Goal: Task Accomplishment & Management: Manage account settings

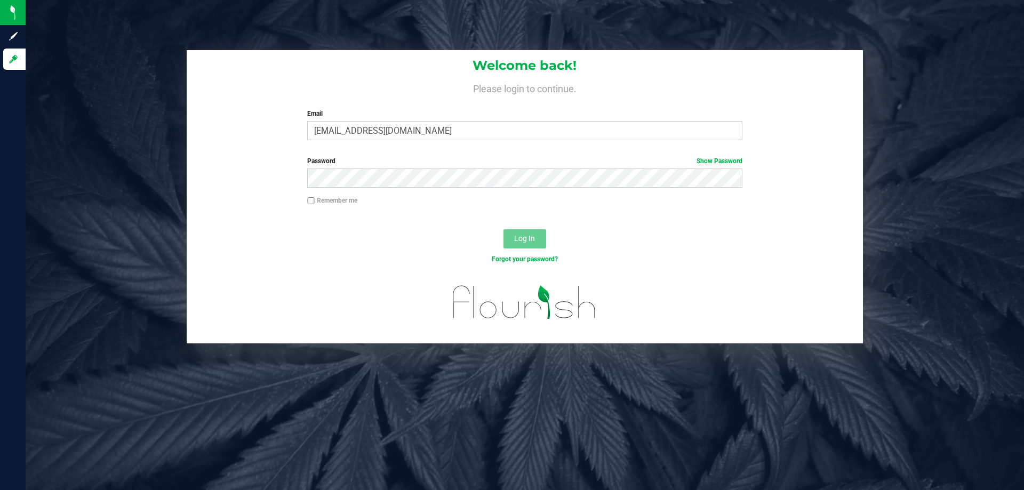
type input "[EMAIL_ADDRESS][DOMAIN_NAME]"
click at [504, 229] on button "Log In" at bounding box center [525, 238] width 43 height 19
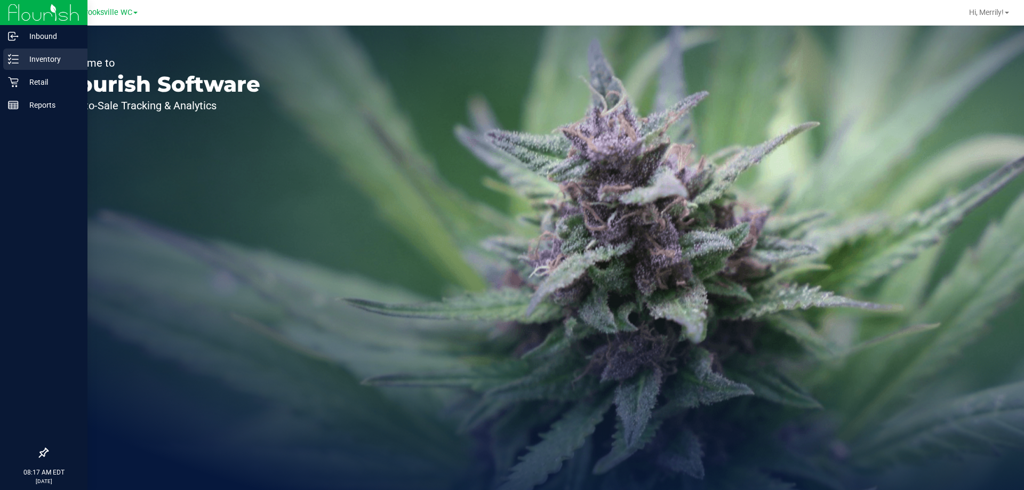
click at [14, 59] on line at bounding box center [15, 59] width 6 height 0
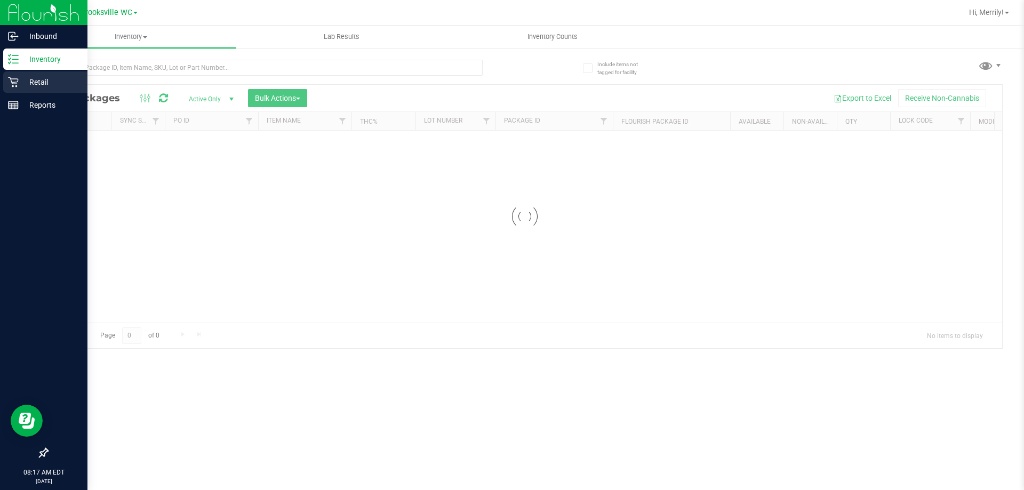
click at [3, 85] on div "Retail" at bounding box center [45, 81] width 84 height 21
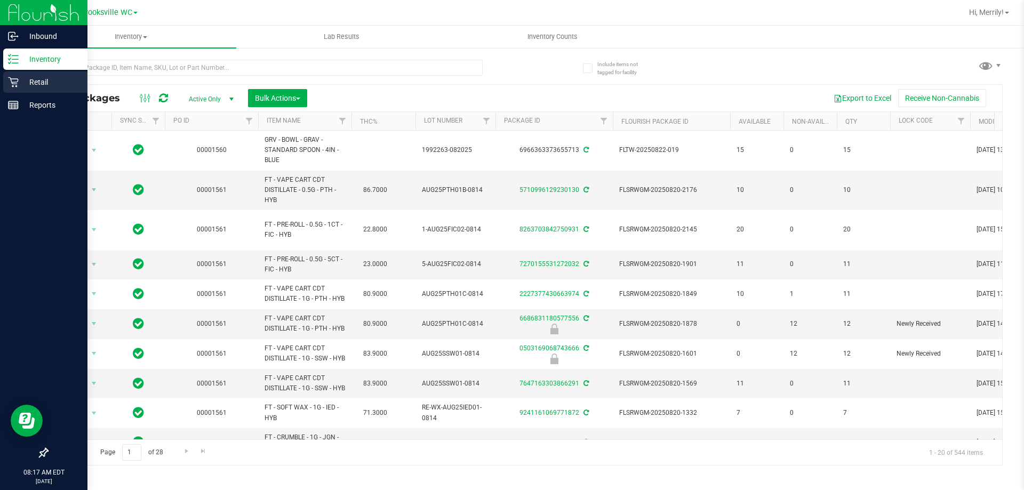
click at [7, 86] on div "Retail" at bounding box center [45, 81] width 84 height 21
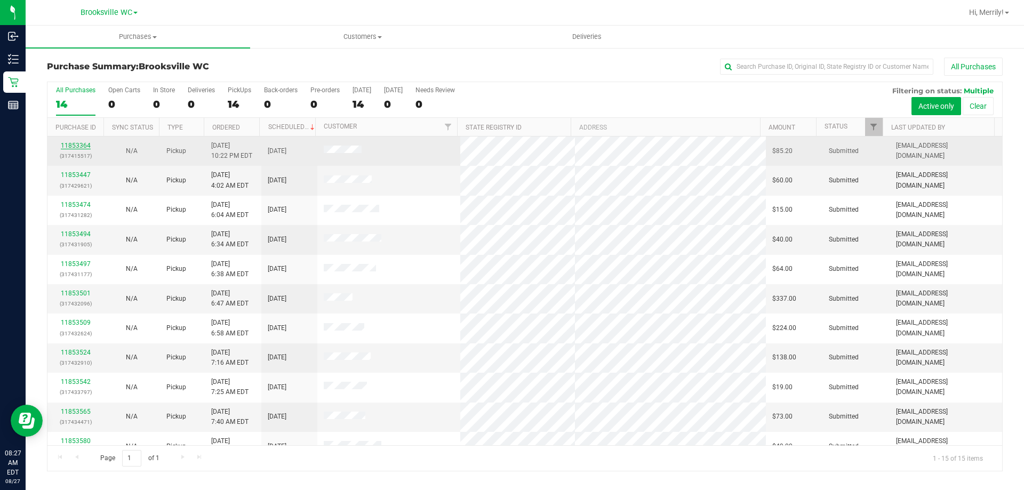
click at [82, 143] on link "11853364" at bounding box center [76, 145] width 30 height 7
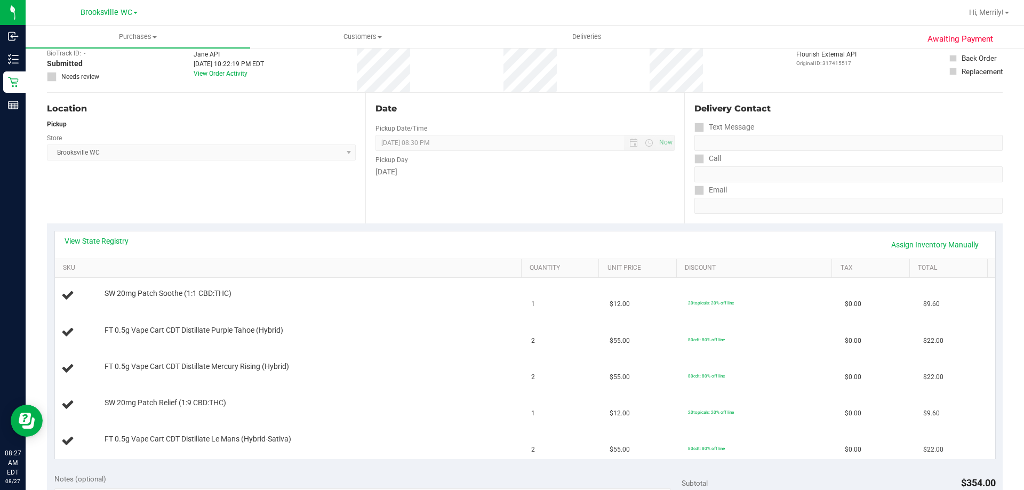
scroll to position [107, 0]
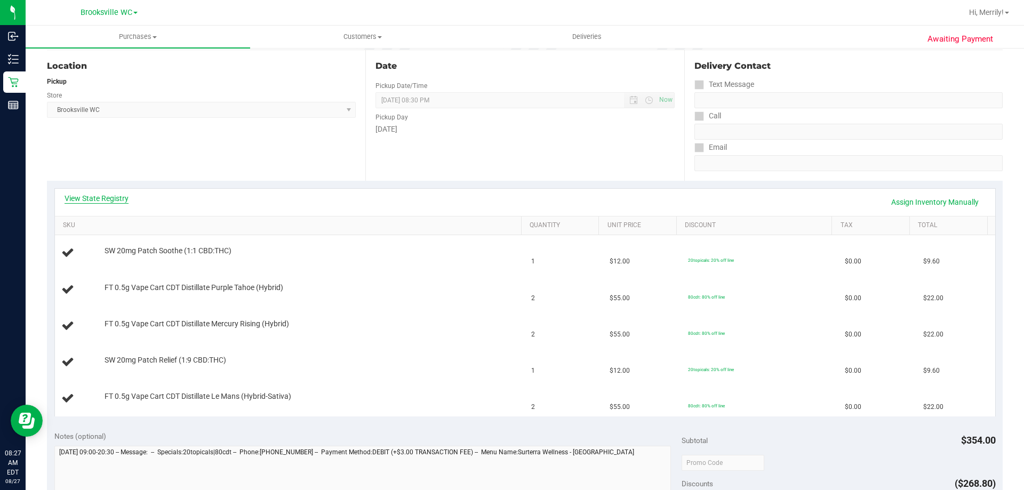
click at [100, 201] on link "View State Registry" at bounding box center [97, 198] width 64 height 11
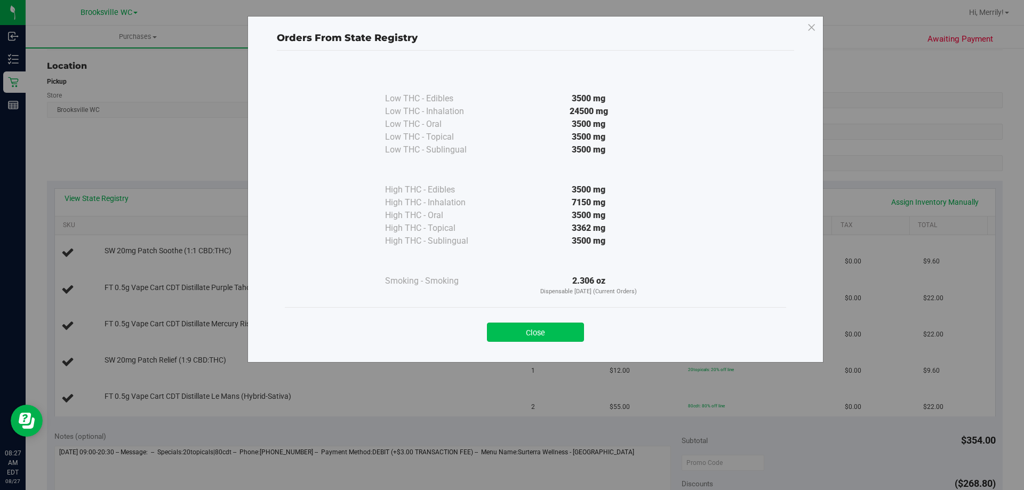
click at [547, 338] on button "Close" at bounding box center [535, 332] width 97 height 19
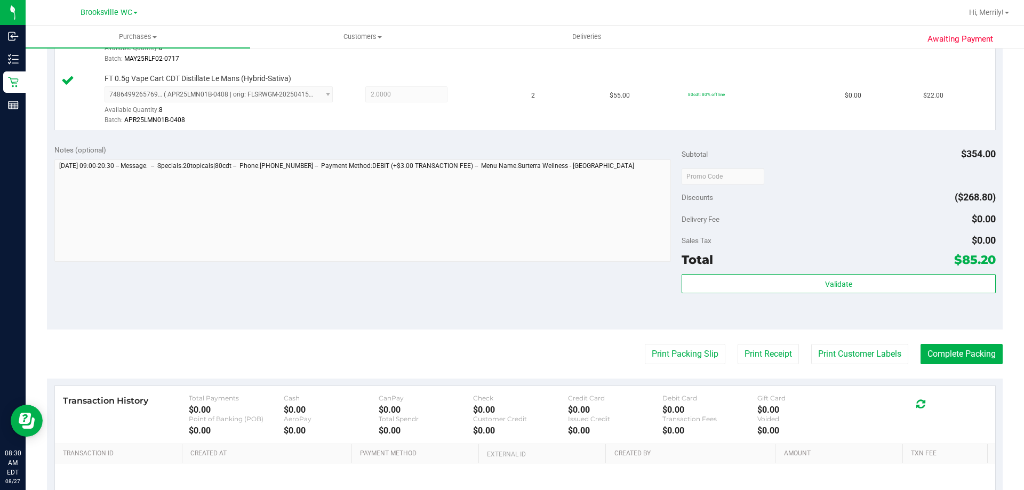
scroll to position [533, 0]
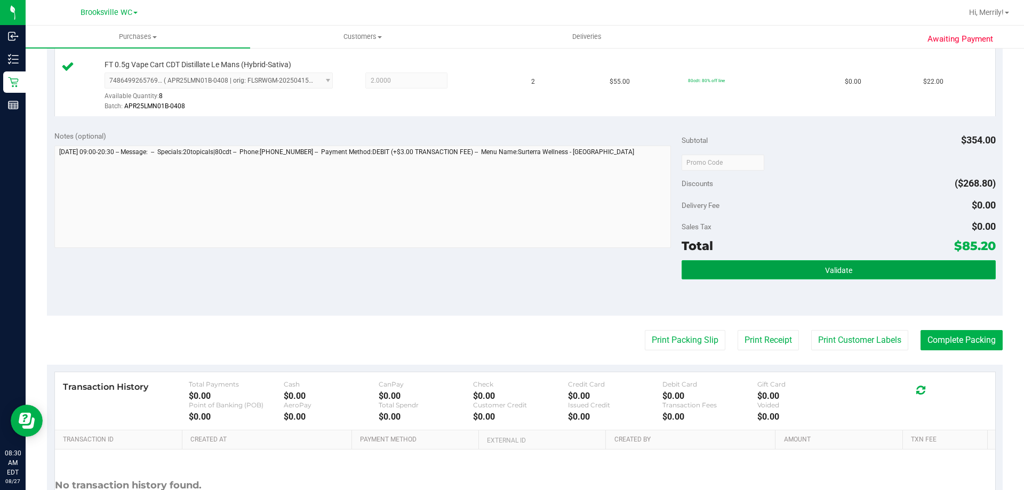
click at [803, 271] on button "Validate" at bounding box center [839, 269] width 314 height 19
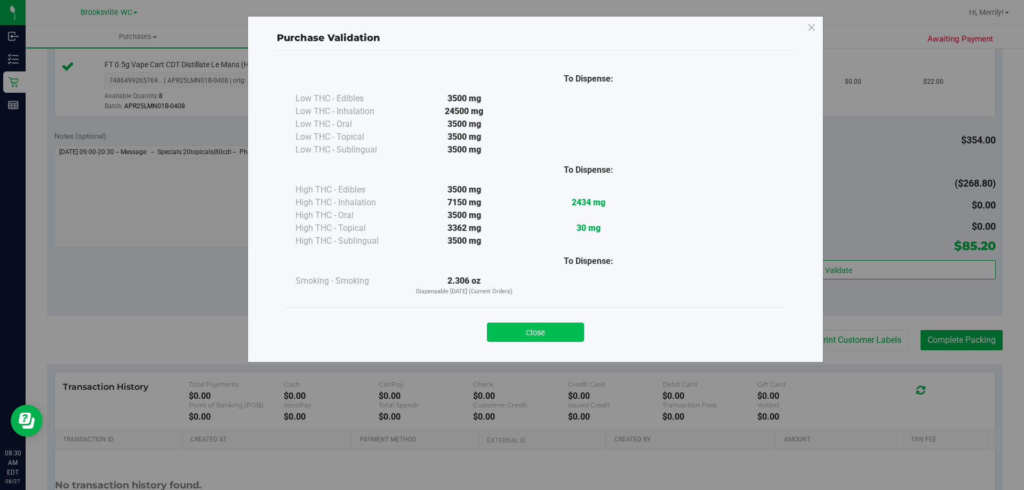
click at [548, 333] on button "Close" at bounding box center [535, 332] width 97 height 19
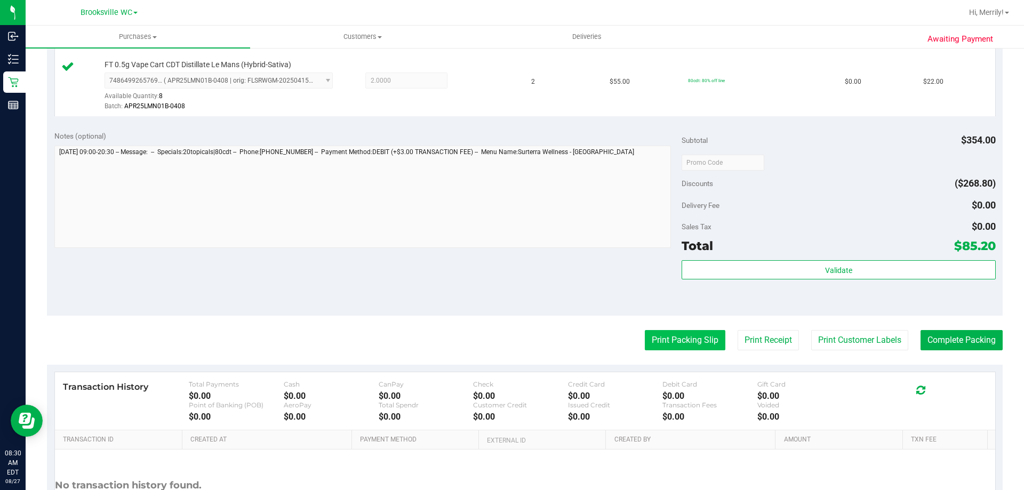
click at [672, 345] on button "Print Packing Slip" at bounding box center [685, 340] width 81 height 20
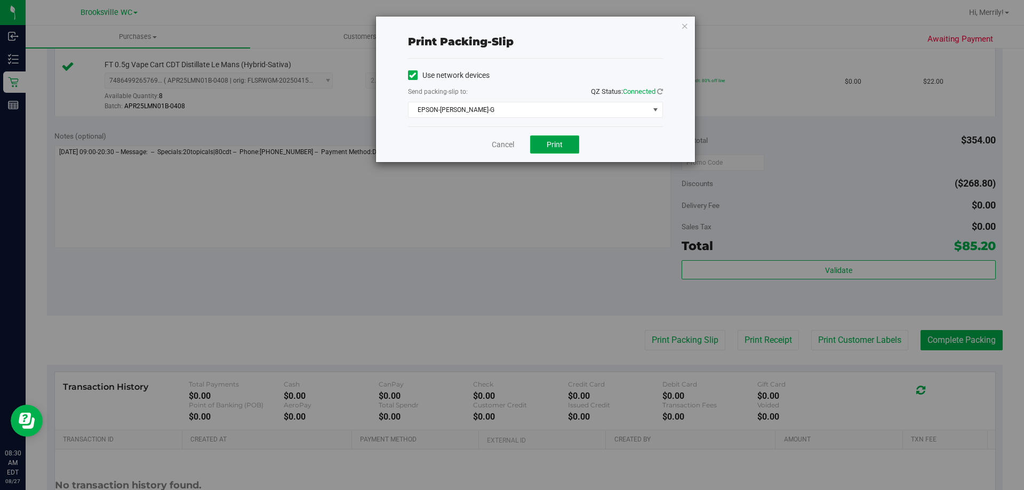
click at [553, 139] on button "Print" at bounding box center [554, 144] width 49 height 18
click at [504, 145] on link "Cancel" at bounding box center [503, 144] width 22 height 11
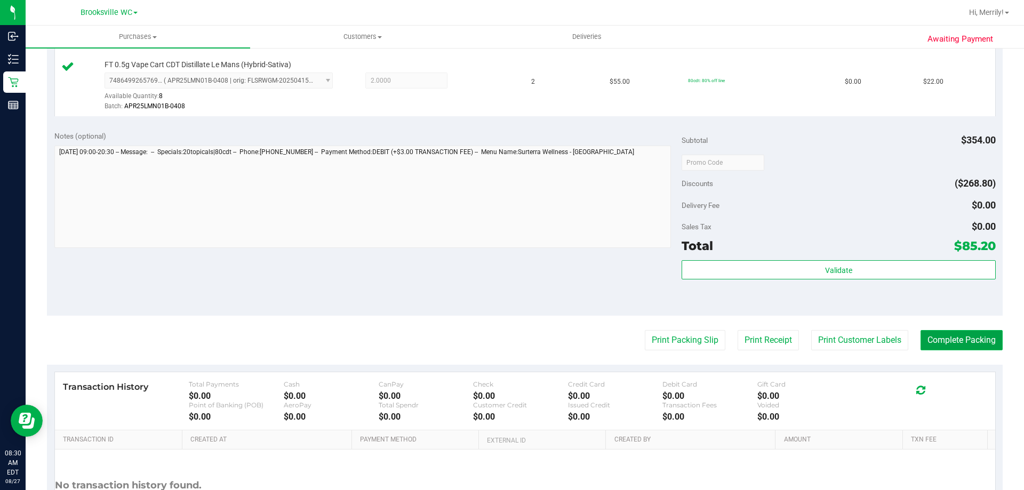
click at [946, 334] on button "Complete Packing" at bounding box center [962, 340] width 82 height 20
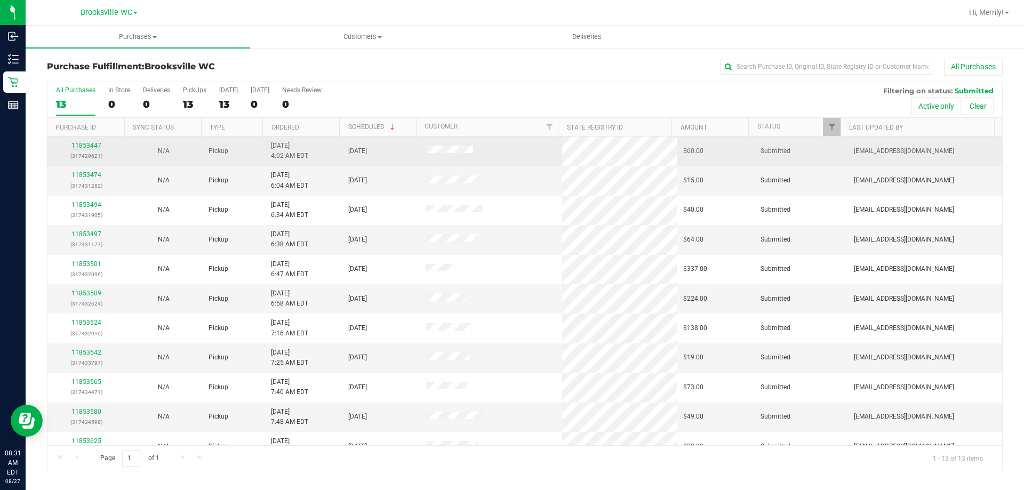
click at [82, 144] on link "11853447" at bounding box center [86, 145] width 30 height 7
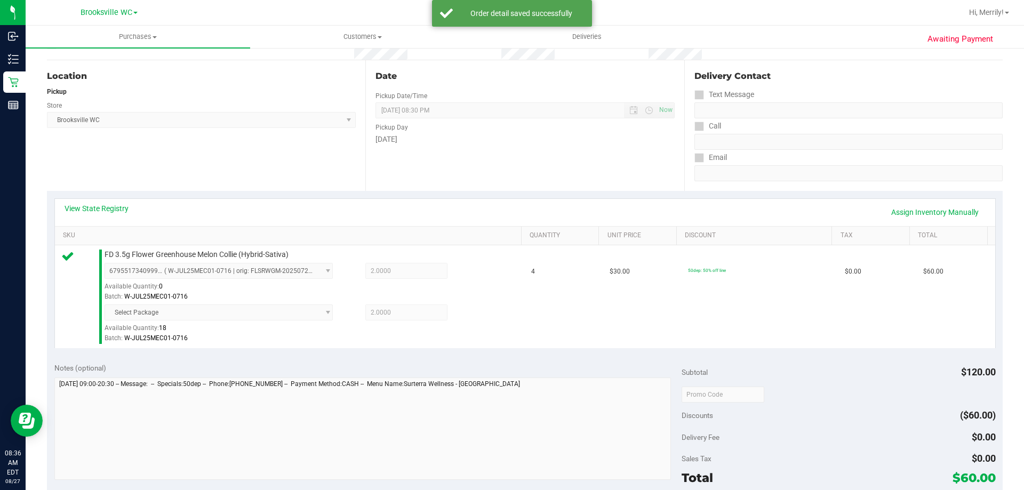
scroll to position [267, 0]
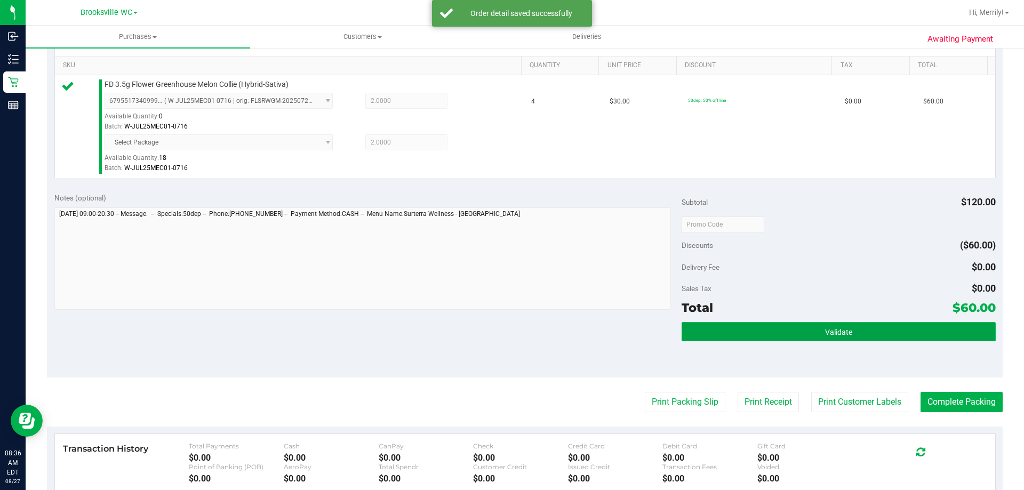
click at [797, 334] on button "Validate" at bounding box center [839, 331] width 314 height 19
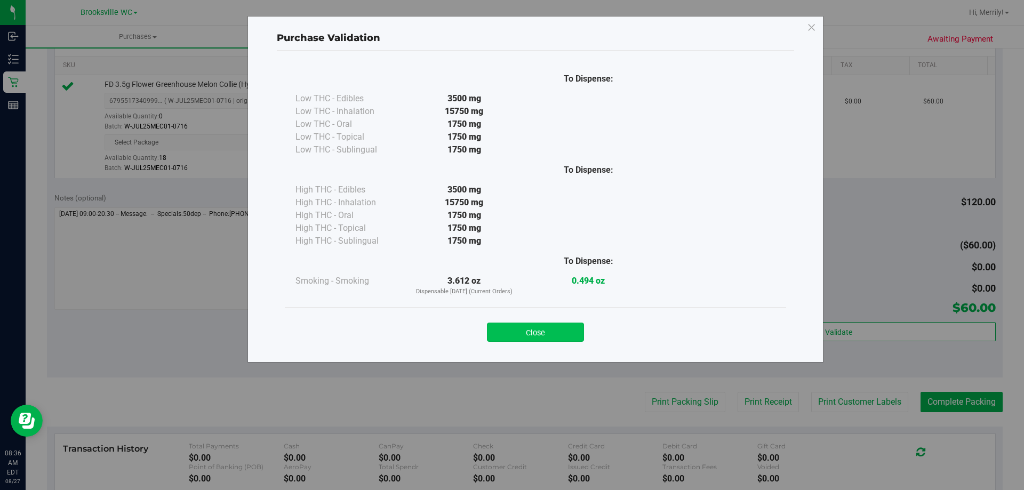
click at [536, 334] on button "Close" at bounding box center [535, 332] width 97 height 19
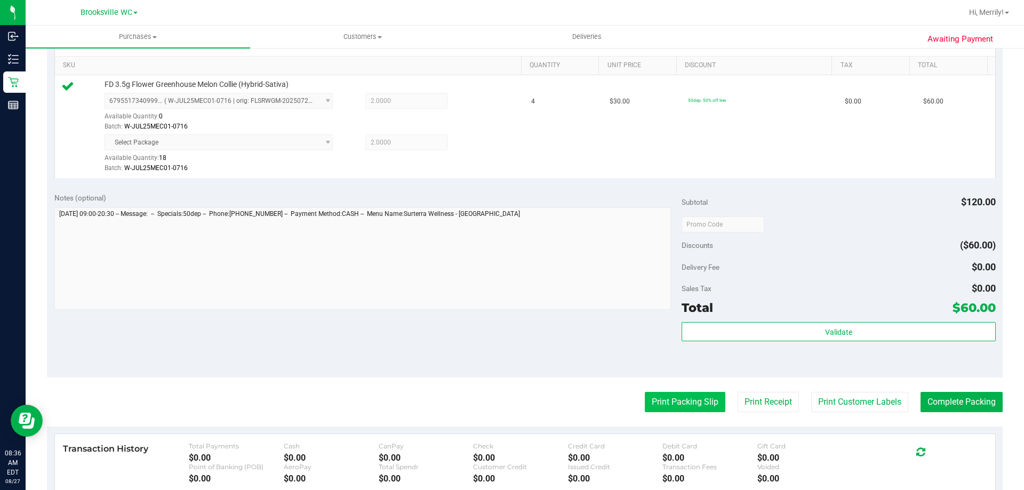
click at [692, 407] on button "Print Packing Slip" at bounding box center [685, 402] width 81 height 20
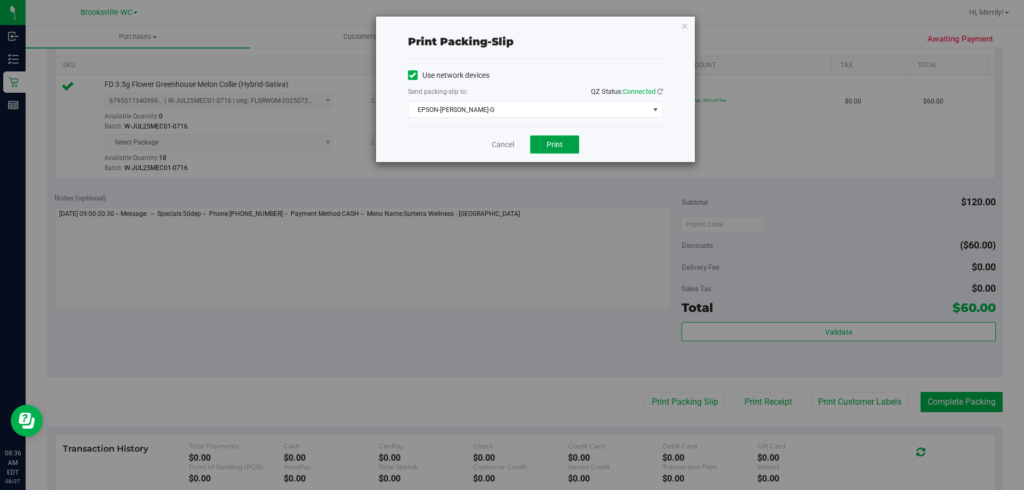
click at [554, 148] on span "Print" at bounding box center [555, 144] width 16 height 9
click at [502, 145] on link "Cancel" at bounding box center [503, 144] width 22 height 11
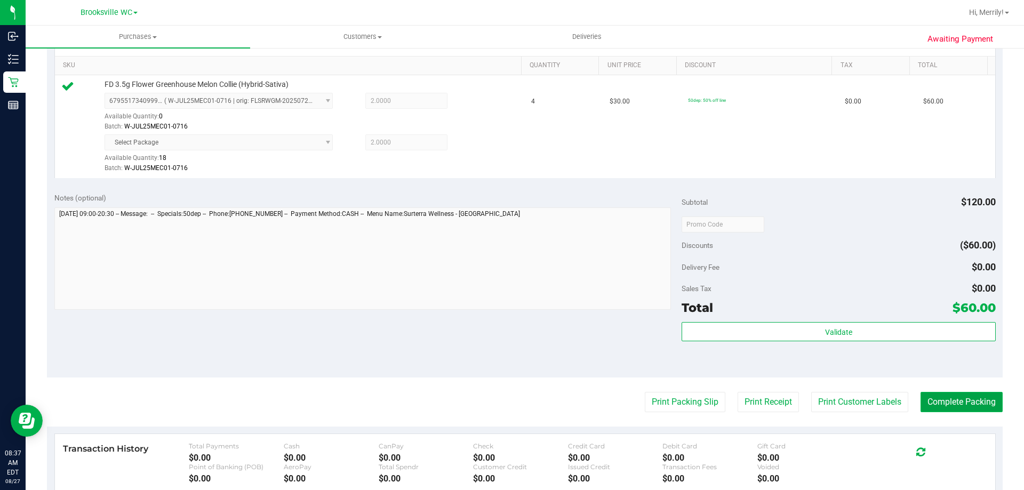
click at [943, 400] on button "Complete Packing" at bounding box center [962, 402] width 82 height 20
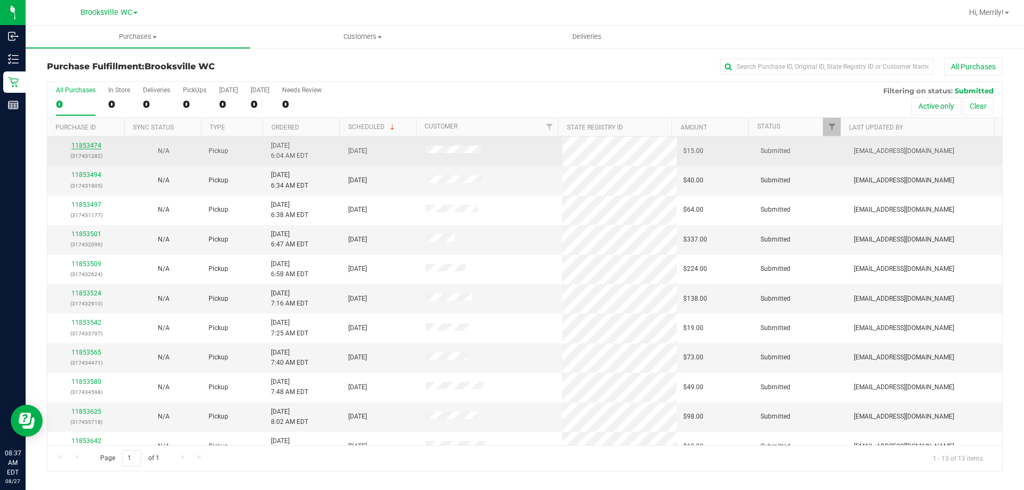
click at [84, 144] on link "11853474" at bounding box center [86, 145] width 30 height 7
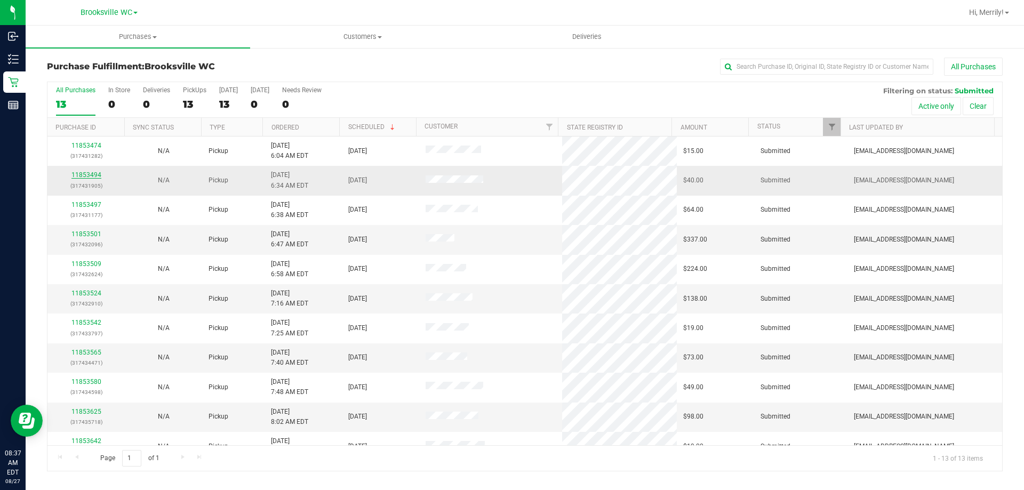
click at [91, 175] on link "11853494" at bounding box center [86, 174] width 30 height 7
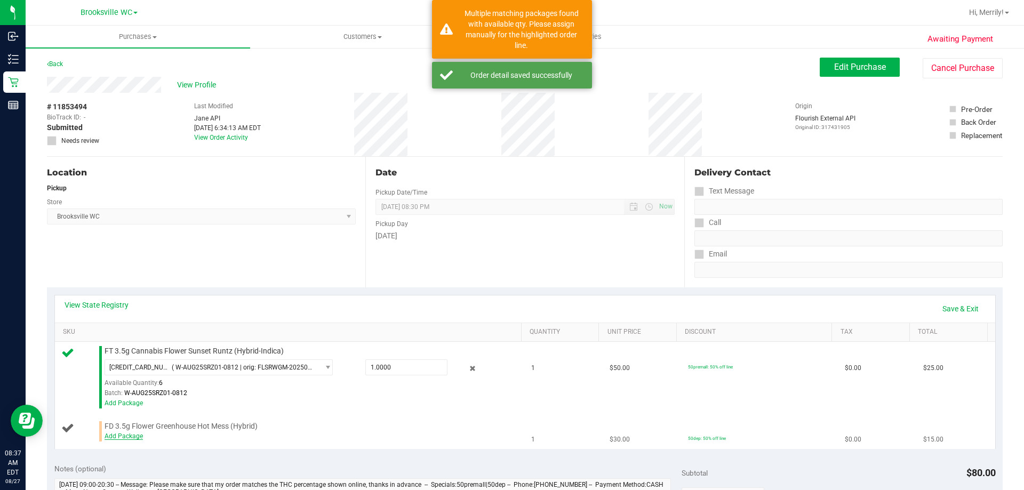
click at [129, 437] on link "Add Package" at bounding box center [124, 436] width 38 height 7
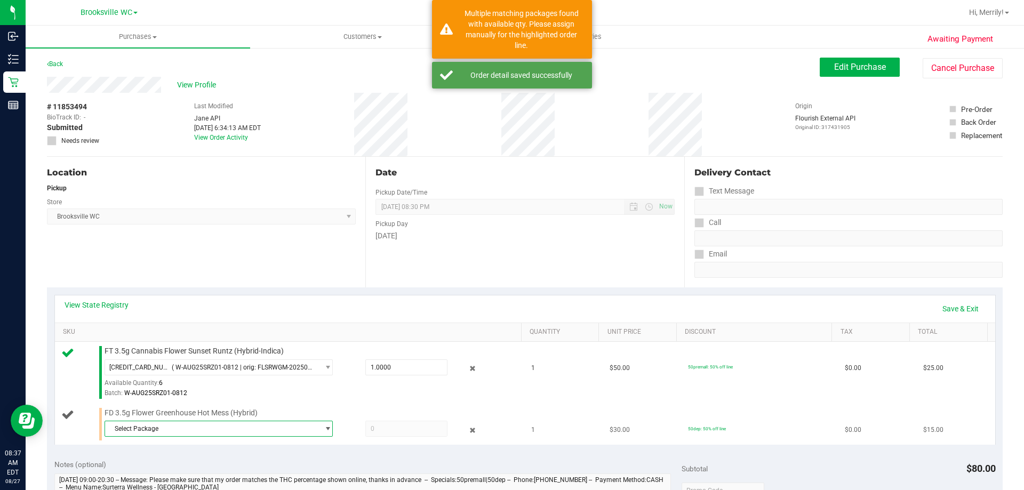
click at [206, 428] on span "Select Package" at bounding box center [212, 428] width 214 height 15
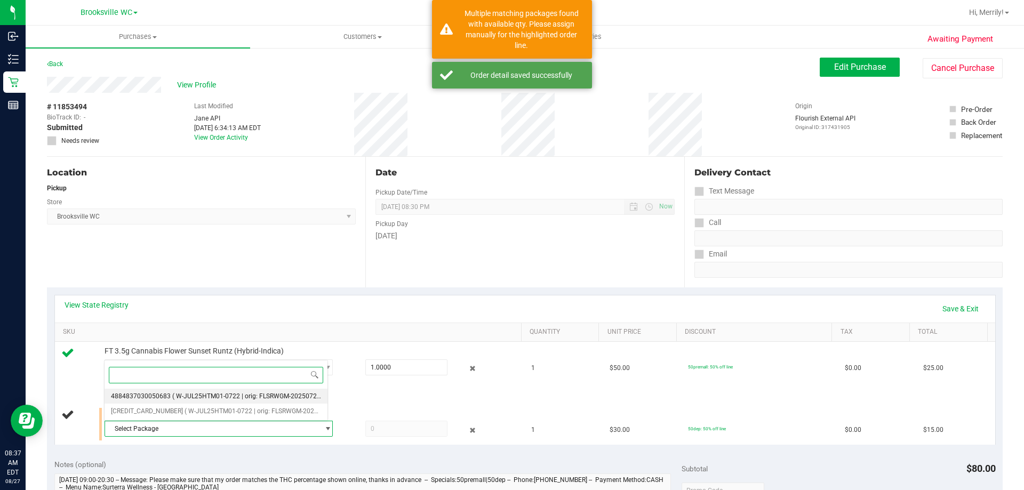
click at [242, 395] on span "( W-JUL25HTM01-0722 | orig: FLSRWGM-20250728-382 )" at bounding box center [254, 396] width 165 height 7
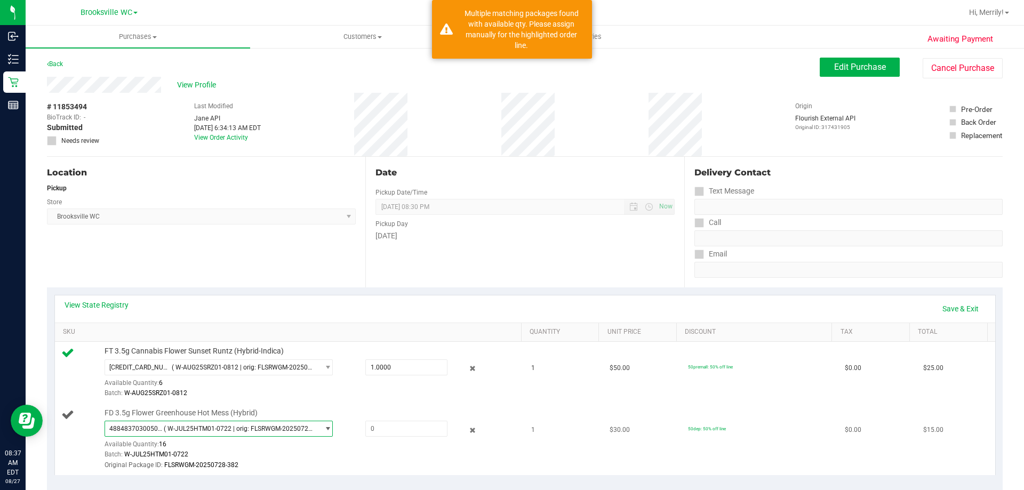
click at [298, 431] on span "( W-JUL25HTM01-0722 | orig: FLSRWGM-20250728-382 )" at bounding box center [239, 428] width 150 height 7
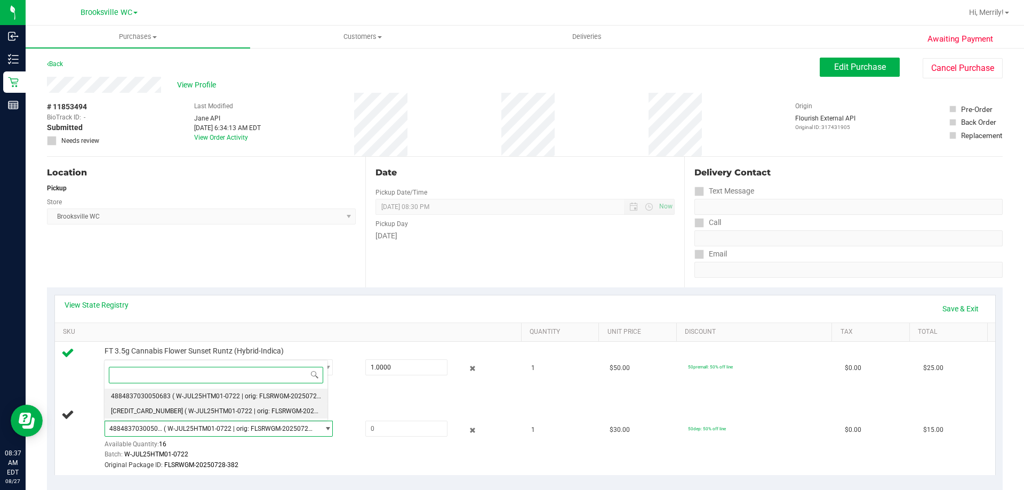
click at [275, 412] on span "( W-JUL25HTM01-0722 | orig: FLSRWGM-20250728-360 )" at bounding box center [267, 411] width 165 height 7
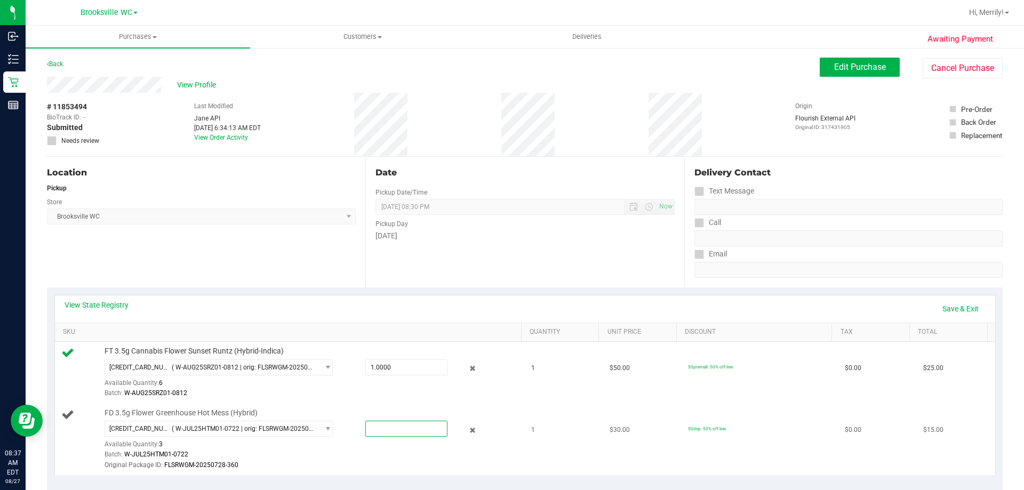
click at [374, 427] on span at bounding box center [406, 429] width 82 height 16
type input "1"
type input "1.0000"
click at [379, 464] on div "Original Package ID: FLSRWGM-20250728-360" at bounding box center [311, 465] width 412 height 10
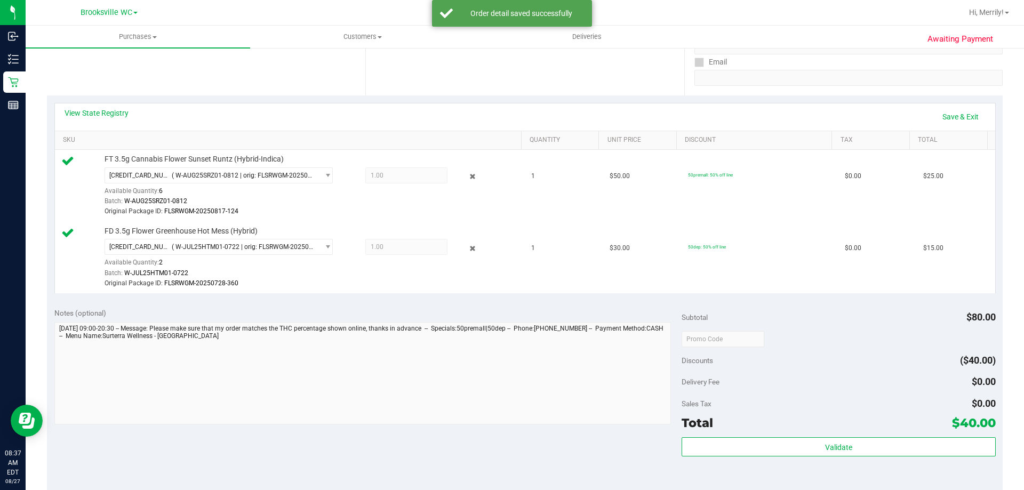
scroll to position [267, 0]
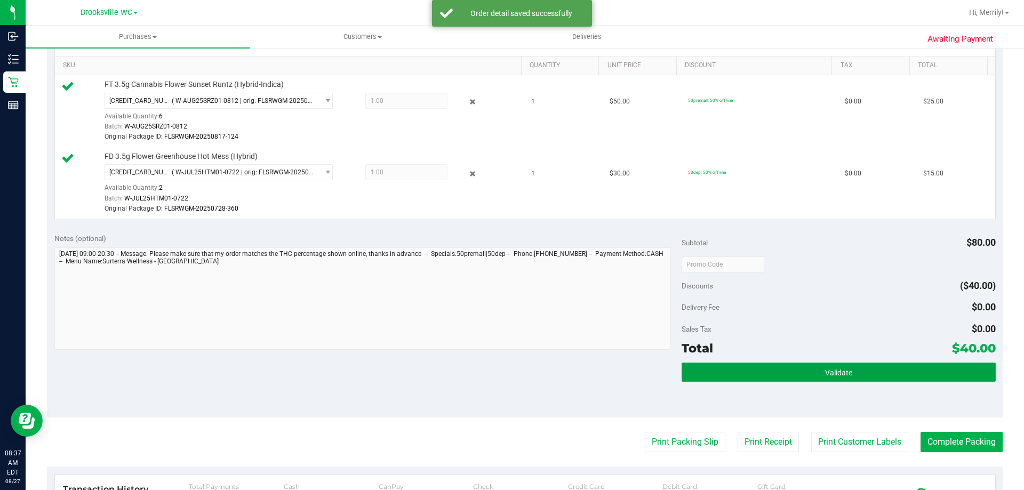
click at [802, 377] on button "Validate" at bounding box center [839, 372] width 314 height 19
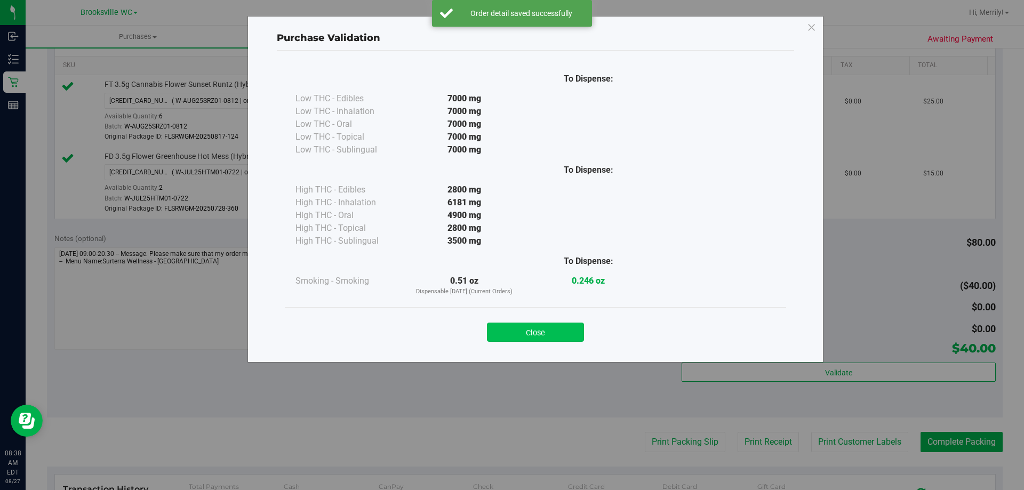
click at [547, 336] on button "Close" at bounding box center [535, 332] width 97 height 19
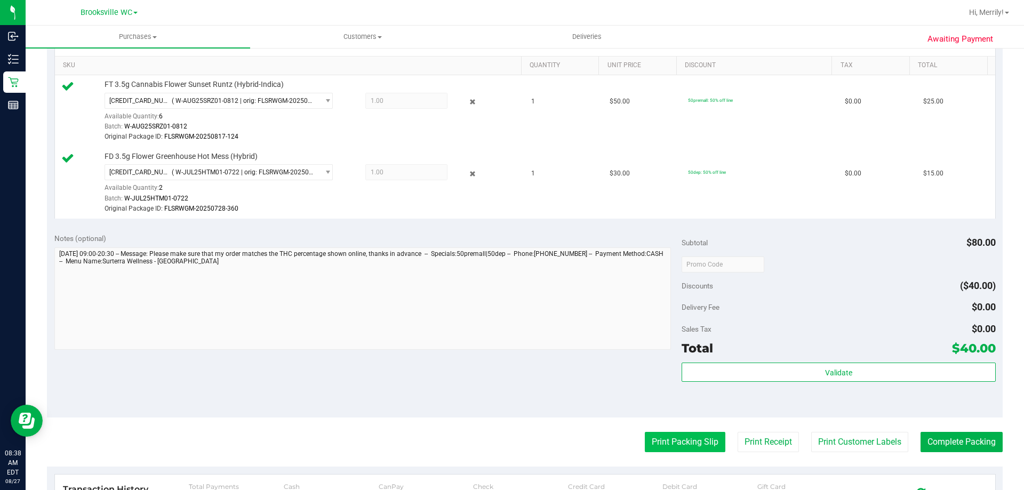
click at [692, 439] on button "Print Packing Slip" at bounding box center [685, 442] width 81 height 20
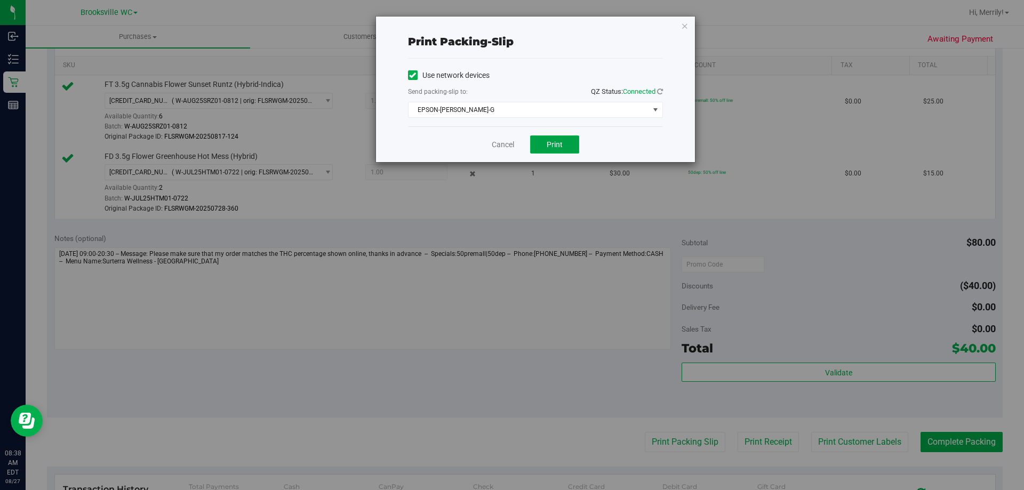
click at [562, 149] on button "Print" at bounding box center [554, 144] width 49 height 18
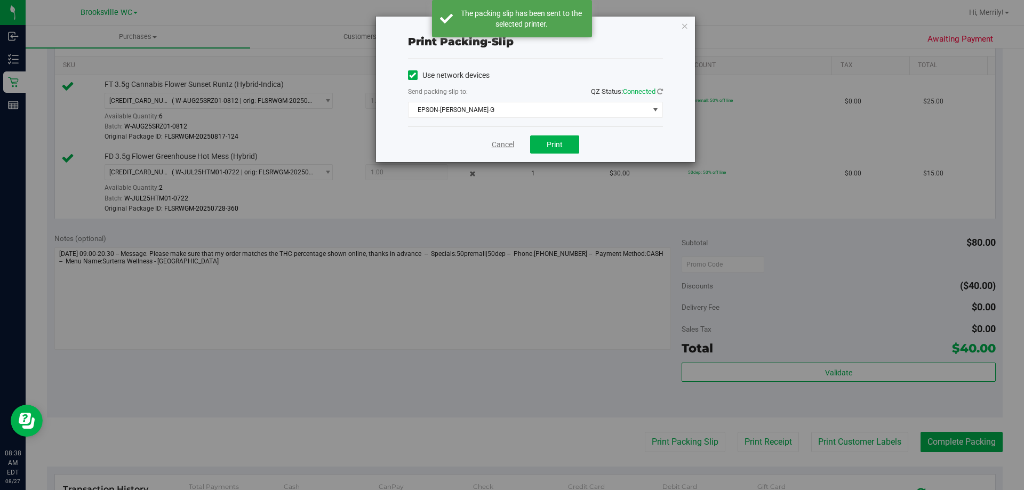
click at [506, 145] on link "Cancel" at bounding box center [503, 144] width 22 height 11
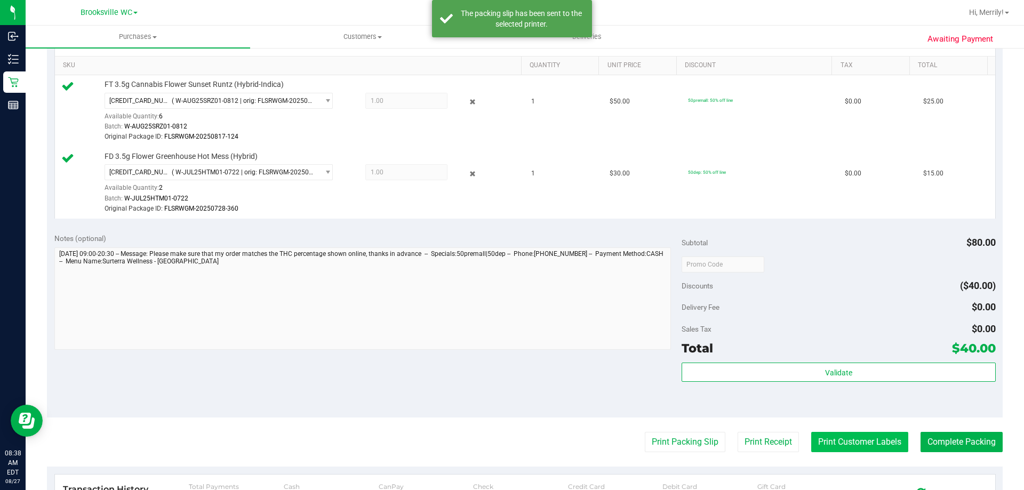
click at [853, 446] on button "Print Customer Labels" at bounding box center [859, 442] width 97 height 20
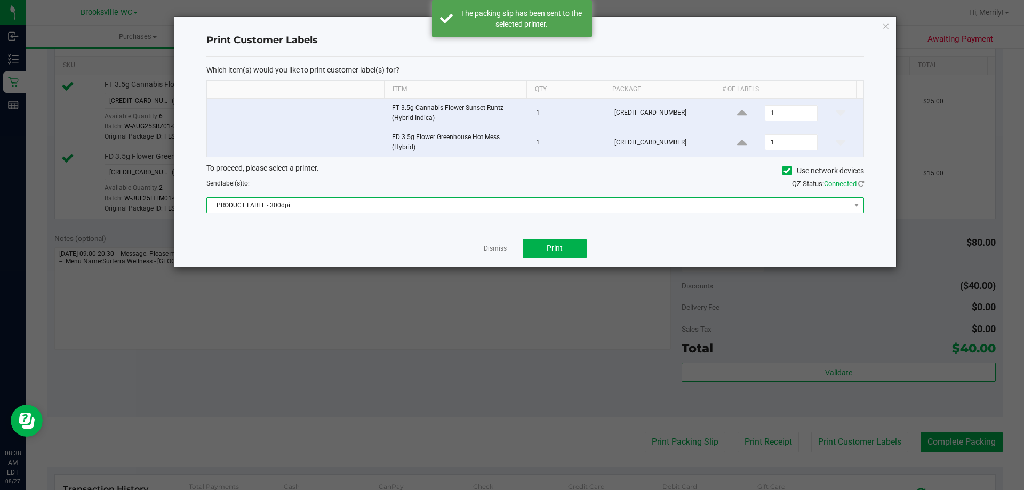
click at [518, 204] on span "PRODUCT LABEL - 300dpi" at bounding box center [528, 205] width 643 height 15
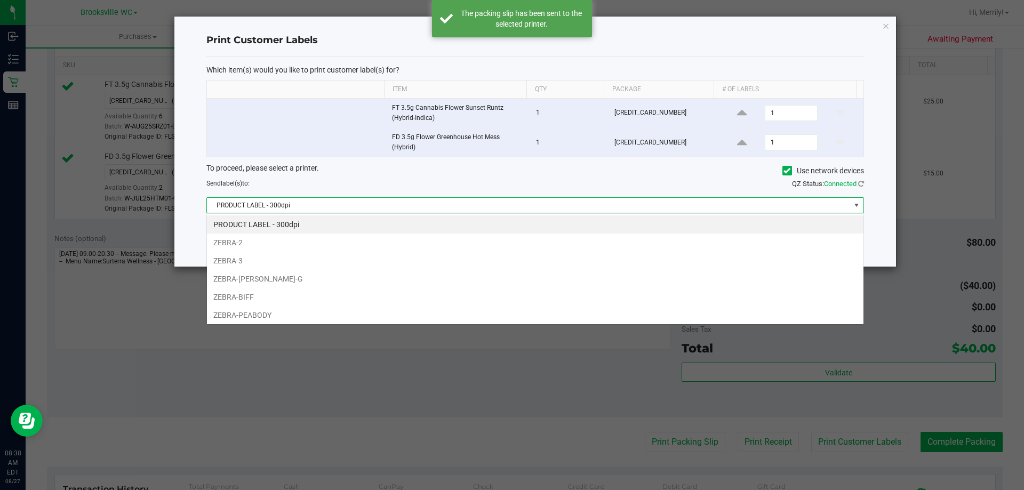
scroll to position [16, 657]
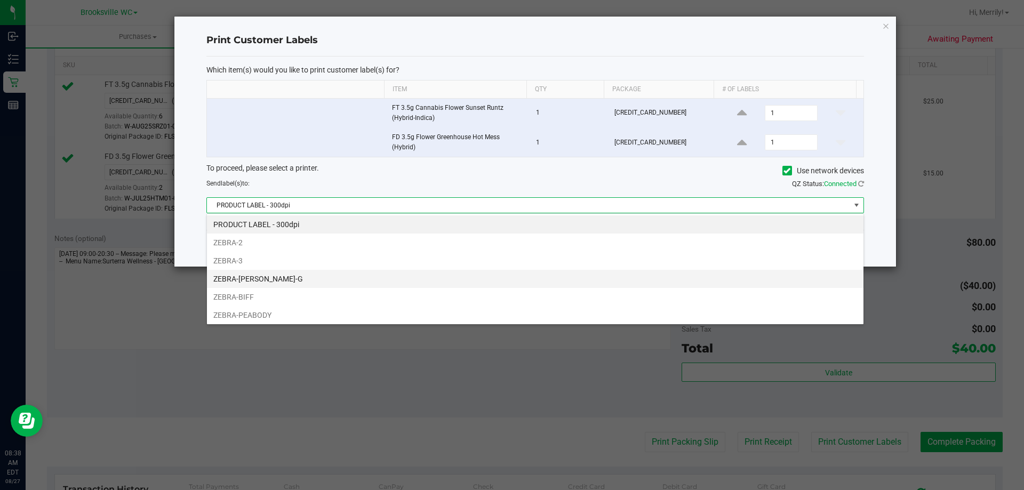
click at [253, 278] on li "ZEBRA-[PERSON_NAME]-G" at bounding box center [535, 279] width 657 height 18
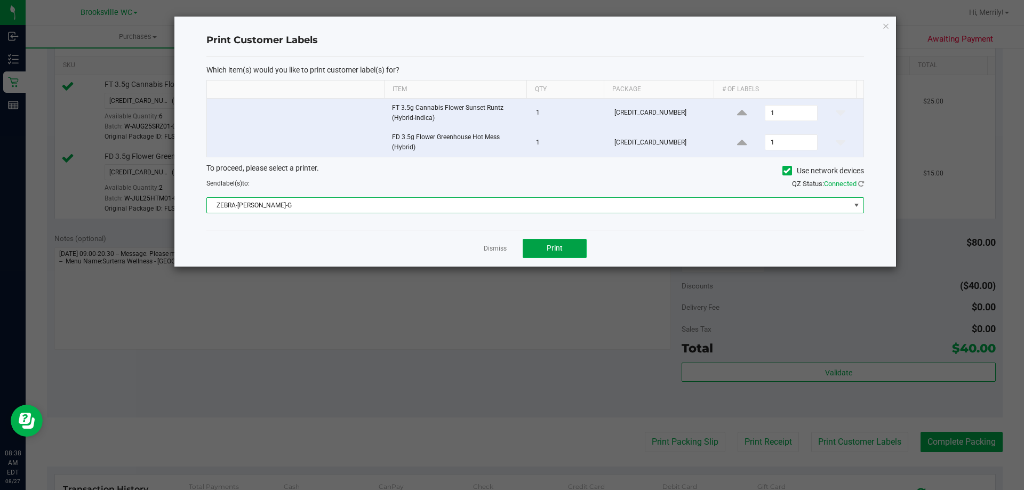
click at [547, 242] on button "Print" at bounding box center [555, 248] width 64 height 19
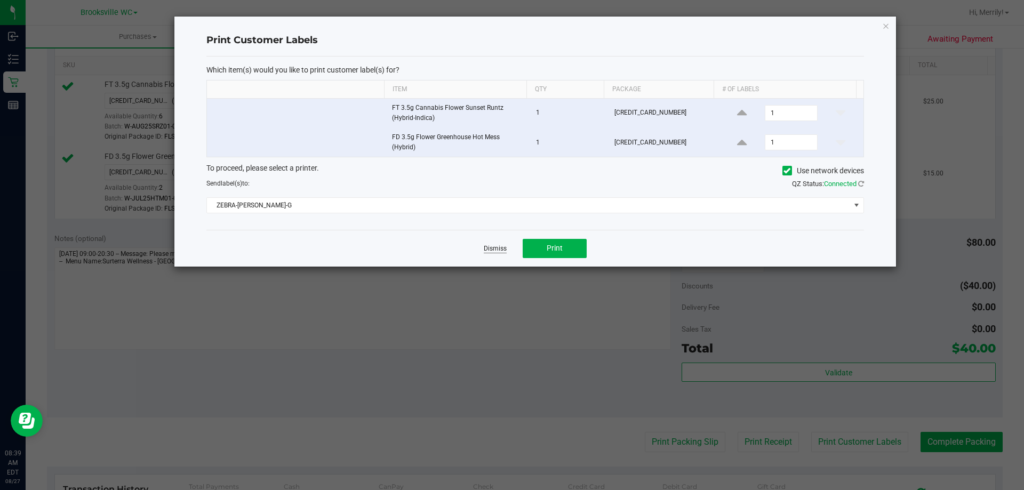
click at [498, 246] on link "Dismiss" at bounding box center [495, 248] width 23 height 9
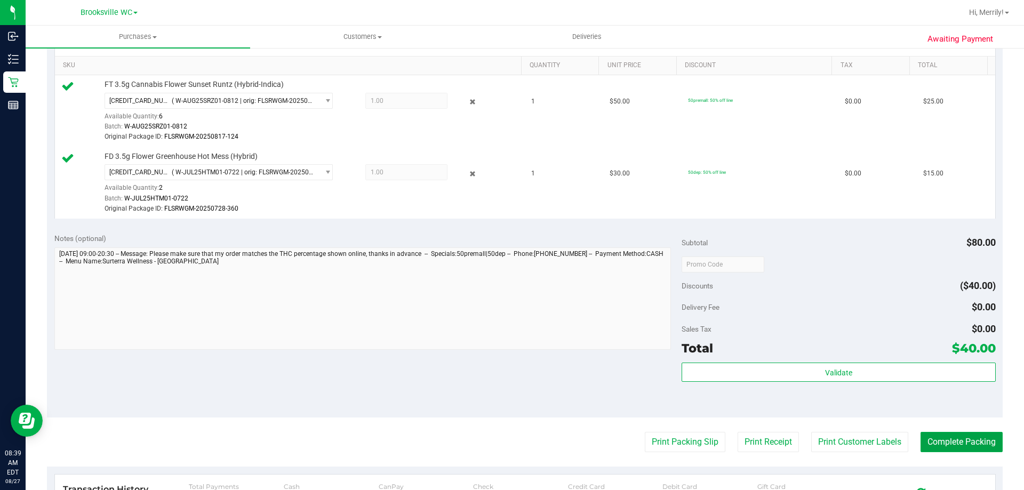
drag, startPoint x: 946, startPoint y: 441, endPoint x: 950, endPoint y: 429, distance: 11.8
click at [947, 438] on button "Complete Packing" at bounding box center [962, 442] width 82 height 20
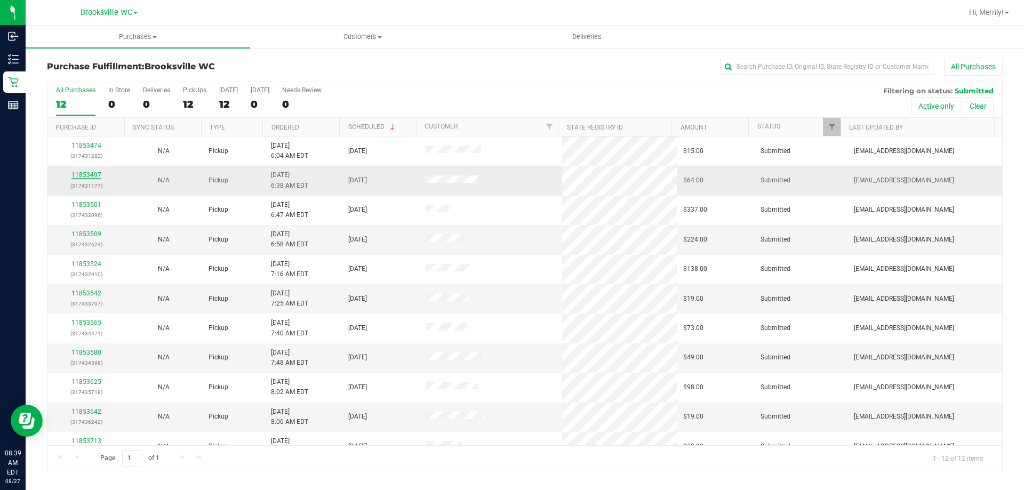
click at [88, 171] on link "11853497" at bounding box center [86, 174] width 30 height 7
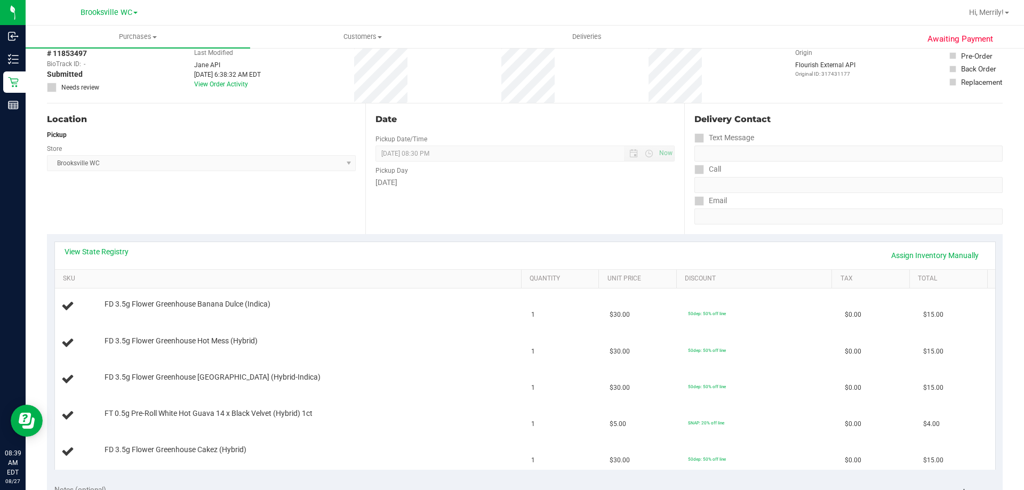
scroll to position [107, 0]
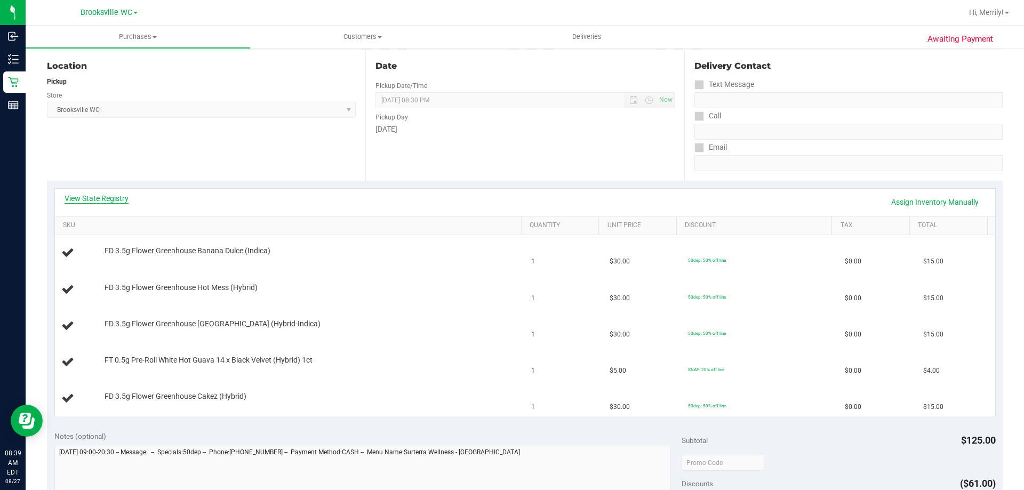
click at [111, 202] on link "View State Registry" at bounding box center [97, 198] width 64 height 11
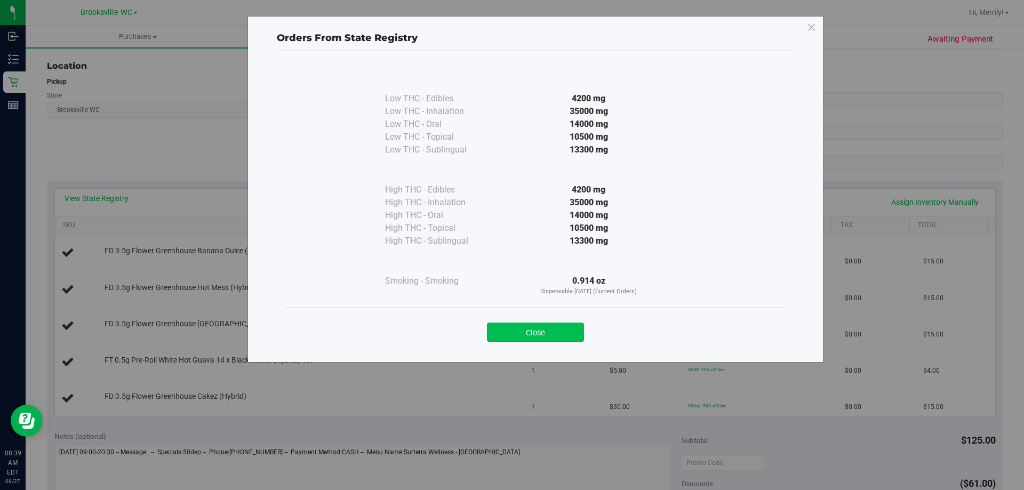
click at [561, 329] on button "Close" at bounding box center [535, 332] width 97 height 19
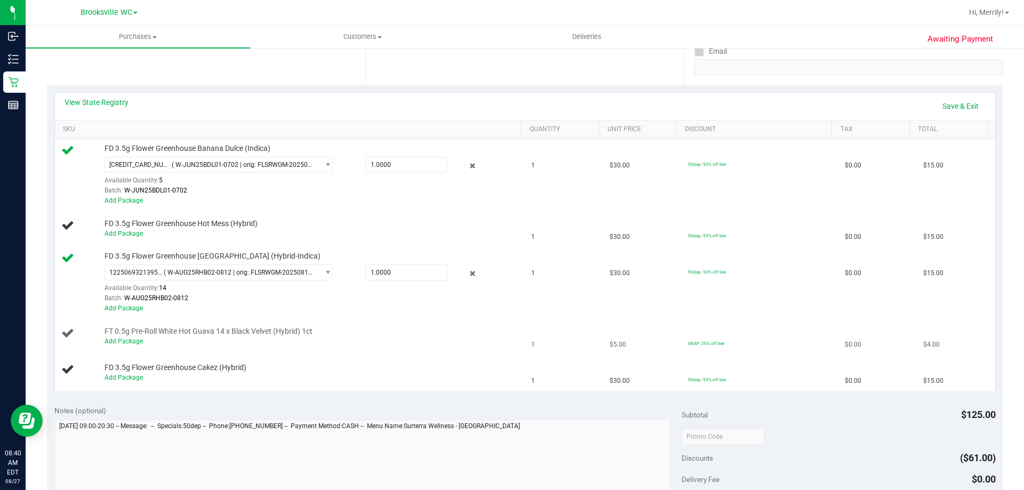
scroll to position [213, 0]
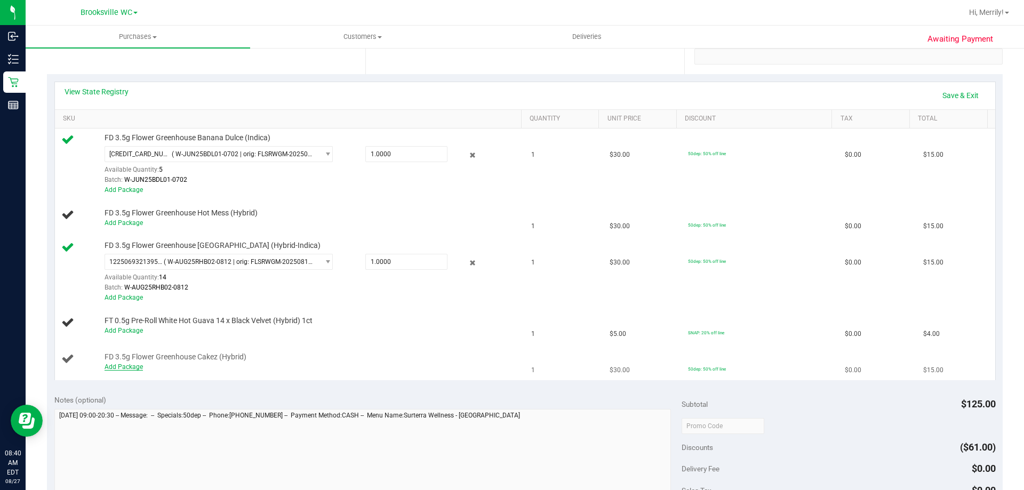
click at [127, 369] on link "Add Package" at bounding box center [124, 366] width 38 height 7
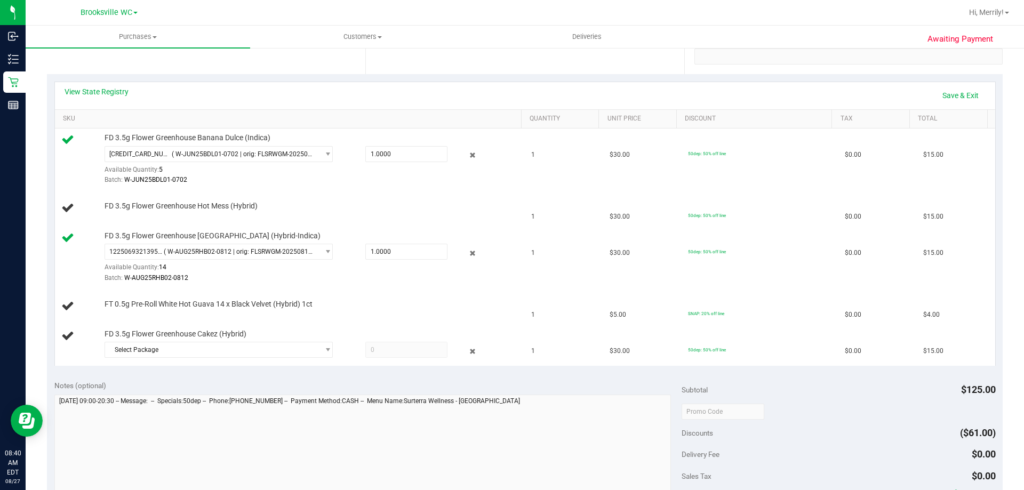
click at [235, 366] on div "View State Registry Save & Exit SKU Quantity Unit Price Discount Tax Total FD 3…" at bounding box center [525, 223] width 956 height 299
click at [247, 349] on span "Select Package" at bounding box center [212, 349] width 214 height 15
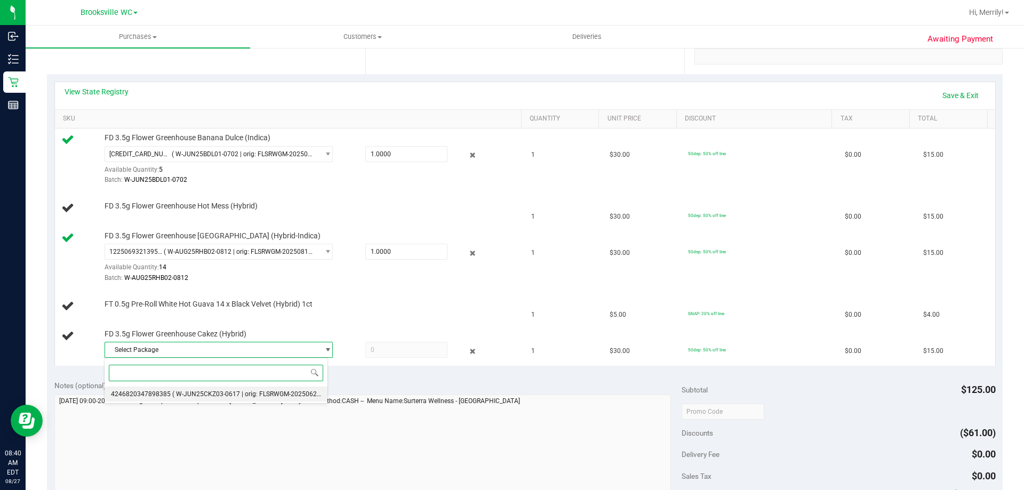
click at [247, 390] on span "( W-JUN25CKZ03-0617 | orig: FLSRWGM-20250623-892 )" at bounding box center [254, 393] width 165 height 7
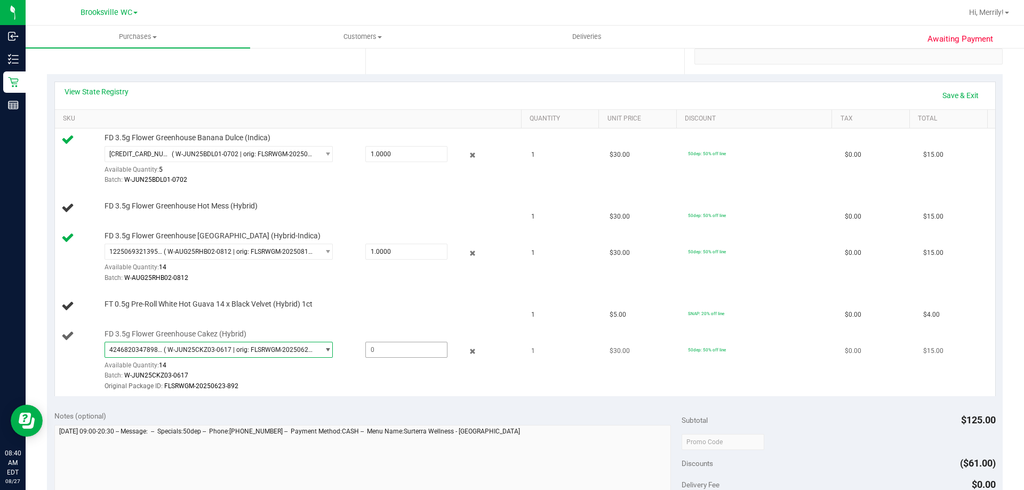
click at [379, 350] on span at bounding box center [406, 350] width 82 height 16
type input "1"
type input "1.0000"
click at [315, 368] on div "Available Quantity: 14" at bounding box center [225, 368] width 240 height 21
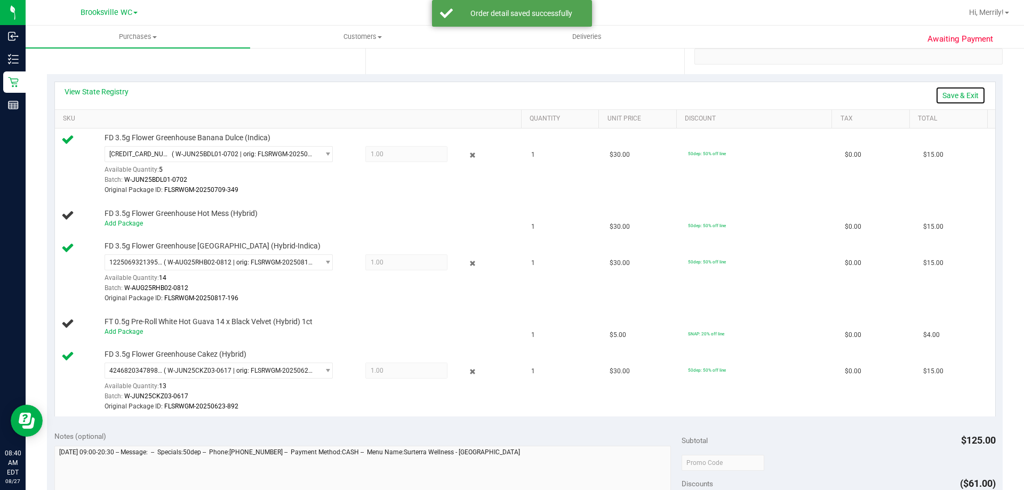
click at [944, 92] on link "Save & Exit" at bounding box center [961, 95] width 50 height 18
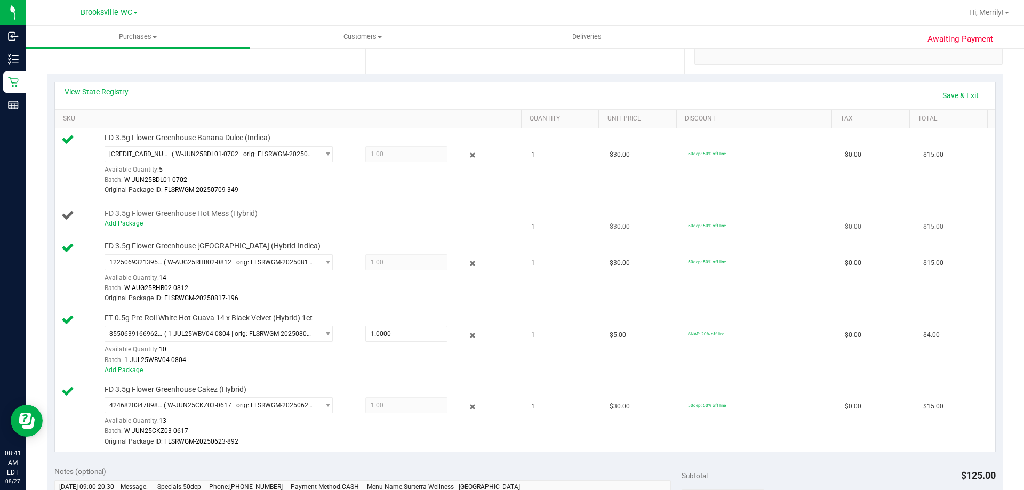
click at [119, 220] on link "Add Package" at bounding box center [124, 223] width 38 height 7
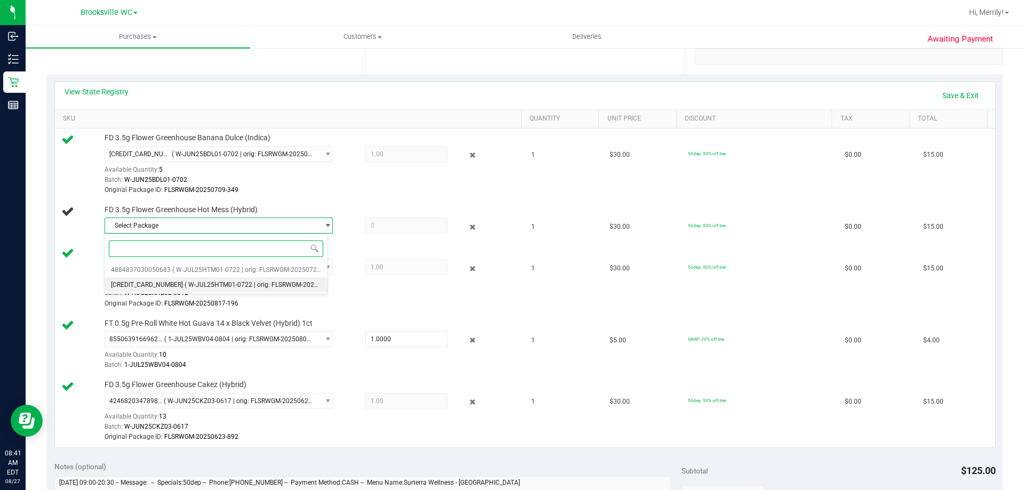
click at [241, 283] on span "( W-JUL25HTM01-0722 | orig: FLSRWGM-20250728-360 )" at bounding box center [267, 284] width 165 height 7
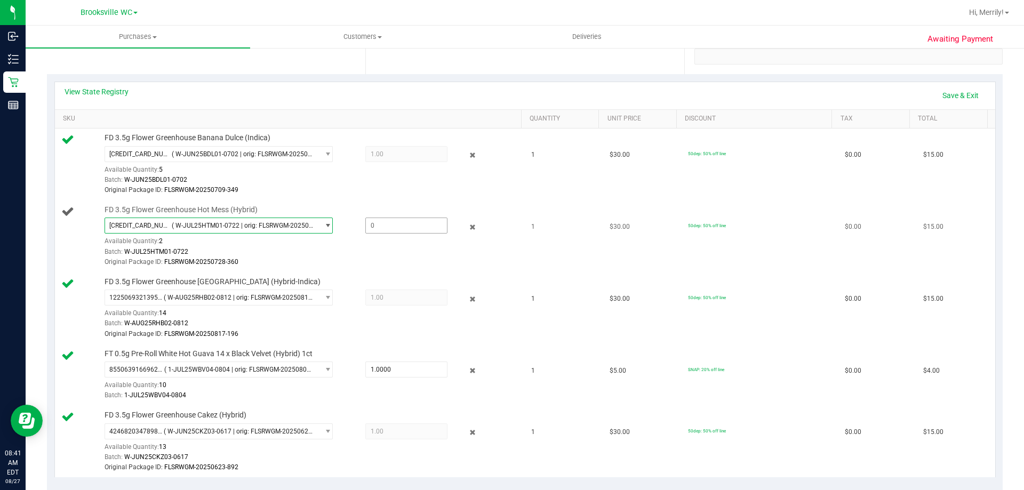
click at [404, 231] on span at bounding box center [406, 226] width 82 height 16
type input "1"
type input "1.0000"
click at [387, 269] on td "FD 3.5g Flower Greenhouse Hot Mess (Hybrid) [CREDIT_CARD_NUMBER] ( W-JUL25HTM01…" at bounding box center [290, 237] width 470 height 72
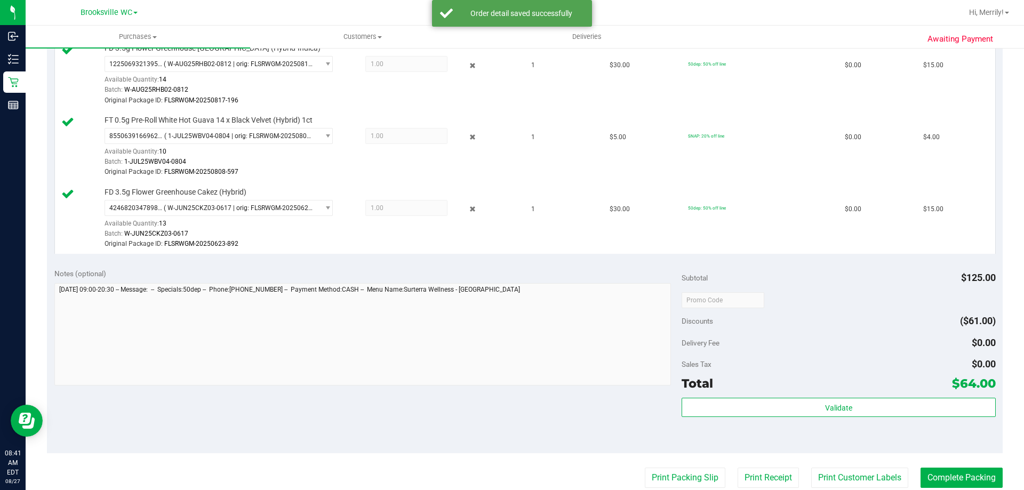
scroll to position [480, 0]
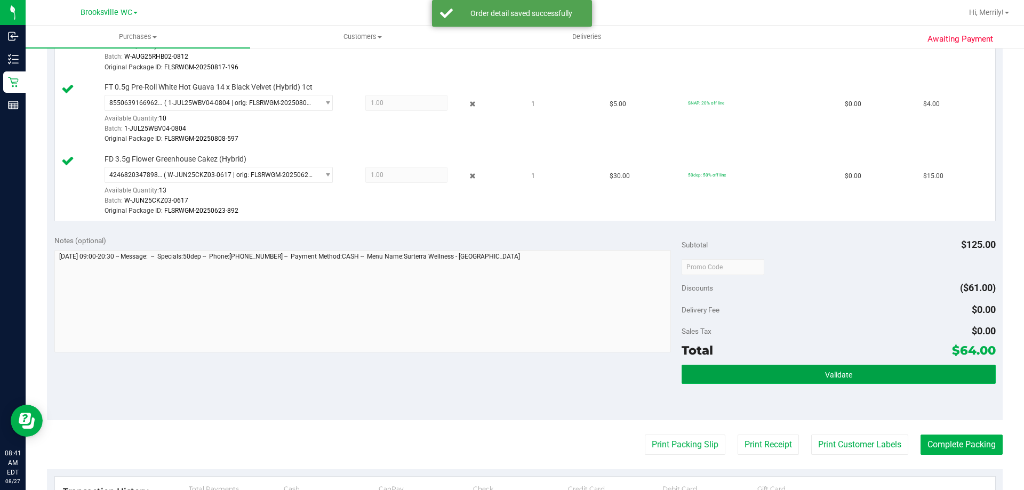
click at [825, 378] on span "Validate" at bounding box center [838, 375] width 27 height 9
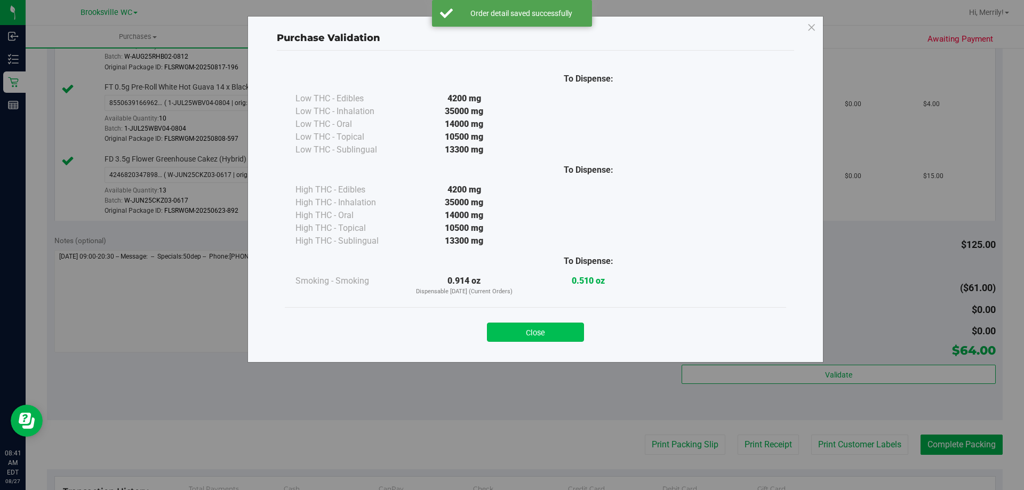
click at [550, 337] on button "Close" at bounding box center [535, 332] width 97 height 19
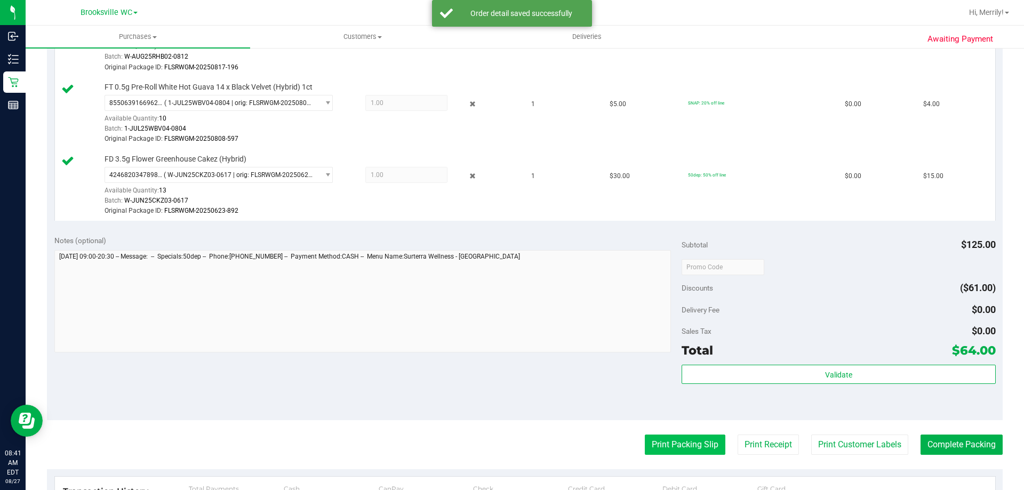
click at [683, 445] on button "Print Packing Slip" at bounding box center [685, 445] width 81 height 20
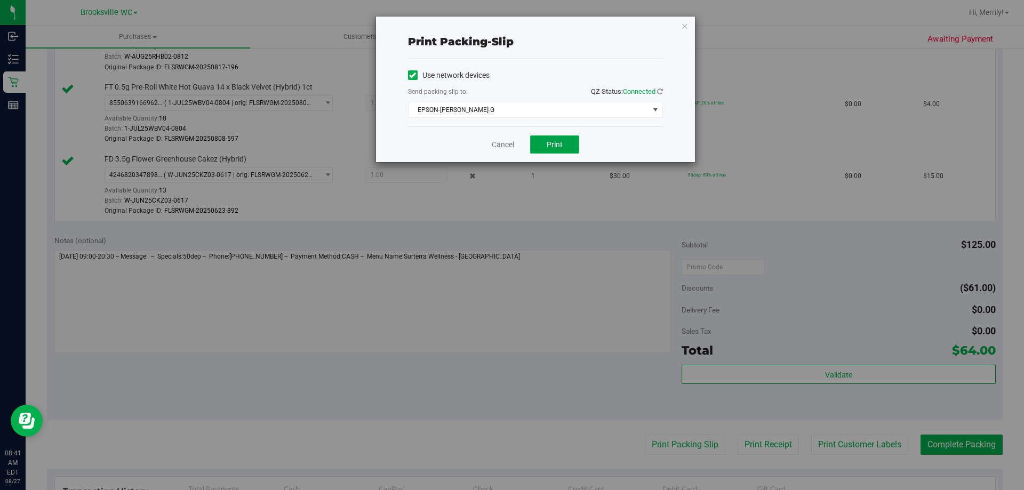
click at [562, 143] on span "Print" at bounding box center [555, 144] width 16 height 9
click at [504, 152] on div "Cancel Print" at bounding box center [535, 144] width 255 height 36
click at [502, 151] on div "Cancel Print" at bounding box center [535, 144] width 255 height 36
click at [505, 148] on link "Cancel" at bounding box center [503, 144] width 22 height 11
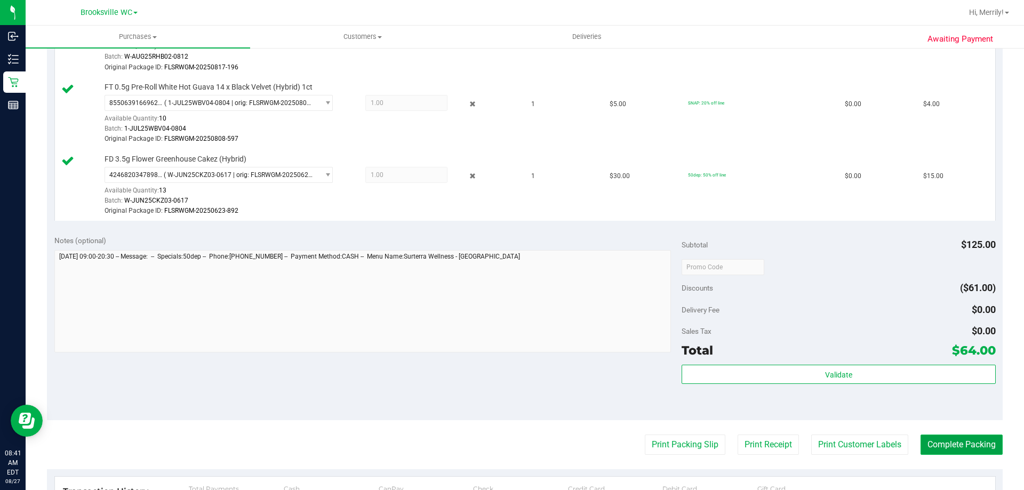
click at [936, 444] on button "Complete Packing" at bounding box center [962, 445] width 82 height 20
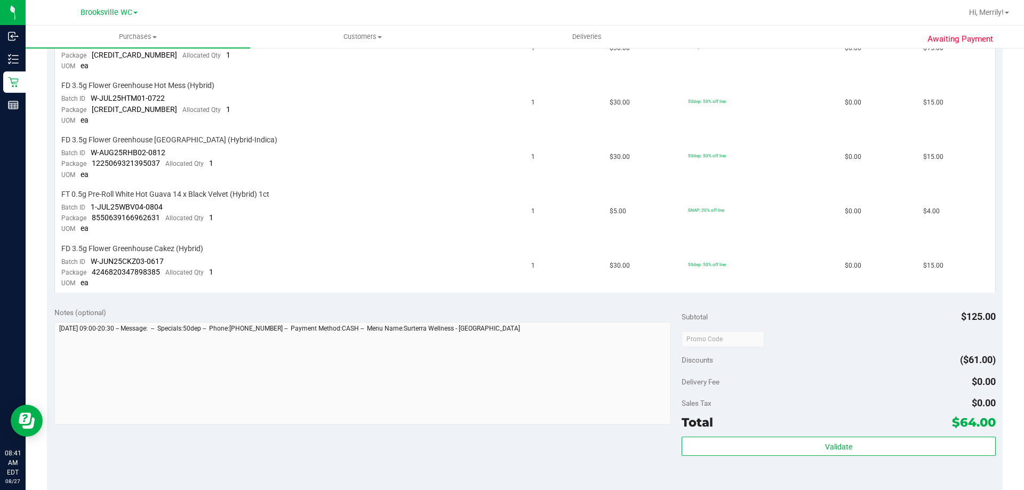
scroll to position [587, 0]
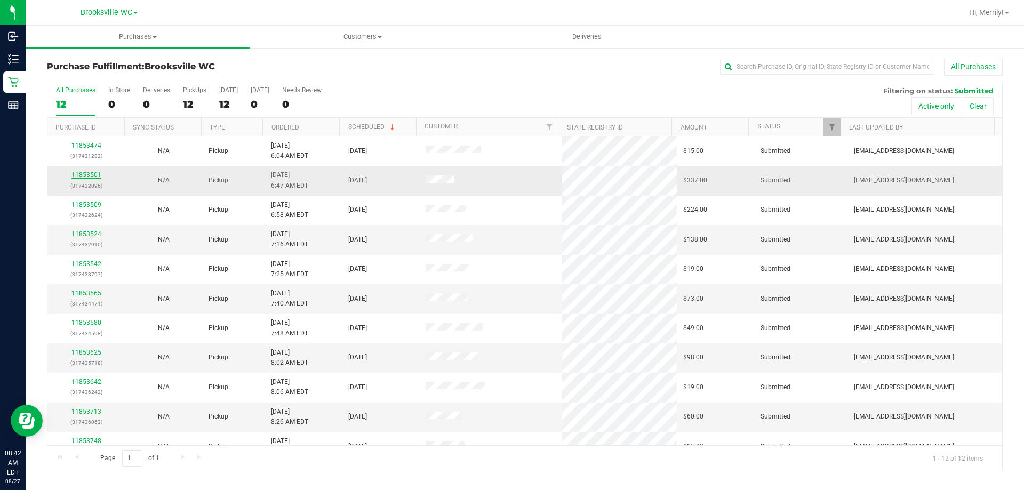
click at [88, 174] on link "11853501" at bounding box center [86, 174] width 30 height 7
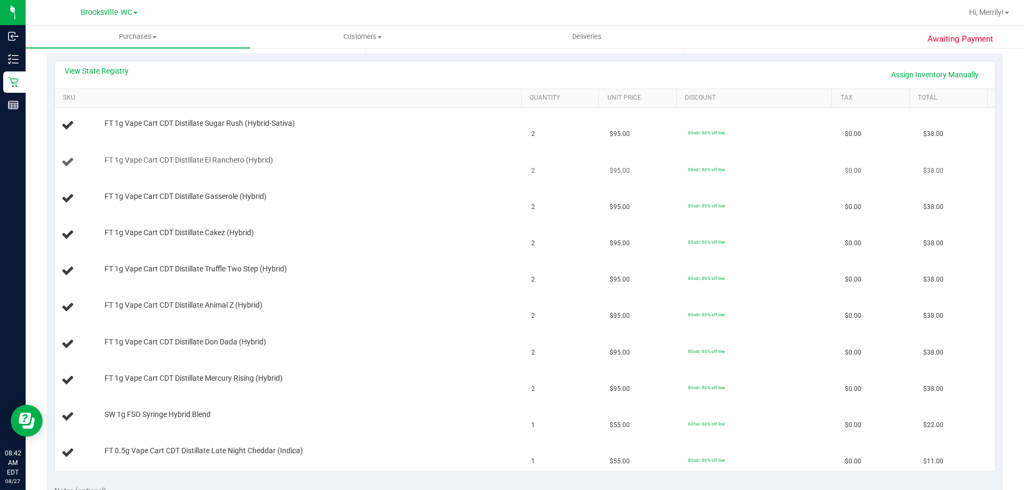
scroll to position [213, 0]
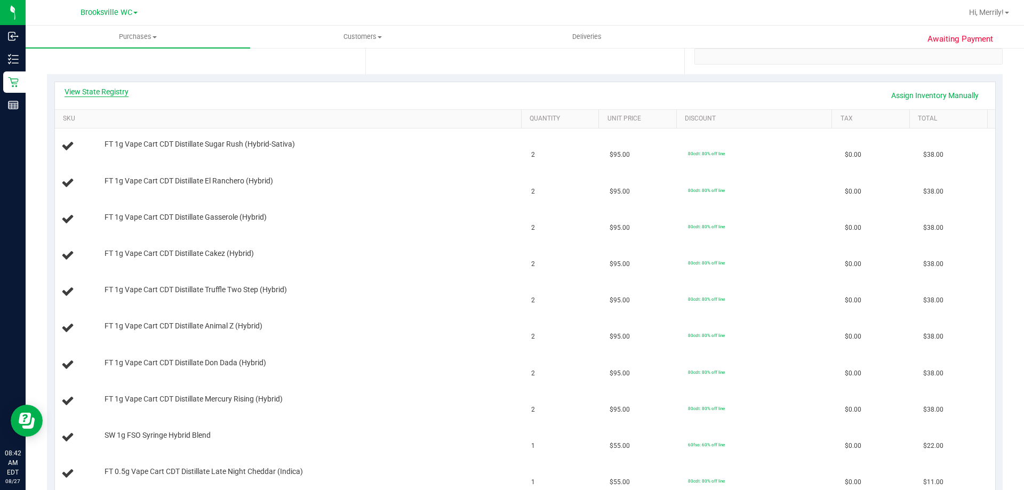
click at [93, 89] on link "View State Registry" at bounding box center [97, 91] width 64 height 11
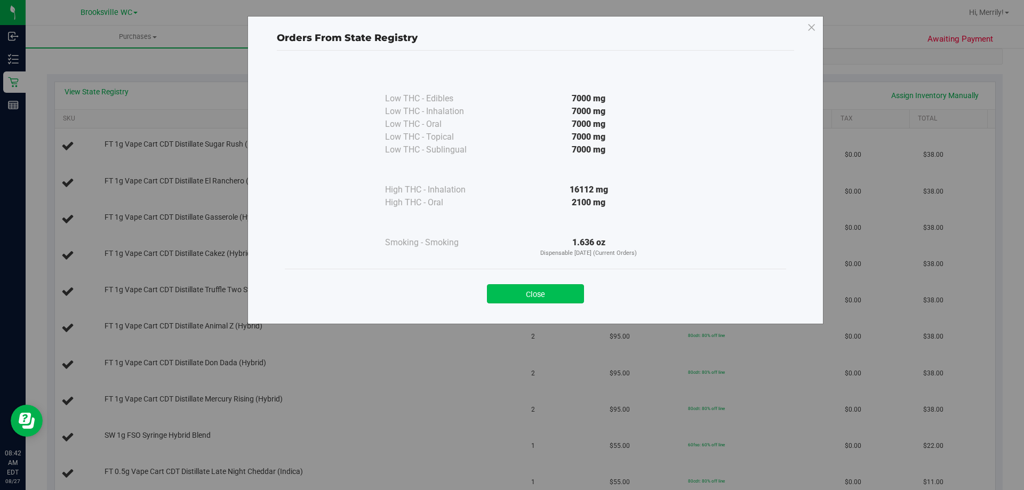
click at [534, 296] on button "Close" at bounding box center [535, 293] width 97 height 19
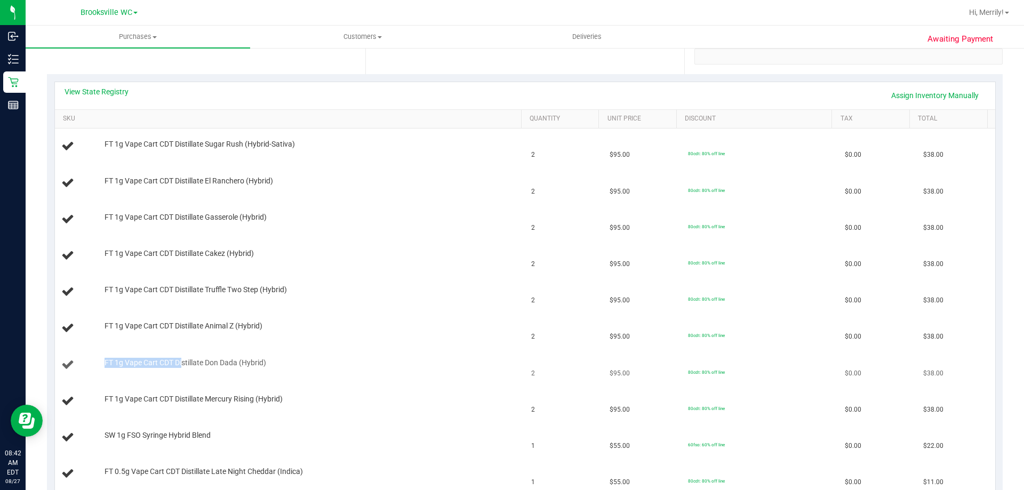
click at [182, 359] on span "FT 1g Vape Cart CDT Distillate Don Dada (Hybrid)" at bounding box center [186, 363] width 162 height 10
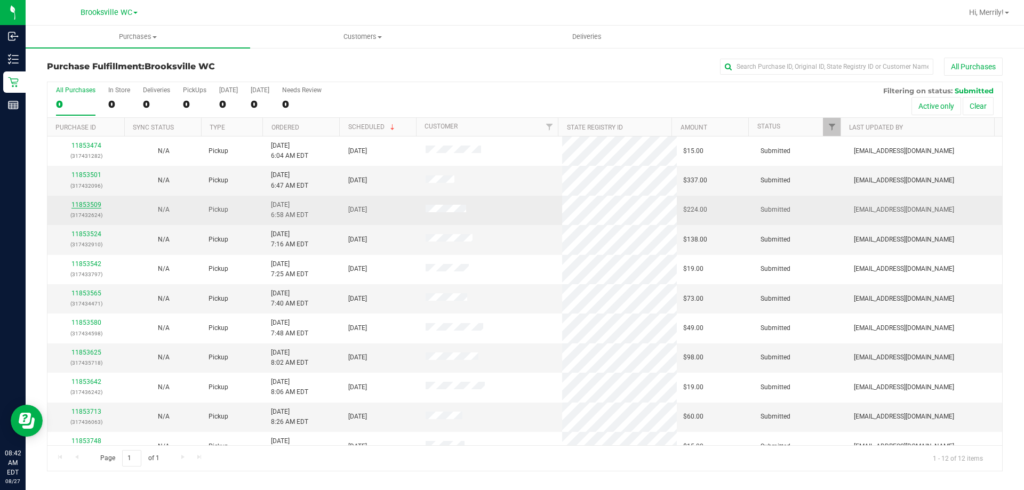
click at [82, 207] on link "11853509" at bounding box center [86, 204] width 30 height 7
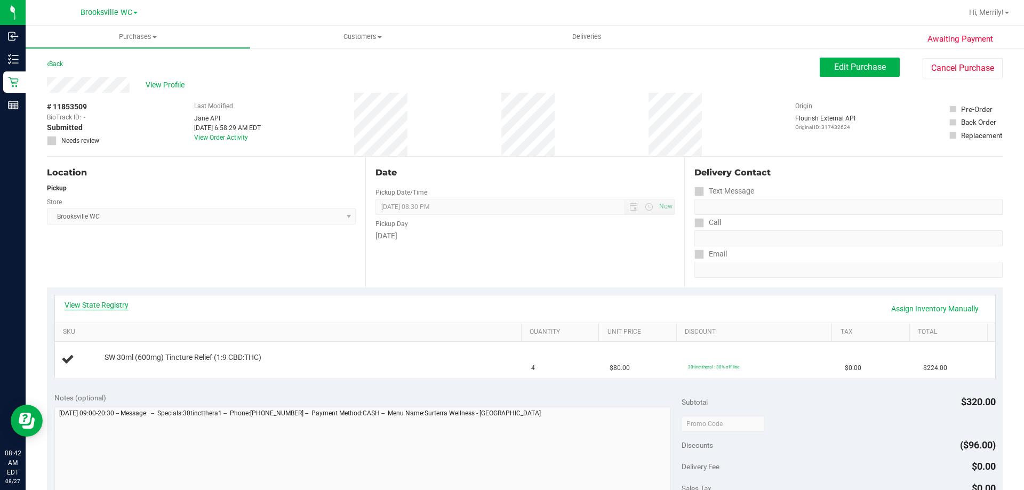
click at [113, 302] on link "View State Registry" at bounding box center [97, 305] width 64 height 11
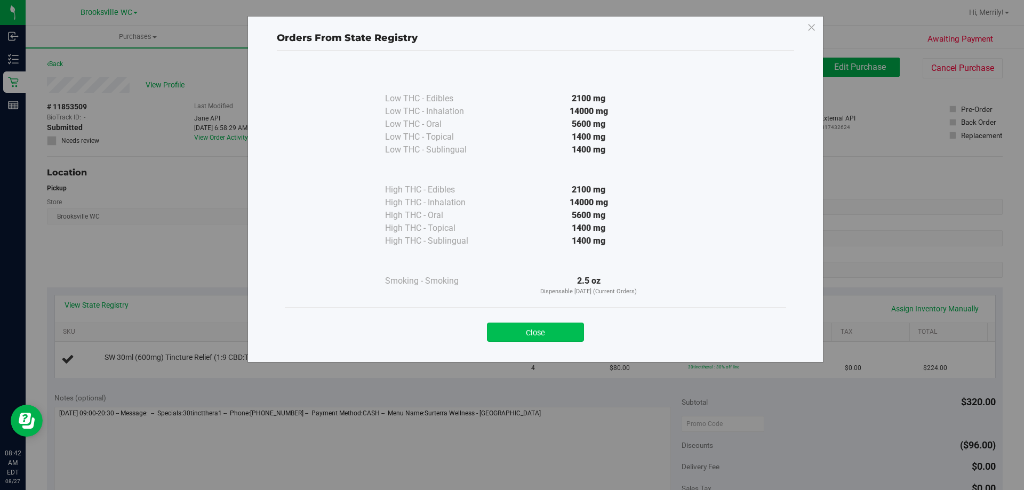
click at [528, 329] on button "Close" at bounding box center [535, 332] width 97 height 19
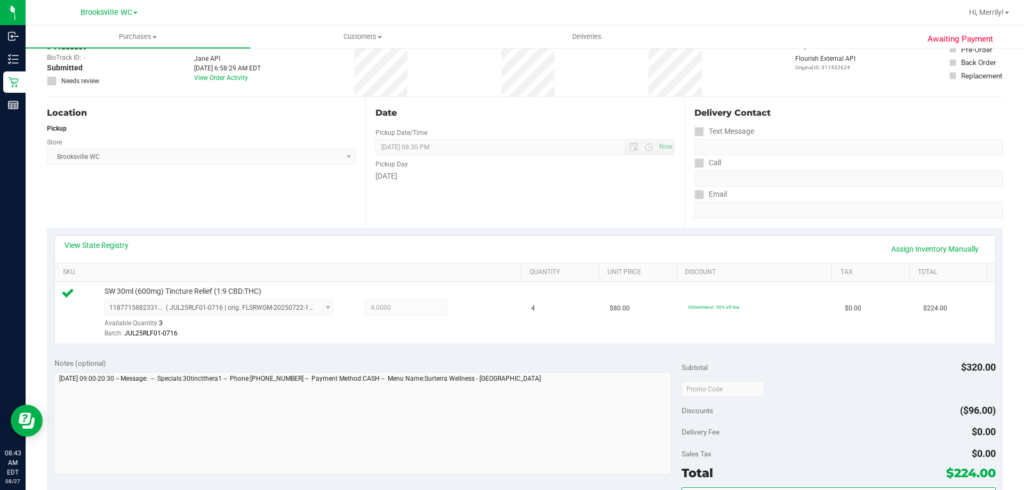
scroll to position [160, 0]
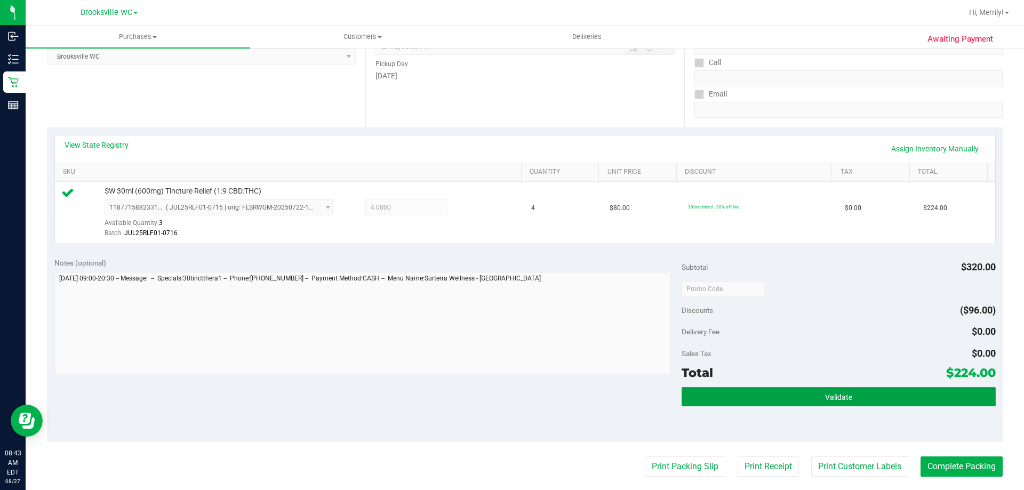
click at [835, 395] on span "Validate" at bounding box center [838, 397] width 27 height 9
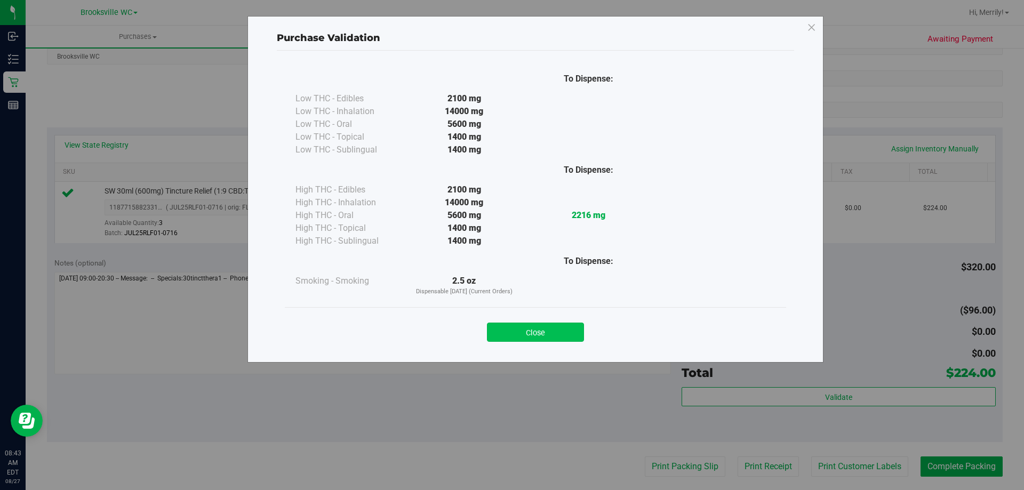
click at [531, 332] on button "Close" at bounding box center [535, 332] width 97 height 19
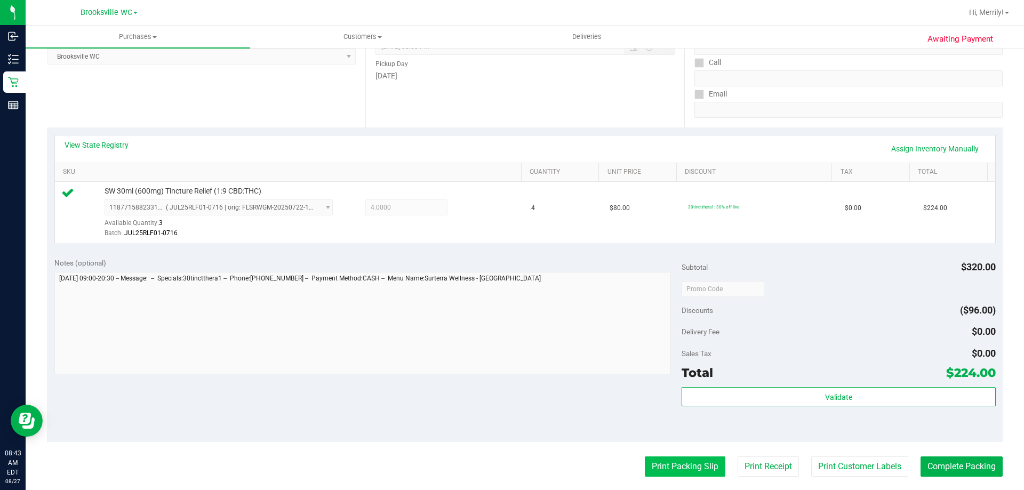
click at [661, 469] on button "Print Packing Slip" at bounding box center [685, 467] width 81 height 20
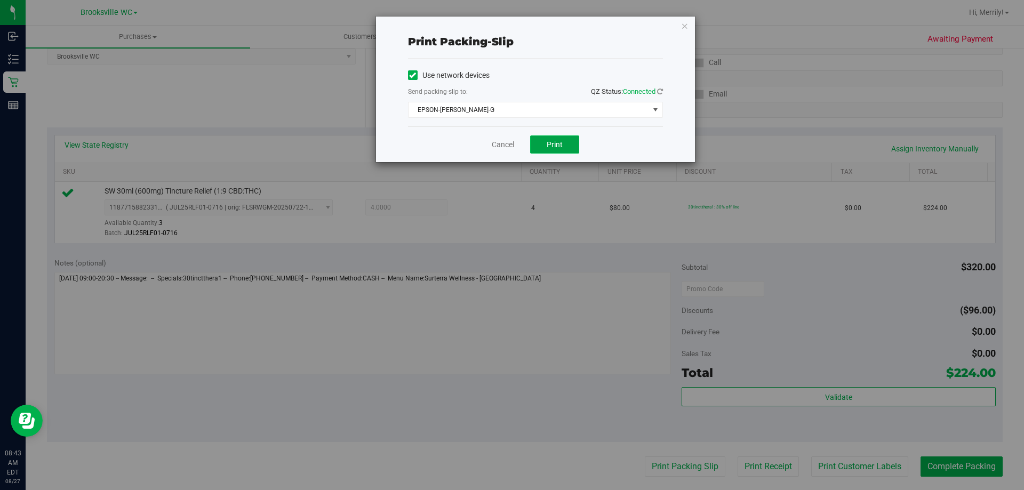
click at [545, 147] on button "Print" at bounding box center [554, 144] width 49 height 18
click at [504, 143] on link "Cancel" at bounding box center [503, 144] width 22 height 11
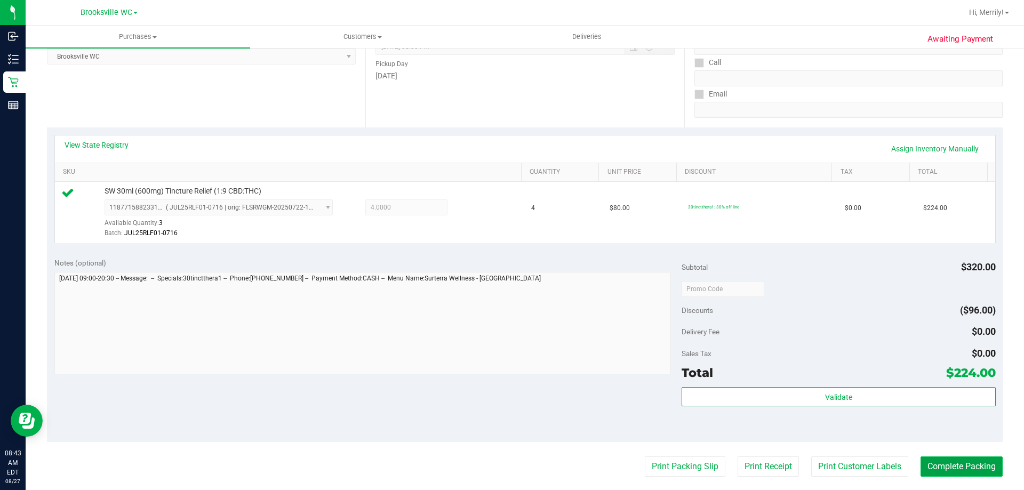
click at [949, 465] on button "Complete Packing" at bounding box center [962, 467] width 82 height 20
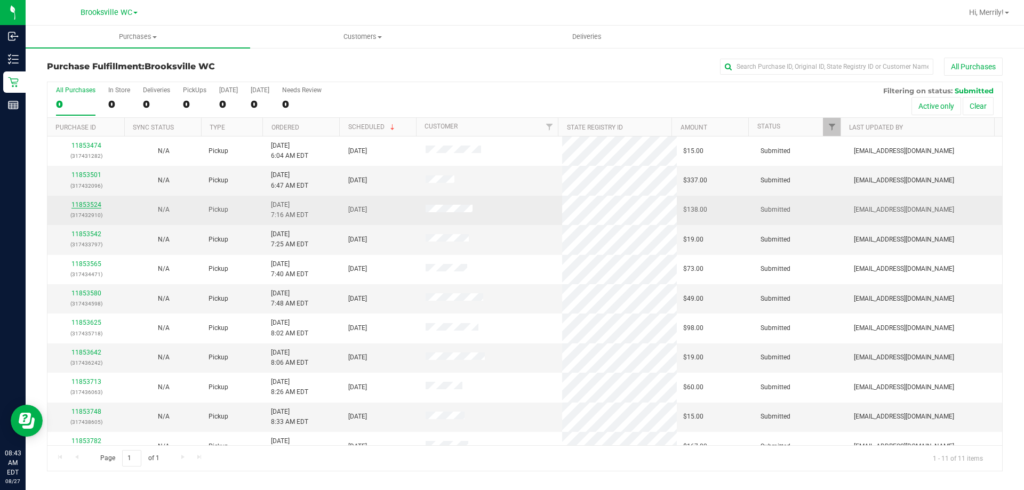
click at [82, 202] on link "11853524" at bounding box center [86, 204] width 30 height 7
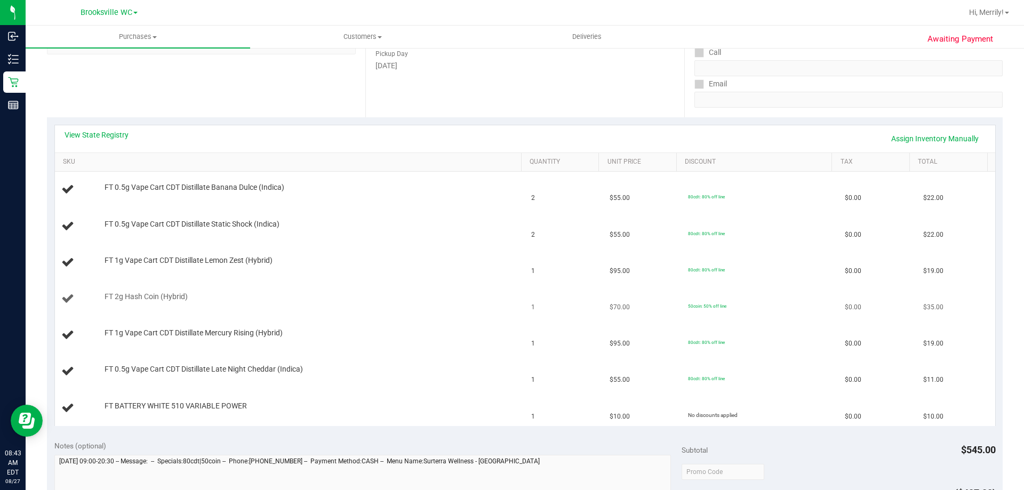
scroll to position [160, 0]
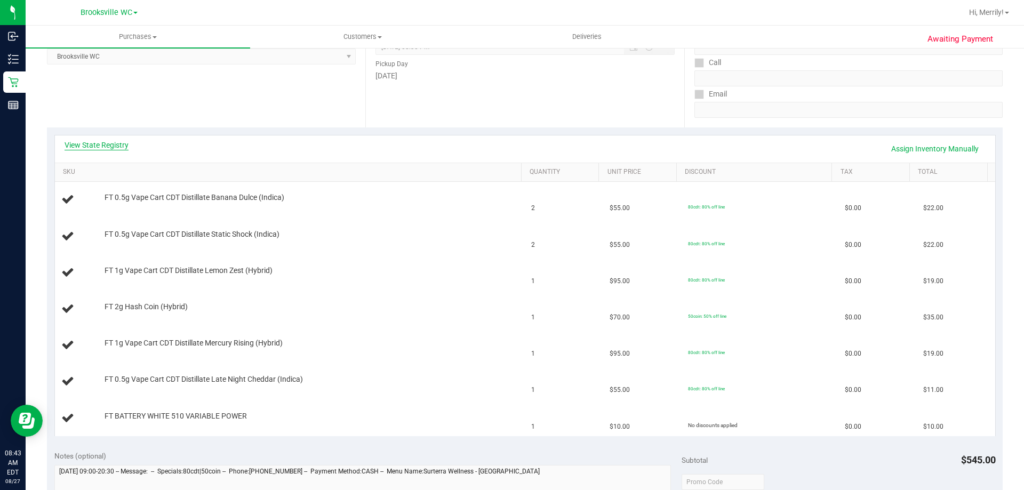
click at [103, 142] on link "View State Registry" at bounding box center [97, 145] width 64 height 11
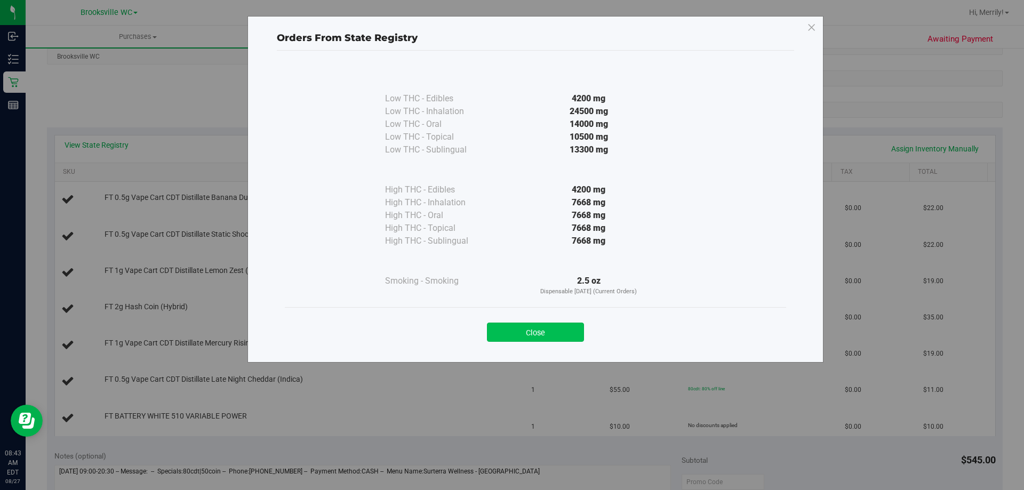
click at [526, 334] on button "Close" at bounding box center [535, 332] width 97 height 19
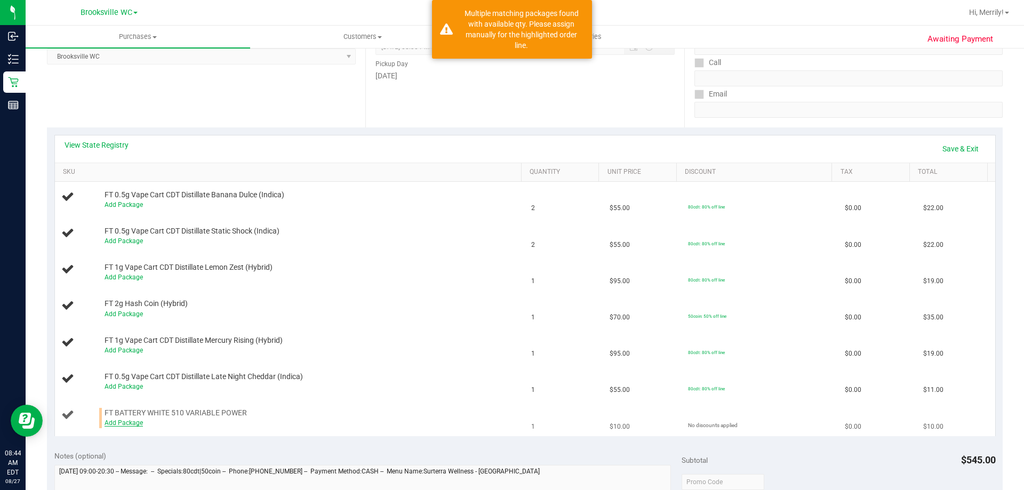
click at [108, 425] on link "Add Package" at bounding box center [124, 422] width 38 height 7
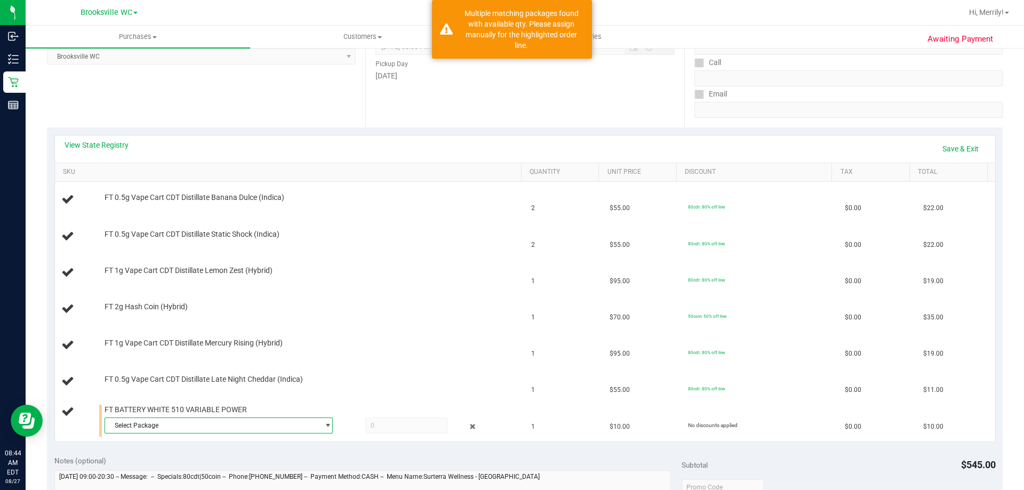
click at [161, 423] on span "Select Package" at bounding box center [212, 425] width 214 height 15
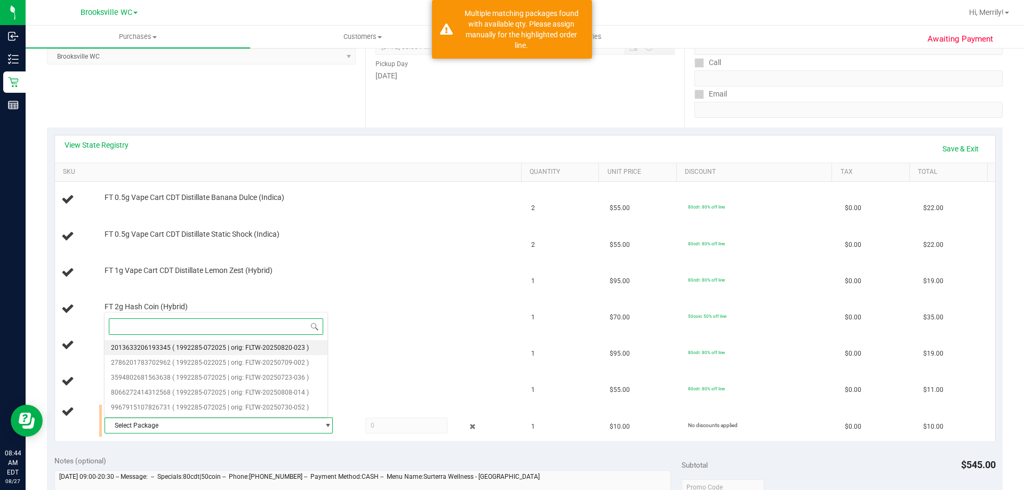
click at [206, 347] on span "( 1992285-072025 | orig: FLTW-20250820-023 )" at bounding box center [240, 347] width 137 height 7
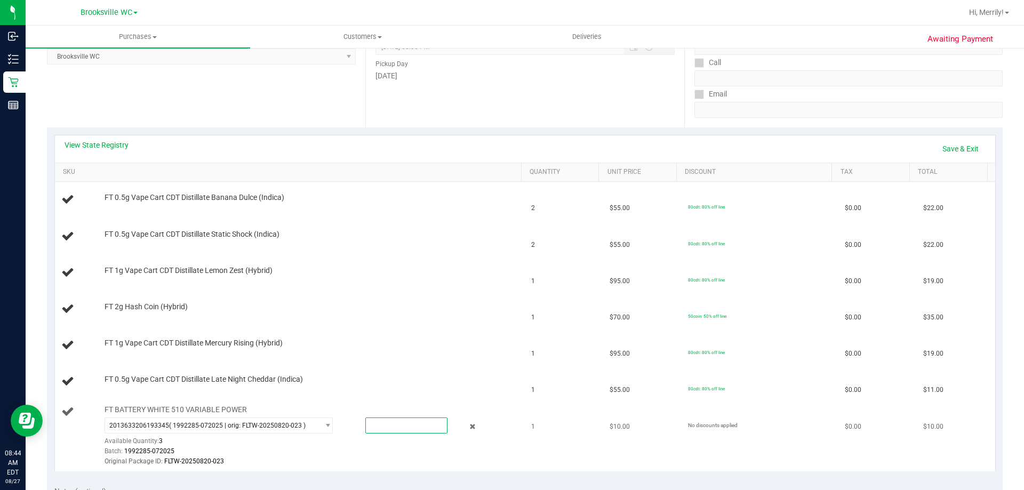
click at [386, 424] on span at bounding box center [406, 426] width 82 height 16
type input "1"
type input "1.0000"
click at [357, 456] on div "Batch: 1992285-072025" at bounding box center [311, 451] width 412 height 10
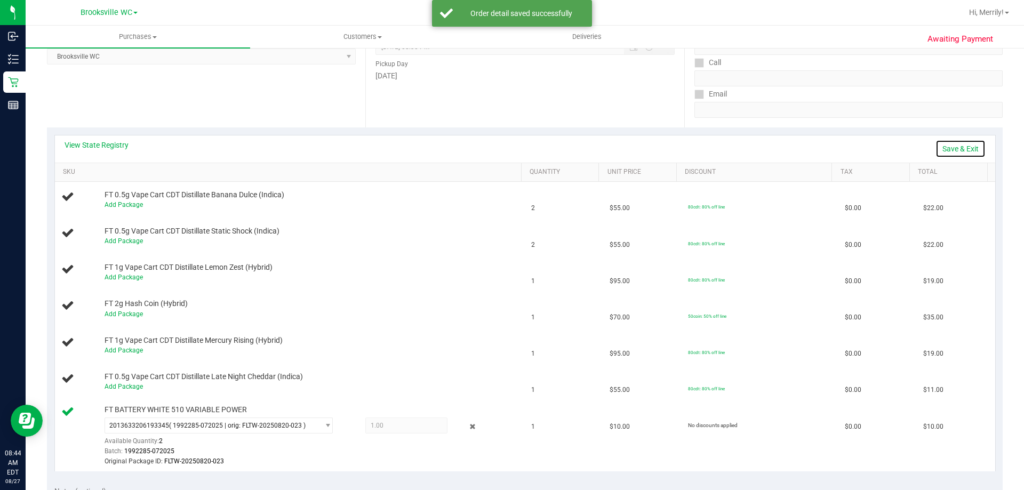
click at [966, 147] on link "Save & Exit" at bounding box center [961, 149] width 50 height 18
click at [904, 148] on link "Assign Inventory Manually" at bounding box center [934, 149] width 101 height 18
click at [951, 147] on link "Save & Exit" at bounding box center [961, 149] width 50 height 18
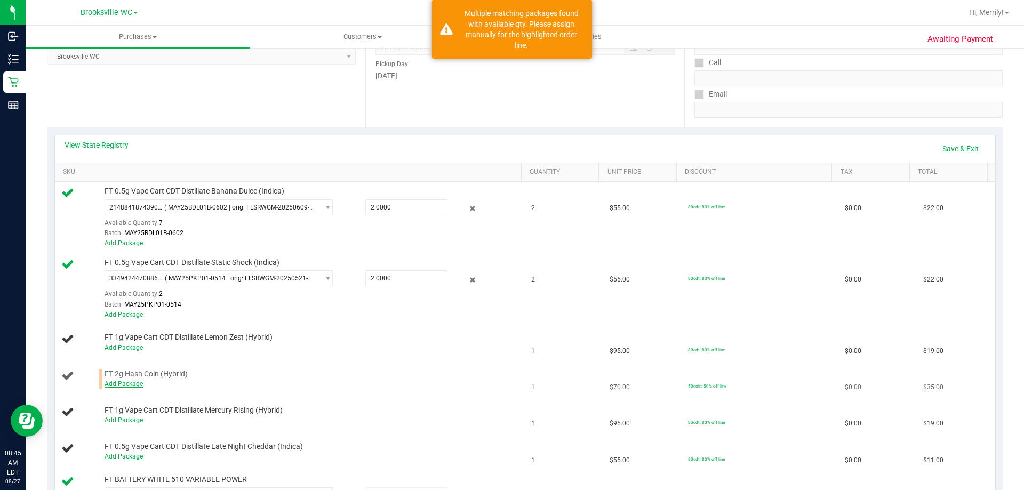
click at [127, 385] on link "Add Package" at bounding box center [124, 383] width 38 height 7
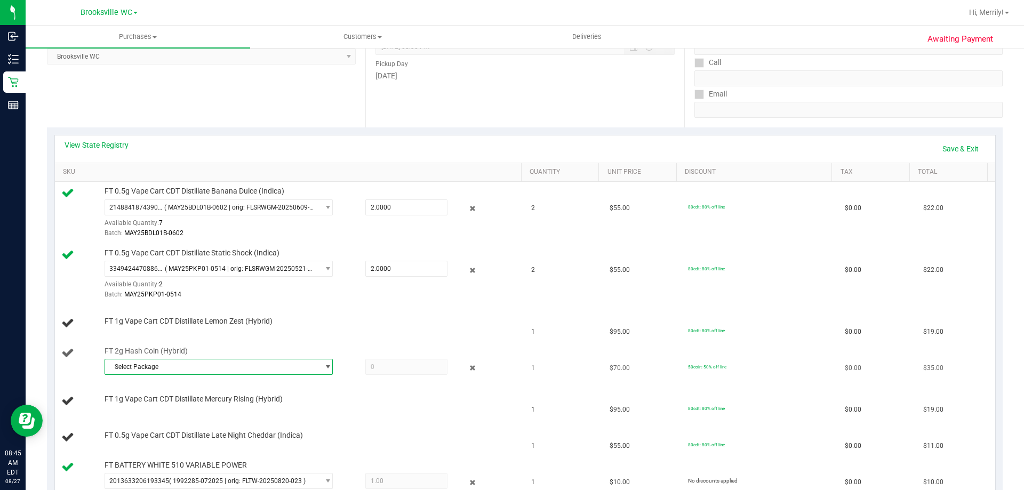
click at [204, 365] on span "Select Package" at bounding box center [212, 367] width 214 height 15
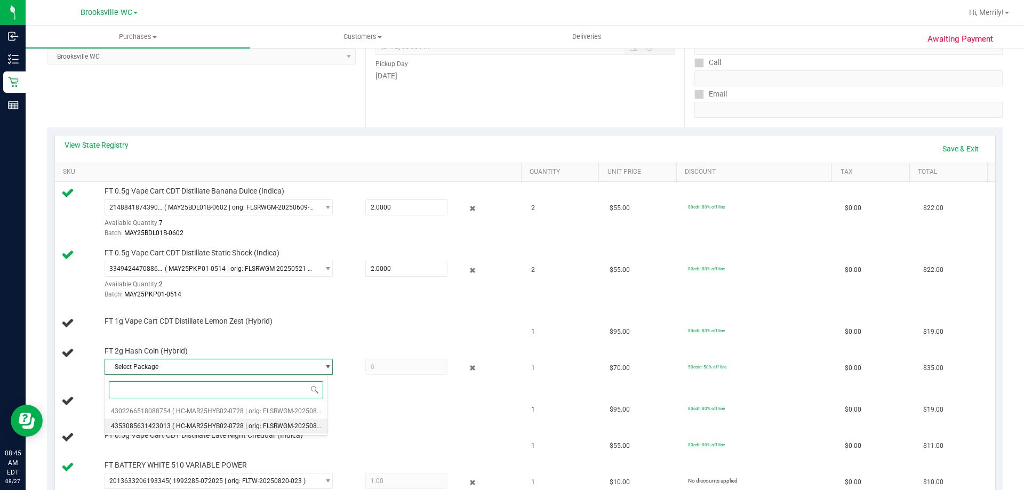
click at [207, 425] on span "( HC-MAR25HYB02-0728 | orig: FLSRWGM-20250804-949 )" at bounding box center [256, 425] width 169 height 7
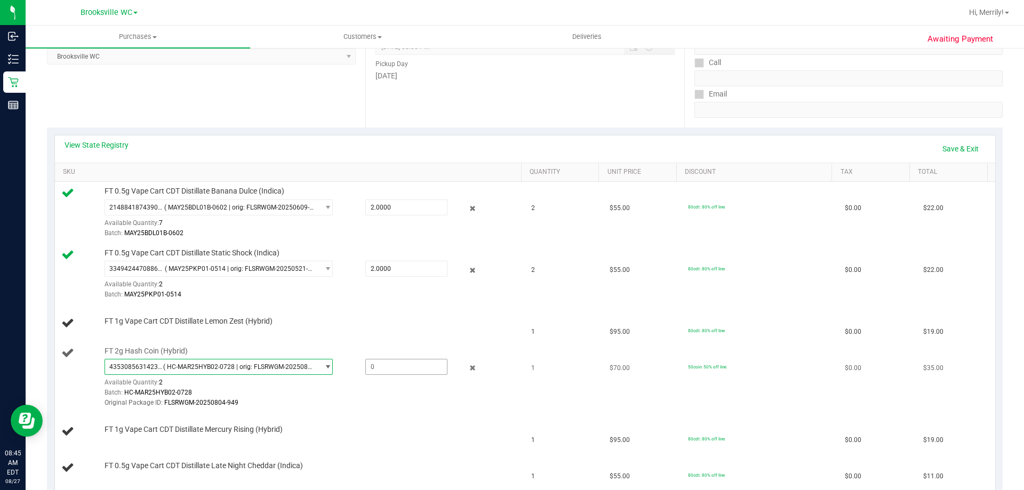
click at [388, 367] on span at bounding box center [406, 367] width 82 height 16
type input "1"
type input "1.0000"
click at [452, 448] on td "FT 1g Vape Cart CDT Distillate Mercury Rising (Hybrid)" at bounding box center [290, 432] width 470 height 36
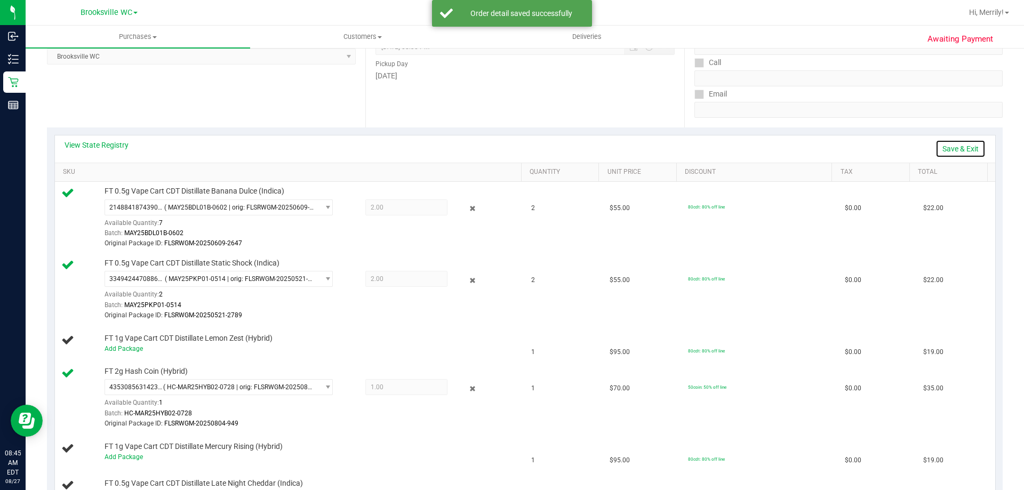
click at [957, 150] on link "Save & Exit" at bounding box center [961, 149] width 50 height 18
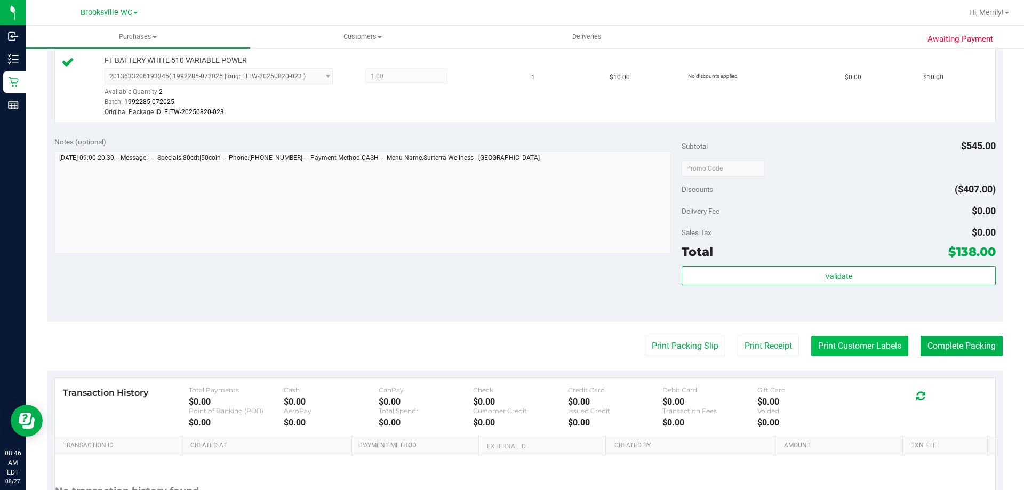
scroll to position [693, 0]
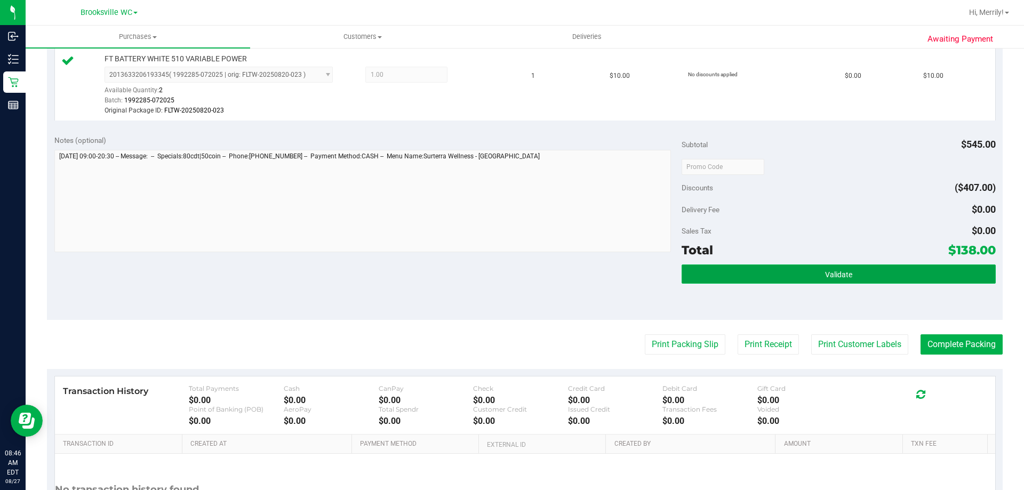
click at [796, 266] on button "Validate" at bounding box center [839, 274] width 314 height 19
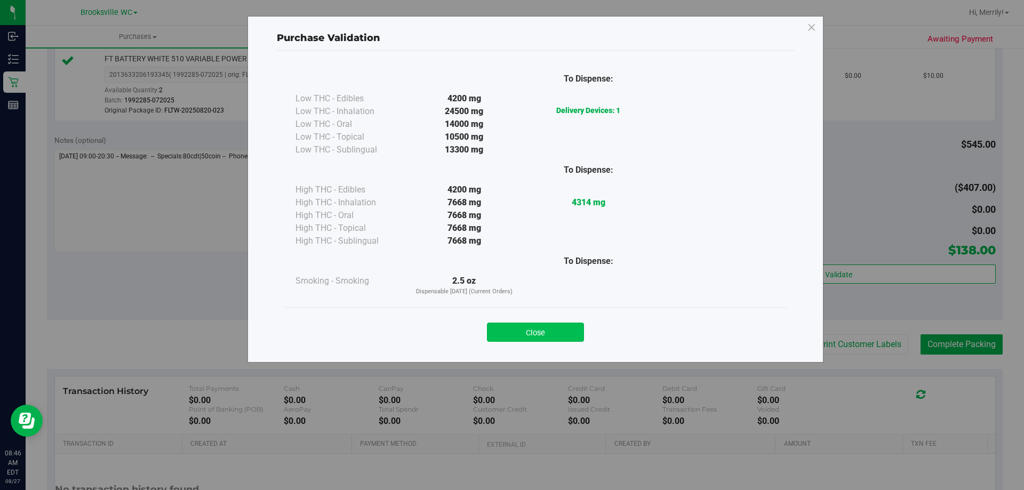
click at [565, 327] on button "Close" at bounding box center [535, 332] width 97 height 19
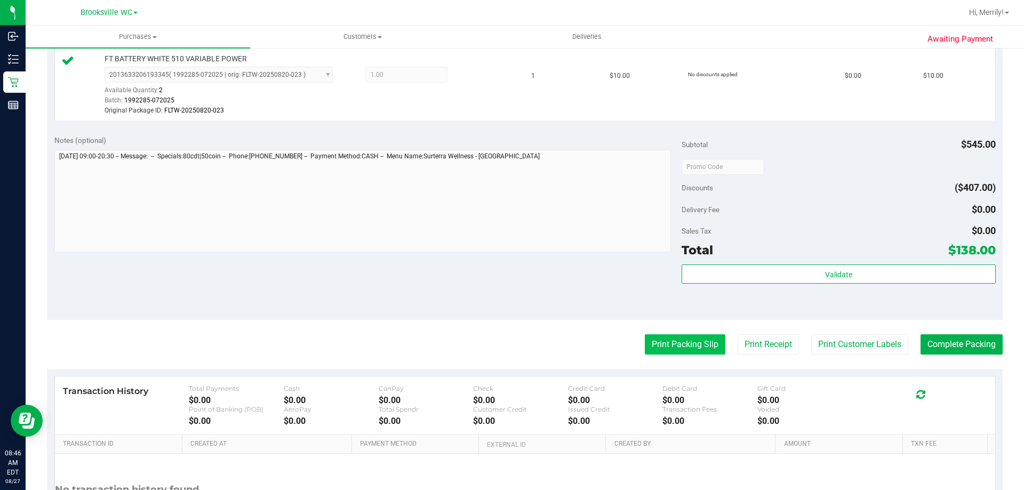
click at [683, 340] on button "Print Packing Slip" at bounding box center [685, 344] width 81 height 20
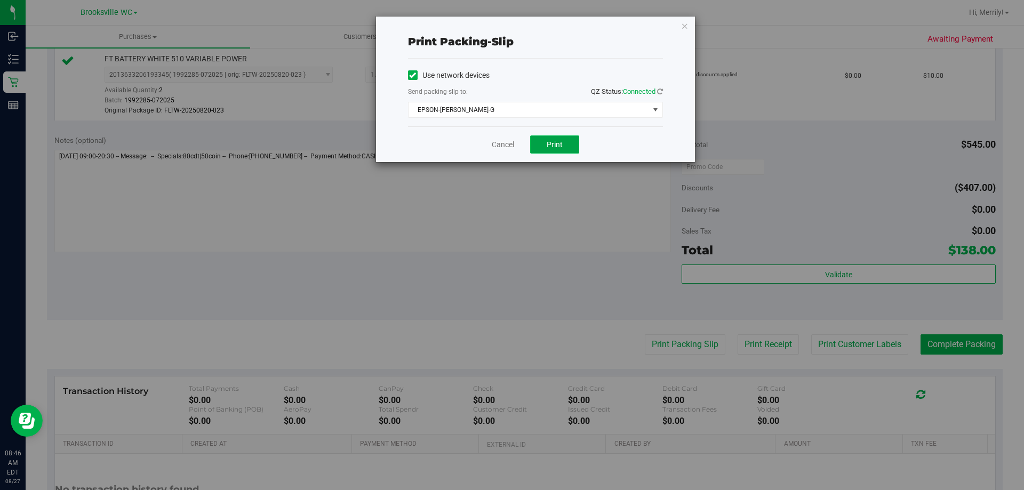
click at [573, 141] on button "Print" at bounding box center [554, 144] width 49 height 18
click at [503, 142] on link "Cancel" at bounding box center [503, 144] width 22 height 11
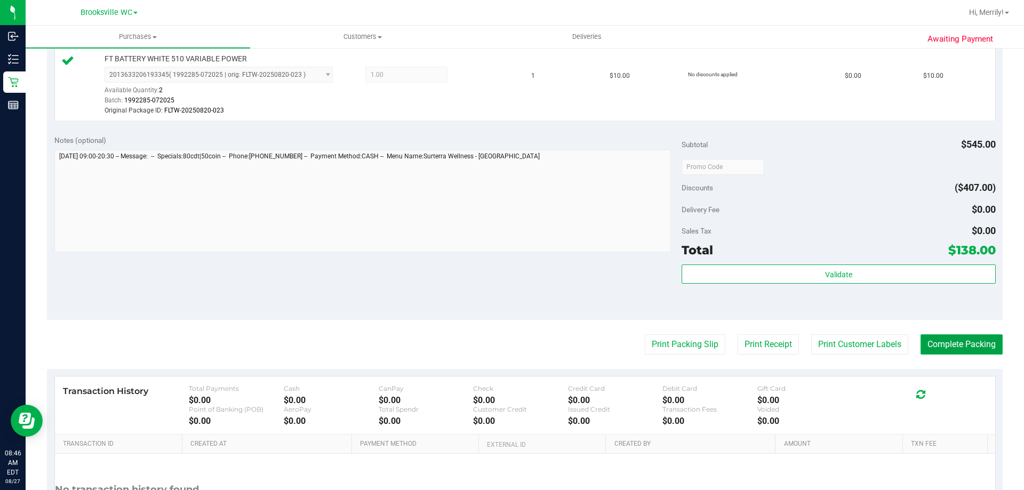
click at [954, 348] on button "Complete Packing" at bounding box center [962, 344] width 82 height 20
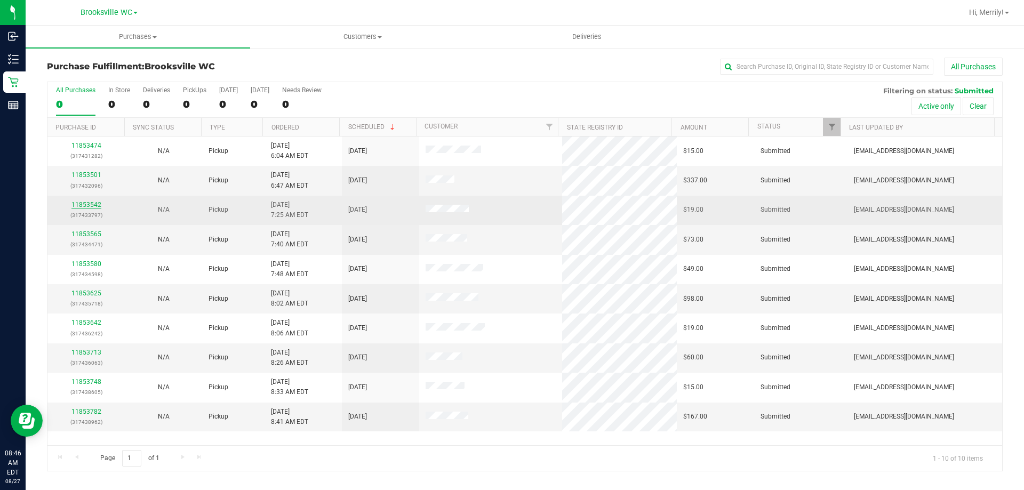
click at [82, 203] on link "11853542" at bounding box center [86, 204] width 30 height 7
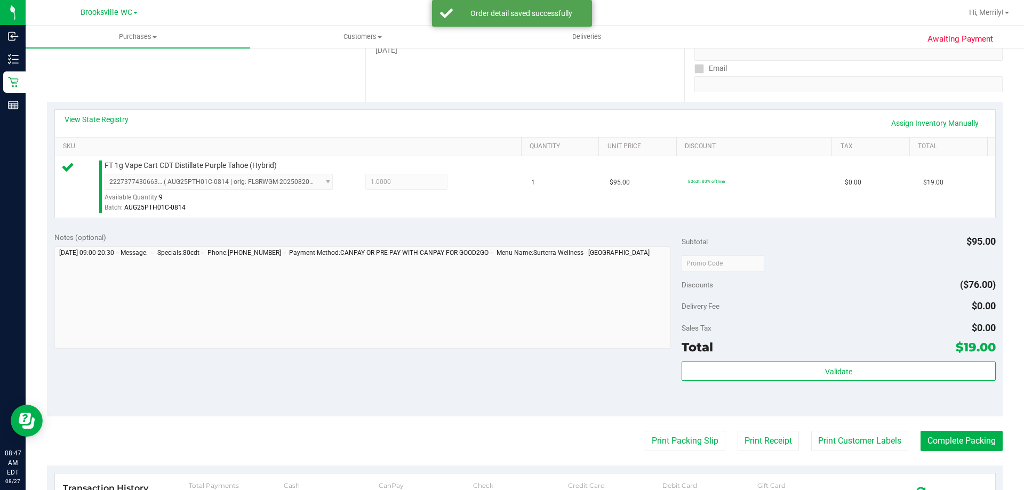
scroll to position [213, 0]
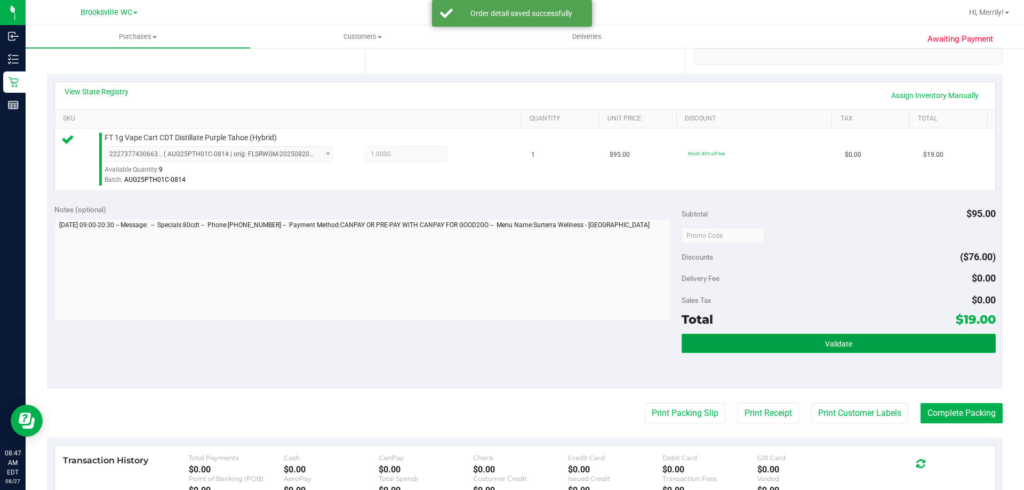
click at [835, 342] on span "Validate" at bounding box center [838, 344] width 27 height 9
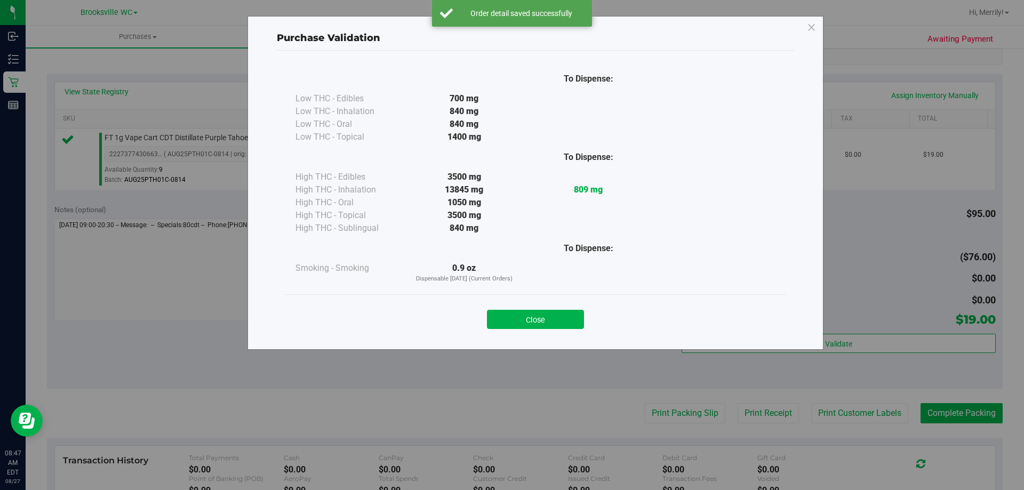
drag, startPoint x: 545, startPoint y: 318, endPoint x: 562, endPoint y: 332, distance: 21.2
click at [545, 318] on button "Close" at bounding box center [535, 319] width 97 height 19
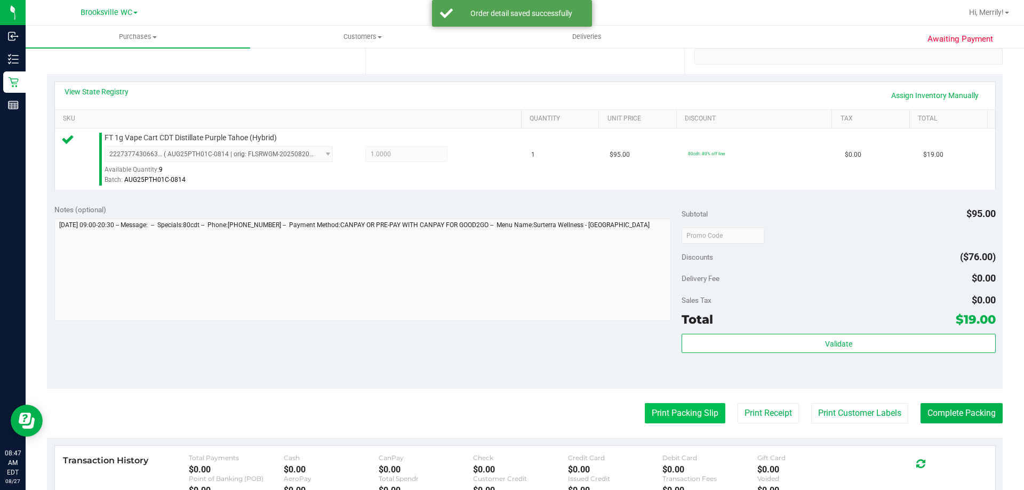
click at [661, 417] on button "Print Packing Slip" at bounding box center [685, 413] width 81 height 20
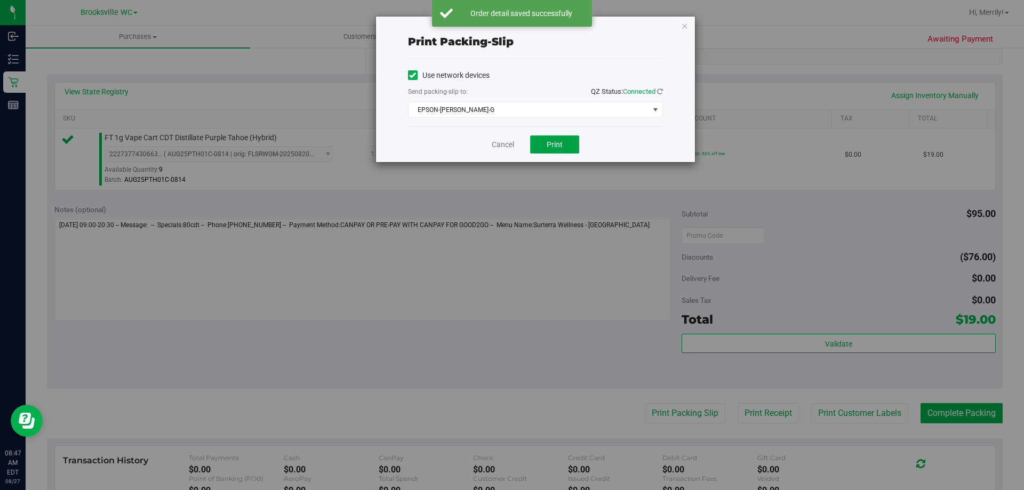
click at [560, 146] on span "Print" at bounding box center [555, 144] width 16 height 9
click at [501, 143] on link "Cancel" at bounding box center [503, 144] width 22 height 11
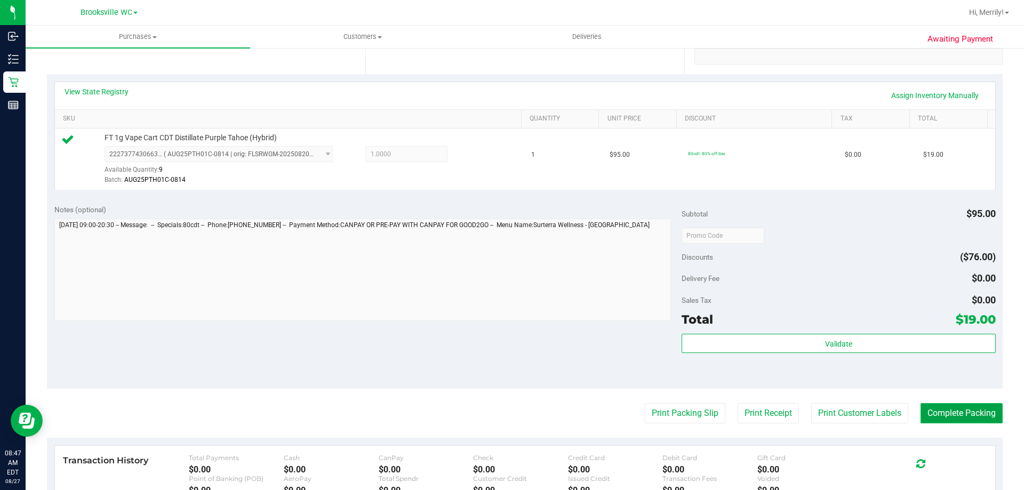
click at [945, 414] on button "Complete Packing" at bounding box center [962, 413] width 82 height 20
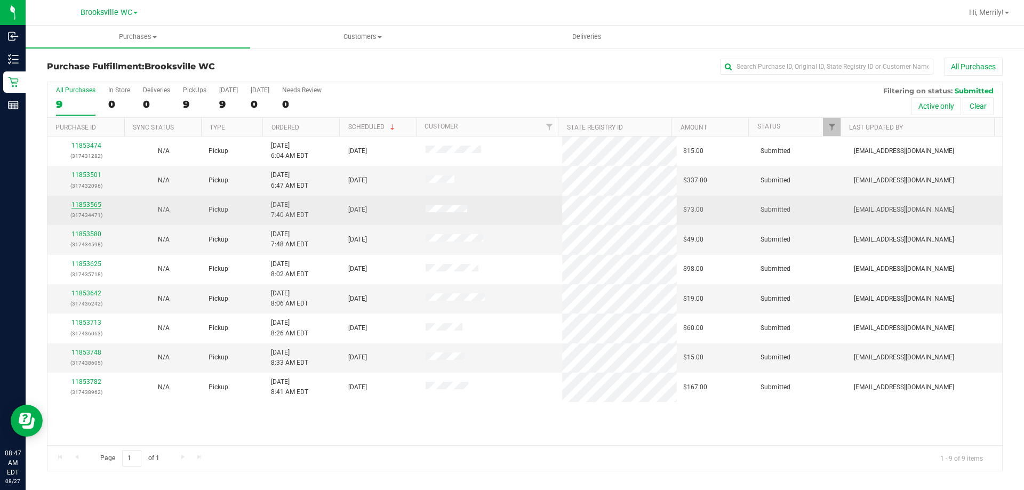
click at [85, 203] on link "11853565" at bounding box center [86, 204] width 30 height 7
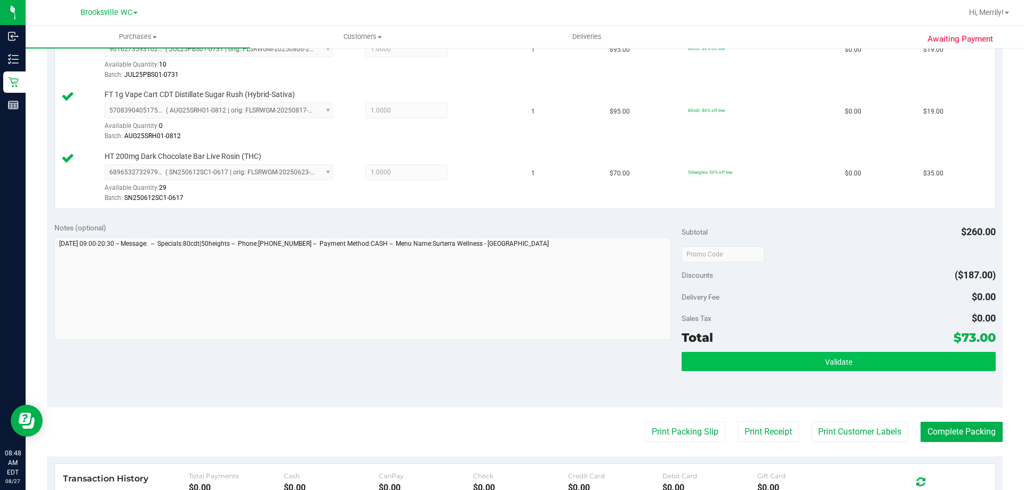
scroll to position [320, 0]
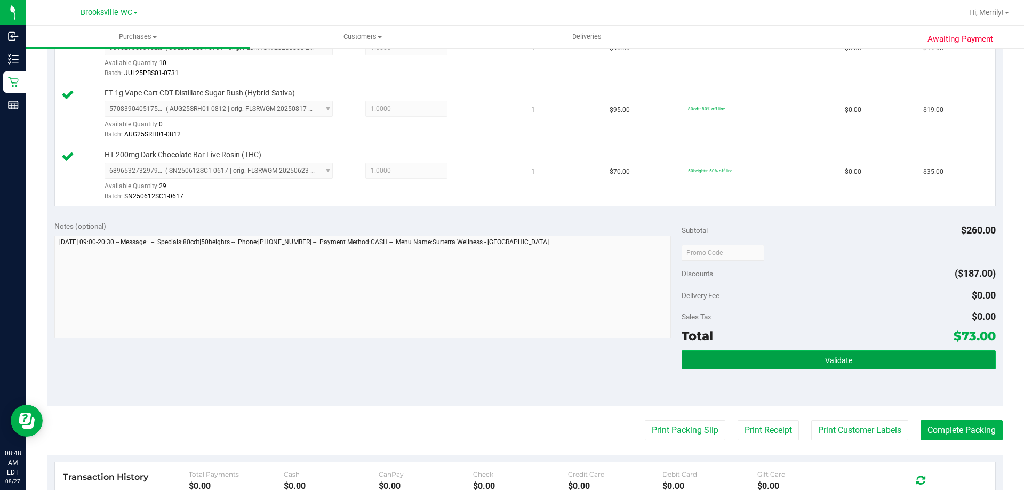
click at [816, 358] on button "Validate" at bounding box center [839, 359] width 314 height 19
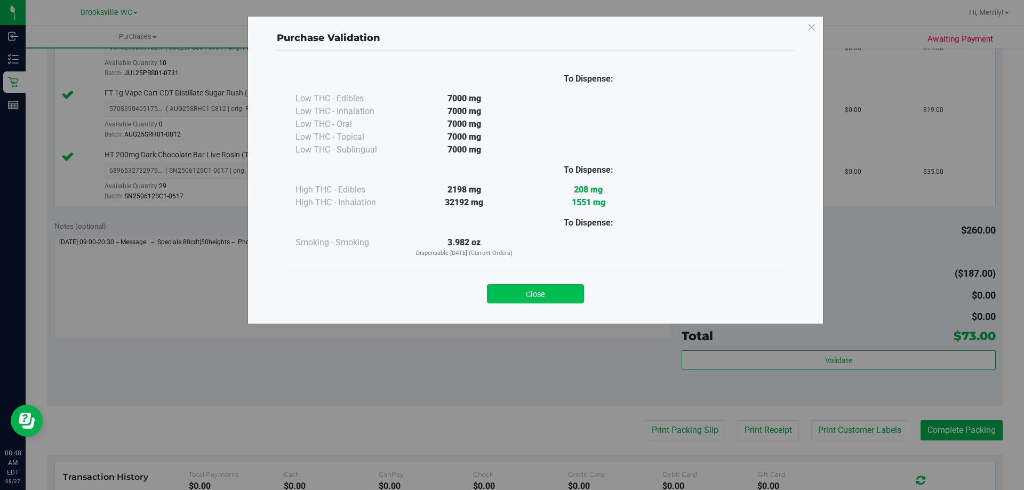
click at [548, 292] on button "Close" at bounding box center [535, 293] width 97 height 19
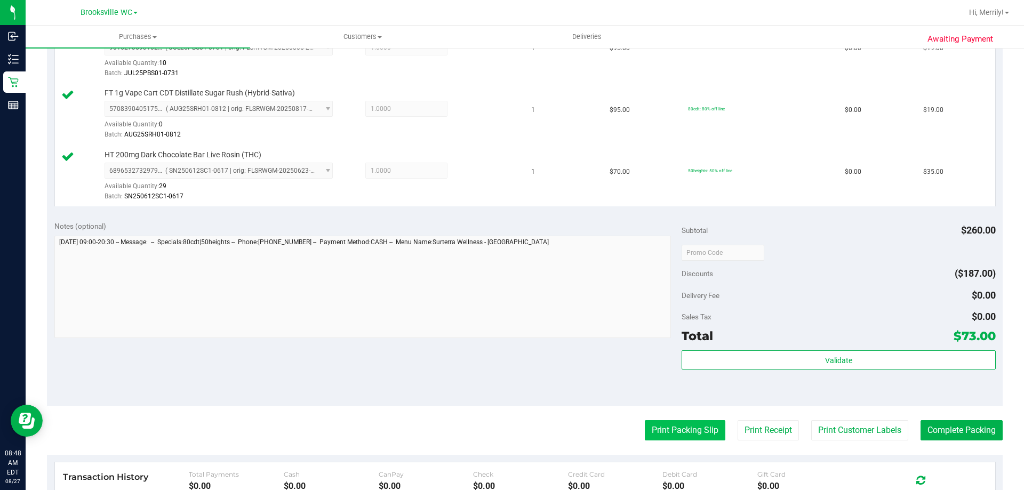
click at [658, 428] on button "Print Packing Slip" at bounding box center [685, 430] width 81 height 20
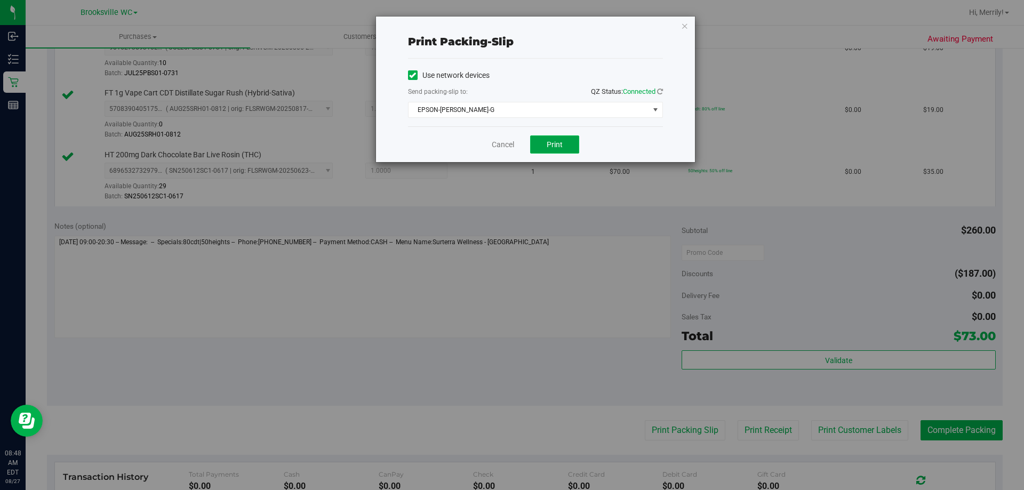
click at [561, 146] on span "Print" at bounding box center [555, 144] width 16 height 9
click at [512, 145] on link "Cancel" at bounding box center [503, 144] width 22 height 11
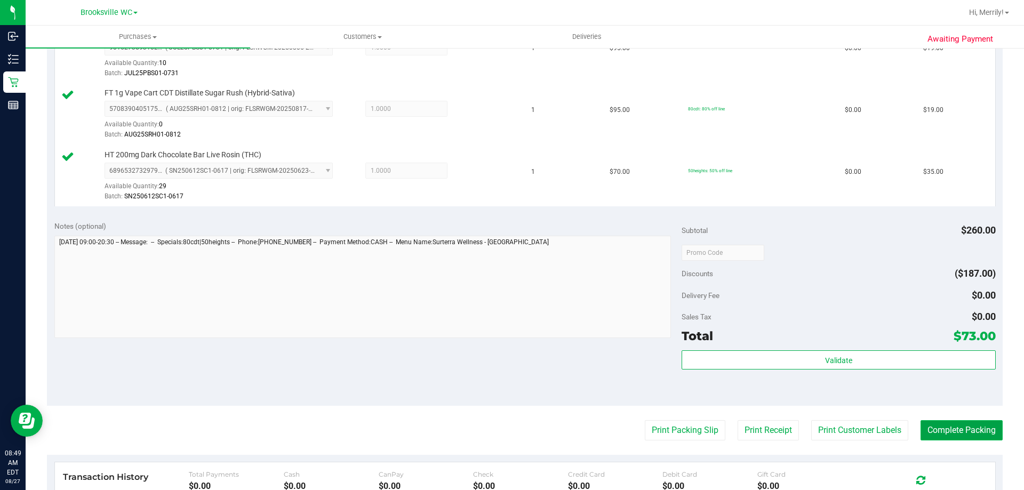
click at [963, 429] on button "Complete Packing" at bounding box center [962, 430] width 82 height 20
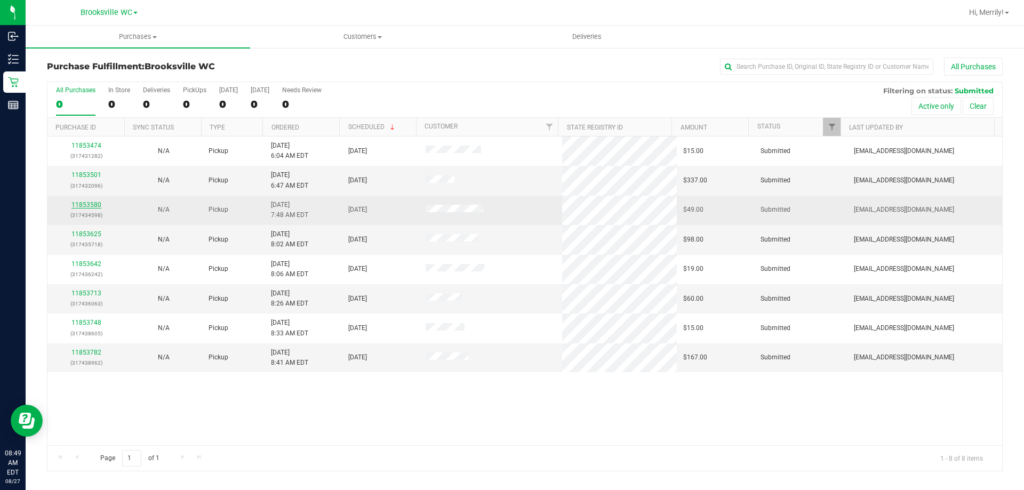
click at [88, 204] on link "11853580" at bounding box center [86, 204] width 30 height 7
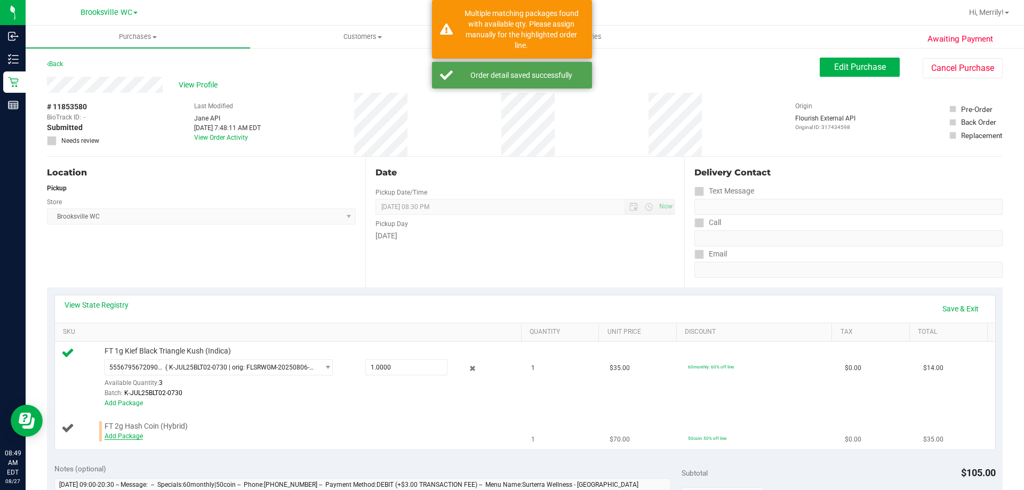
click at [116, 435] on link "Add Package" at bounding box center [124, 436] width 38 height 7
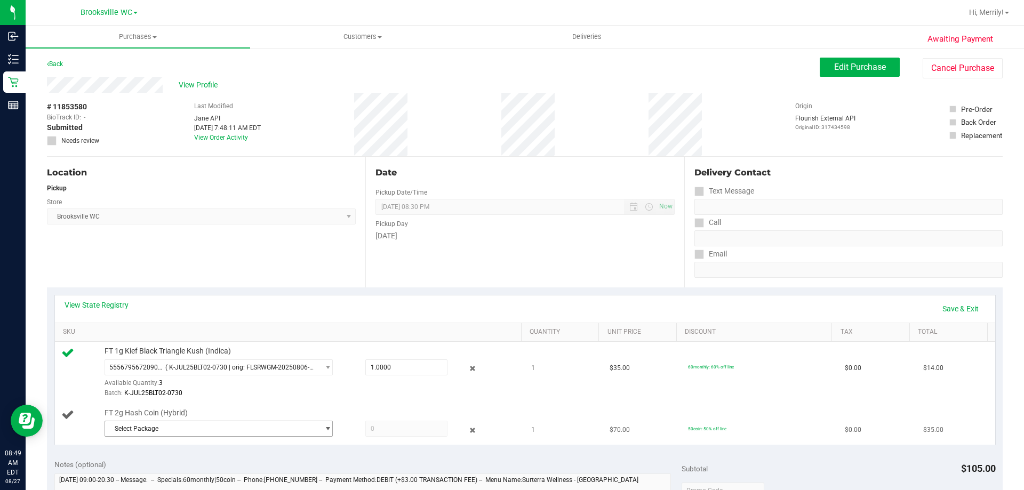
click at [205, 426] on span "Select Package" at bounding box center [212, 428] width 214 height 15
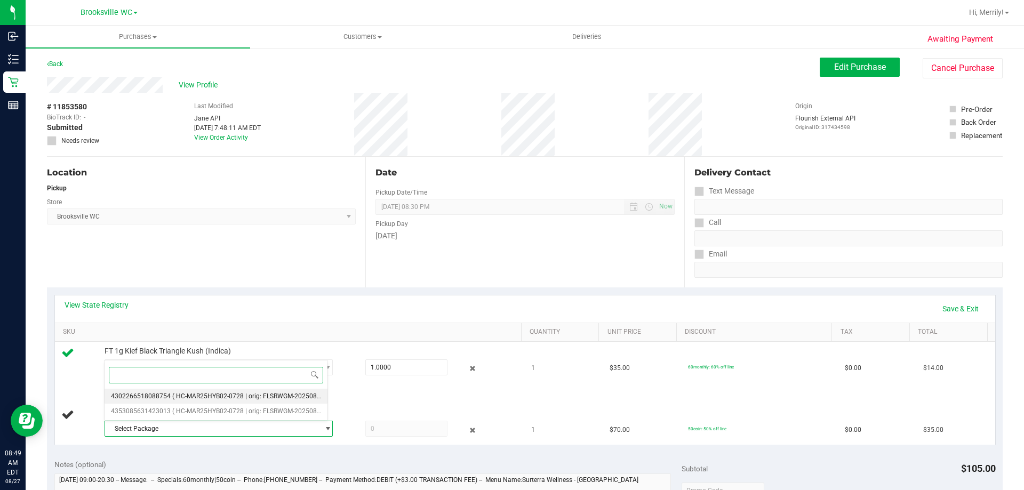
click at [211, 395] on span "( HC-MAR25HYB02-0728 | orig: FLSRWGM-20250804-853 )" at bounding box center [256, 396] width 169 height 7
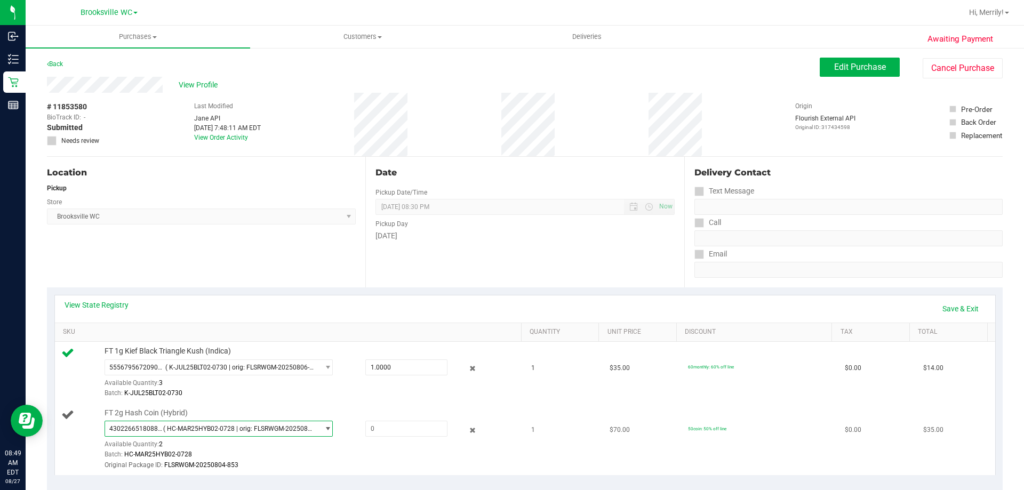
click at [313, 426] on span "4302266518088754 ( HC-MAR25HYB02-0728 | orig: FLSRWGM-20250804-853 )" at bounding box center [212, 428] width 214 height 15
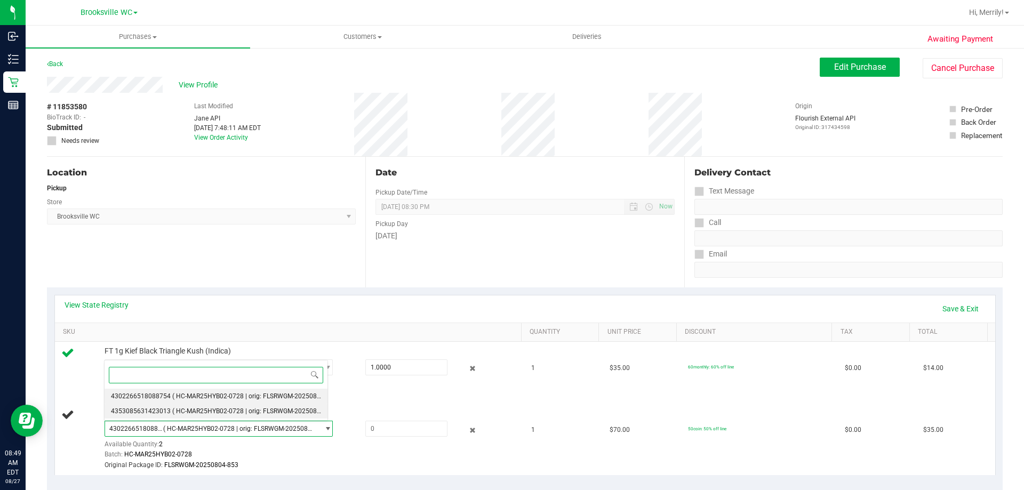
click at [259, 411] on span "( HC-MAR25HYB02-0728 | orig: FLSRWGM-20250804-949 )" at bounding box center [256, 411] width 169 height 7
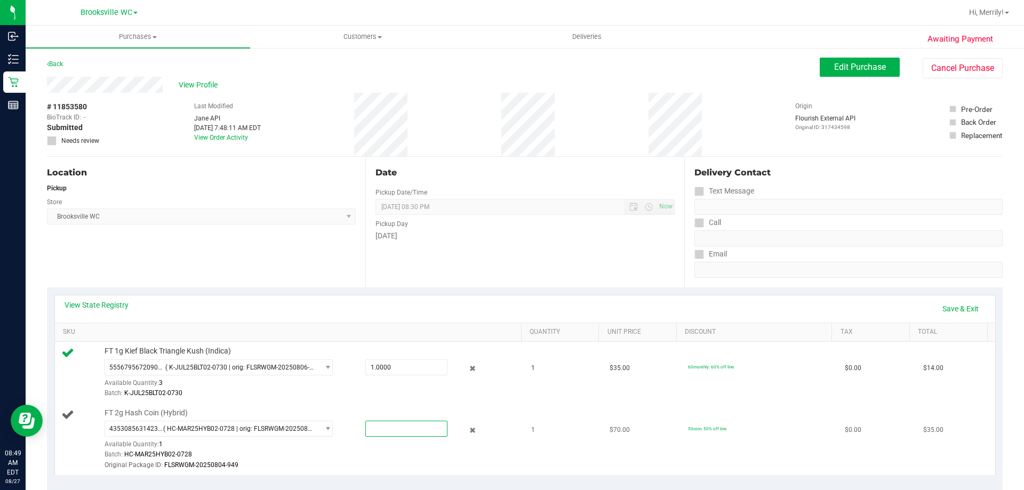
click at [401, 430] on span at bounding box center [406, 429] width 82 height 16
type input "1"
type input "1.0000"
click at [409, 461] on div "Original Package ID: FLSRWGM-20250804-949" at bounding box center [311, 465] width 412 height 10
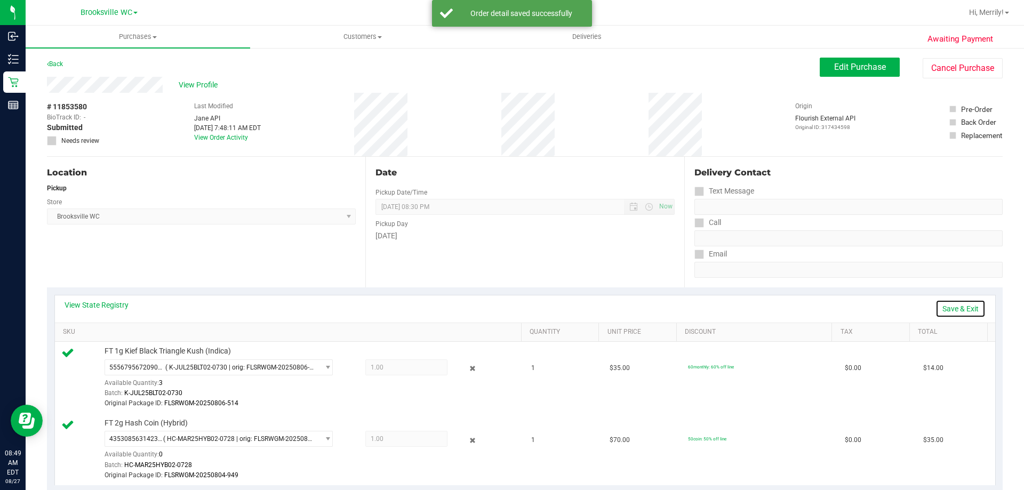
click at [945, 307] on link "Save & Exit" at bounding box center [961, 309] width 50 height 18
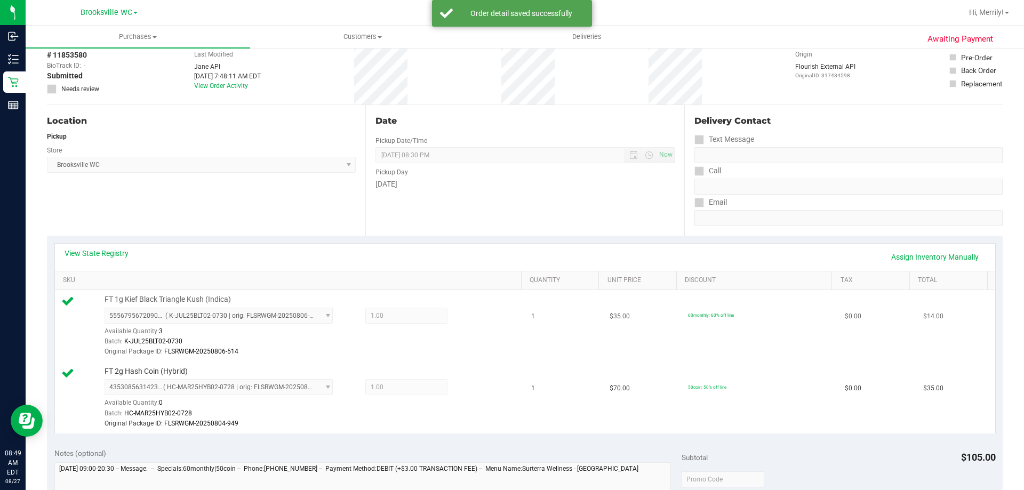
scroll to position [213, 0]
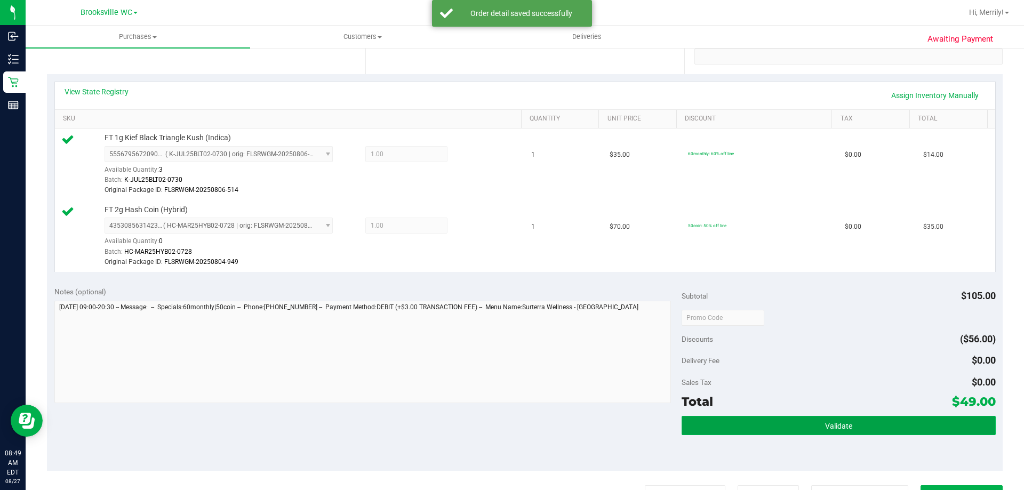
click at [834, 428] on span "Validate" at bounding box center [838, 426] width 27 height 9
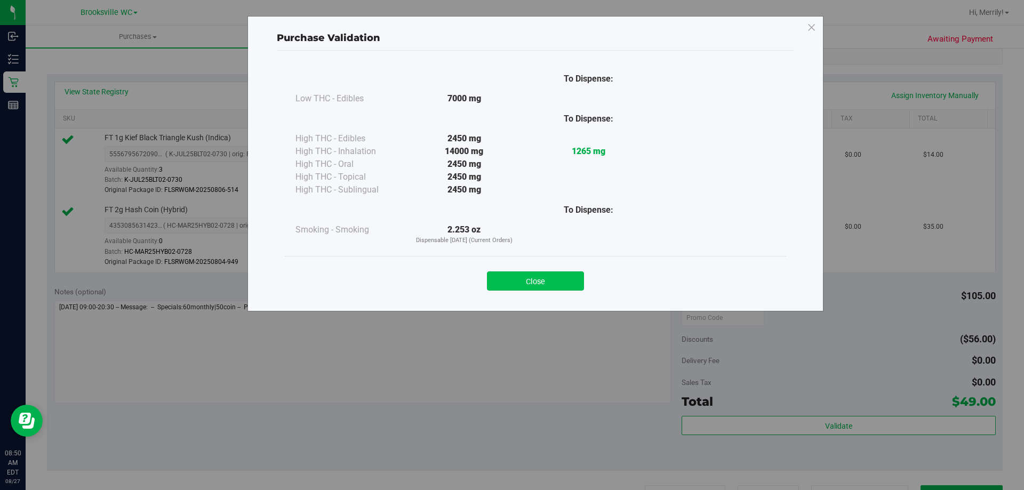
click at [527, 283] on button "Close" at bounding box center [535, 280] width 97 height 19
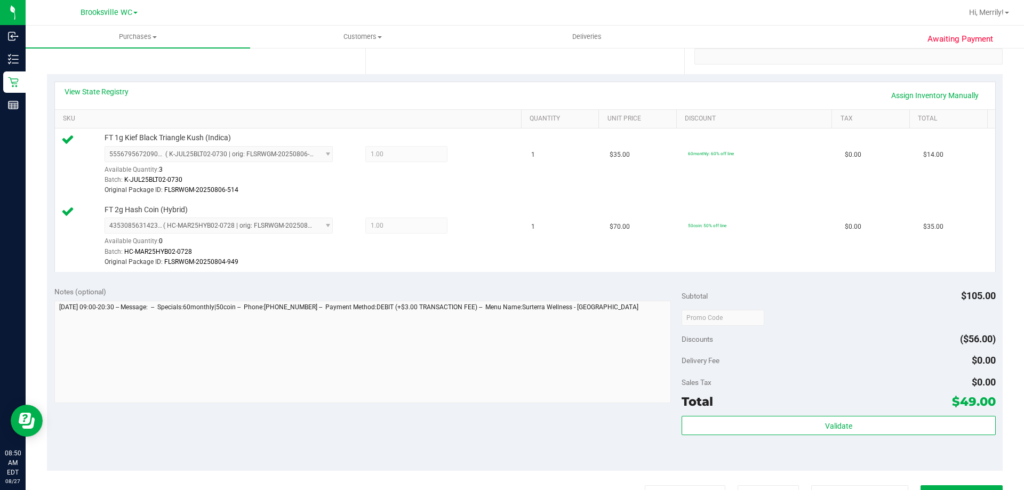
scroll to position [320, 0]
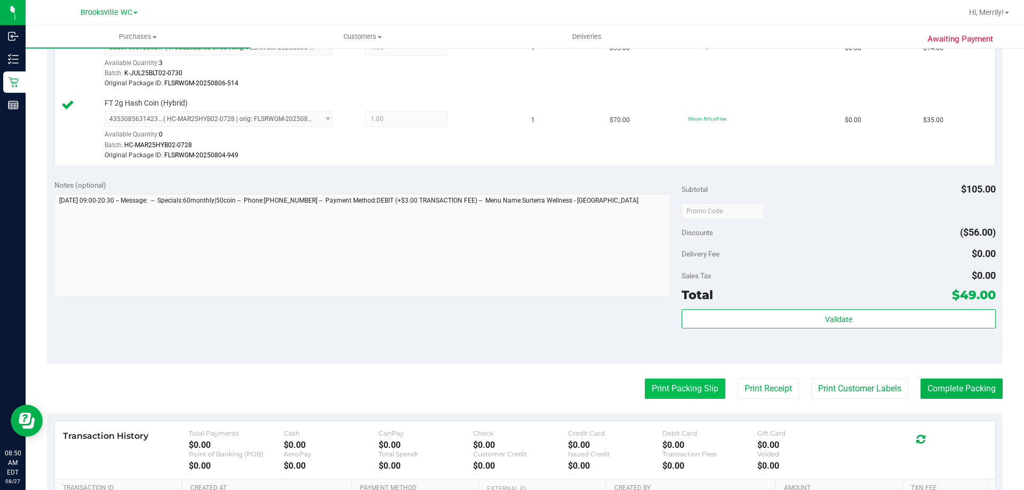
click at [681, 384] on button "Print Packing Slip" at bounding box center [685, 389] width 81 height 20
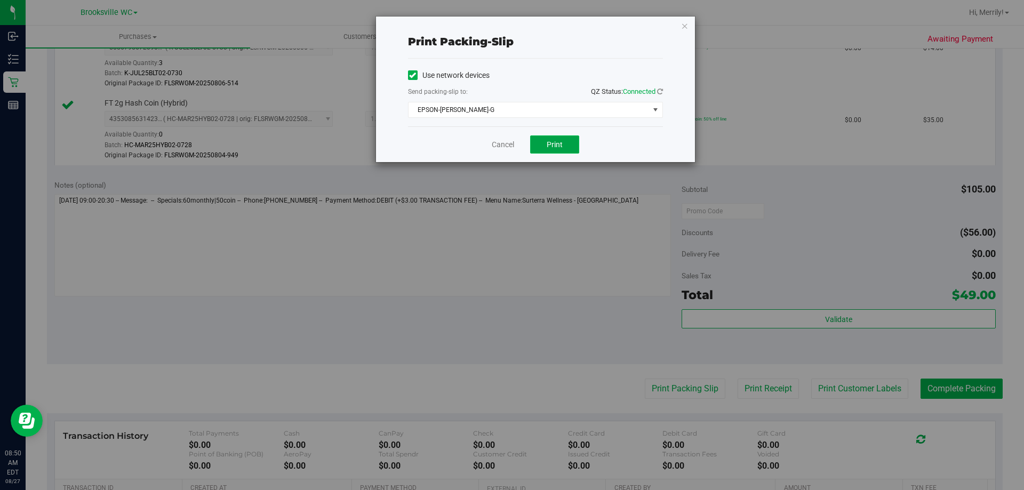
click at [566, 141] on button "Print" at bounding box center [554, 144] width 49 height 18
click at [508, 143] on link "Cancel" at bounding box center [503, 144] width 22 height 11
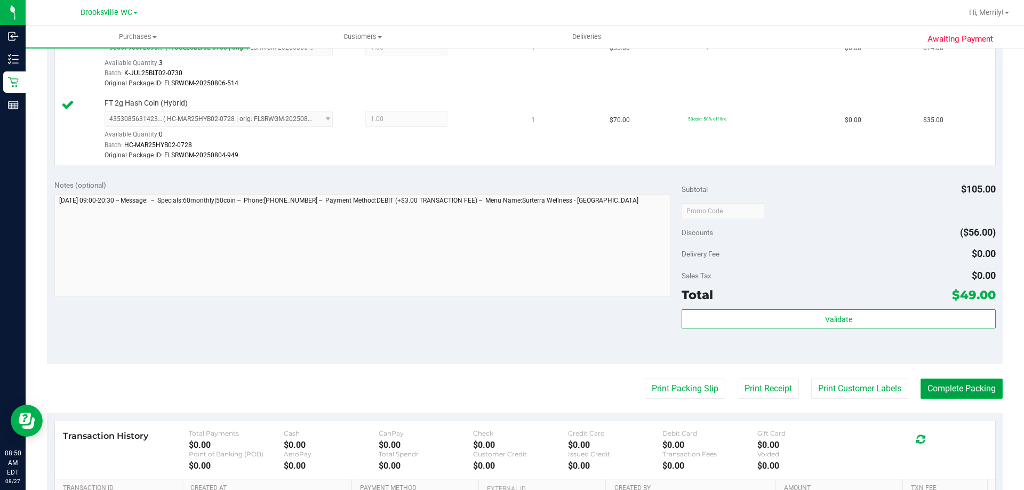
click at [950, 385] on button "Complete Packing" at bounding box center [962, 389] width 82 height 20
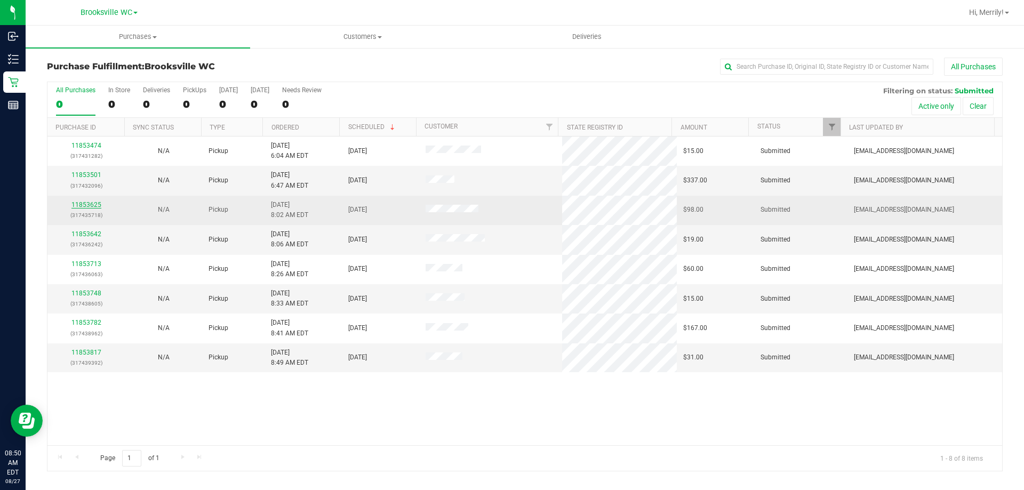
click at [89, 202] on link "11853625" at bounding box center [86, 204] width 30 height 7
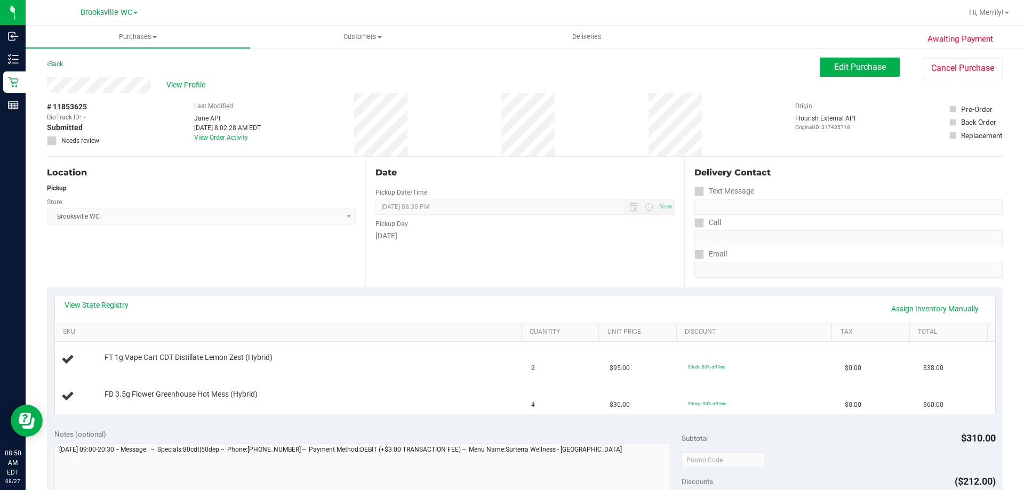
click at [105, 299] on div "View State Registry Assign Inventory Manually" at bounding box center [525, 308] width 940 height 27
click at [104, 306] on link "View State Registry" at bounding box center [97, 305] width 64 height 11
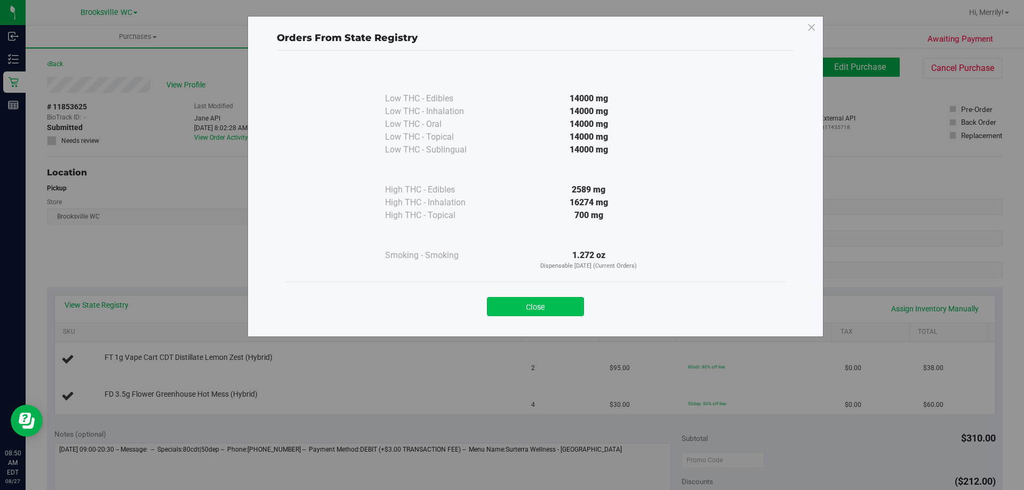
click at [544, 303] on button "Close" at bounding box center [535, 306] width 97 height 19
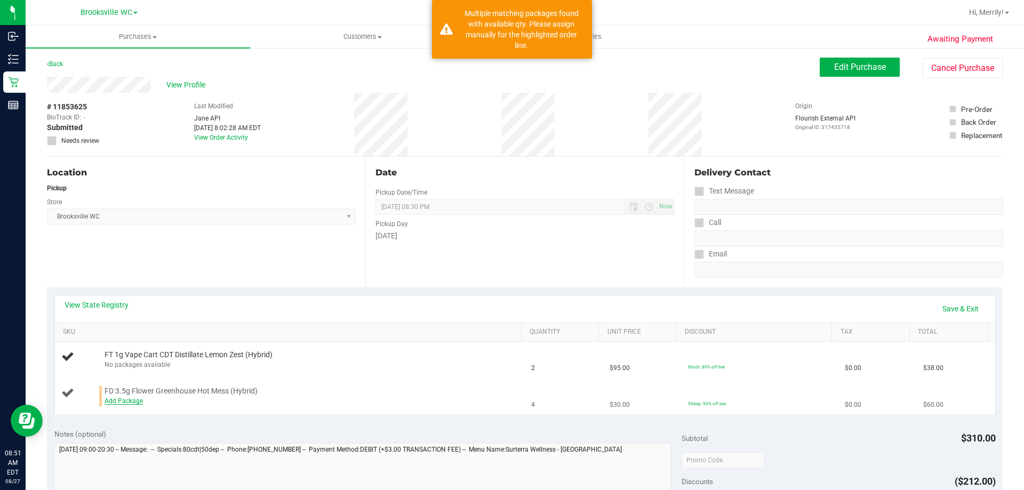
click at [135, 401] on link "Add Package" at bounding box center [124, 400] width 38 height 7
click at [186, 401] on span "Select Package" at bounding box center [212, 403] width 214 height 15
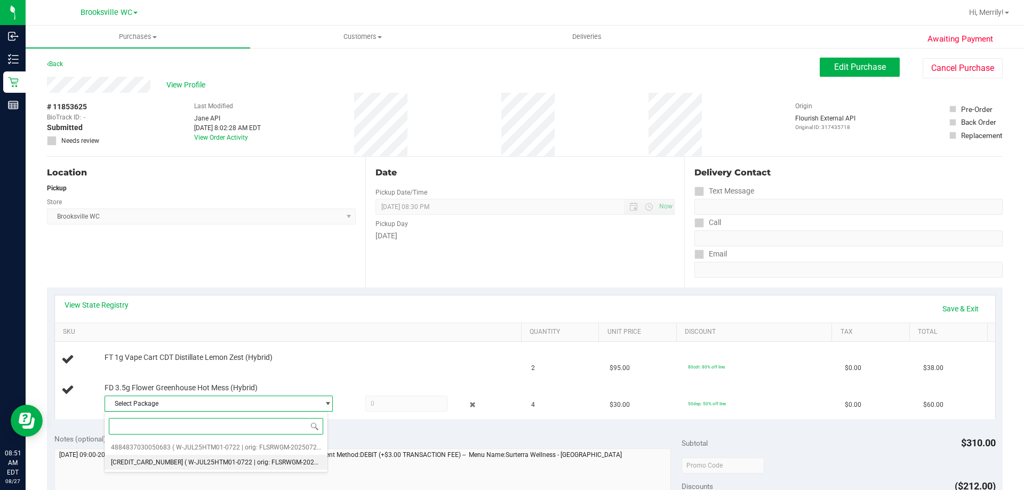
click at [197, 460] on span "( W-JUL25HTM01-0722 | orig: FLSRWGM-20250728-360 )" at bounding box center [267, 462] width 165 height 7
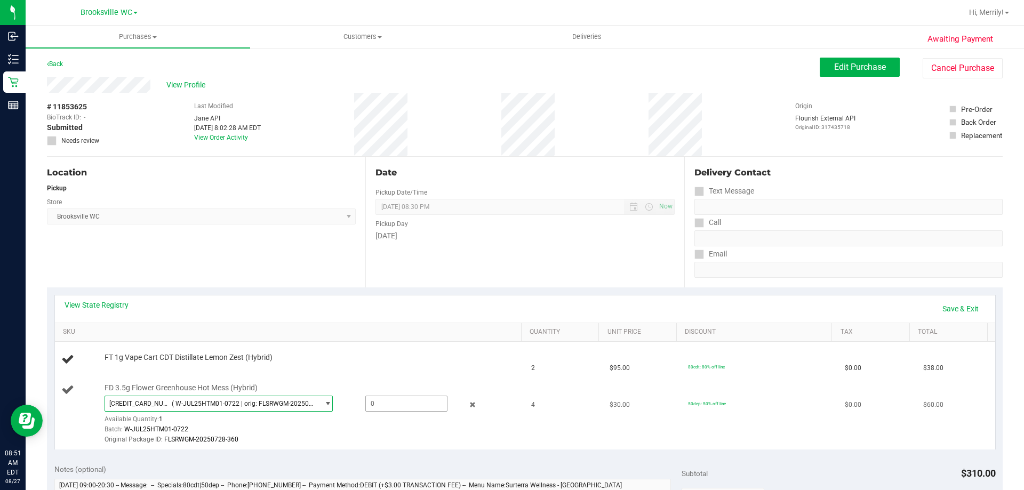
click at [383, 403] on span at bounding box center [406, 404] width 82 height 16
type input "1"
type input "1.0000"
click at [369, 445] on div at bounding box center [311, 445] width 412 height 1
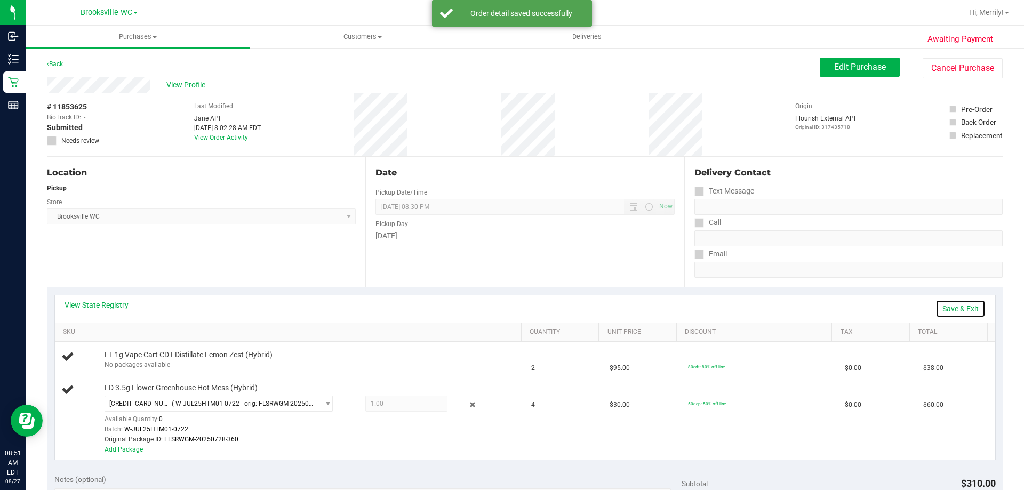
click at [947, 308] on link "Save & Exit" at bounding box center [961, 309] width 50 height 18
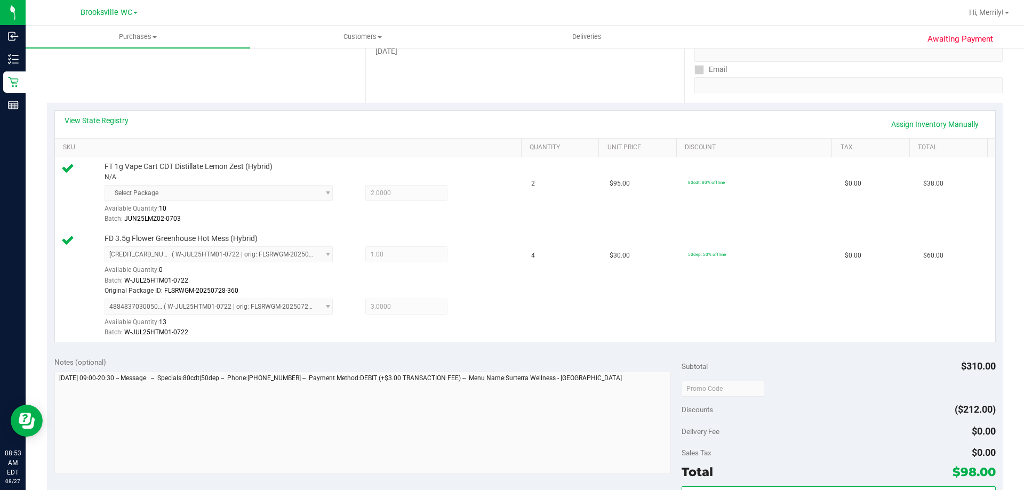
scroll to position [213, 0]
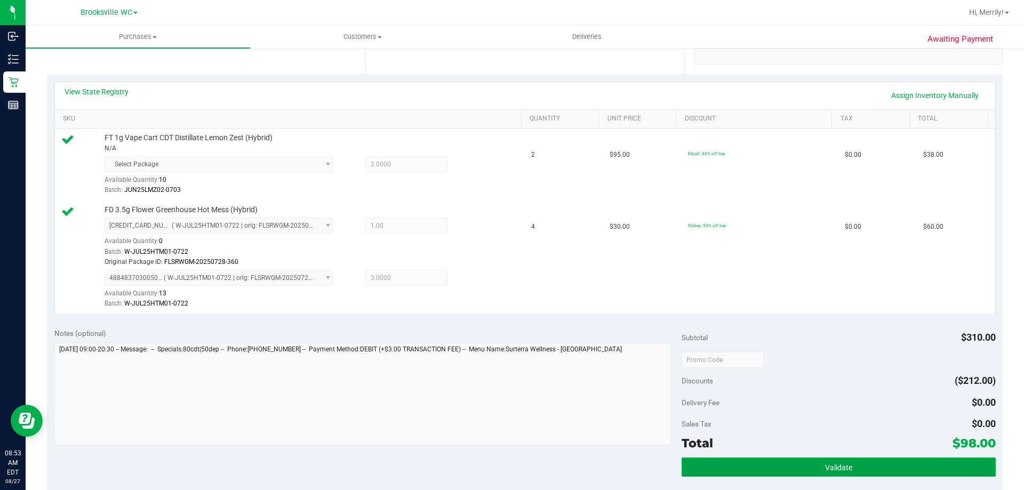
click at [825, 469] on span "Validate" at bounding box center [838, 468] width 27 height 9
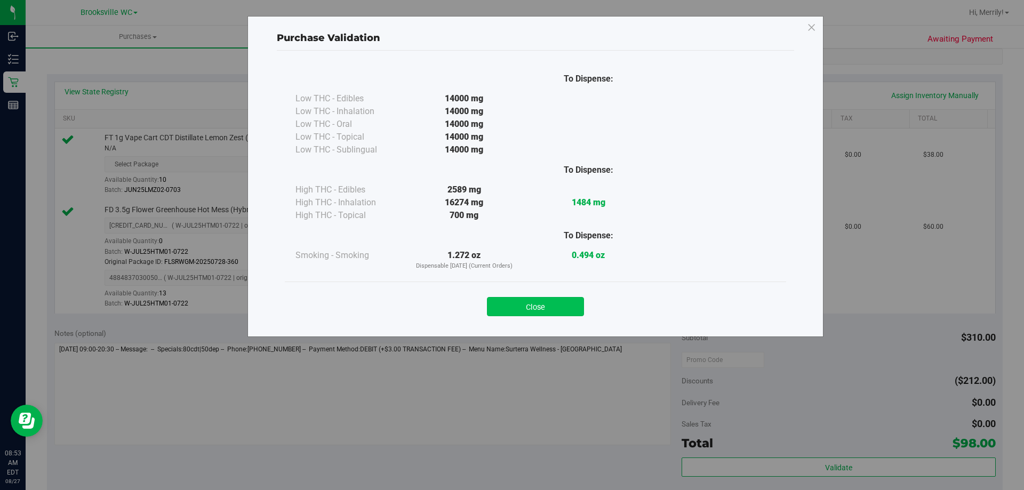
click at [540, 311] on button "Close" at bounding box center [535, 306] width 97 height 19
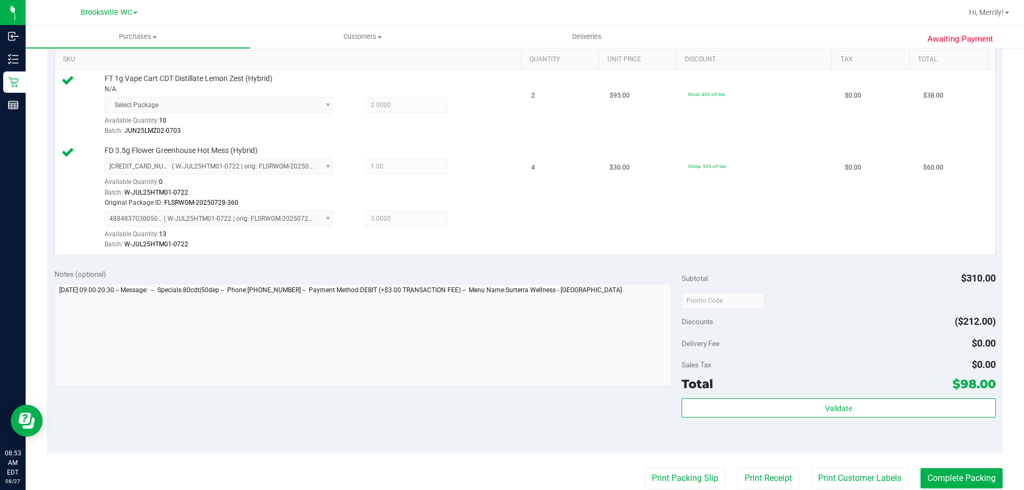
scroll to position [320, 0]
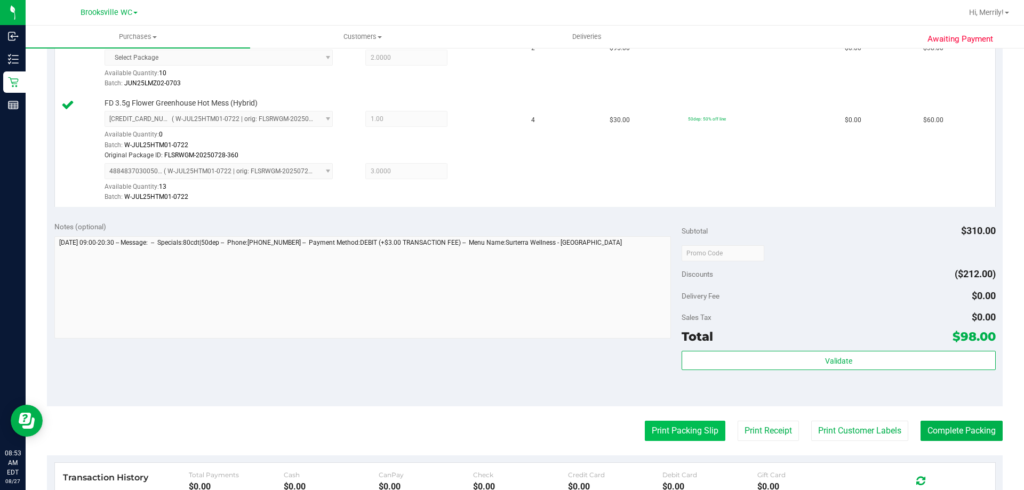
click at [675, 434] on button "Print Packing Slip" at bounding box center [685, 431] width 81 height 20
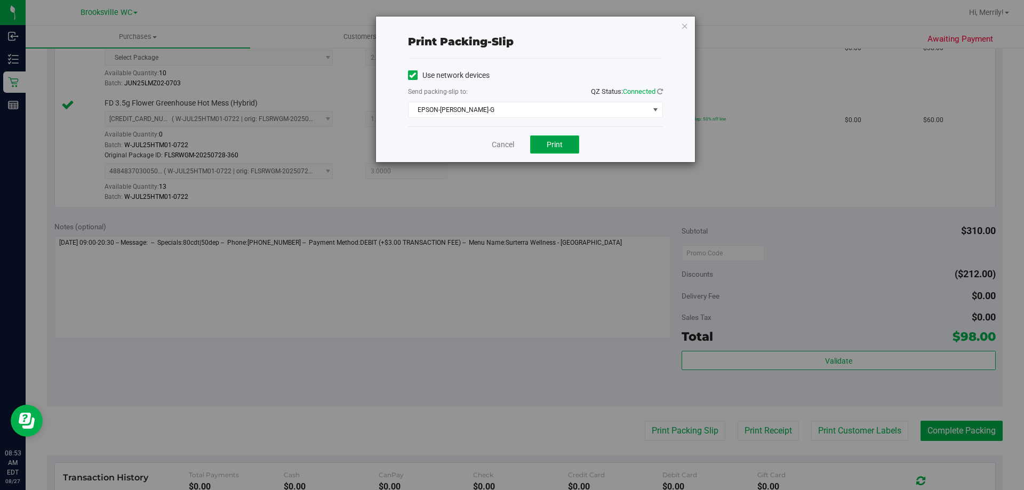
click at [550, 145] on span "Print" at bounding box center [555, 144] width 16 height 9
click at [500, 146] on link "Cancel" at bounding box center [503, 144] width 22 height 11
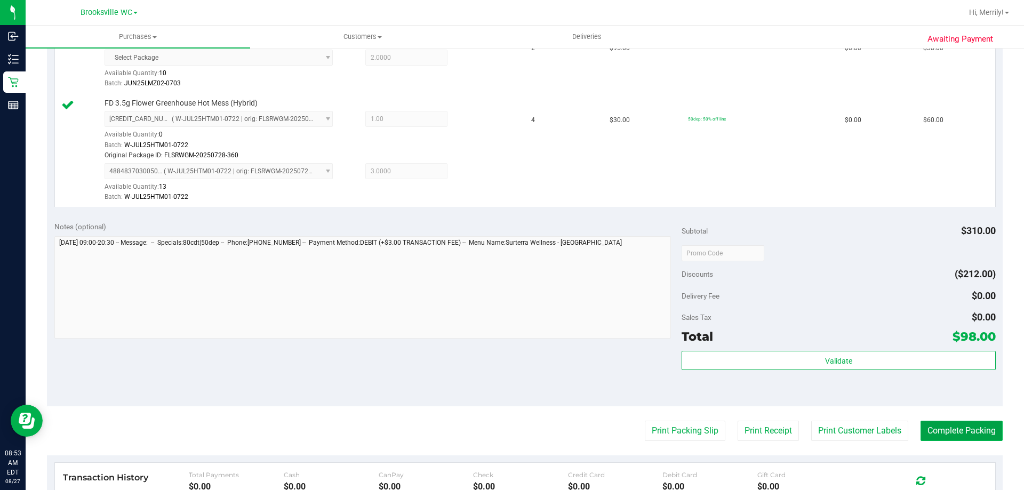
click at [952, 433] on button "Complete Packing" at bounding box center [962, 431] width 82 height 20
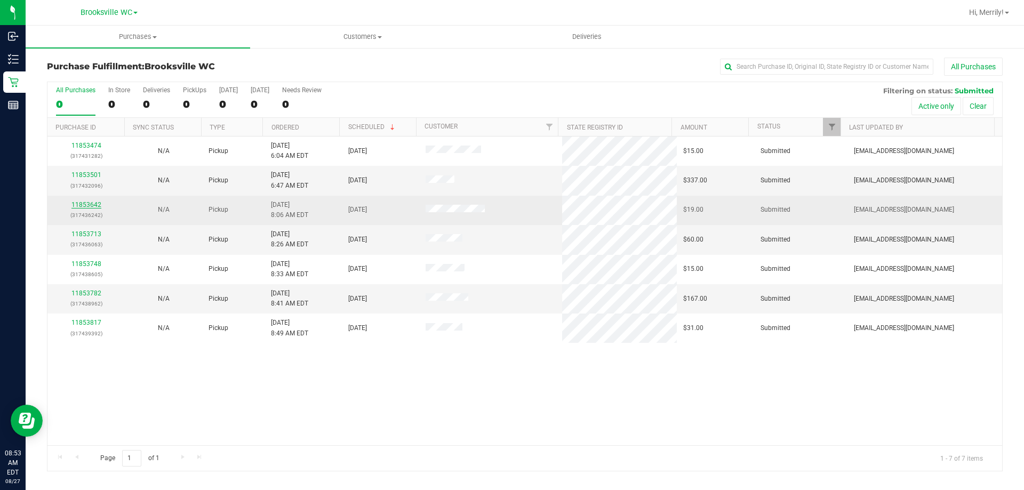
click at [82, 205] on link "11853642" at bounding box center [86, 204] width 30 height 7
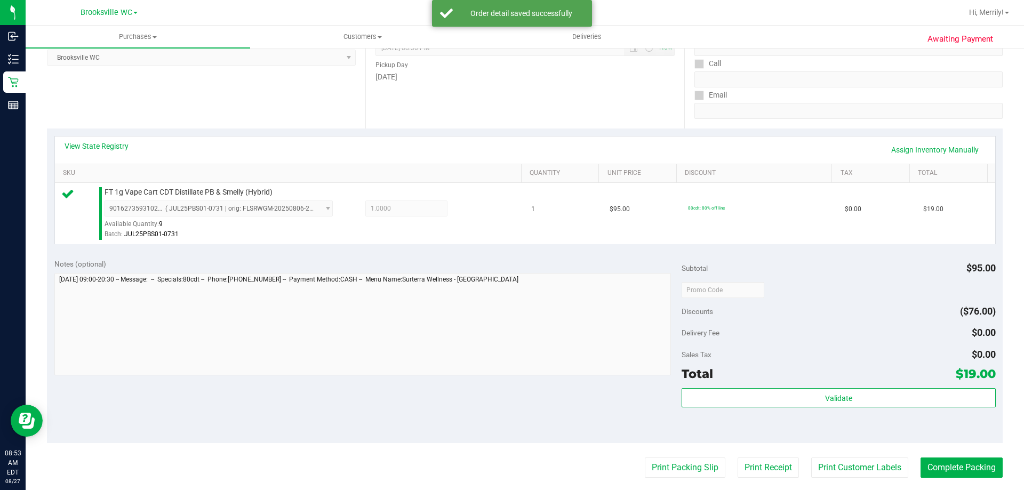
scroll to position [213, 0]
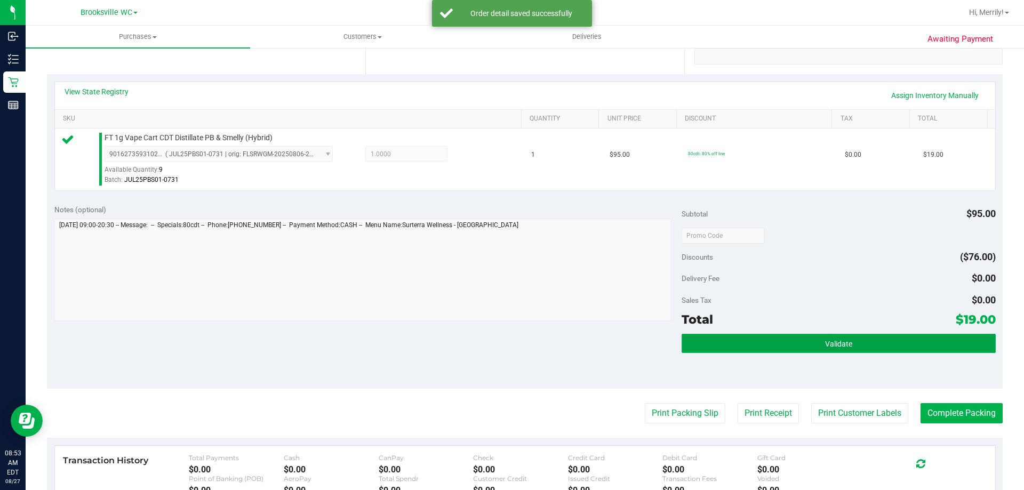
click at [785, 337] on button "Validate" at bounding box center [839, 343] width 314 height 19
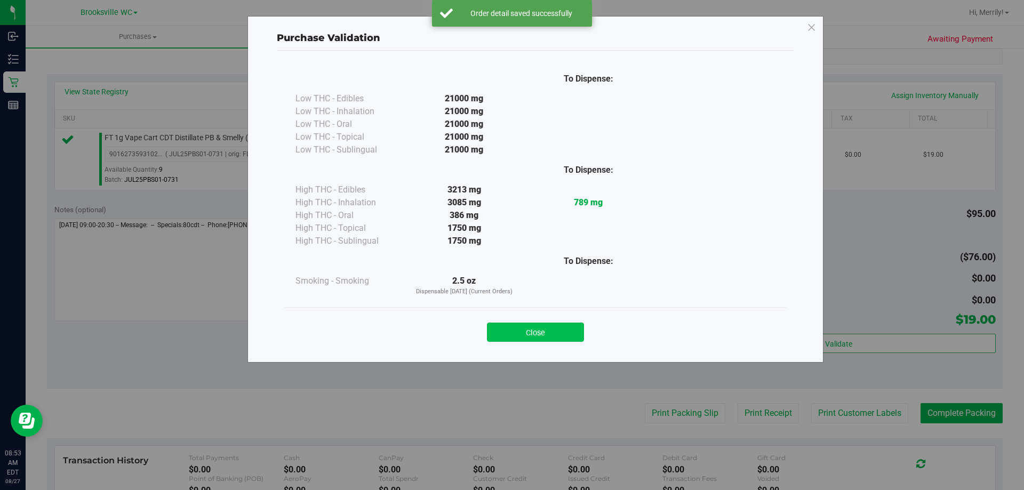
click at [550, 333] on button "Close" at bounding box center [535, 332] width 97 height 19
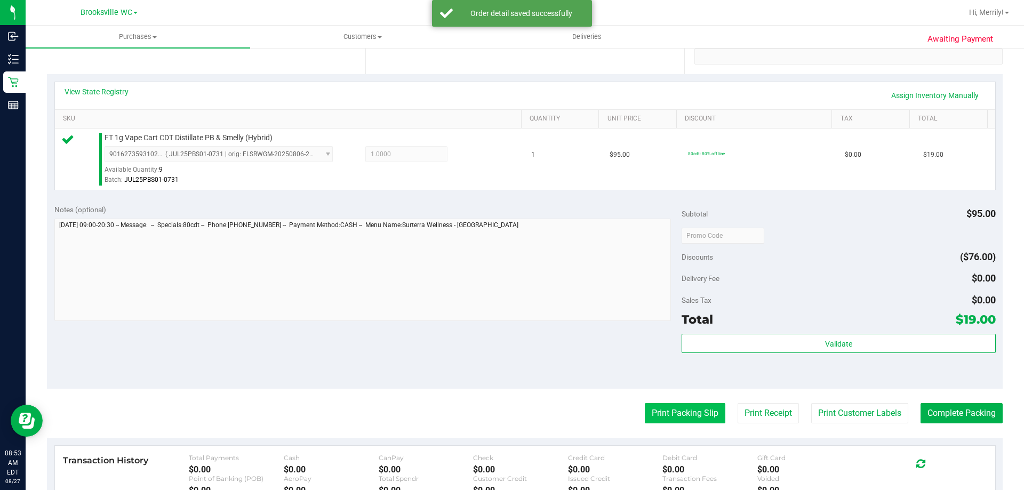
click at [645, 413] on button "Print Packing Slip" at bounding box center [685, 413] width 81 height 20
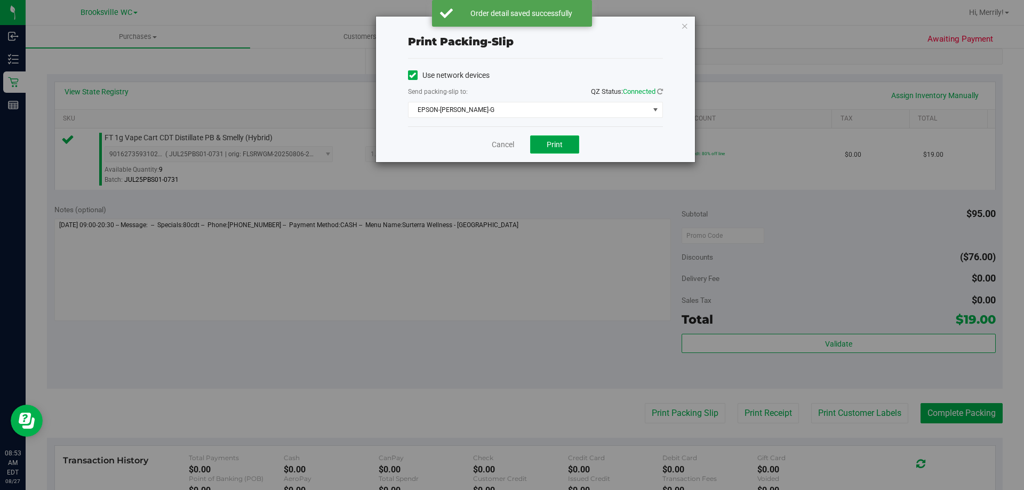
click at [561, 144] on span "Print" at bounding box center [555, 144] width 16 height 9
click at [498, 140] on link "Cancel" at bounding box center [503, 144] width 22 height 11
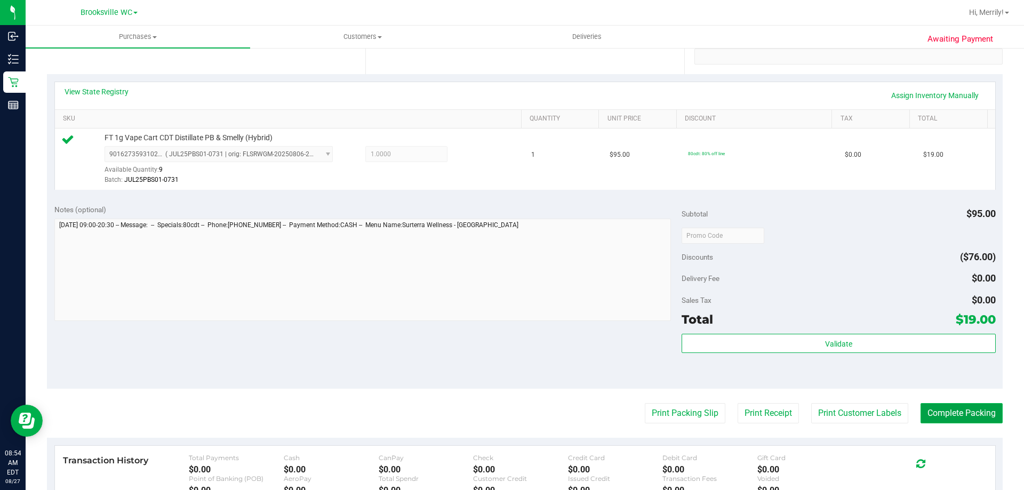
click at [951, 413] on button "Complete Packing" at bounding box center [962, 413] width 82 height 20
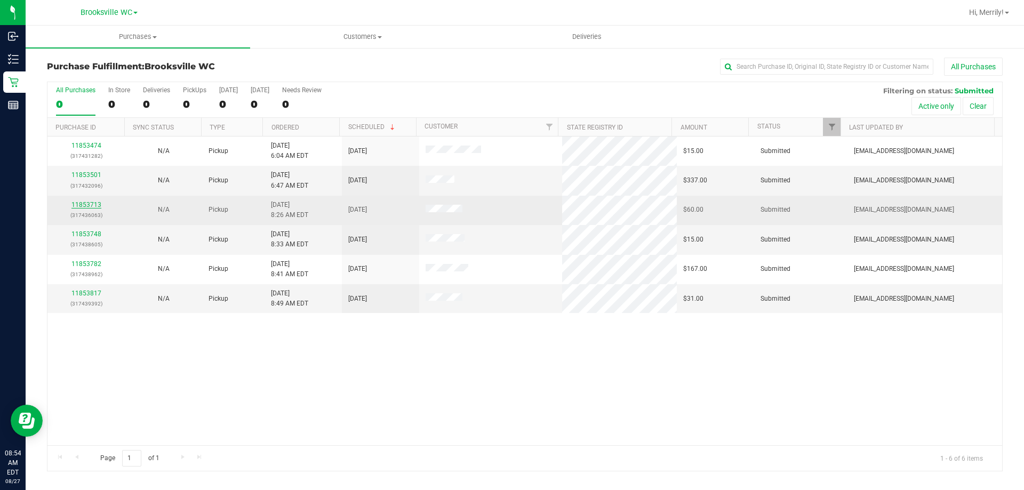
click at [89, 205] on link "11853713" at bounding box center [86, 204] width 30 height 7
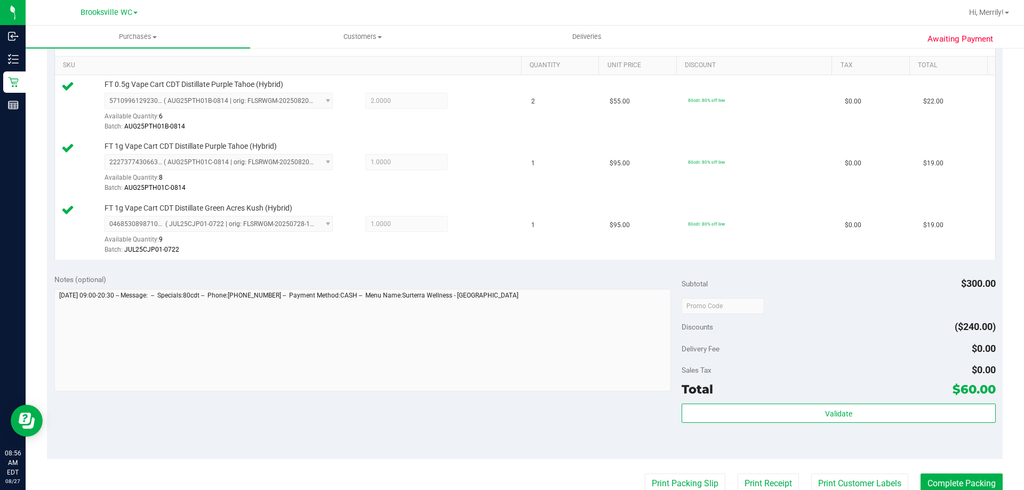
scroll to position [320, 0]
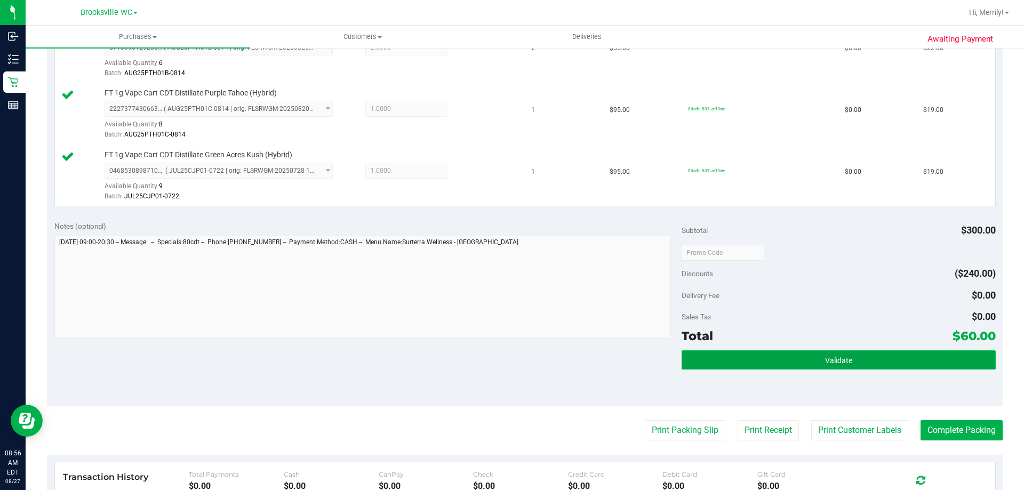
click at [748, 362] on button "Validate" at bounding box center [839, 359] width 314 height 19
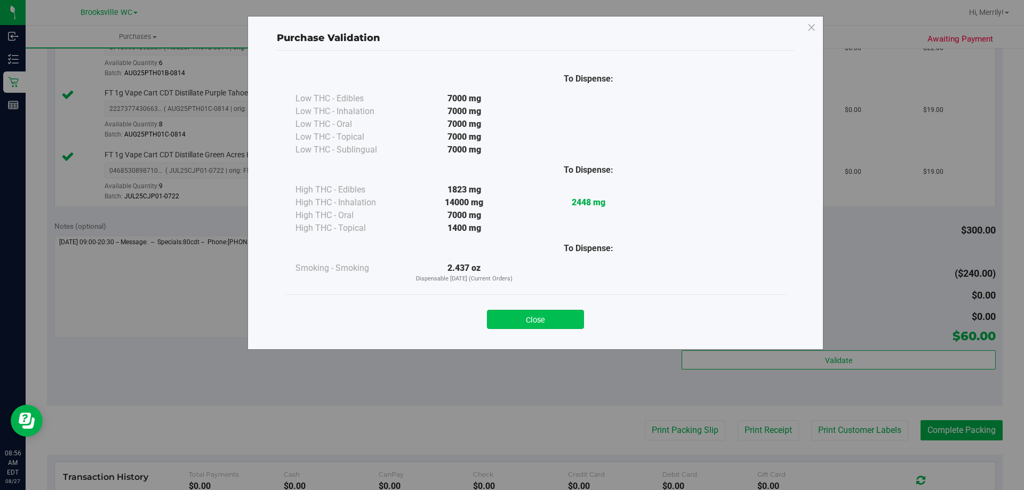
click at [508, 322] on button "Close" at bounding box center [535, 319] width 97 height 19
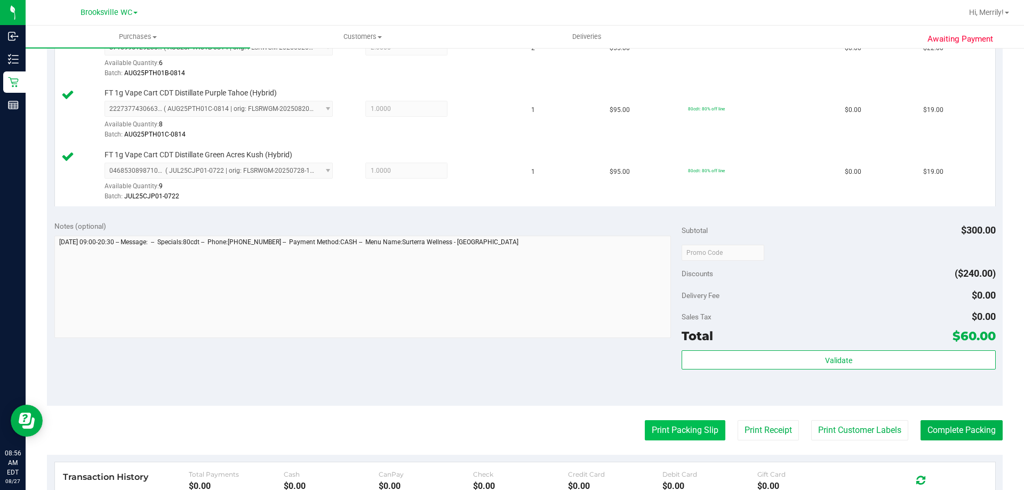
click at [678, 435] on button "Print Packing Slip" at bounding box center [685, 430] width 81 height 20
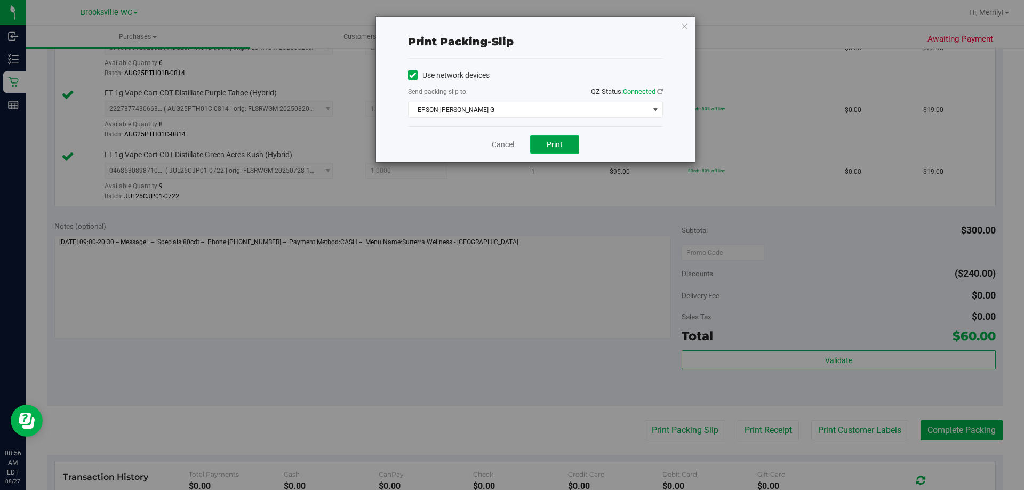
click at [557, 141] on span "Print" at bounding box center [555, 144] width 16 height 9
click at [572, 148] on button "Print" at bounding box center [554, 144] width 49 height 18
drag, startPoint x: 507, startPoint y: 146, endPoint x: 514, endPoint y: 149, distance: 8.3
click at [507, 146] on link "Cancel" at bounding box center [503, 144] width 22 height 11
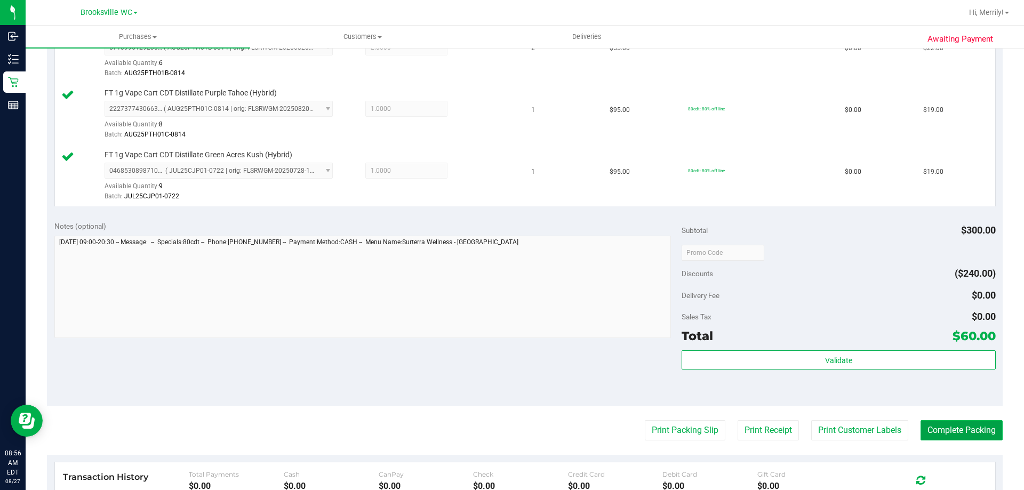
click at [971, 428] on button "Complete Packing" at bounding box center [962, 430] width 82 height 20
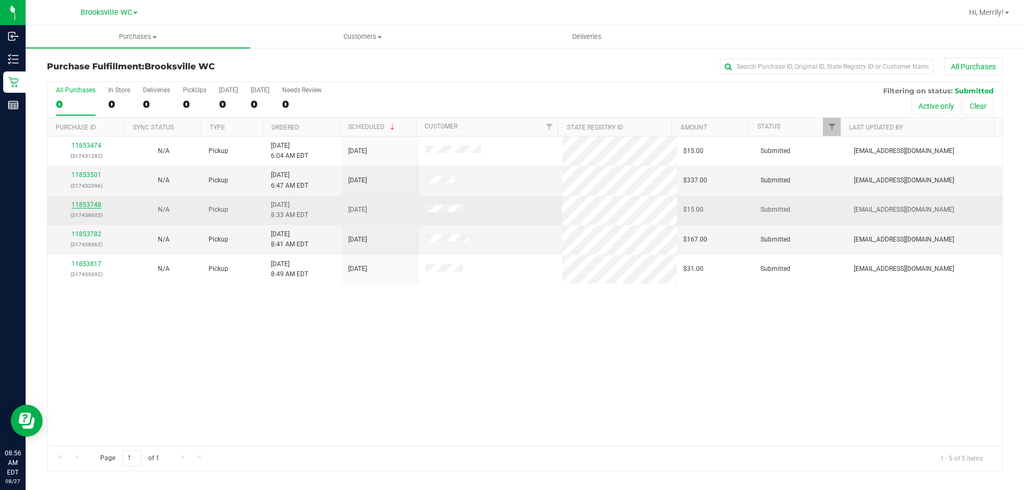
click at [89, 207] on link "11853748" at bounding box center [86, 204] width 30 height 7
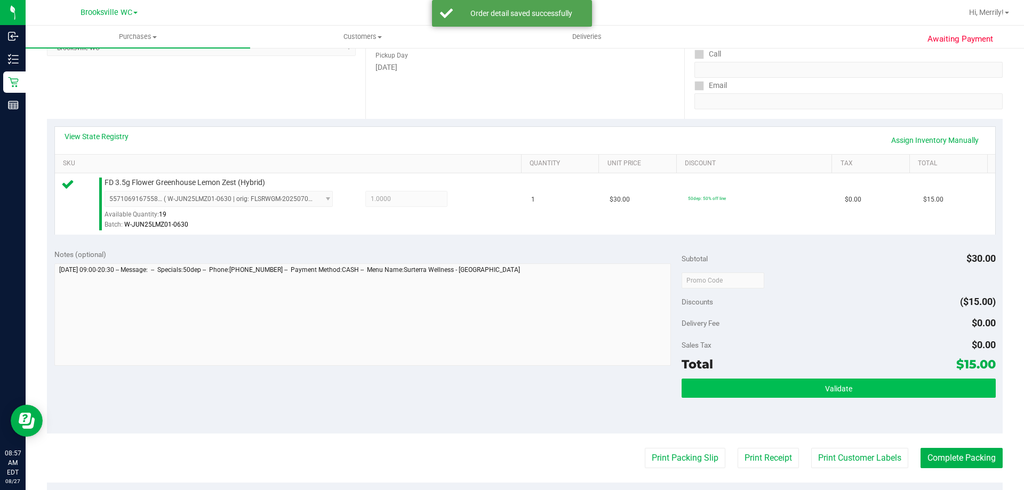
scroll to position [267, 0]
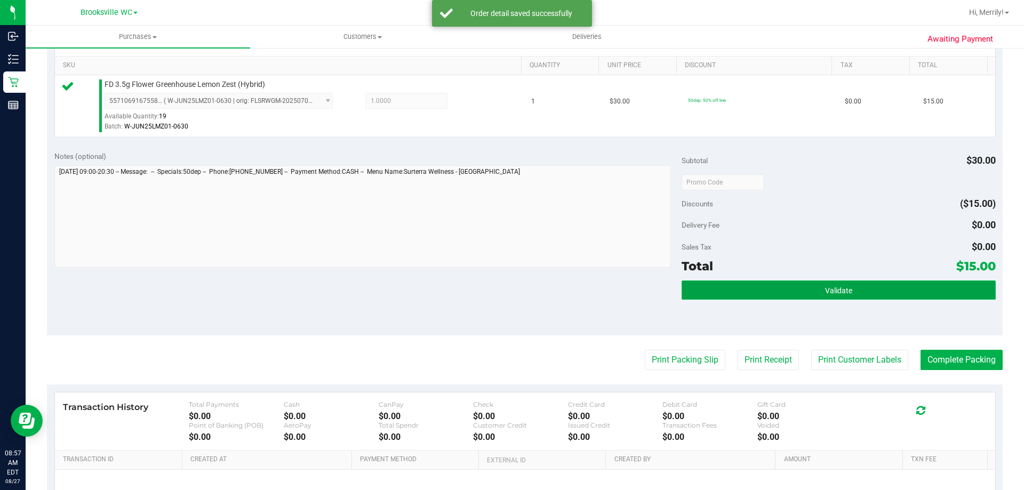
click at [796, 285] on button "Validate" at bounding box center [839, 290] width 314 height 19
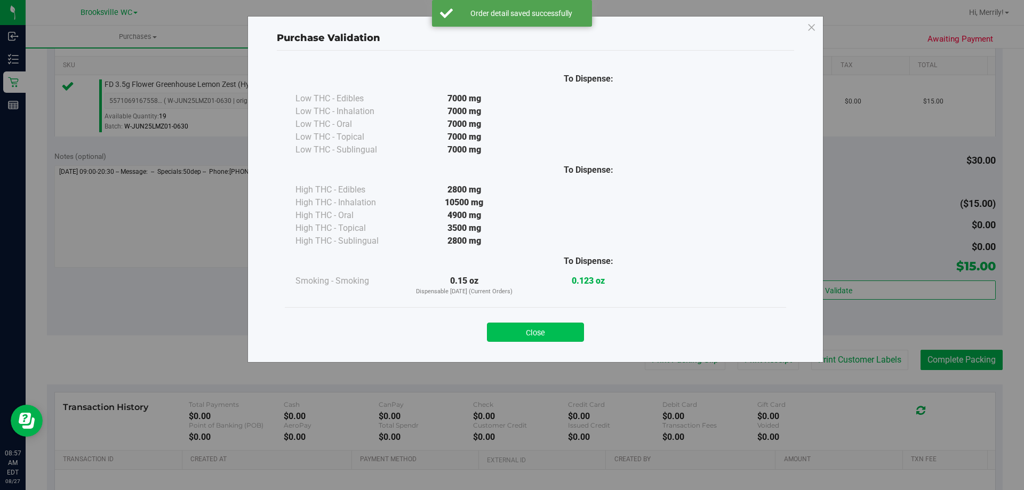
click at [556, 337] on button "Close" at bounding box center [535, 332] width 97 height 19
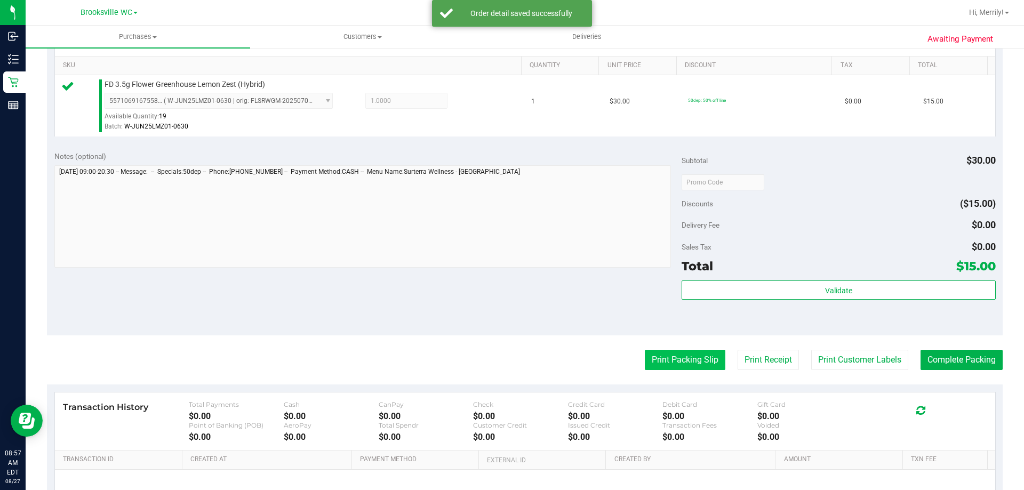
click at [674, 360] on button "Print Packing Slip" at bounding box center [685, 360] width 81 height 20
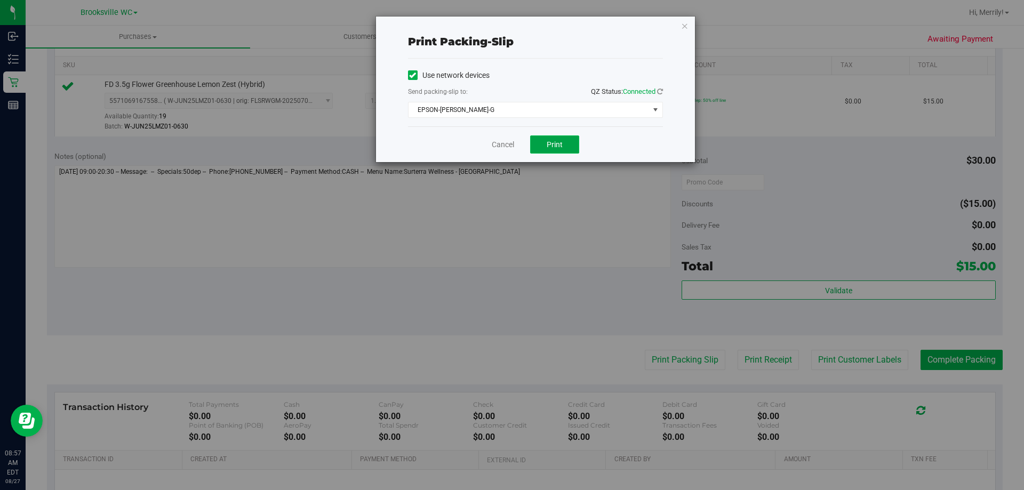
click at [548, 135] on button "Print" at bounding box center [554, 144] width 49 height 18
click at [505, 143] on link "Cancel" at bounding box center [503, 144] width 22 height 11
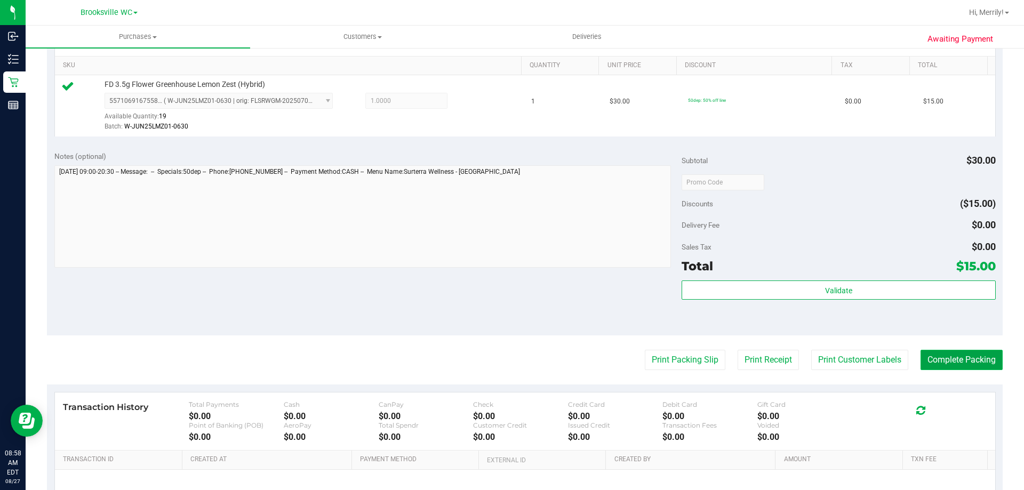
click at [970, 364] on button "Complete Packing" at bounding box center [962, 360] width 82 height 20
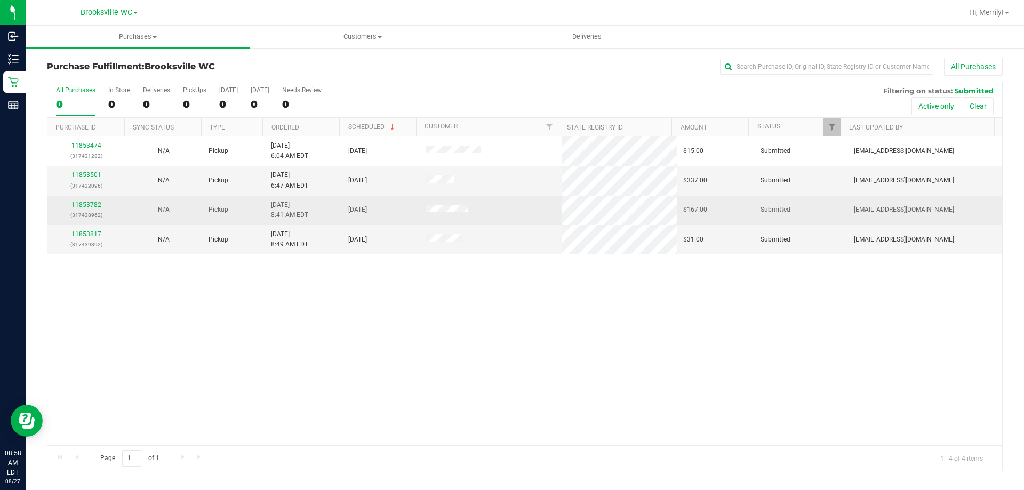
click at [91, 205] on link "11853782" at bounding box center [86, 204] width 30 height 7
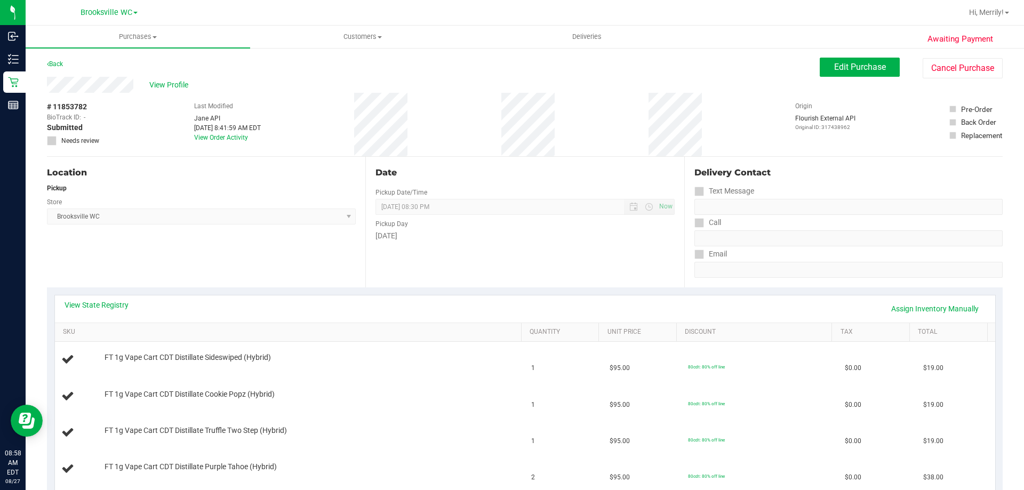
scroll to position [160, 0]
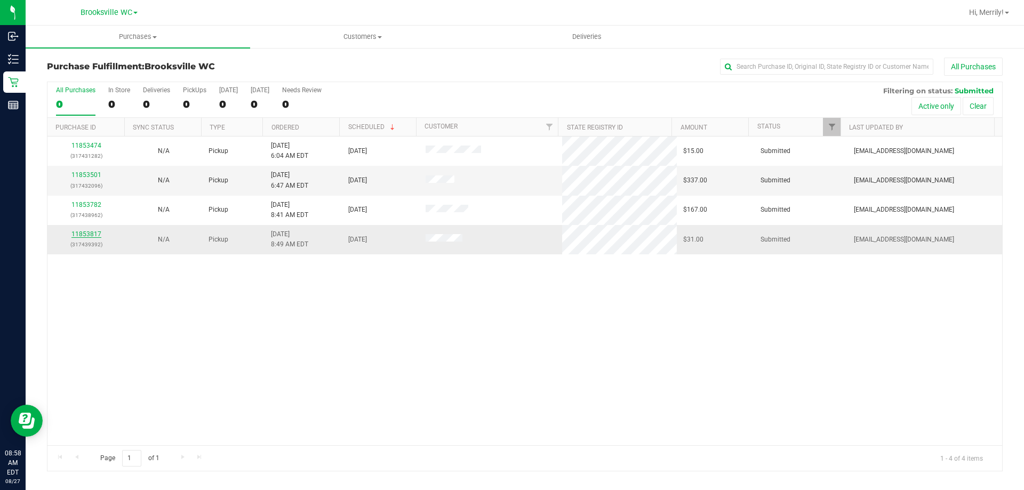
click at [83, 233] on link "11853817" at bounding box center [86, 233] width 30 height 7
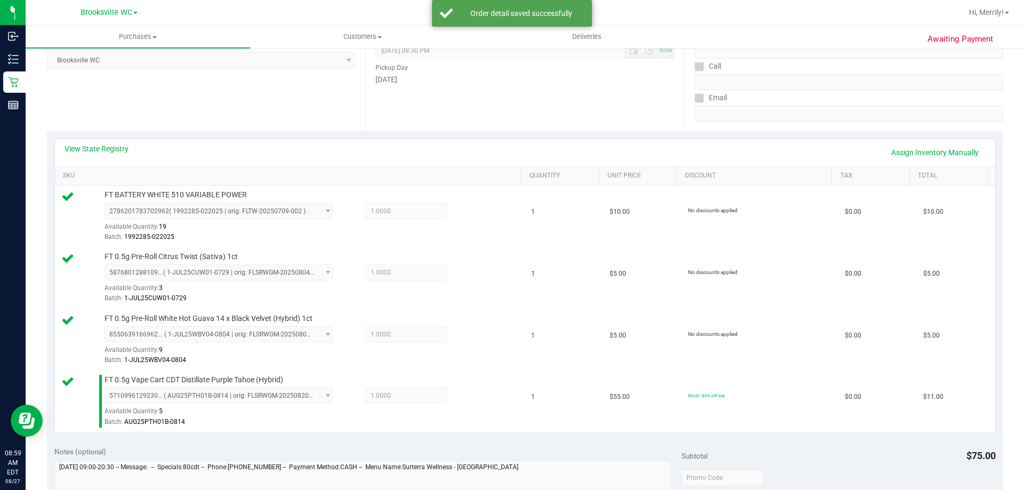
scroll to position [427, 0]
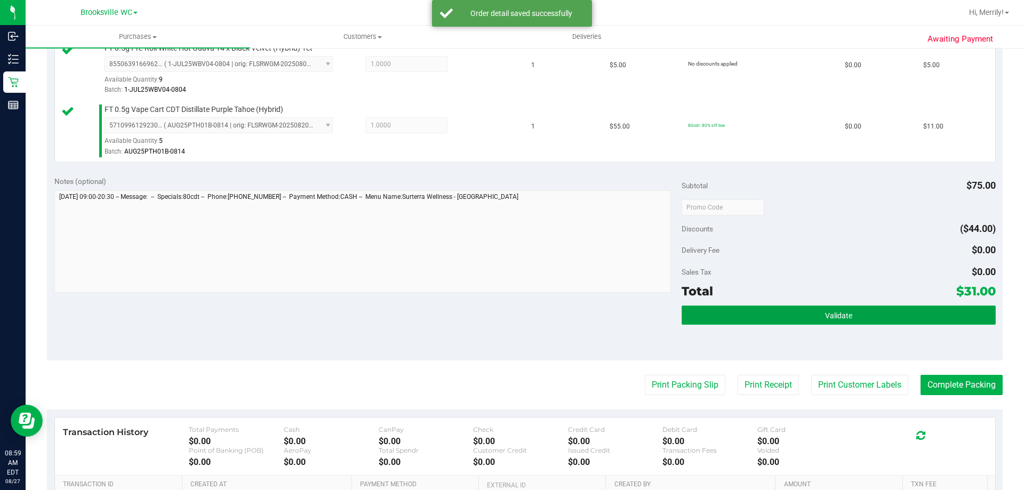
click at [815, 312] on button "Validate" at bounding box center [839, 315] width 314 height 19
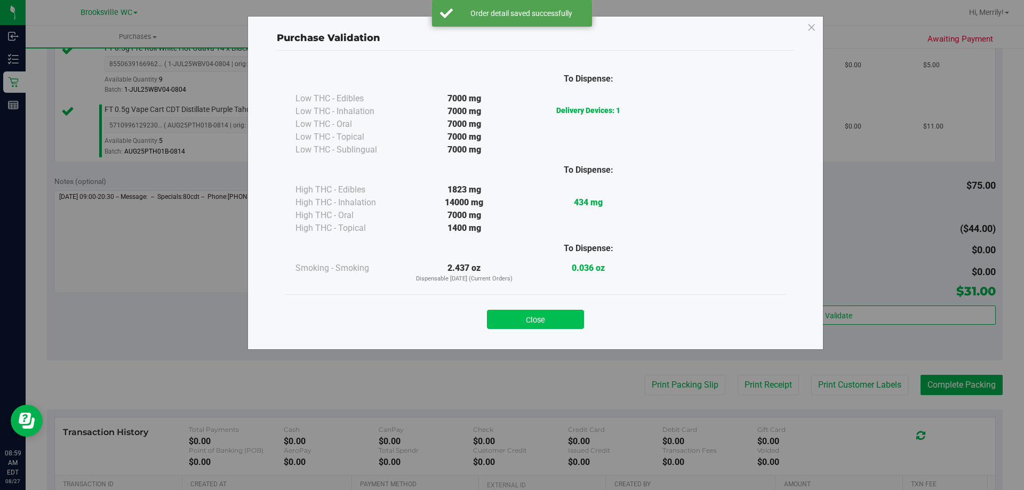
click at [550, 322] on button "Close" at bounding box center [535, 319] width 97 height 19
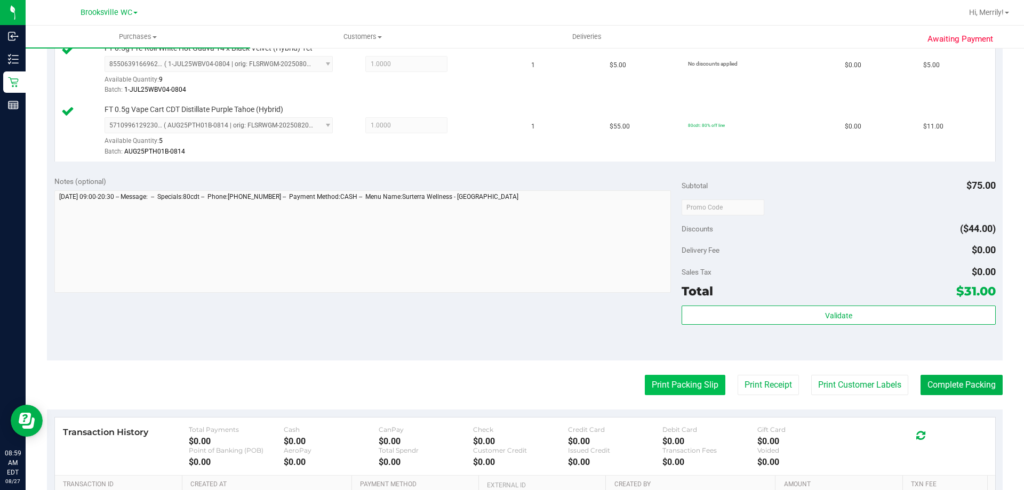
click at [666, 384] on button "Print Packing Slip" at bounding box center [685, 385] width 81 height 20
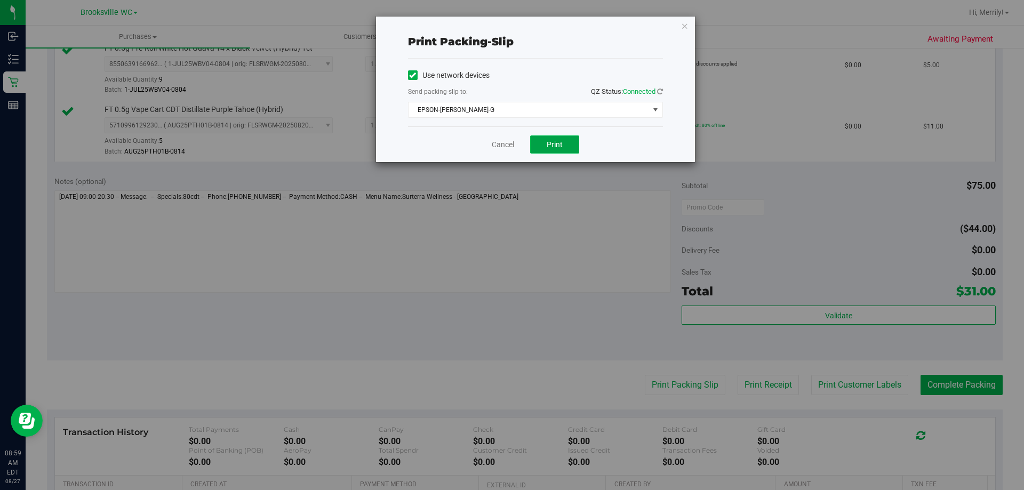
click at [548, 145] on button "Print" at bounding box center [554, 144] width 49 height 18
click at [504, 150] on link "Cancel" at bounding box center [503, 144] width 22 height 11
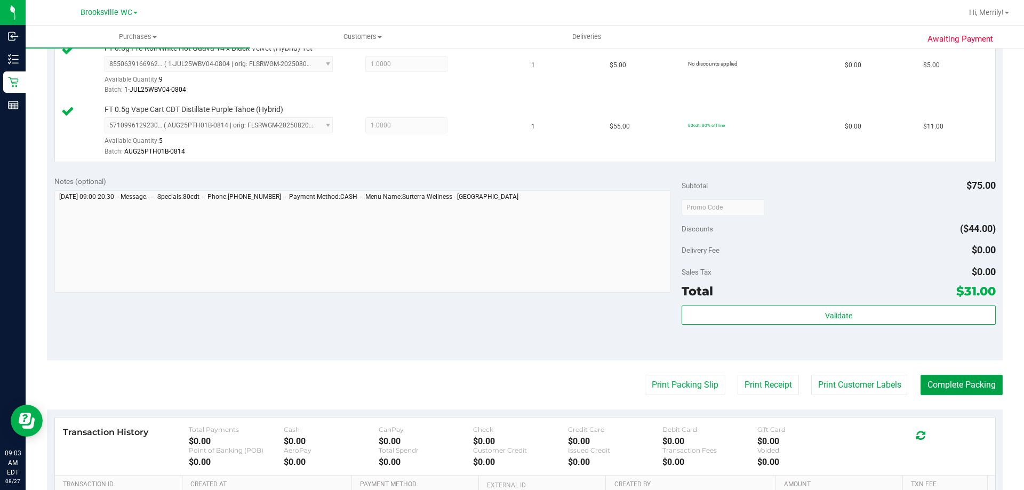
click at [955, 382] on button "Complete Packing" at bounding box center [962, 385] width 82 height 20
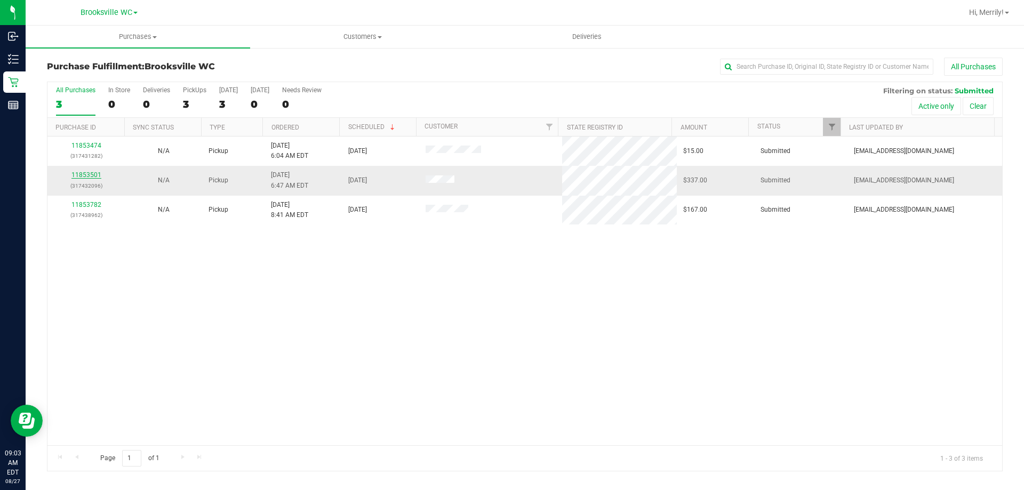
click at [89, 174] on link "11853501" at bounding box center [86, 174] width 30 height 7
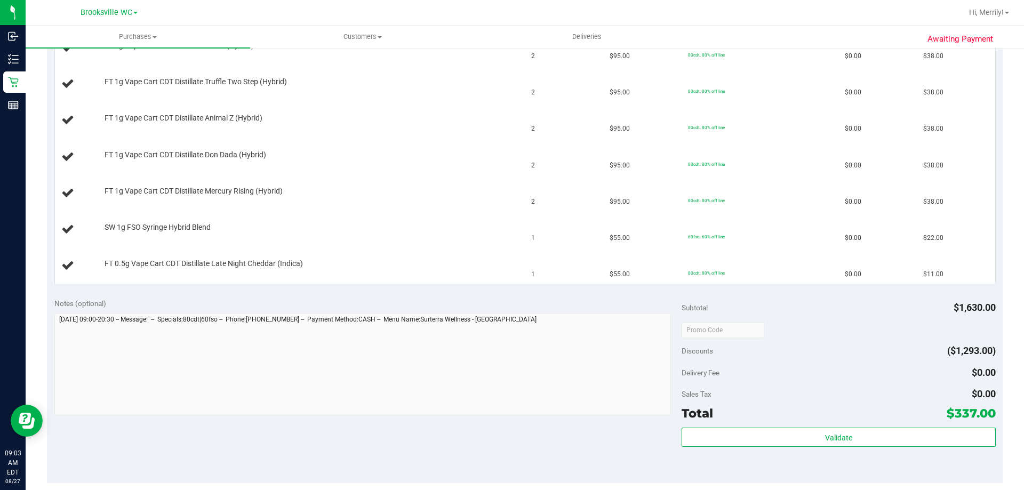
scroll to position [480, 0]
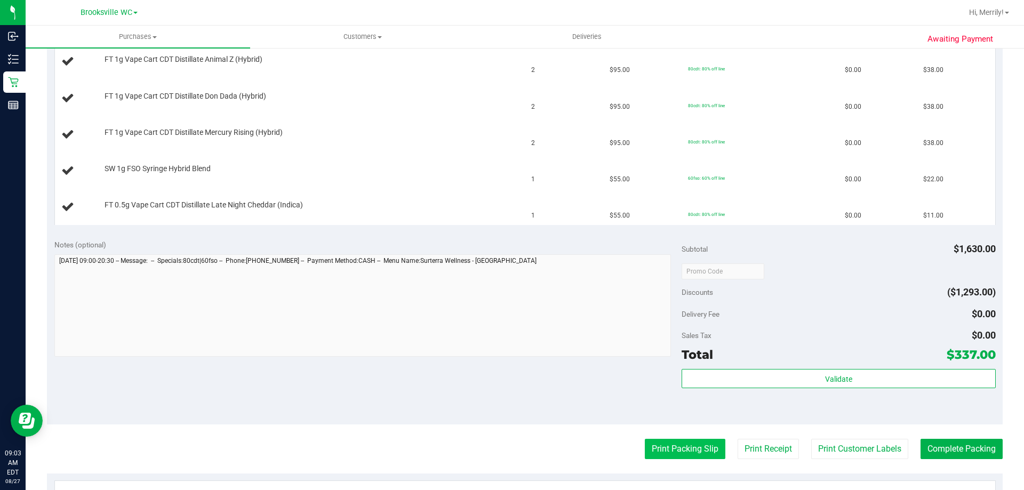
click at [689, 445] on button "Print Packing Slip" at bounding box center [685, 449] width 81 height 20
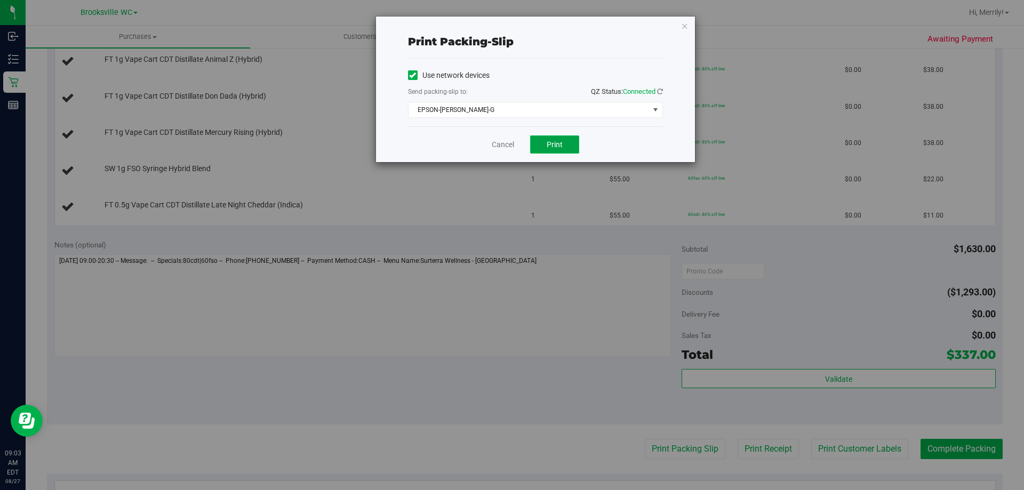
click at [553, 143] on span "Print" at bounding box center [555, 144] width 16 height 9
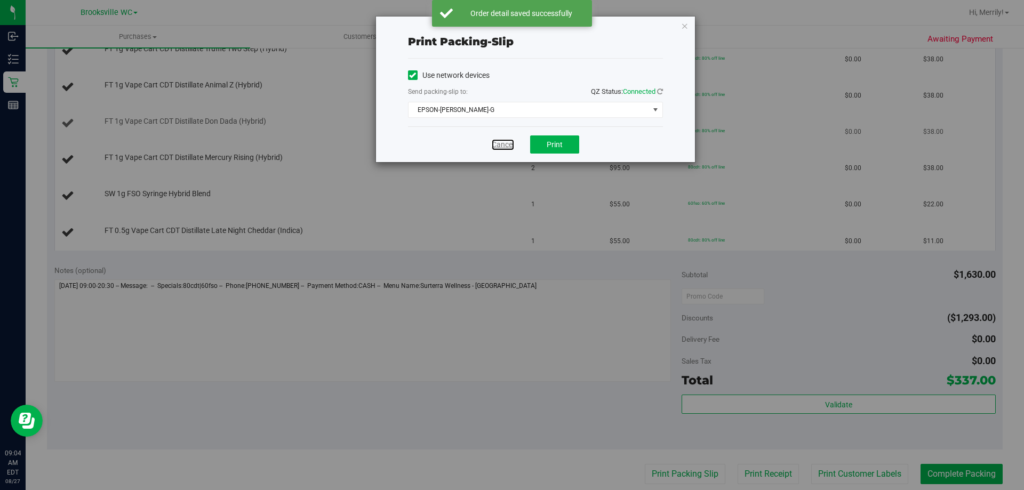
drag, startPoint x: 500, startPoint y: 145, endPoint x: 498, endPoint y: 107, distance: 37.9
click at [500, 143] on link "Cancel" at bounding box center [503, 144] width 22 height 11
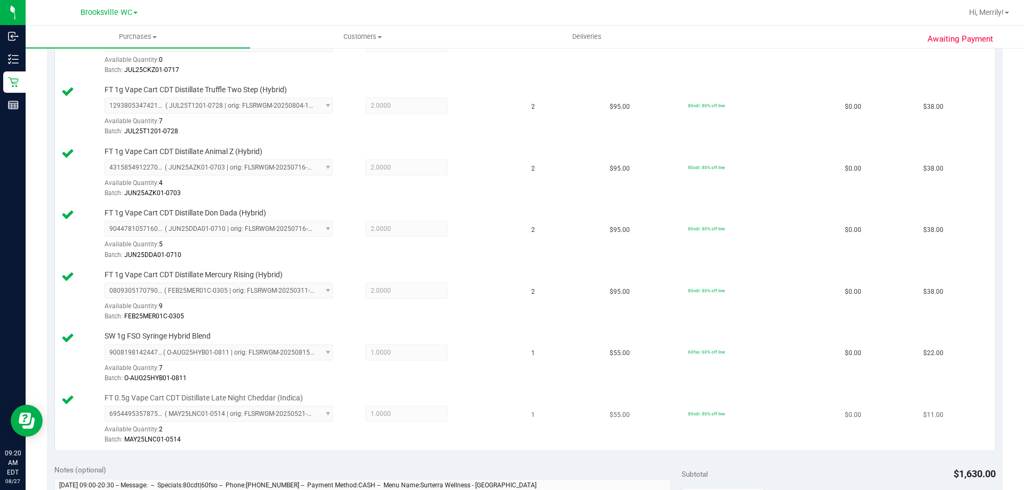
scroll to position [693, 0]
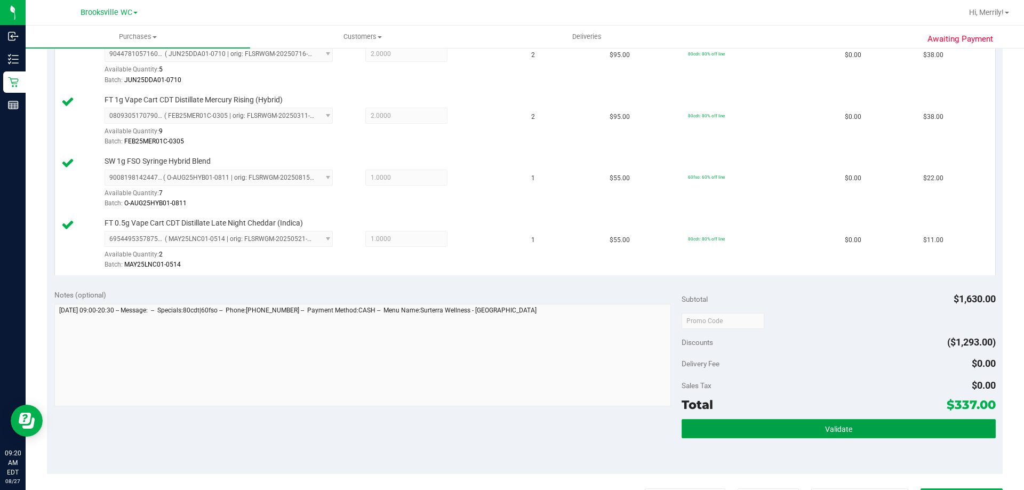
click at [825, 429] on span "Validate" at bounding box center [838, 429] width 27 height 9
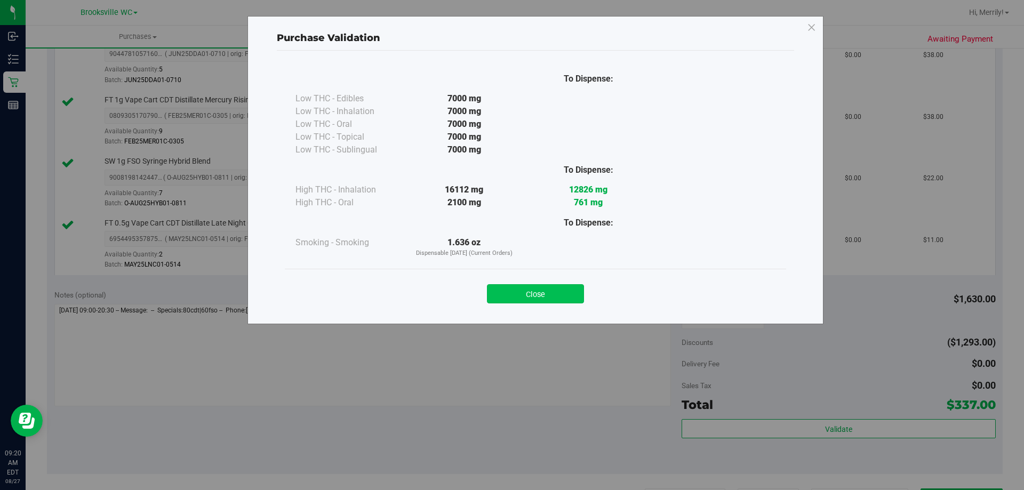
click at [533, 291] on button "Close" at bounding box center [535, 293] width 97 height 19
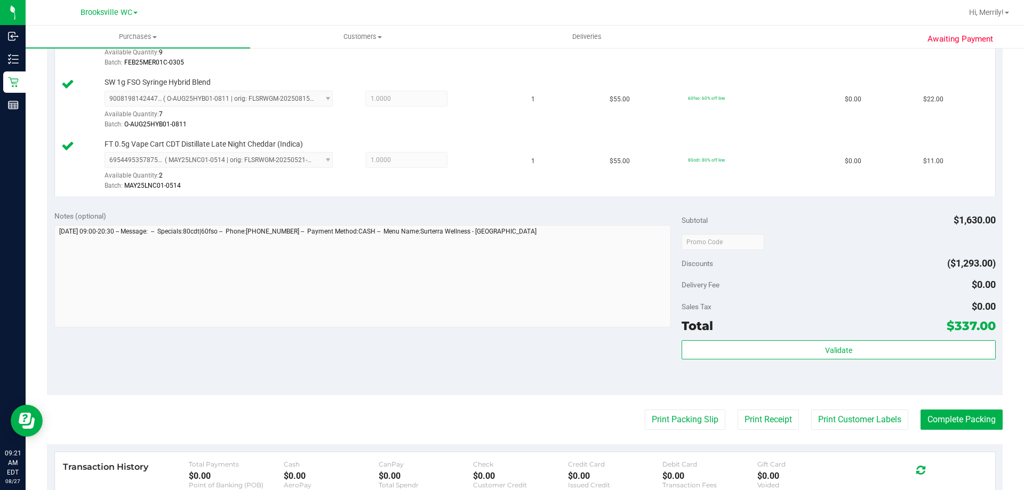
scroll to position [800, 0]
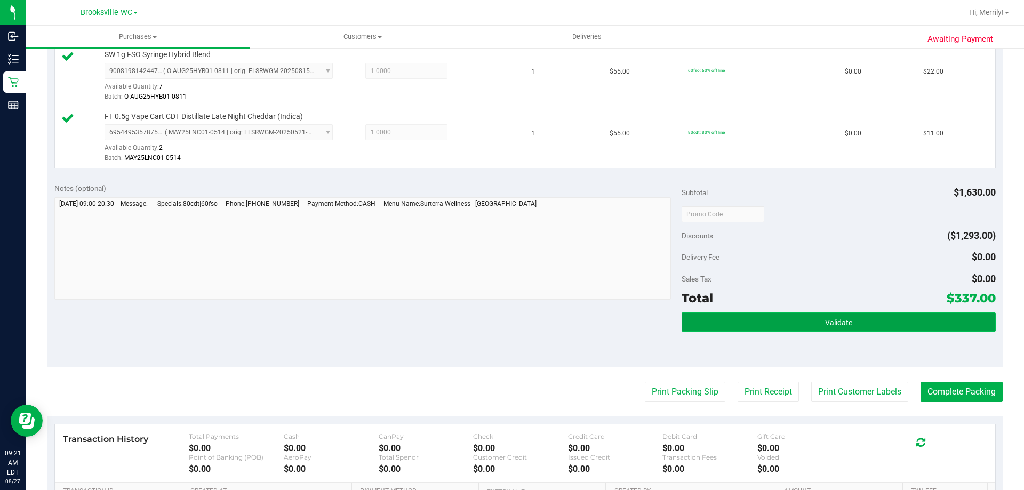
click at [799, 326] on button "Validate" at bounding box center [839, 322] width 314 height 19
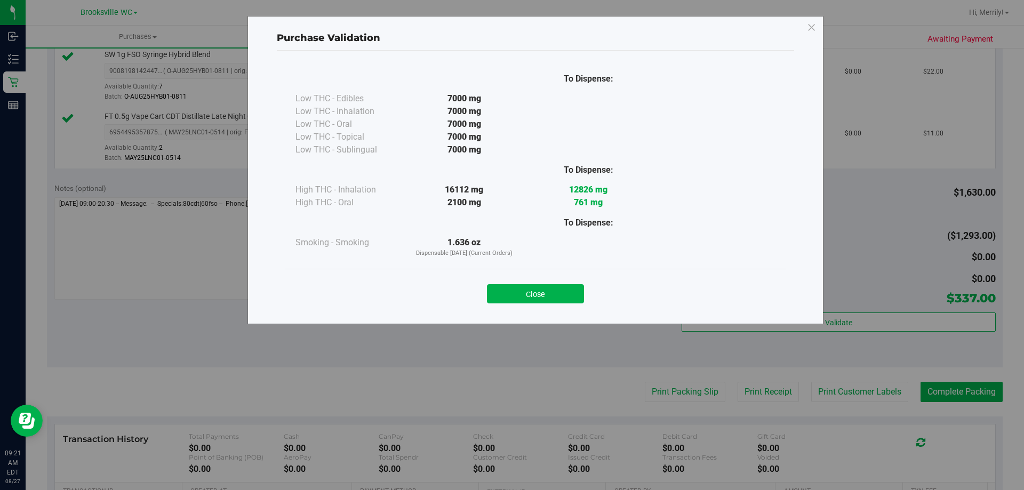
click at [553, 295] on button "Close" at bounding box center [535, 293] width 97 height 19
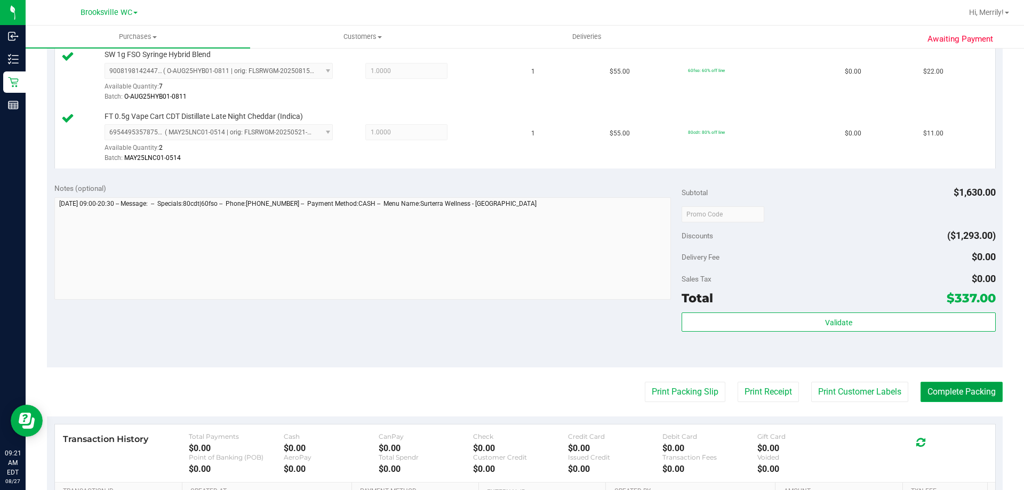
drag, startPoint x: 938, startPoint y: 388, endPoint x: 930, endPoint y: 388, distance: 8.5
click at [938, 388] on button "Complete Packing" at bounding box center [962, 392] width 82 height 20
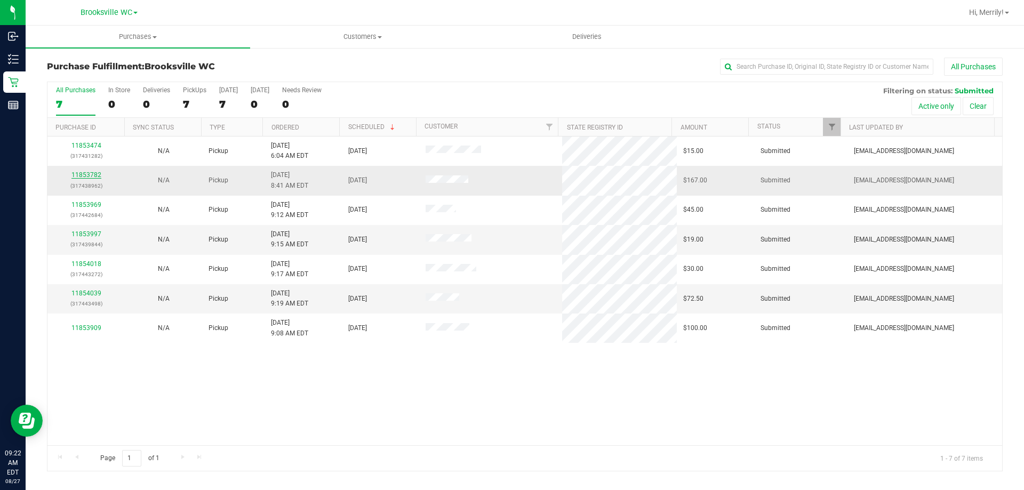
click at [87, 174] on link "11853782" at bounding box center [86, 174] width 30 height 7
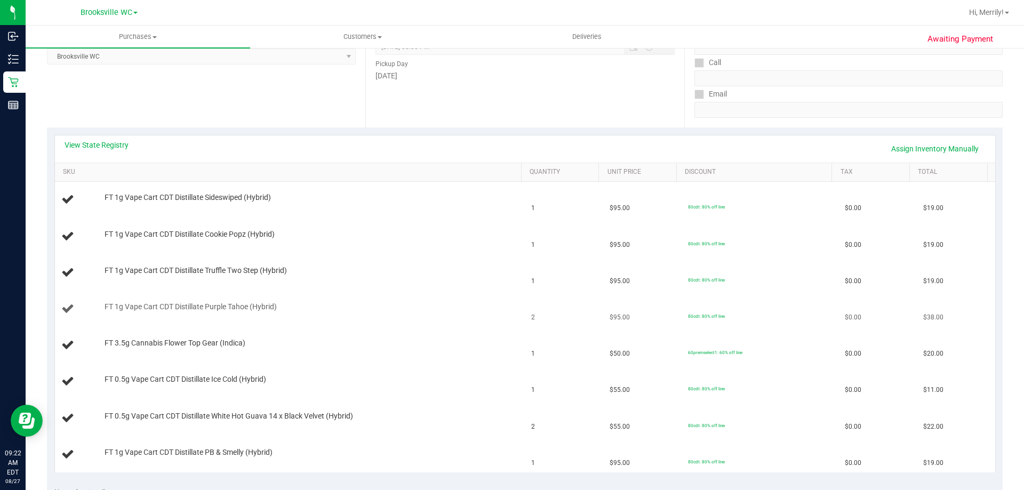
scroll to position [213, 0]
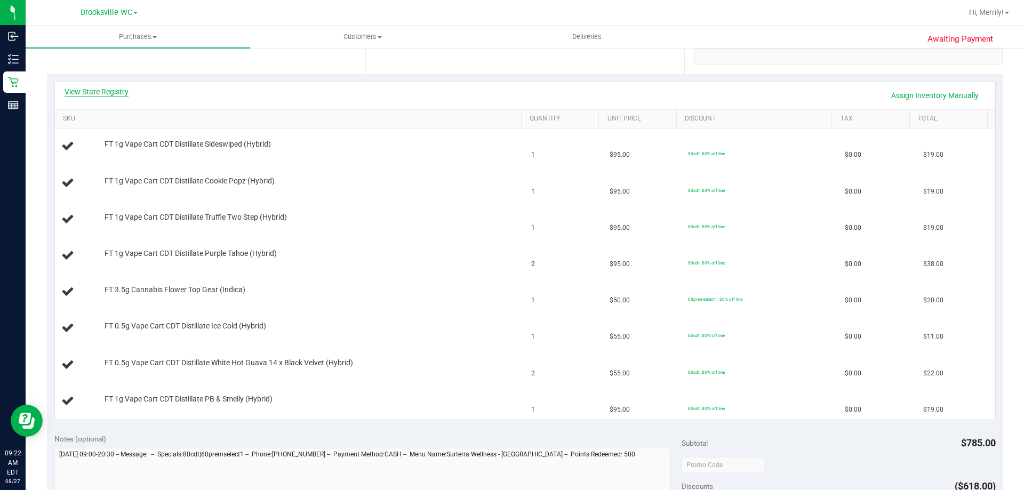
click at [98, 92] on link "View State Registry" at bounding box center [97, 91] width 64 height 11
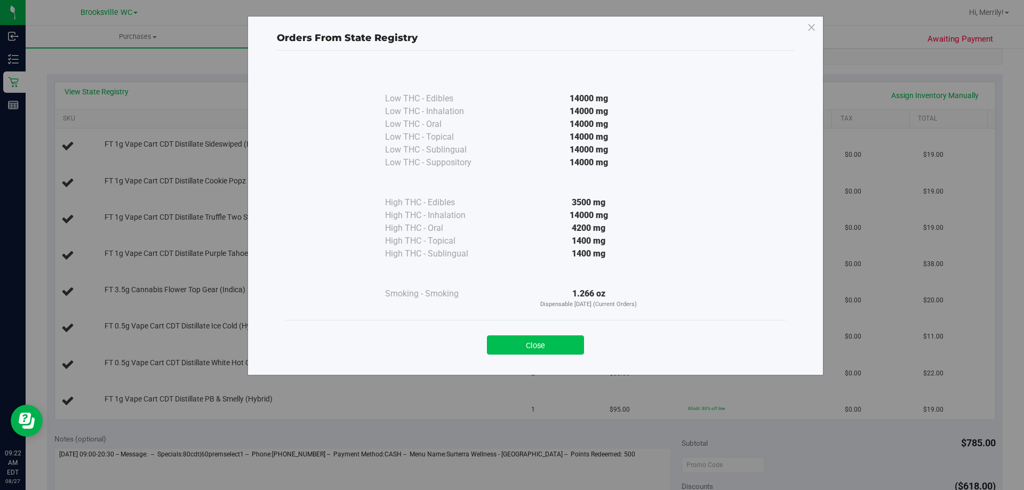
click at [553, 347] on button "Close" at bounding box center [535, 345] width 97 height 19
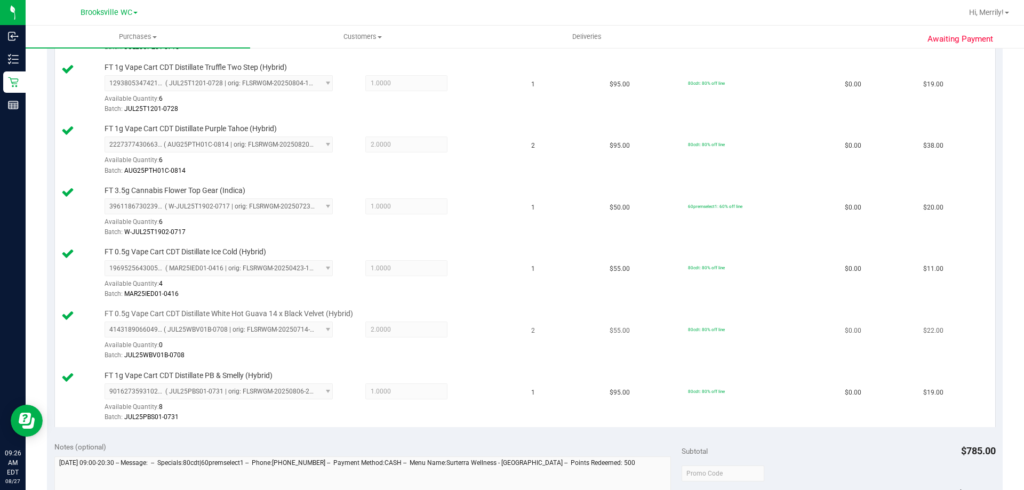
scroll to position [587, 0]
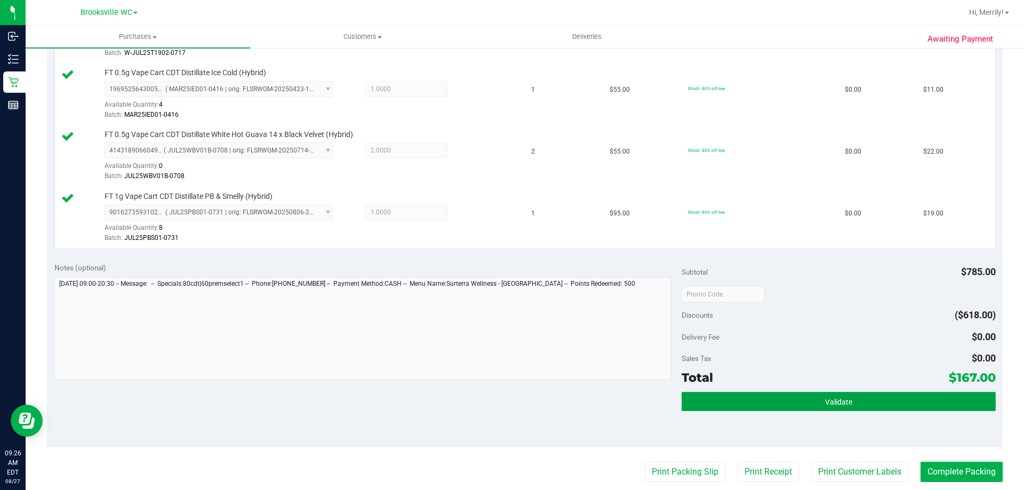
click at [809, 403] on button "Validate" at bounding box center [839, 401] width 314 height 19
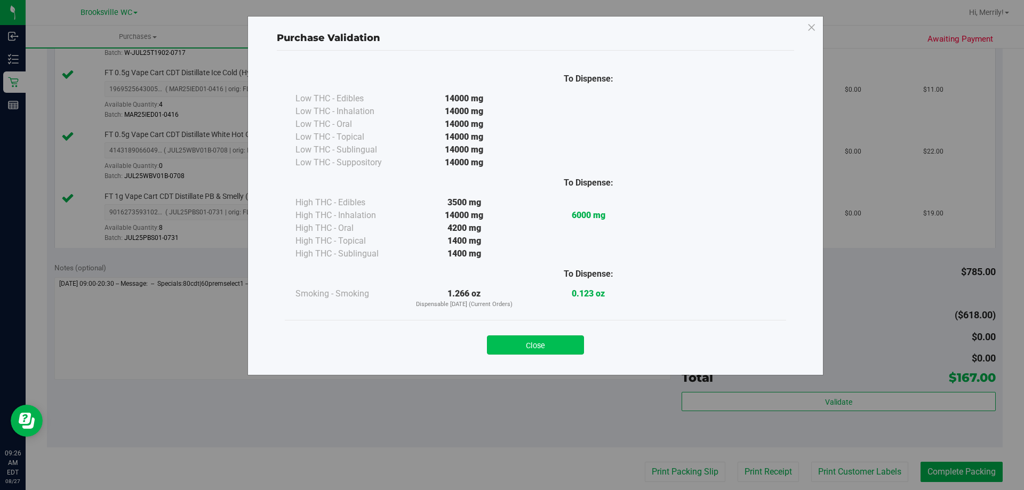
click at [546, 348] on button "Close" at bounding box center [535, 345] width 97 height 19
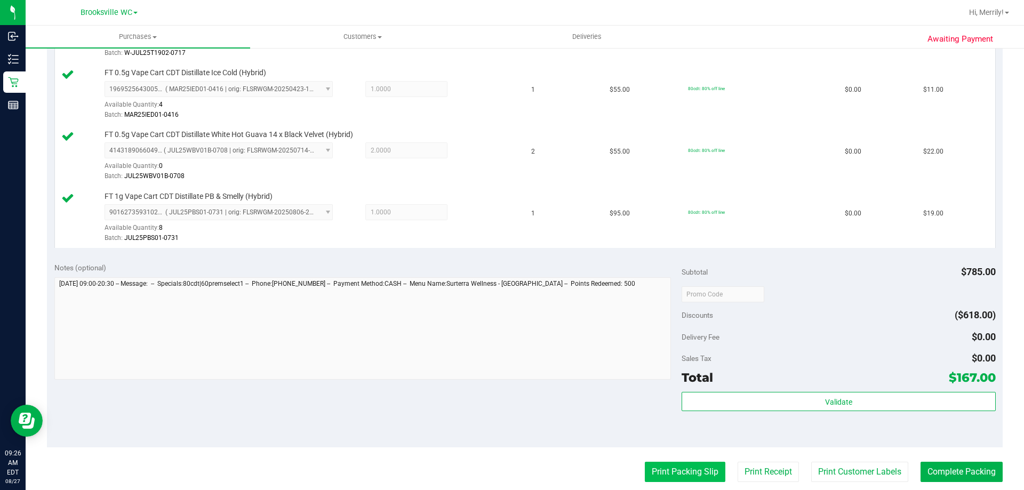
click at [659, 473] on button "Print Packing Slip" at bounding box center [685, 472] width 81 height 20
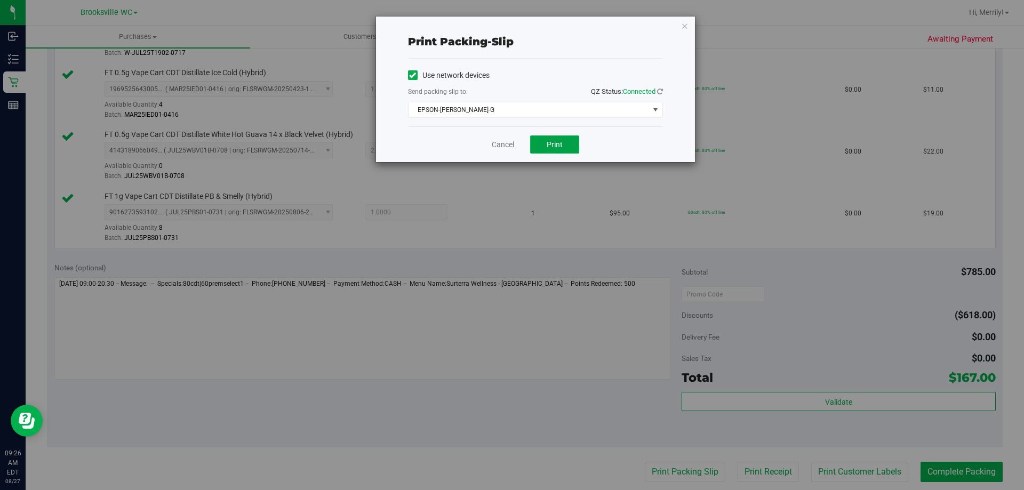
click at [548, 147] on span "Print" at bounding box center [555, 144] width 16 height 9
click at [507, 147] on link "Cancel" at bounding box center [503, 144] width 22 height 11
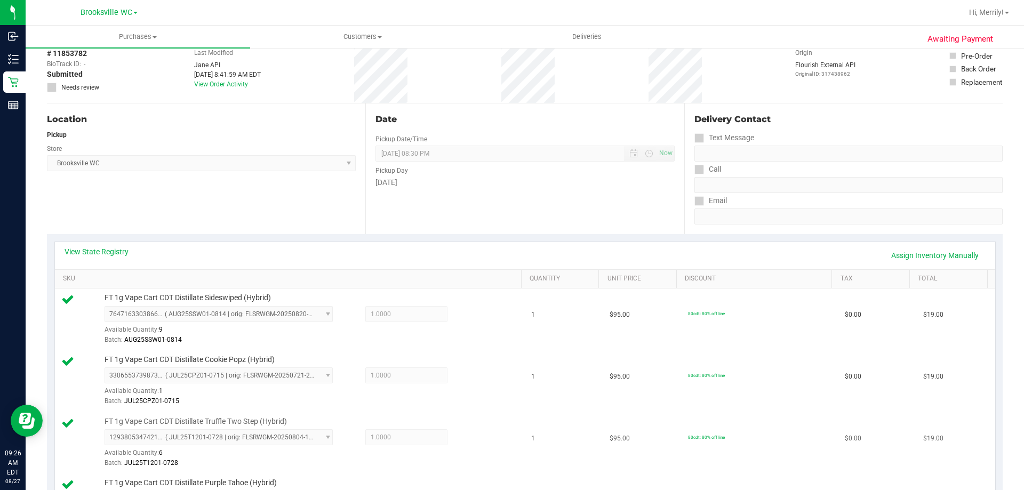
scroll to position [0, 0]
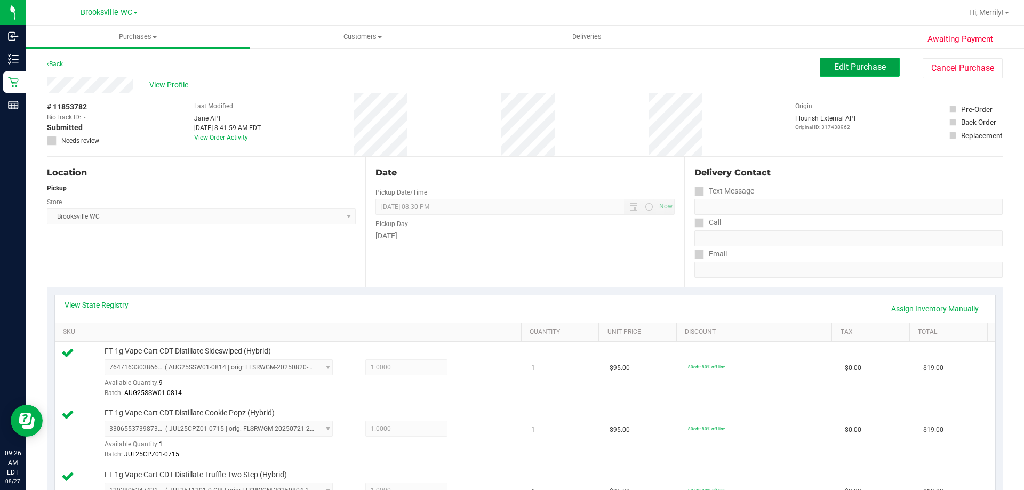
click at [837, 65] on span "Edit Purchase" at bounding box center [860, 67] width 52 height 10
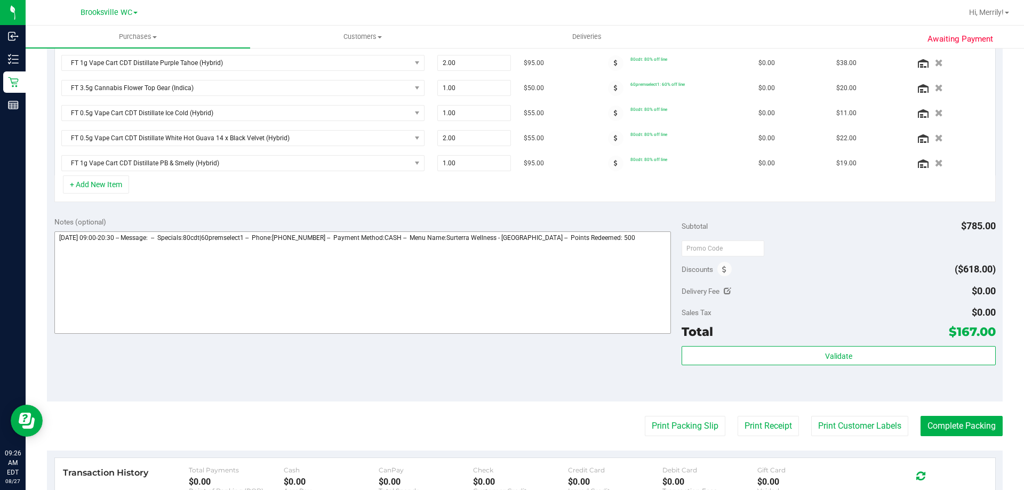
scroll to position [427, 0]
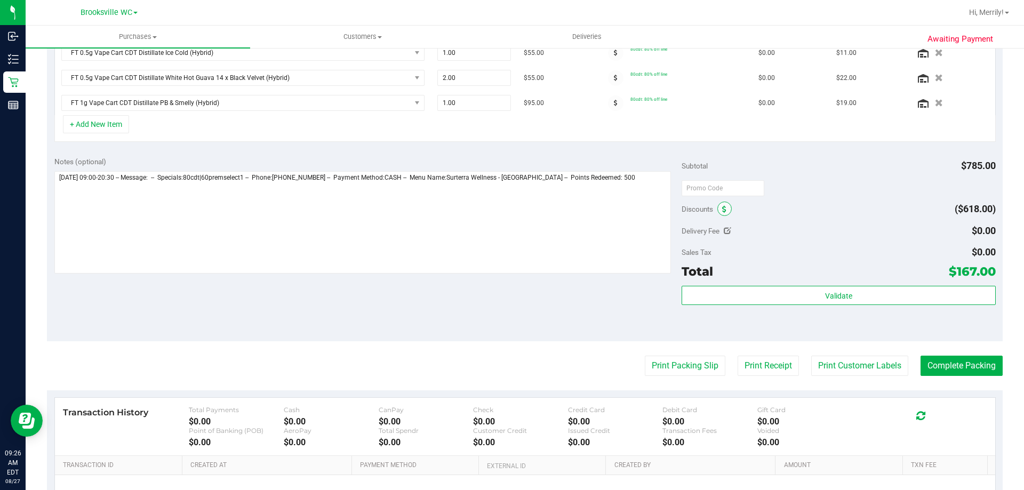
click at [722, 211] on icon at bounding box center [724, 209] width 4 height 7
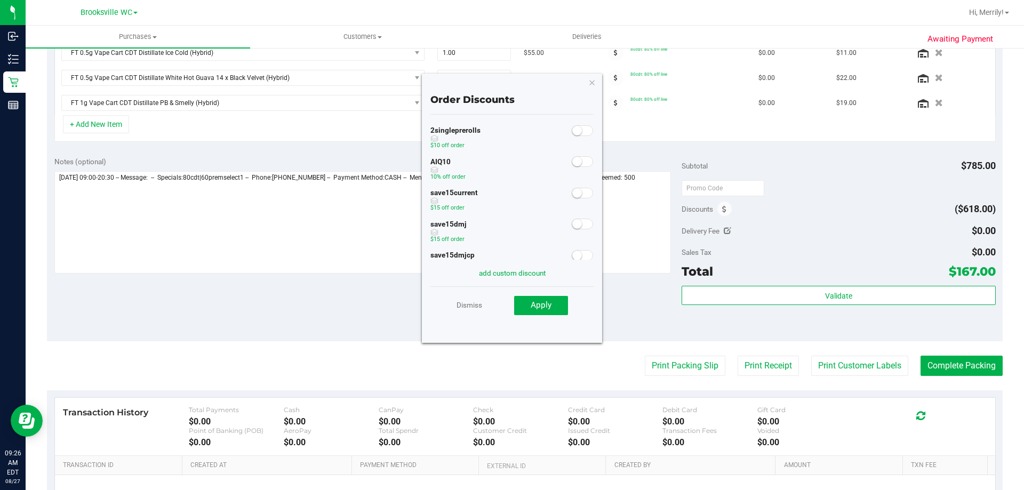
click at [574, 158] on span at bounding box center [582, 161] width 21 height 11
click at [550, 308] on span "Apply" at bounding box center [541, 305] width 21 height 10
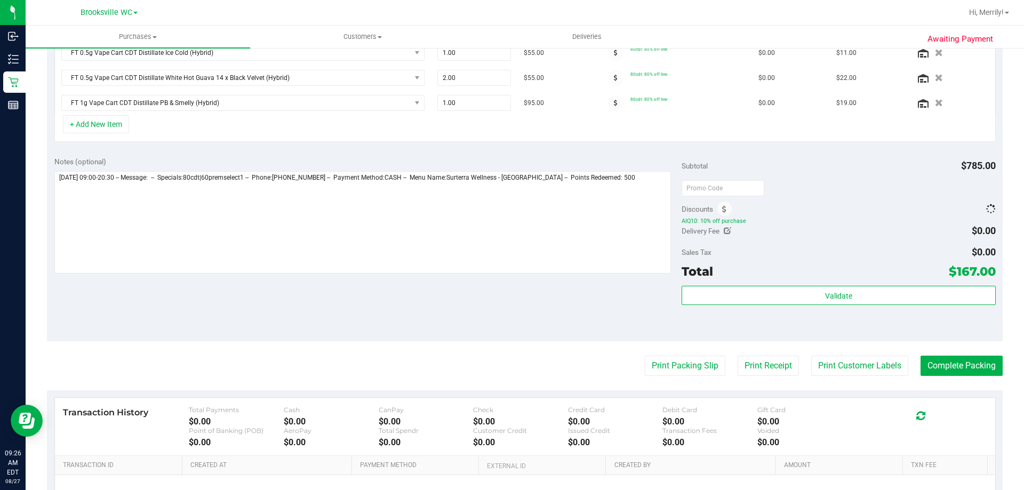
scroll to position [410, 0]
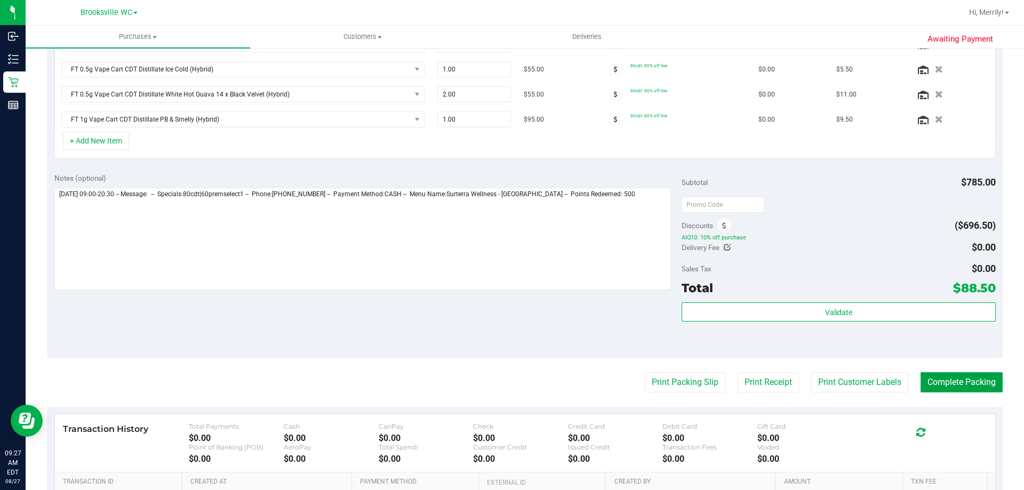
click at [942, 378] on button "Complete Packing" at bounding box center [962, 382] width 82 height 20
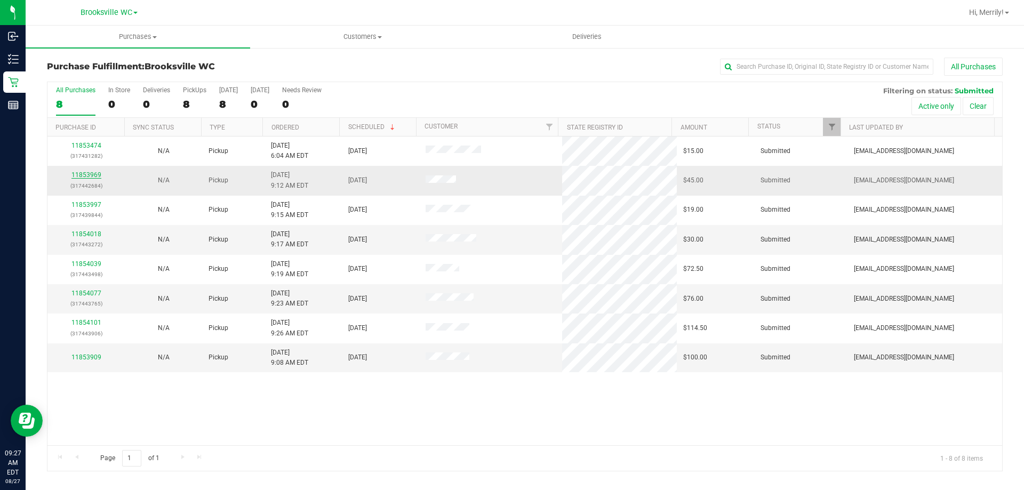
click at [86, 175] on link "11853969" at bounding box center [86, 174] width 30 height 7
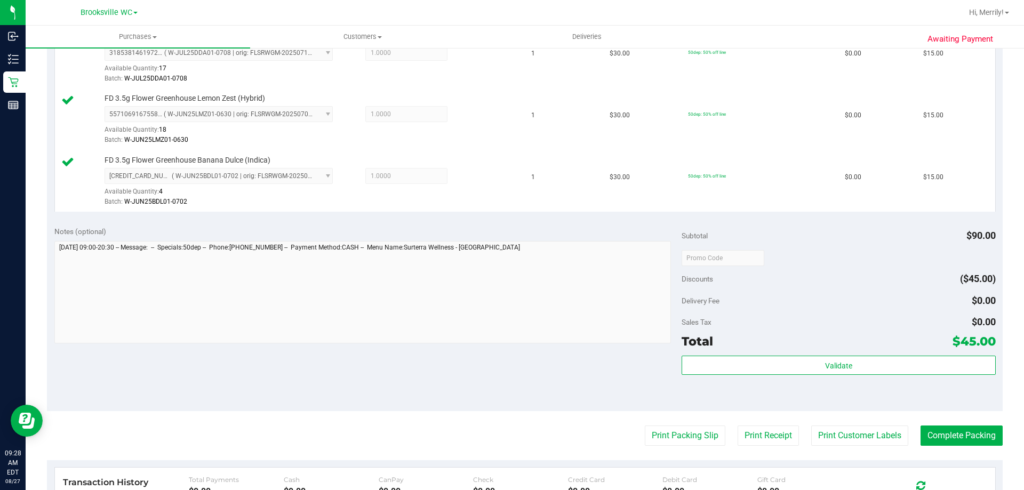
scroll to position [320, 0]
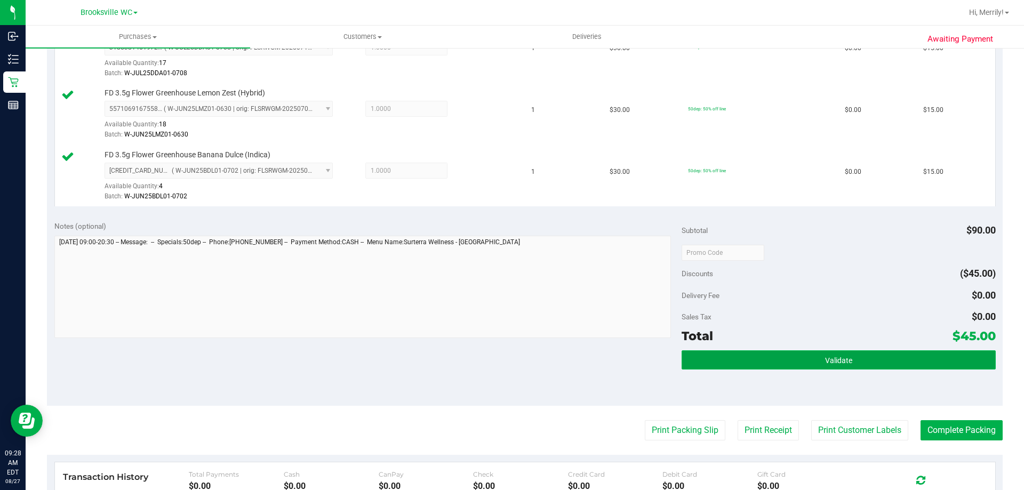
click at [810, 360] on button "Validate" at bounding box center [839, 359] width 314 height 19
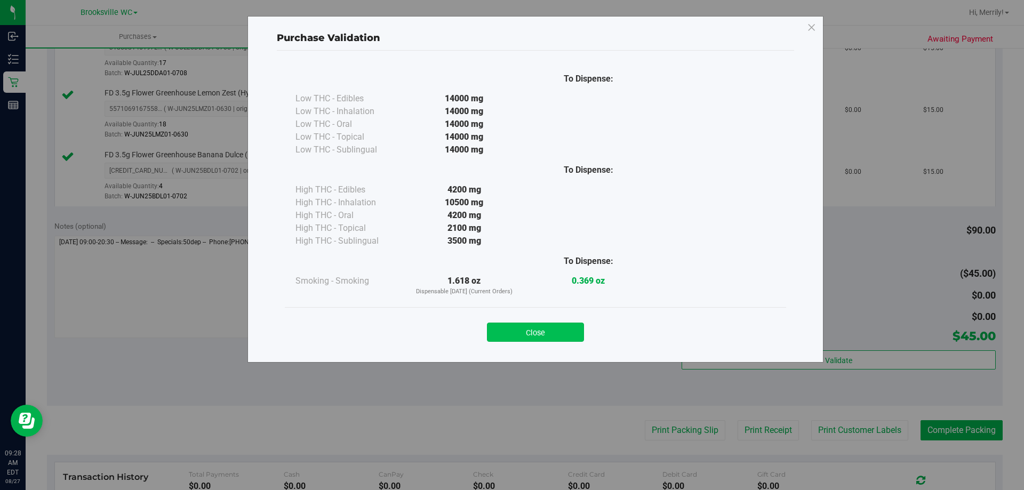
click at [553, 332] on button "Close" at bounding box center [535, 332] width 97 height 19
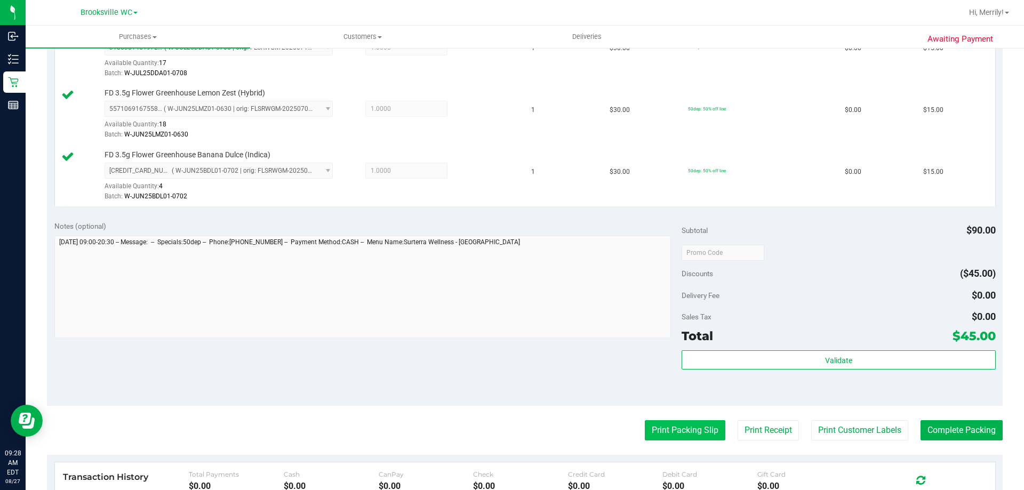
click at [666, 428] on button "Print Packing Slip" at bounding box center [685, 430] width 81 height 20
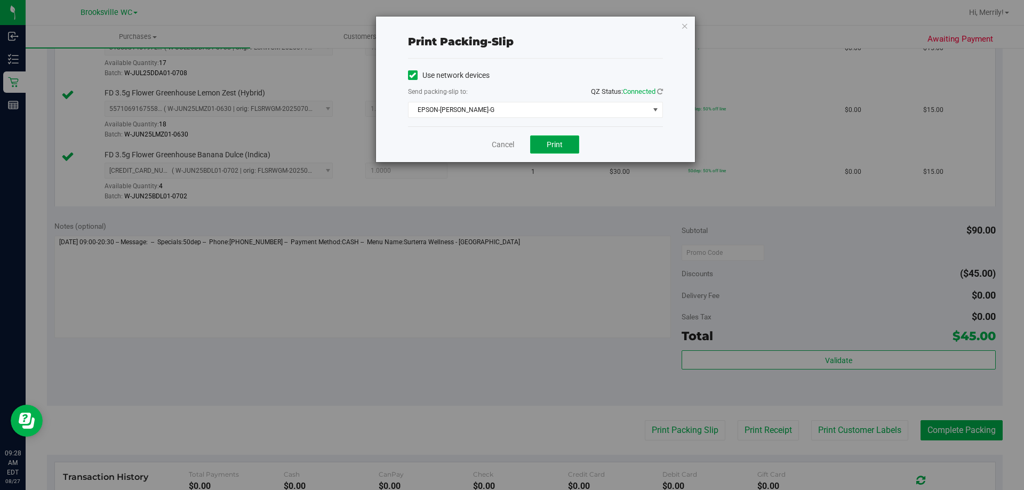
click at [566, 143] on button "Print" at bounding box center [554, 144] width 49 height 18
click at [499, 146] on link "Cancel" at bounding box center [503, 144] width 22 height 11
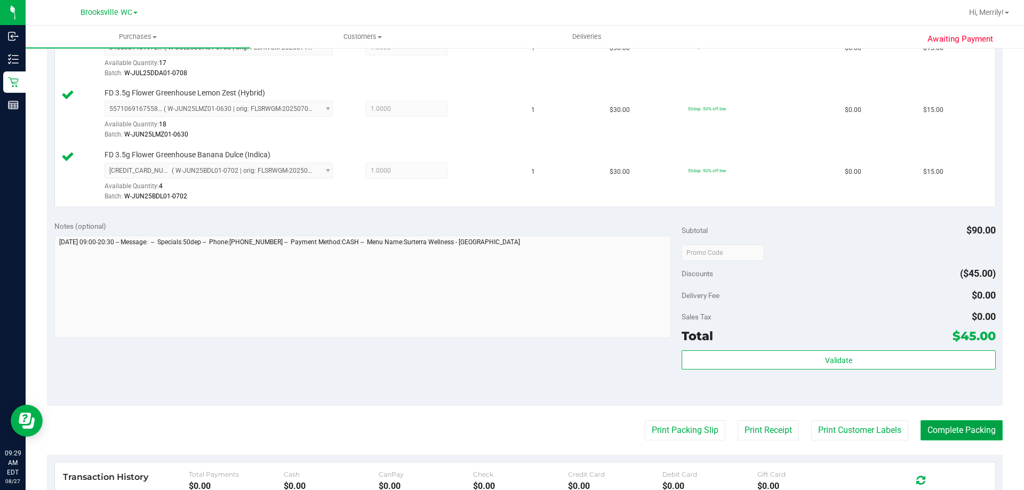
click at [948, 434] on button "Complete Packing" at bounding box center [962, 430] width 82 height 20
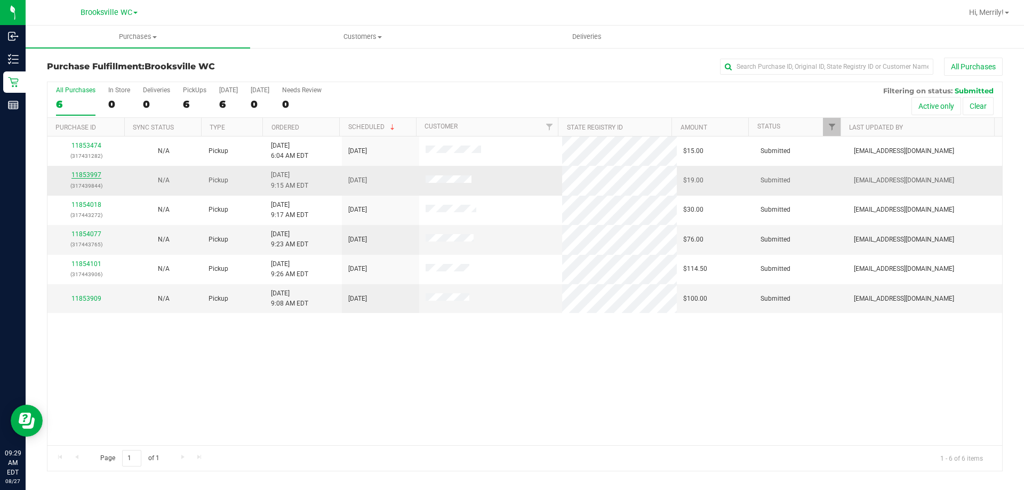
click at [90, 173] on link "11853997" at bounding box center [86, 174] width 30 height 7
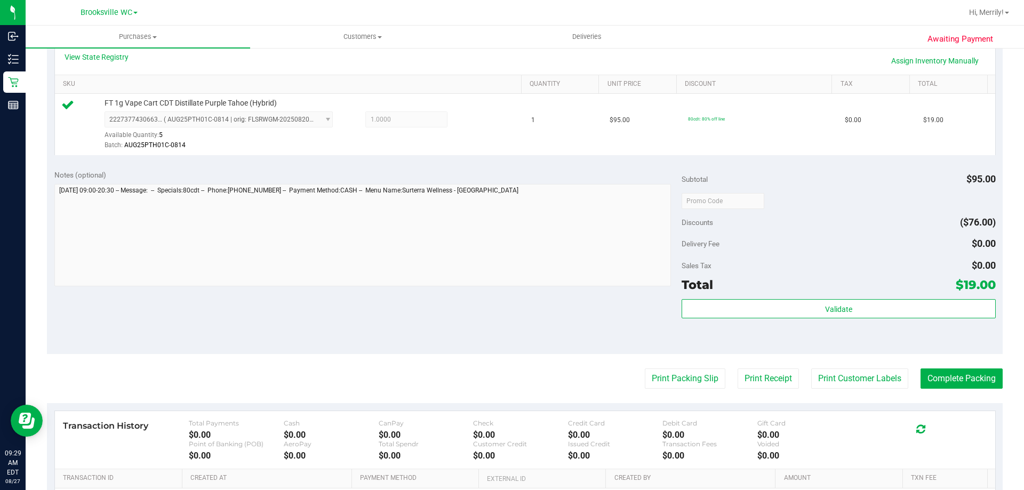
scroll to position [267, 0]
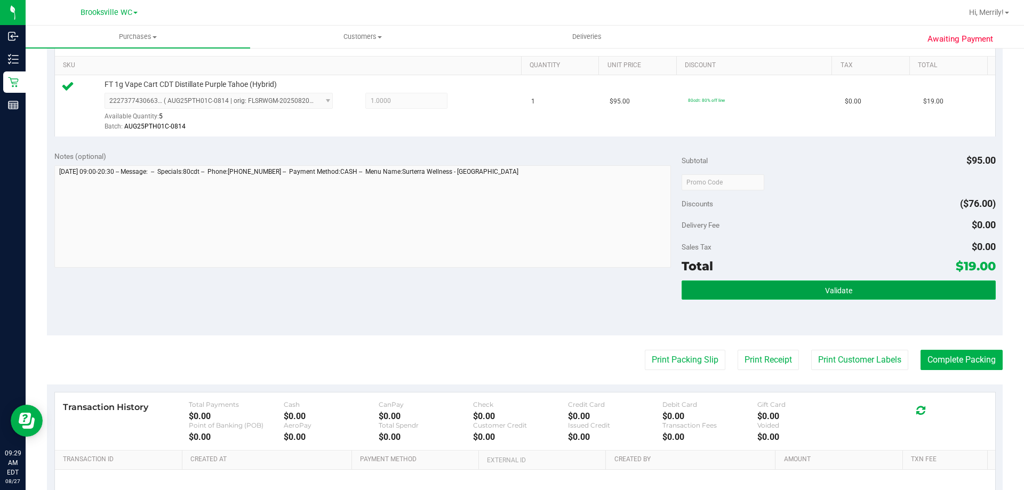
click at [825, 287] on span "Validate" at bounding box center [838, 290] width 27 height 9
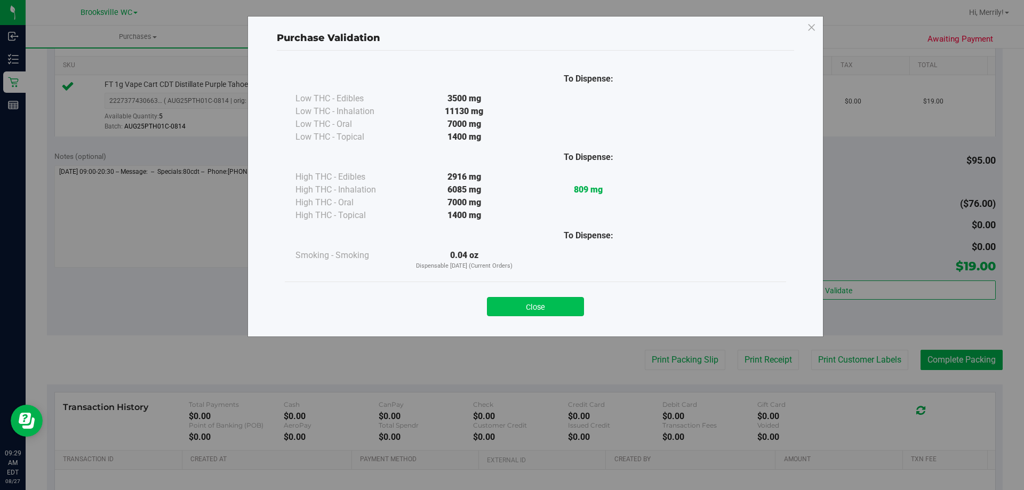
click at [544, 310] on button "Close" at bounding box center [535, 306] width 97 height 19
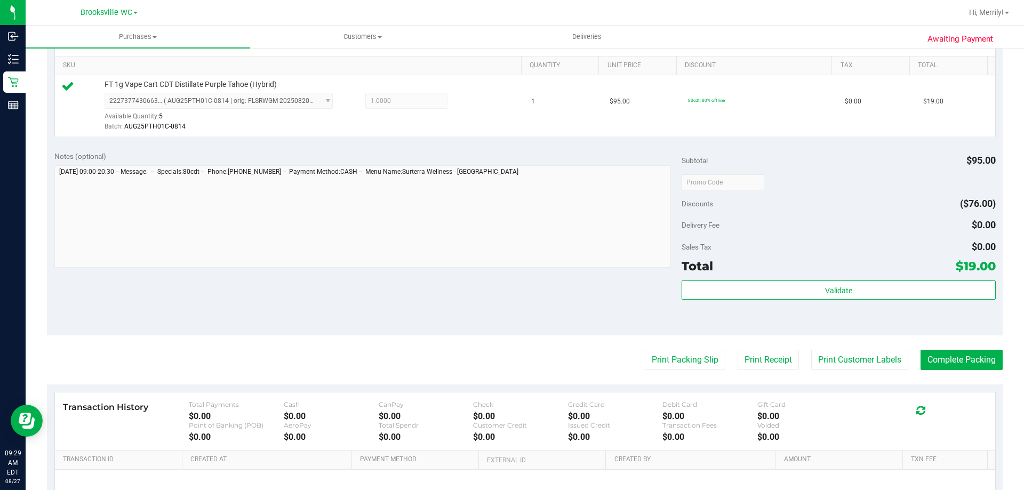
click at [676, 372] on purchase-details "Back Edit Purchase Cancel Purchase View Profile # 11853997 BioTrack ID: - Submi…" at bounding box center [525, 187] width 956 height 793
click at [674, 356] on button "Print Packing Slip" at bounding box center [685, 360] width 81 height 20
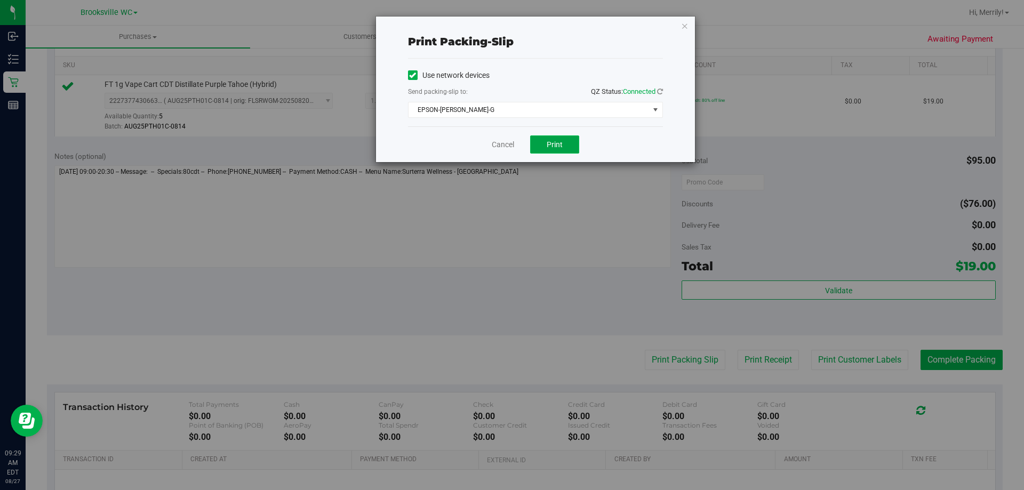
click at [565, 145] on button "Print" at bounding box center [554, 144] width 49 height 18
click at [498, 144] on link "Cancel" at bounding box center [503, 144] width 22 height 11
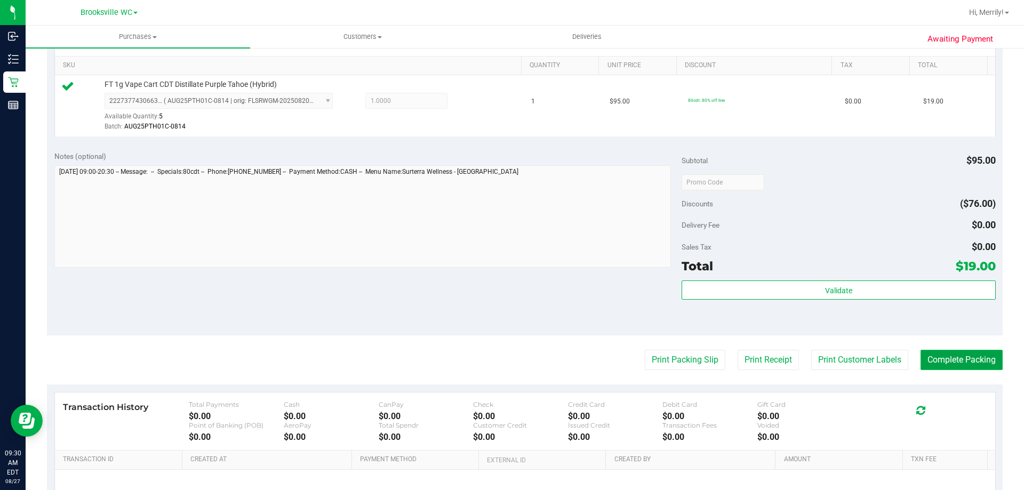
click at [963, 359] on button "Complete Packing" at bounding box center [962, 360] width 82 height 20
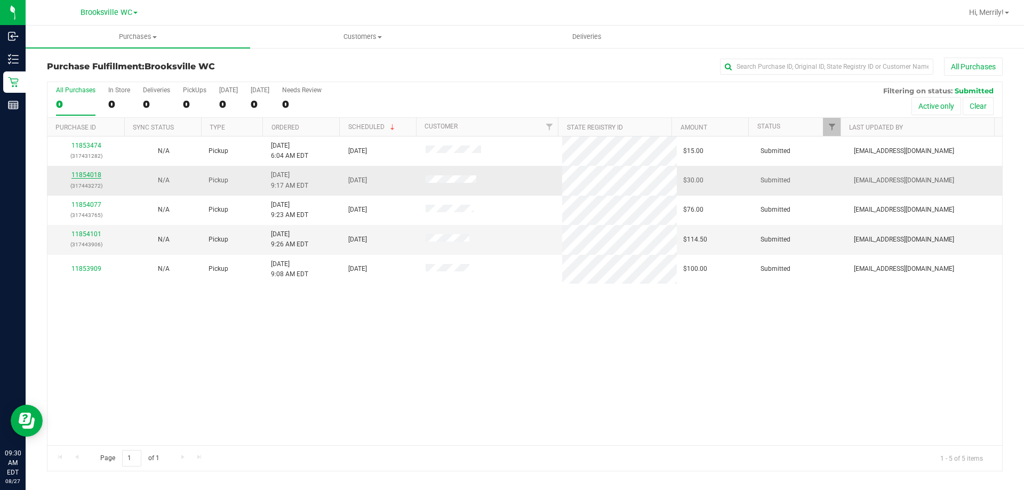
click at [93, 177] on link "11854018" at bounding box center [86, 174] width 30 height 7
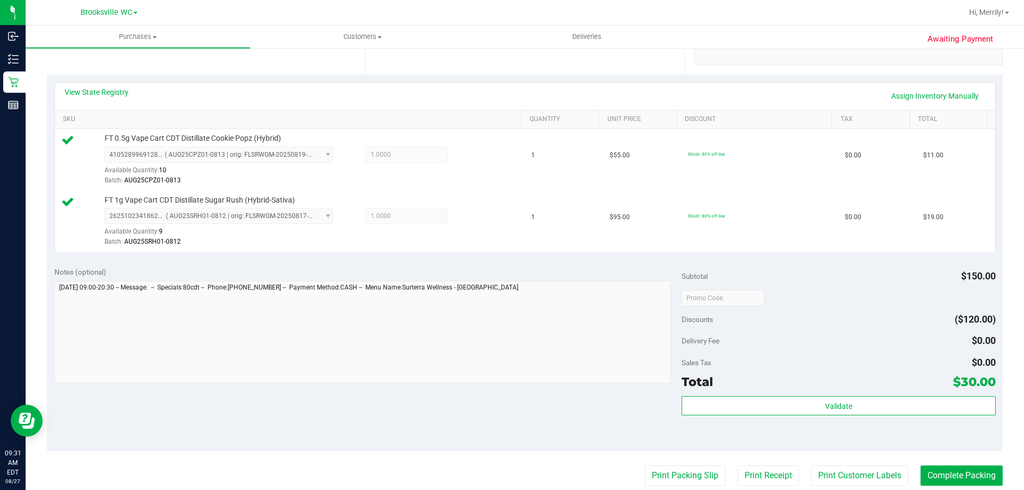
scroll to position [213, 0]
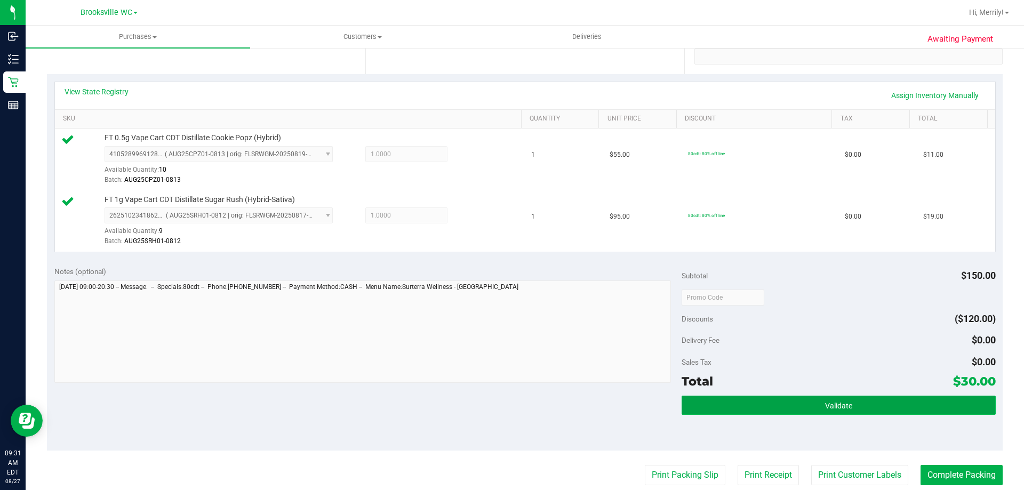
click at [838, 402] on span "Validate" at bounding box center [838, 406] width 27 height 9
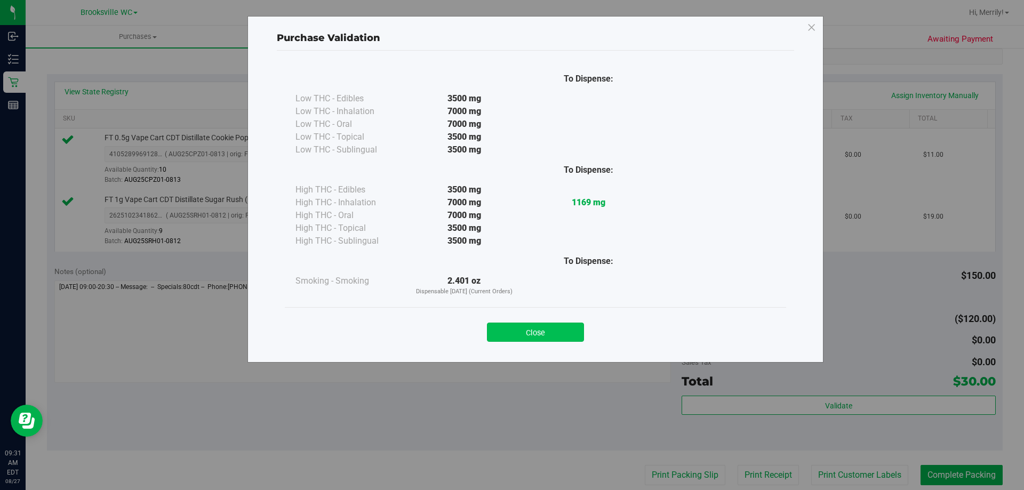
click at [525, 333] on button "Close" at bounding box center [535, 332] width 97 height 19
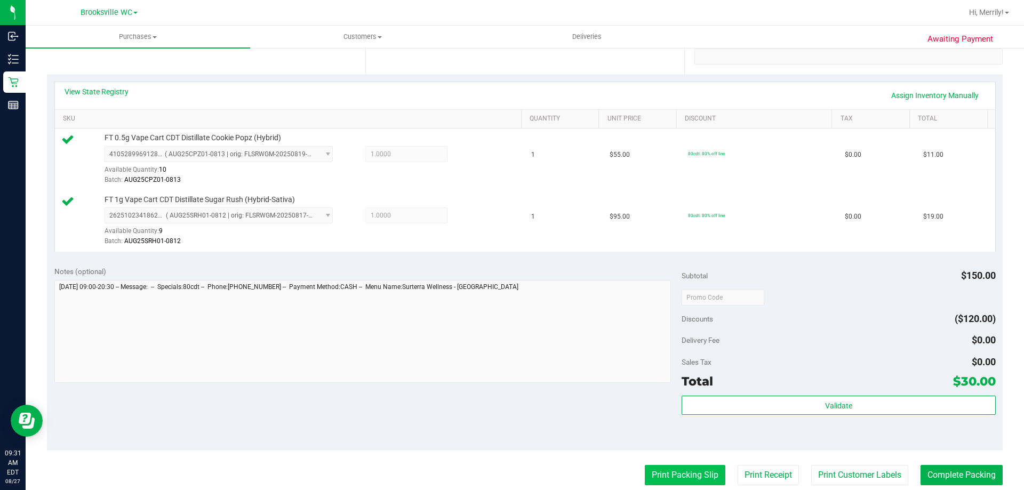
click at [682, 472] on button "Print Packing Slip" at bounding box center [685, 475] width 81 height 20
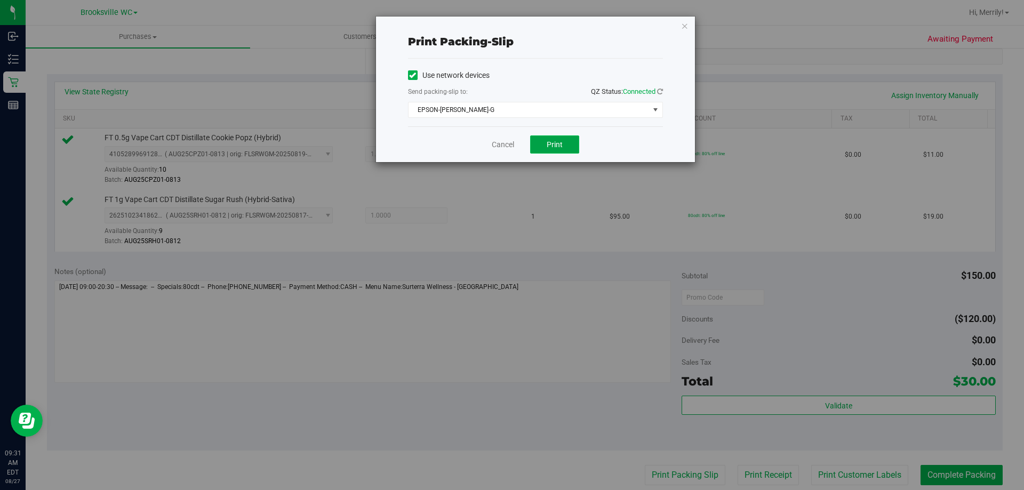
click at [556, 144] on span "Print" at bounding box center [555, 144] width 16 height 9
click at [507, 148] on link "Cancel" at bounding box center [503, 144] width 22 height 11
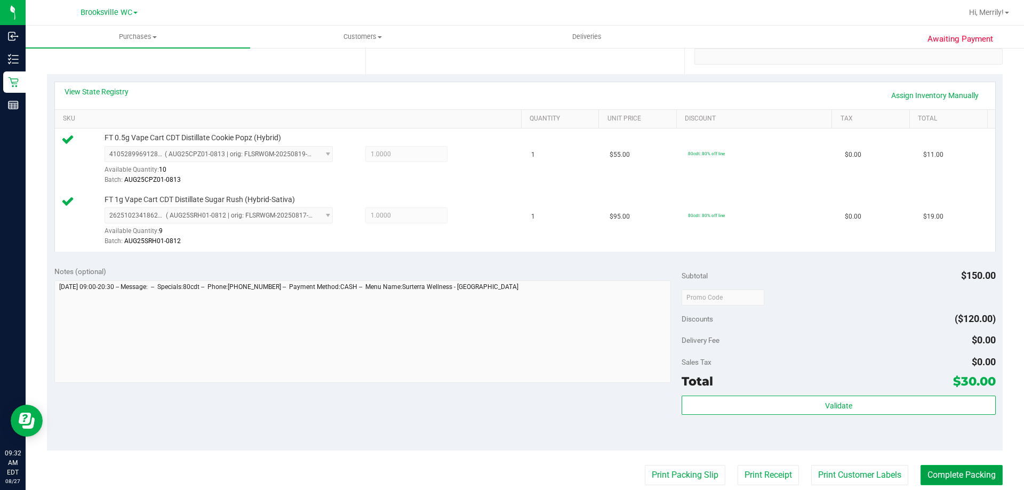
click at [960, 470] on button "Complete Packing" at bounding box center [962, 475] width 82 height 20
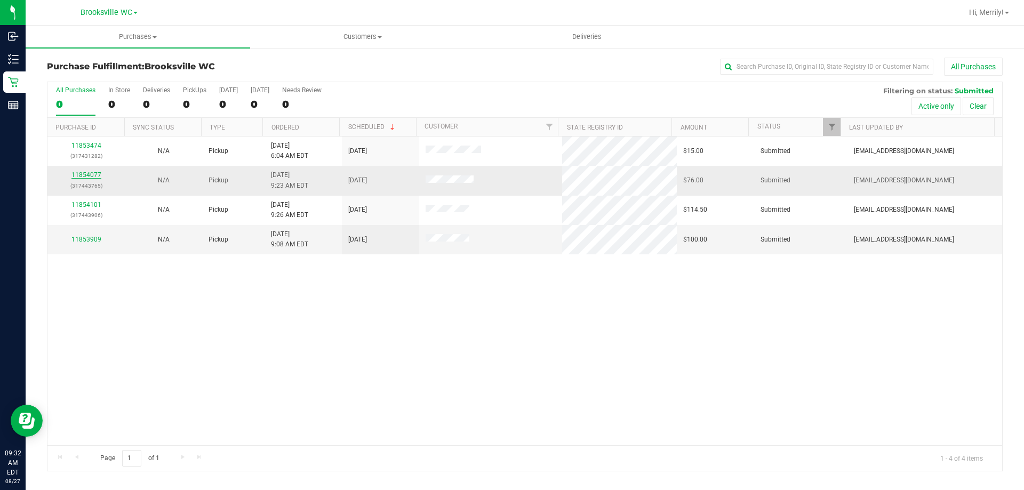
click at [93, 174] on link "11854077" at bounding box center [86, 174] width 30 height 7
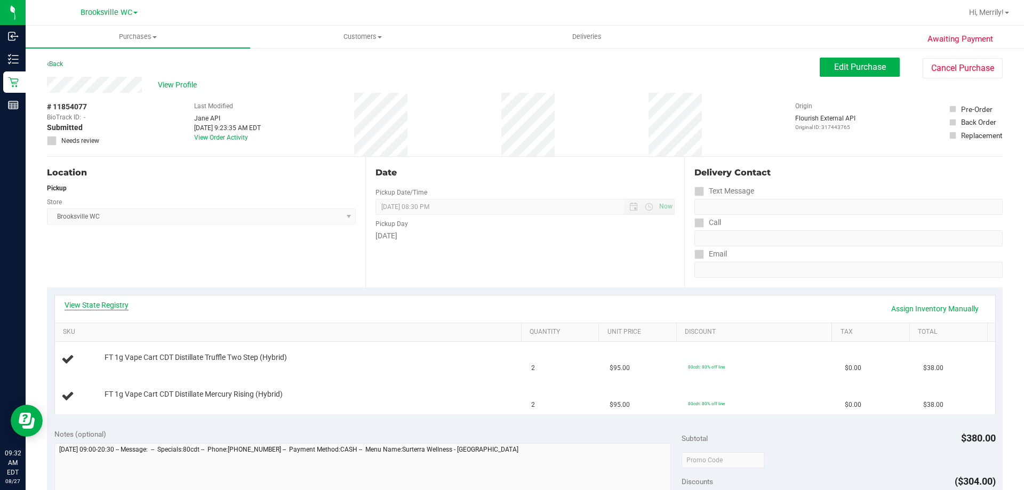
click at [101, 310] on link "View State Registry" at bounding box center [97, 305] width 64 height 11
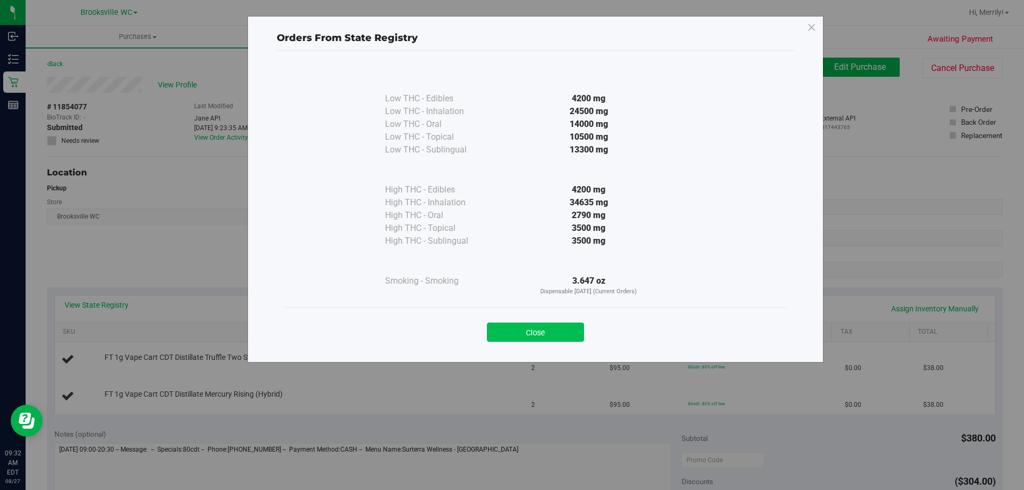
click at [533, 329] on button "Close" at bounding box center [535, 332] width 97 height 19
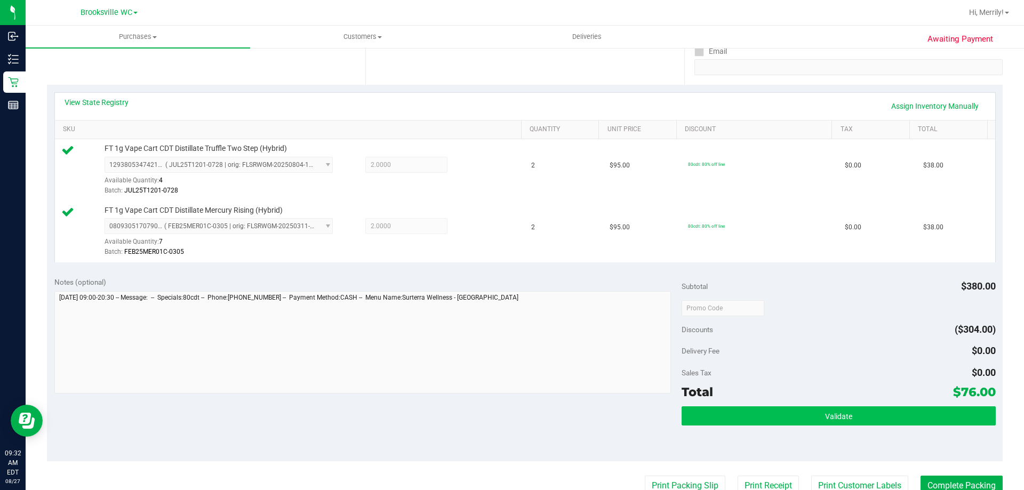
scroll to position [267, 0]
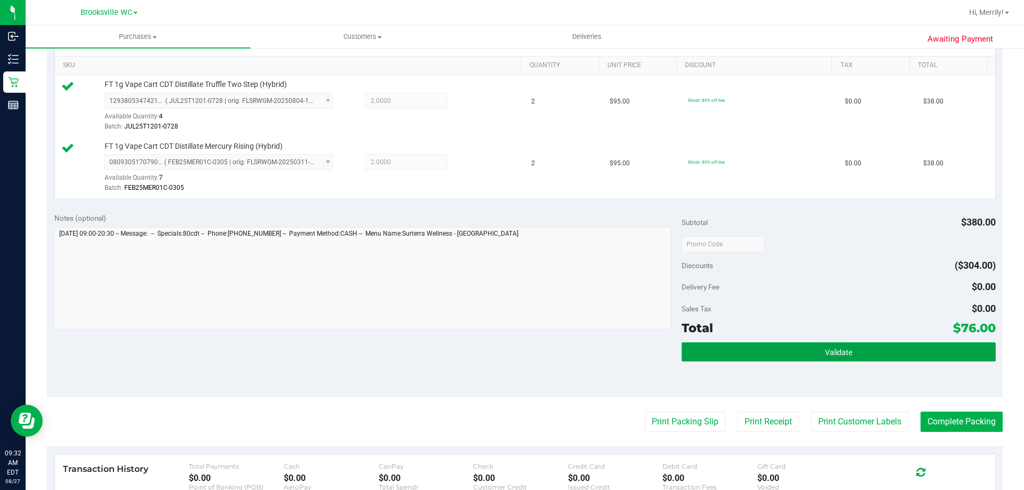
click at [827, 352] on span "Validate" at bounding box center [838, 352] width 27 height 9
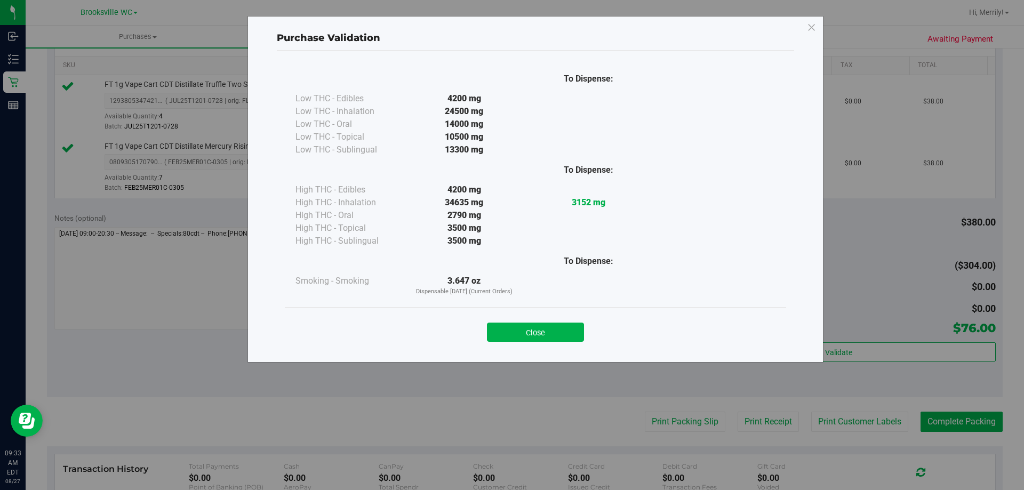
click at [541, 329] on button "Close" at bounding box center [535, 332] width 97 height 19
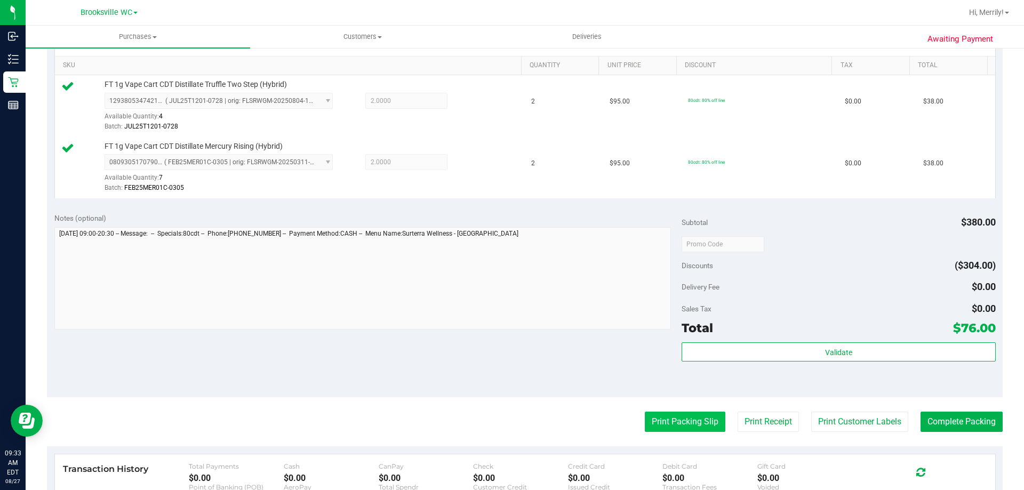
click at [676, 423] on button "Print Packing Slip" at bounding box center [685, 422] width 81 height 20
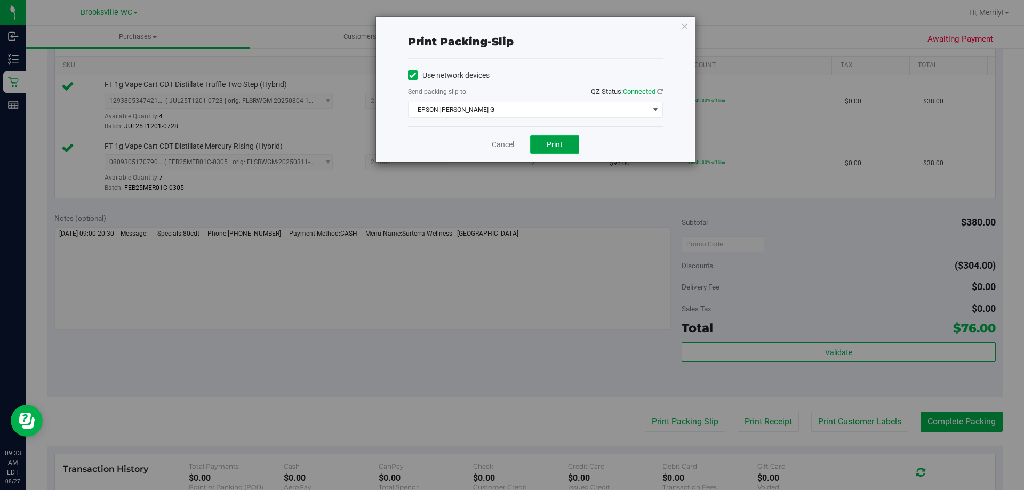
click at [566, 143] on button "Print" at bounding box center [554, 144] width 49 height 18
click at [505, 143] on link "Cancel" at bounding box center [503, 144] width 22 height 11
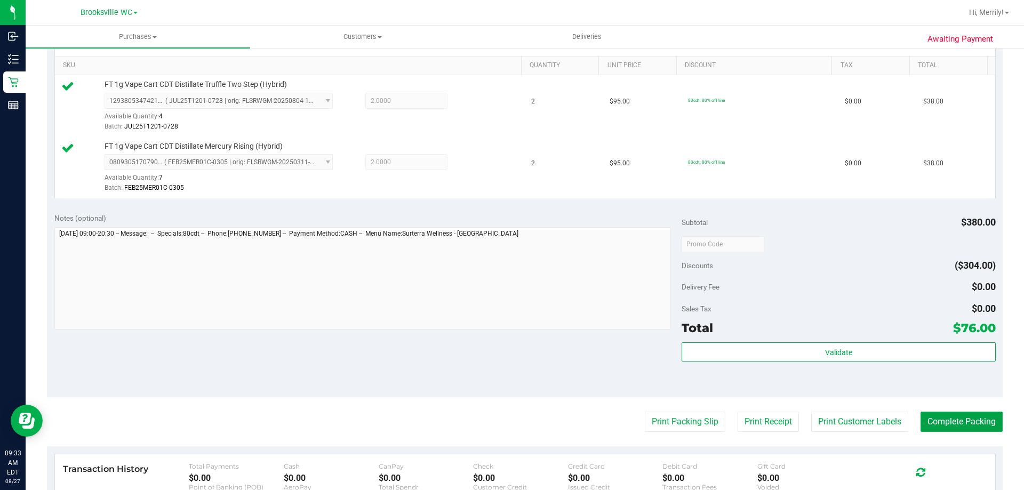
click at [952, 416] on button "Complete Packing" at bounding box center [962, 422] width 82 height 20
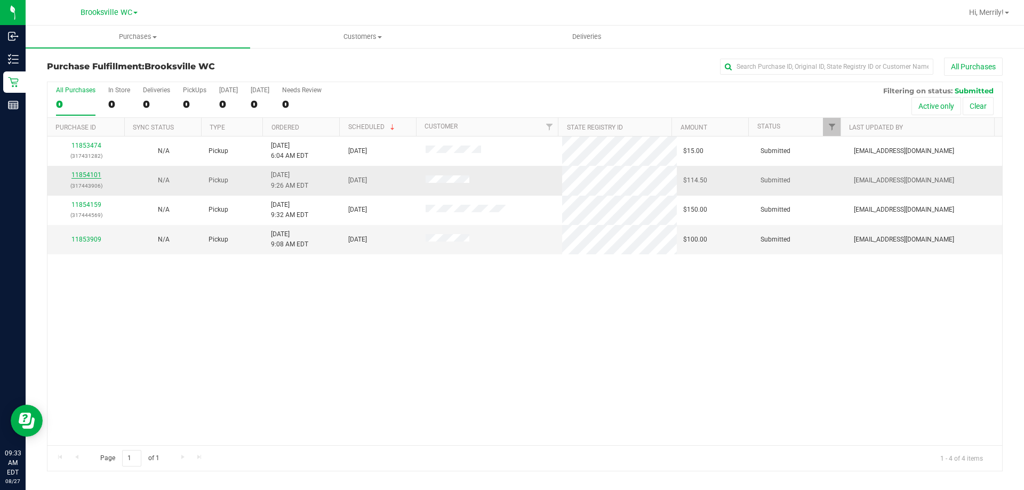
click at [79, 172] on link "11854101" at bounding box center [86, 174] width 30 height 7
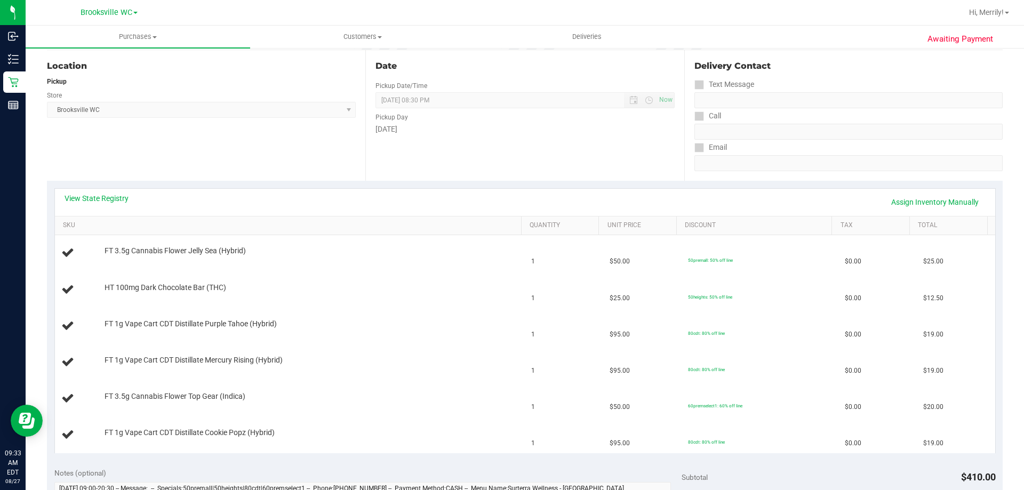
scroll to position [160, 0]
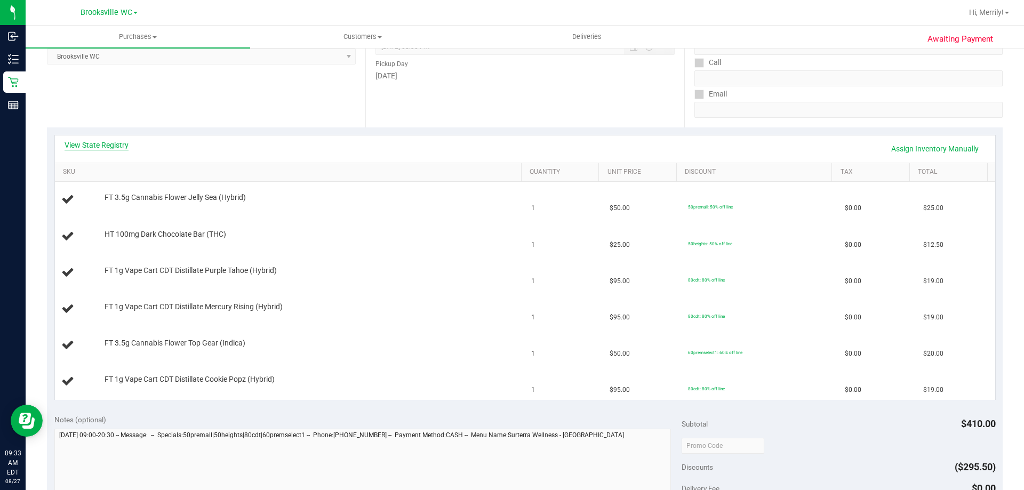
click at [99, 144] on link "View State Registry" at bounding box center [97, 145] width 64 height 11
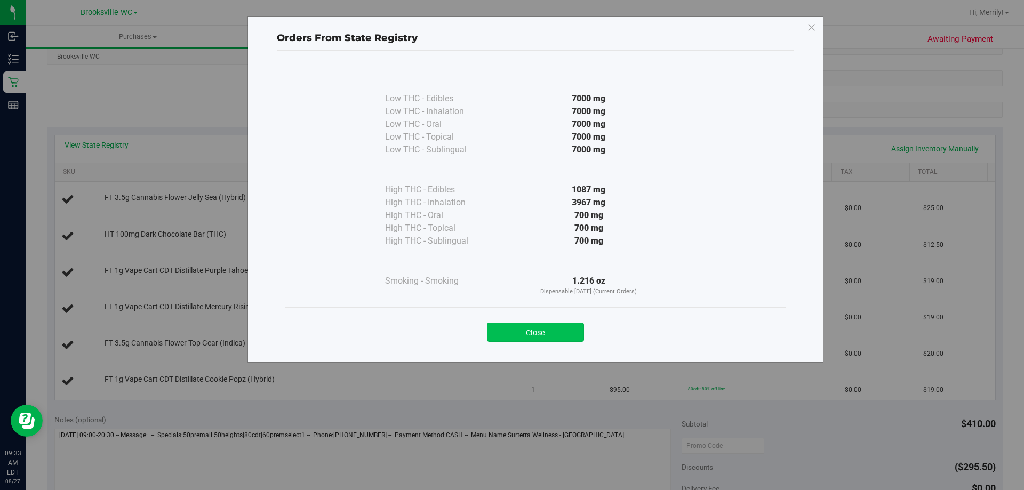
click at [544, 329] on button "Close" at bounding box center [535, 332] width 97 height 19
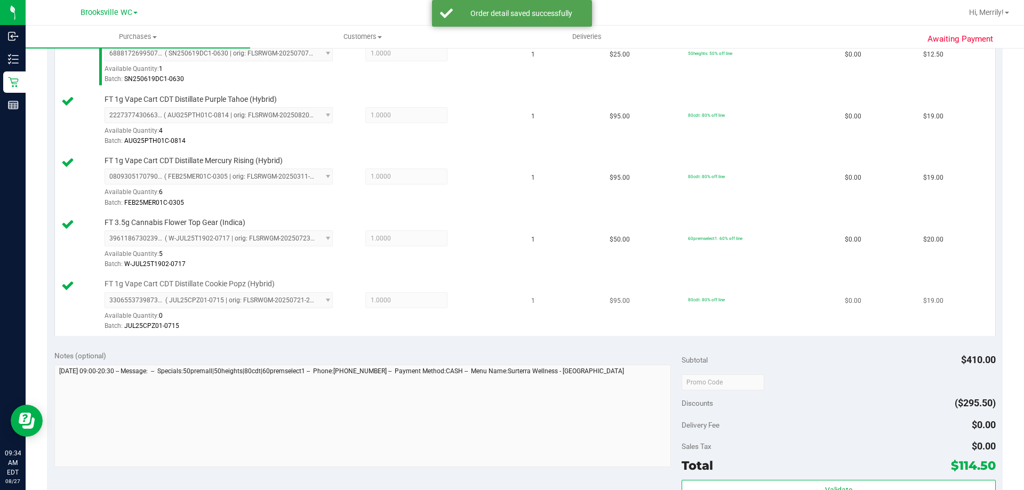
scroll to position [427, 0]
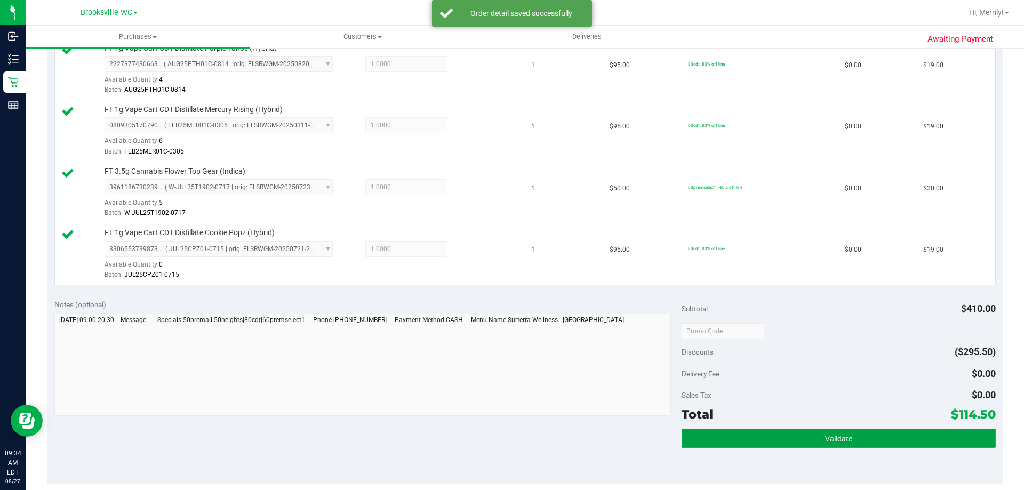
click at [825, 437] on span "Validate" at bounding box center [838, 439] width 27 height 9
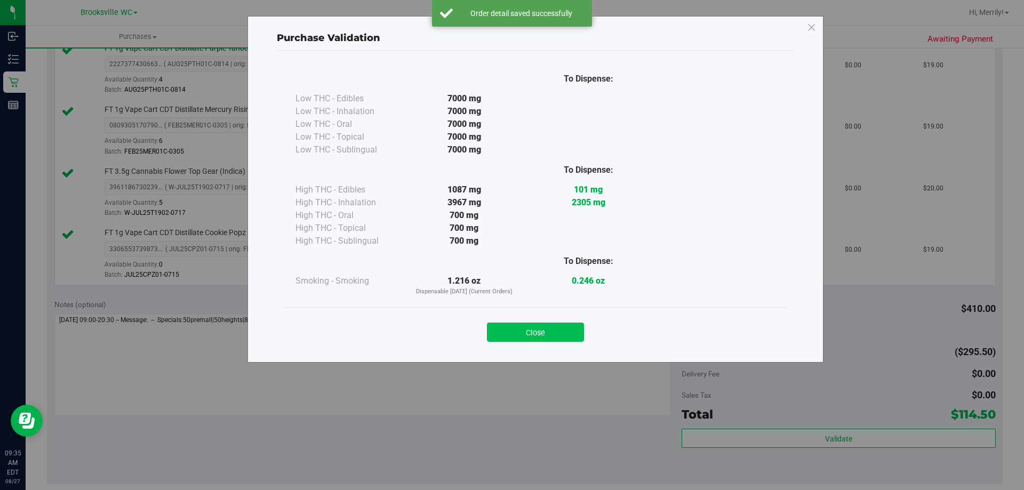
click at [538, 333] on button "Close" at bounding box center [535, 332] width 97 height 19
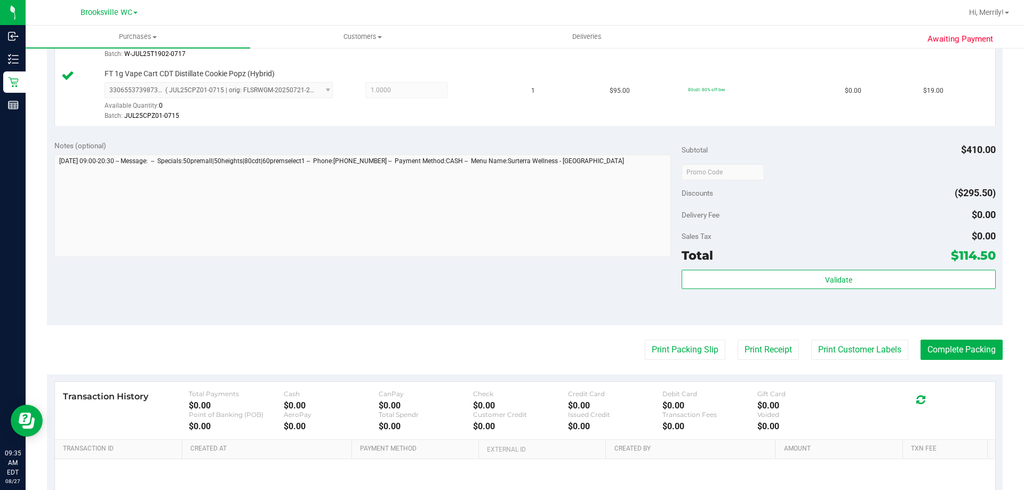
scroll to position [587, 0]
click at [668, 347] on button "Print Packing Slip" at bounding box center [685, 349] width 81 height 20
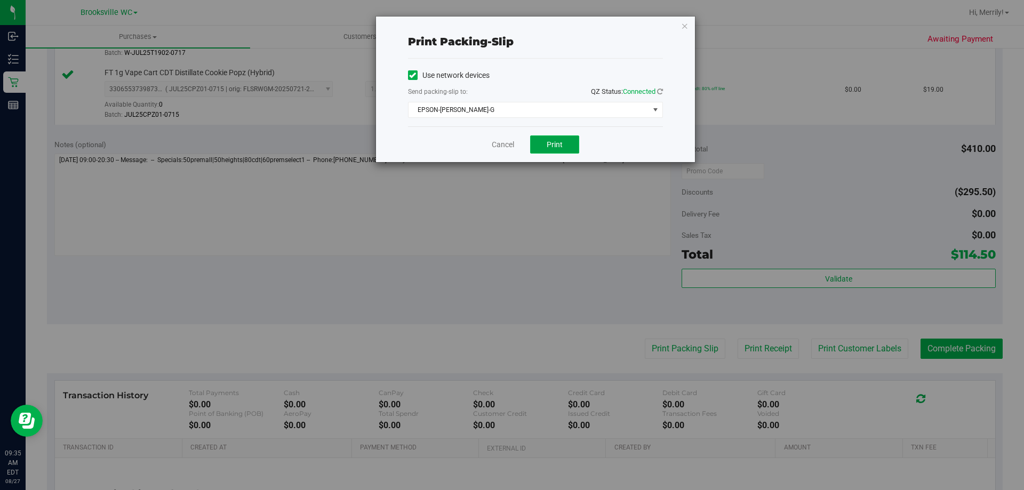
click at [557, 144] on span "Print" at bounding box center [555, 144] width 16 height 9
click at [511, 146] on link "Cancel" at bounding box center [503, 144] width 22 height 11
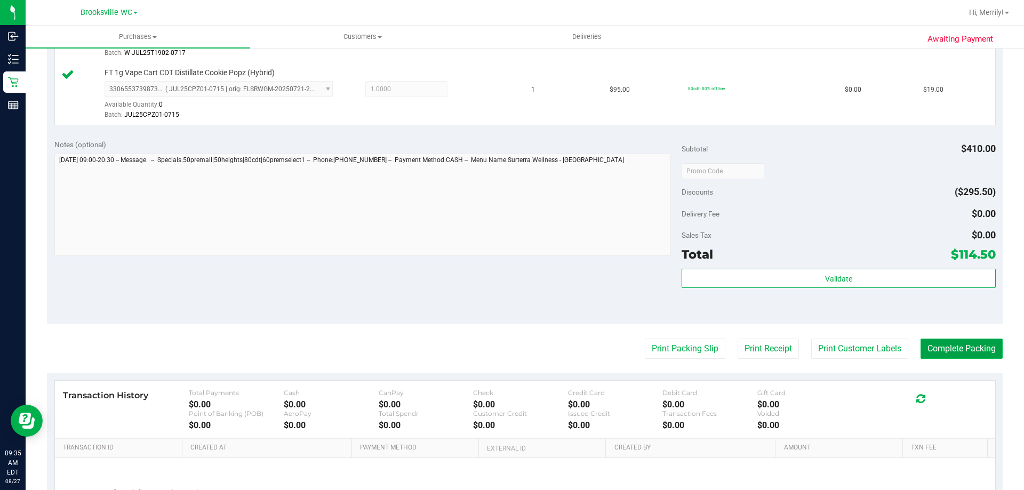
click at [947, 345] on button "Complete Packing" at bounding box center [962, 349] width 82 height 20
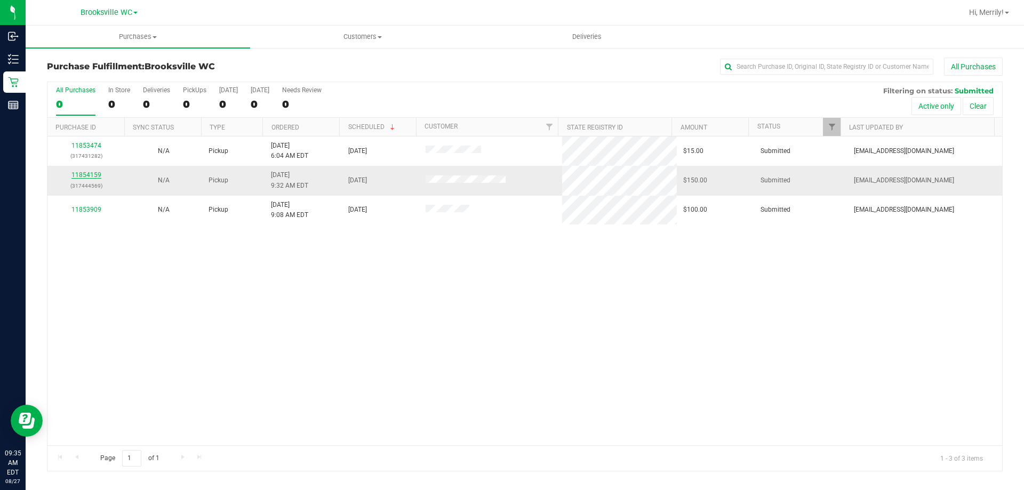
click at [90, 174] on link "11854159" at bounding box center [86, 174] width 30 height 7
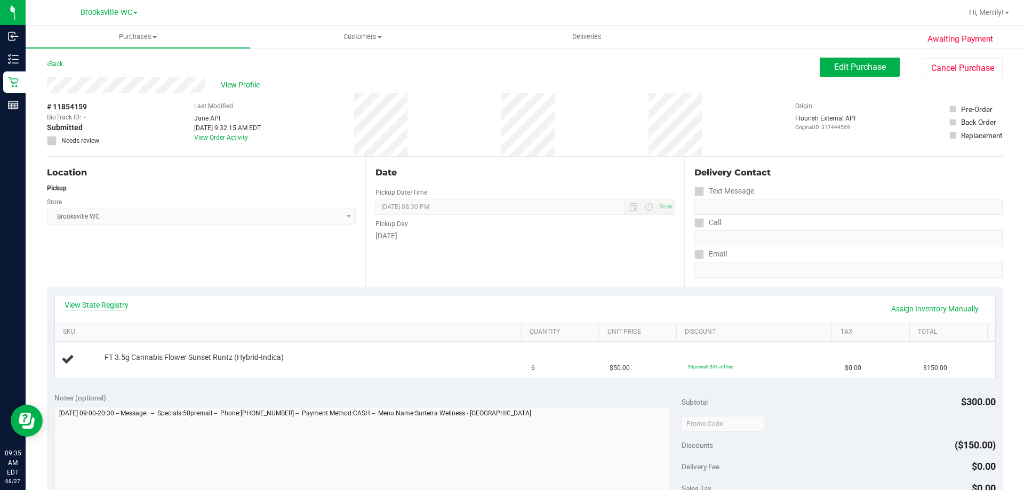
click at [116, 310] on link "View State Registry" at bounding box center [97, 305] width 64 height 11
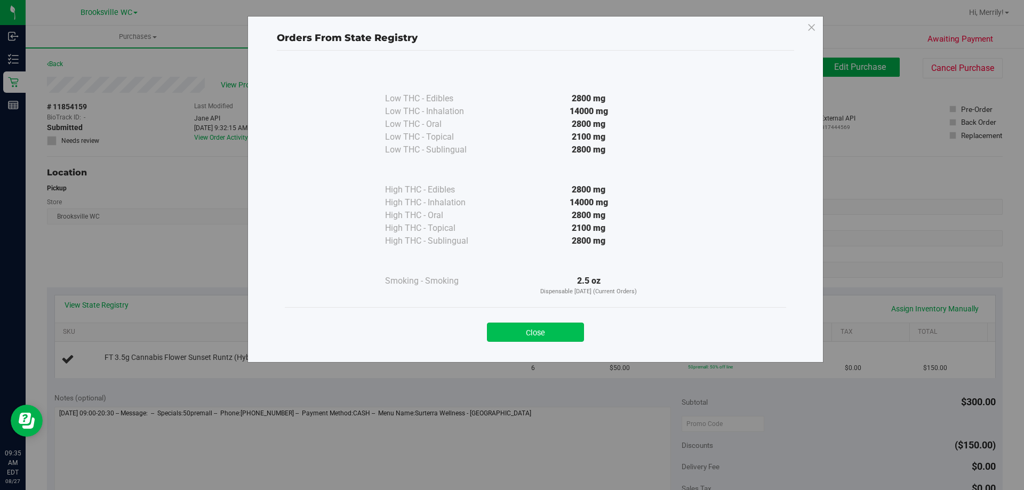
click at [540, 332] on button "Close" at bounding box center [535, 332] width 97 height 19
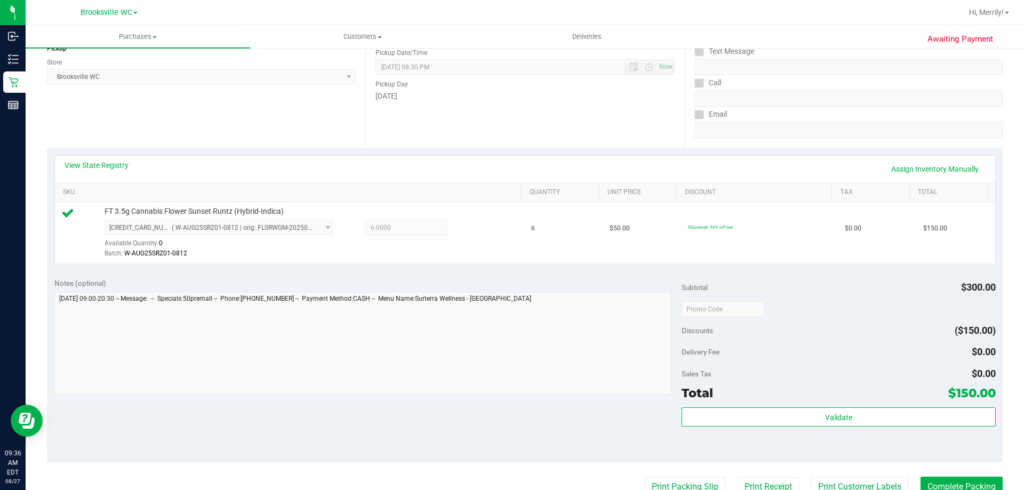
scroll to position [213, 0]
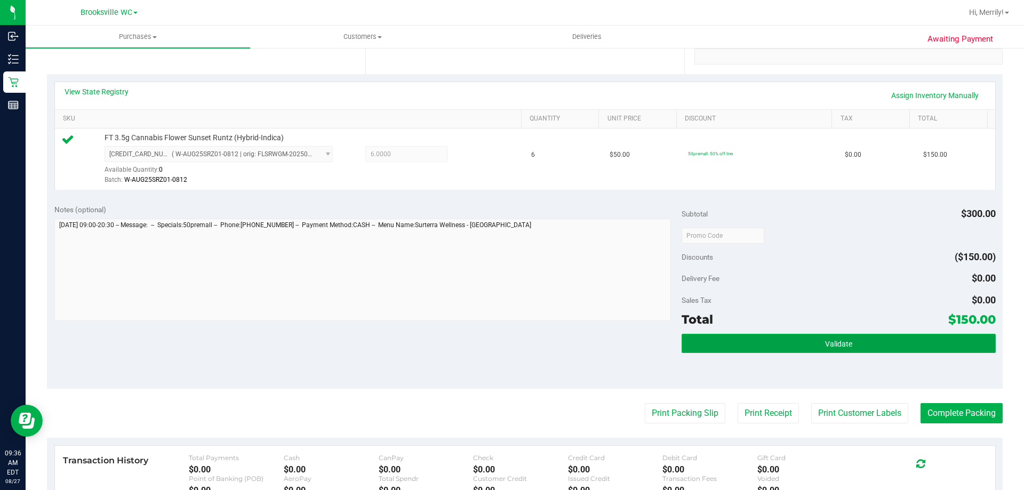
click at [825, 340] on span "Validate" at bounding box center [838, 344] width 27 height 9
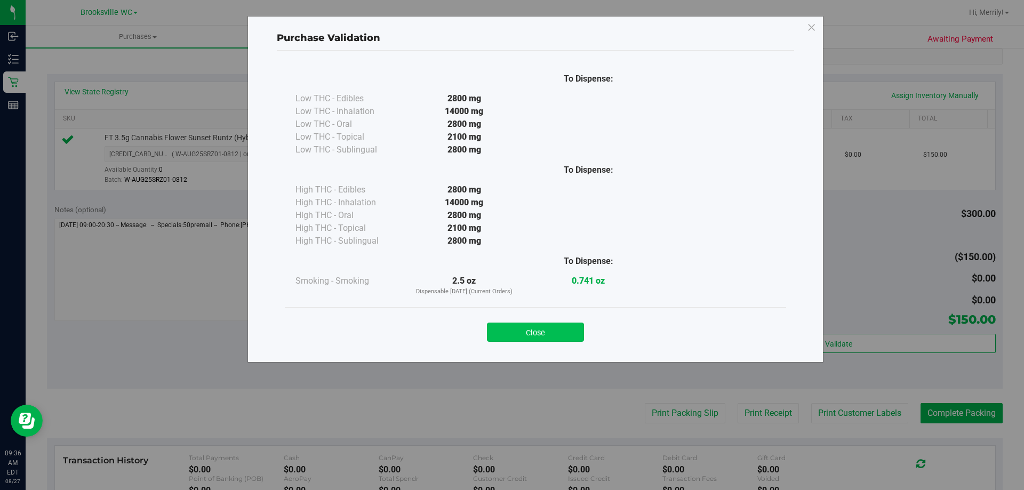
click at [538, 330] on button "Close" at bounding box center [535, 332] width 97 height 19
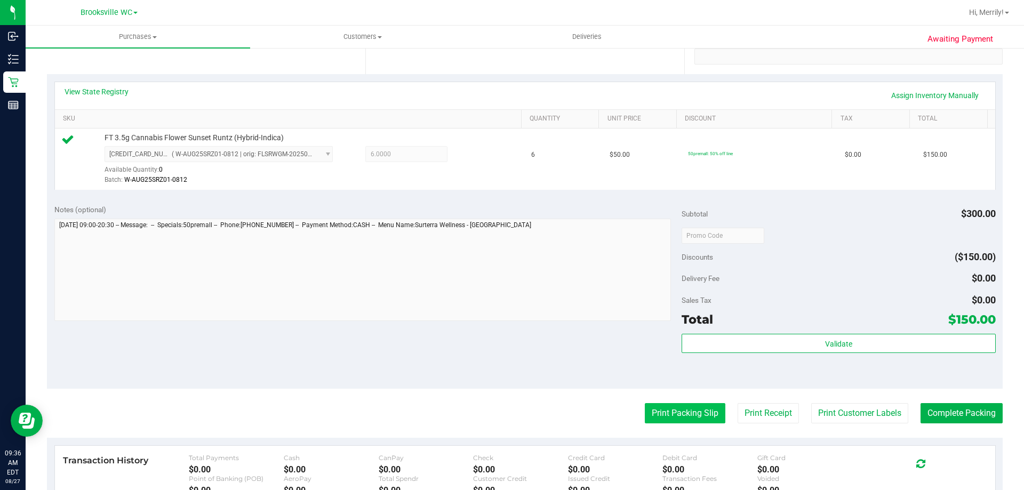
click at [683, 415] on button "Print Packing Slip" at bounding box center [685, 413] width 81 height 20
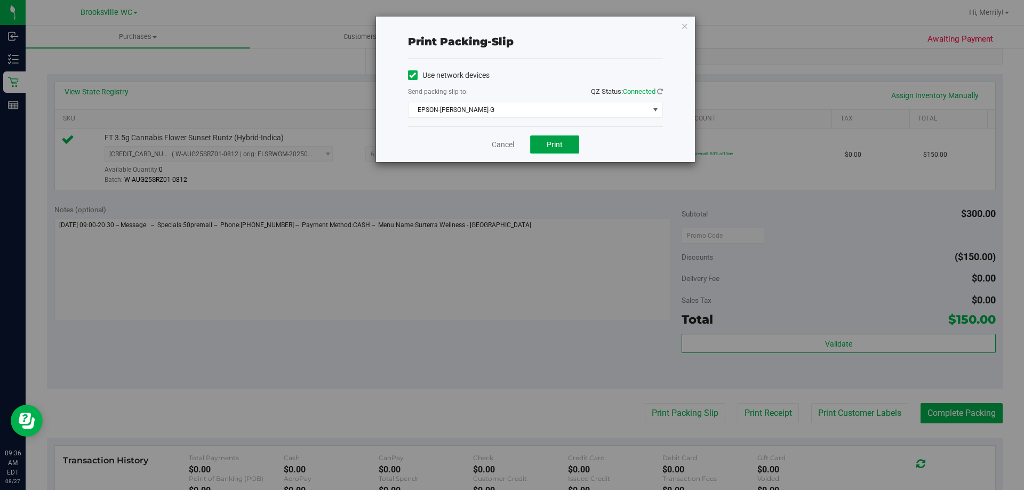
click at [560, 142] on span "Print" at bounding box center [555, 144] width 16 height 9
click at [501, 148] on link "Cancel" at bounding box center [503, 144] width 22 height 11
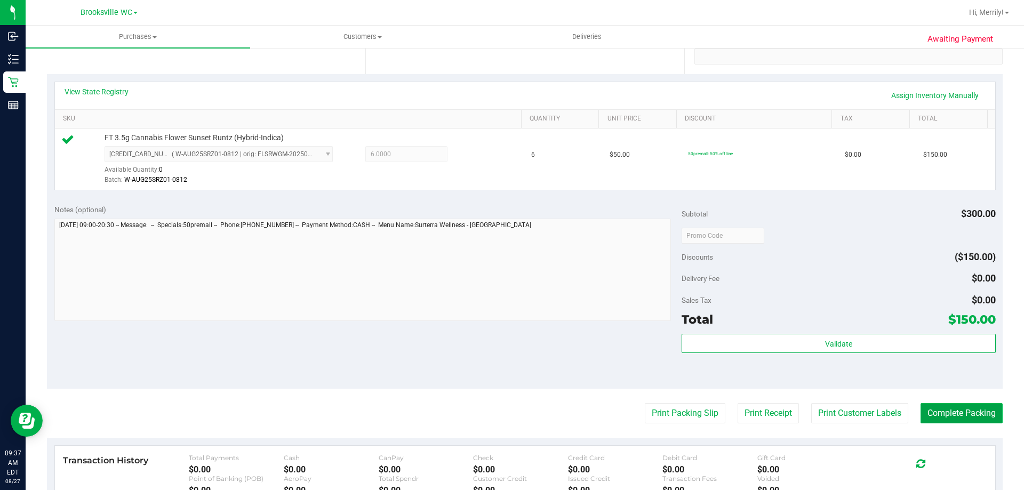
click at [947, 412] on button "Complete Packing" at bounding box center [962, 413] width 82 height 20
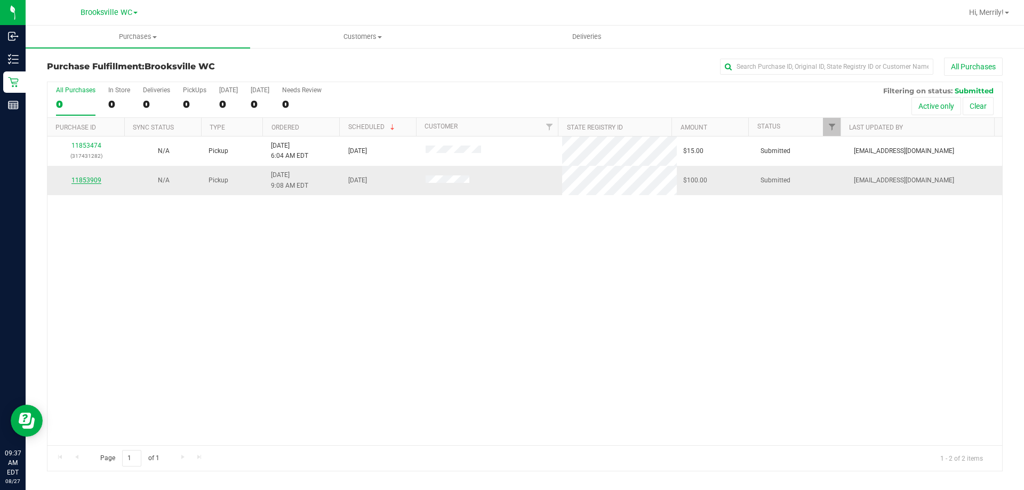
click at [86, 179] on link "11853909" at bounding box center [86, 180] width 30 height 7
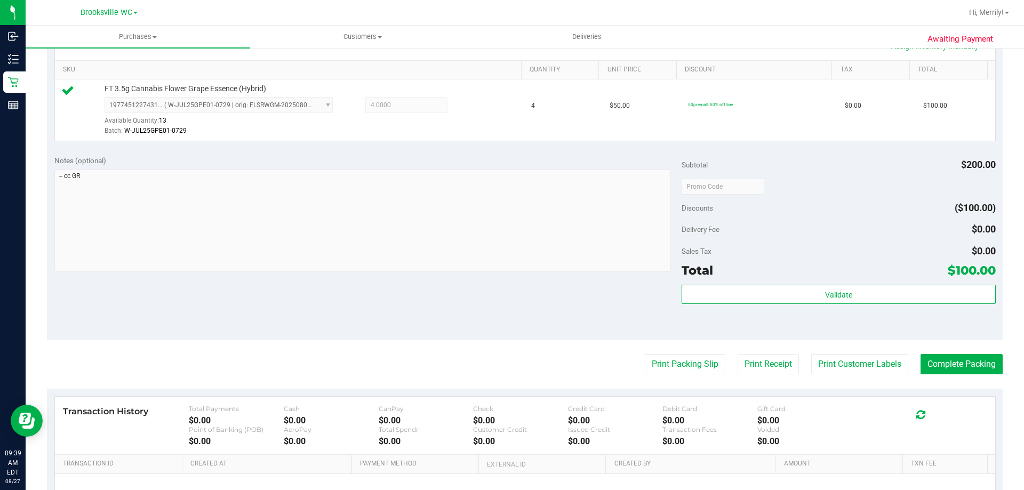
scroll to position [320, 0]
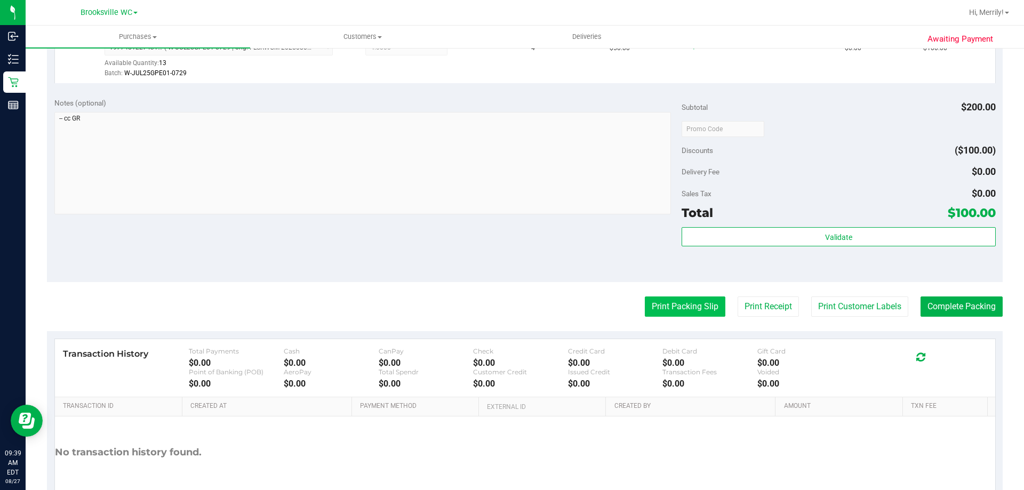
click at [694, 309] on button "Print Packing Slip" at bounding box center [685, 307] width 81 height 20
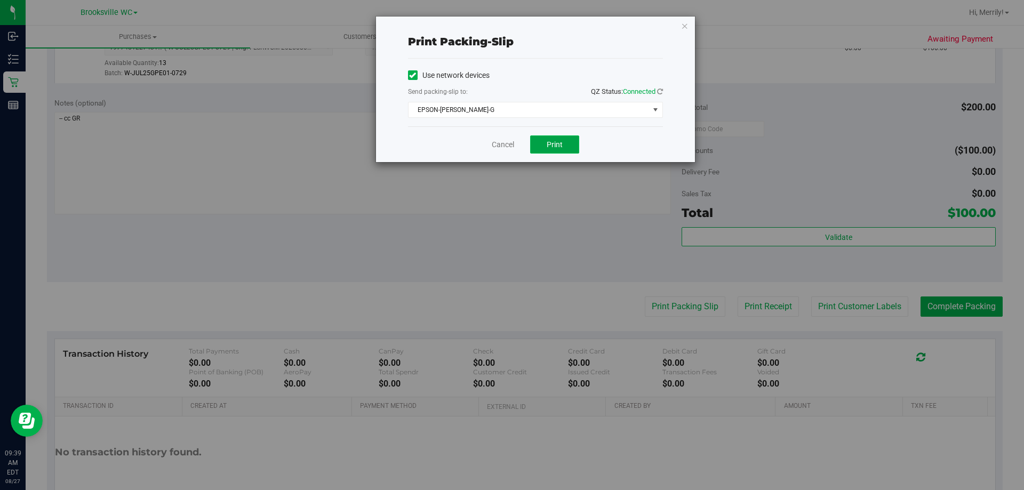
click at [546, 141] on button "Print" at bounding box center [554, 144] width 49 height 18
click at [506, 145] on link "Cancel" at bounding box center [503, 144] width 22 height 11
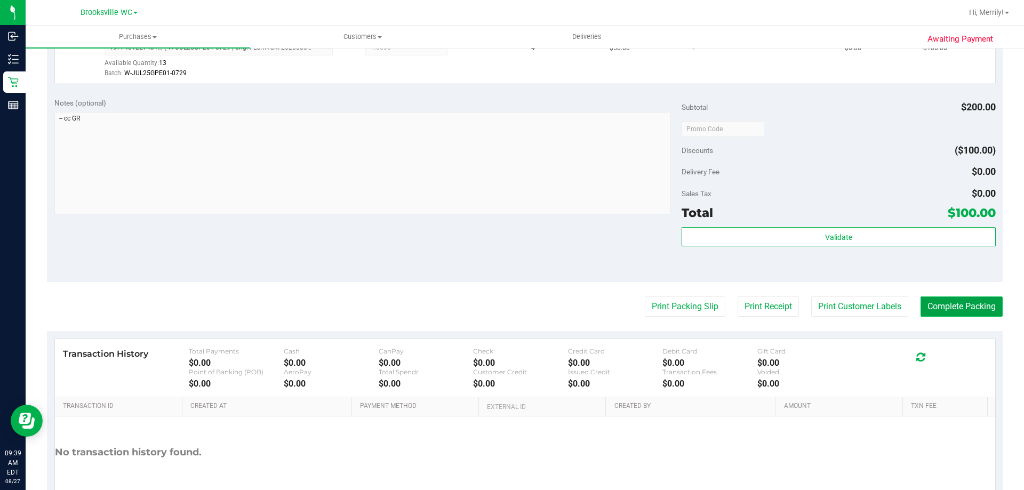
click at [937, 305] on button "Complete Packing" at bounding box center [962, 307] width 82 height 20
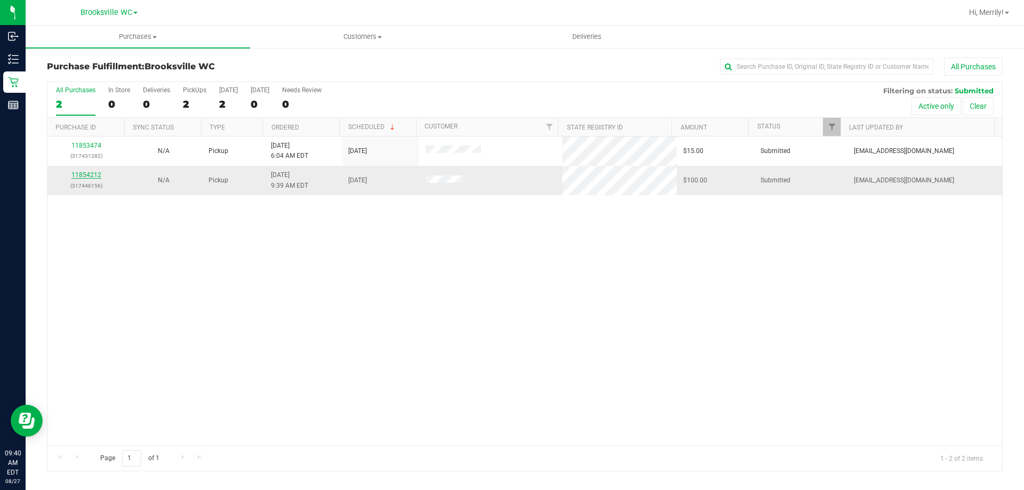
click at [93, 173] on link "11854212" at bounding box center [86, 174] width 30 height 7
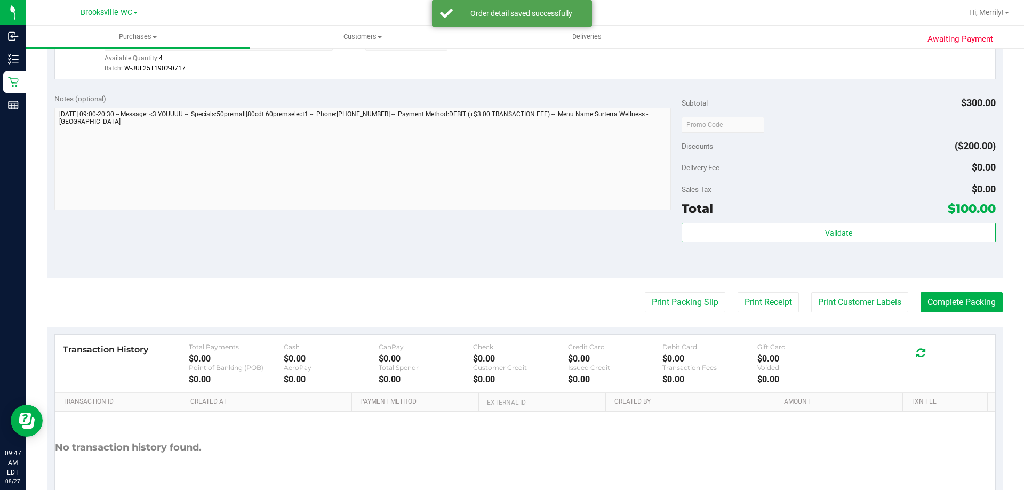
scroll to position [587, 0]
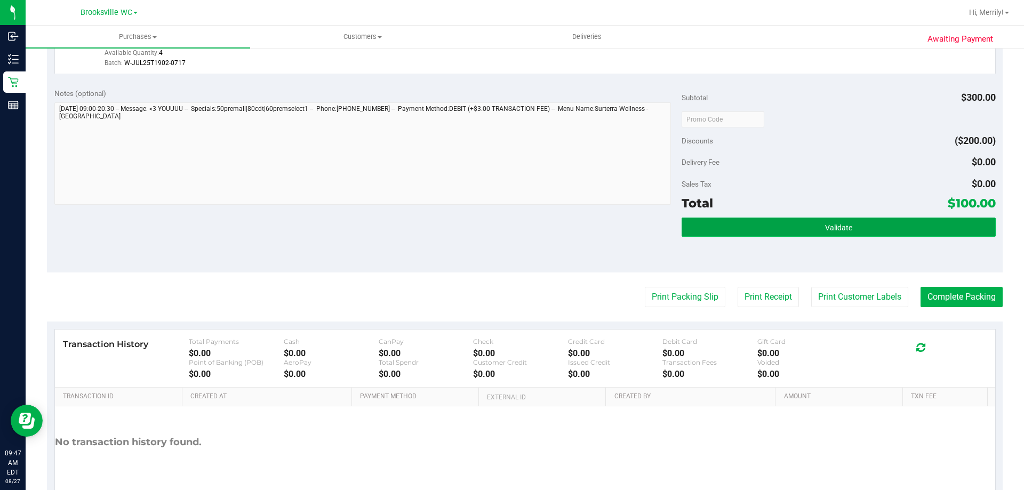
click at [793, 228] on button "Validate" at bounding box center [839, 227] width 314 height 19
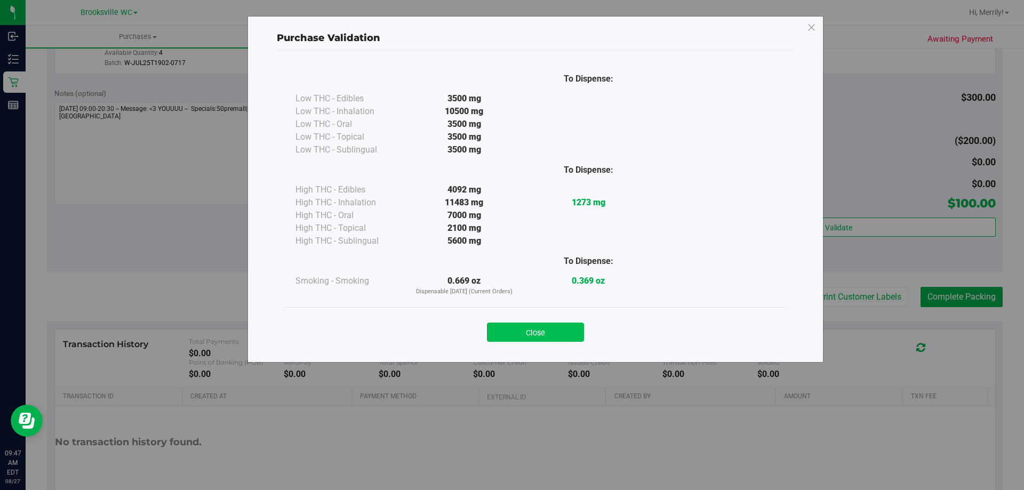
click at [541, 331] on button "Close" at bounding box center [535, 332] width 97 height 19
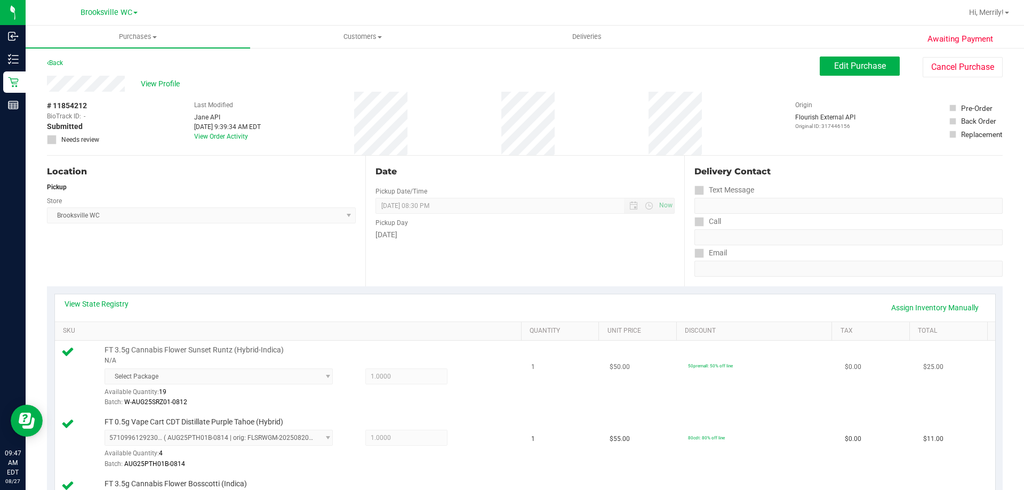
scroll to position [0, 0]
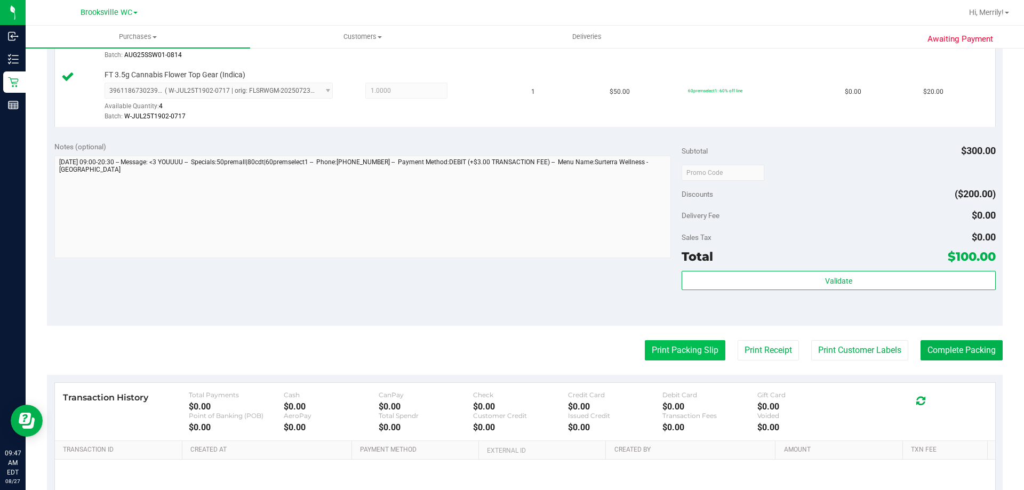
click at [683, 352] on purchase-details "Back Edit Purchase Cancel Purchase View Profile # 11854212 BioTrack ID: - Submi…" at bounding box center [525, 49] width 956 height 1050
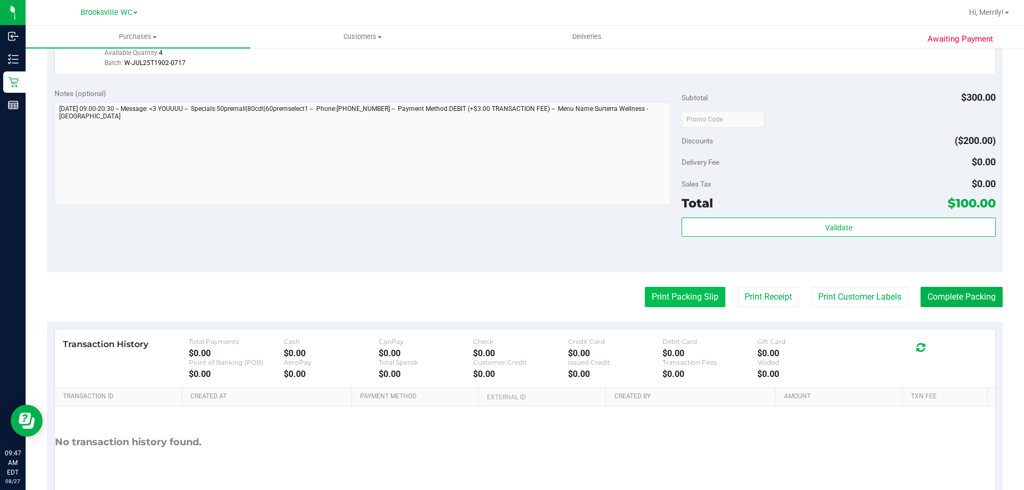
click at [685, 296] on button "Print Packing Slip" at bounding box center [685, 297] width 81 height 20
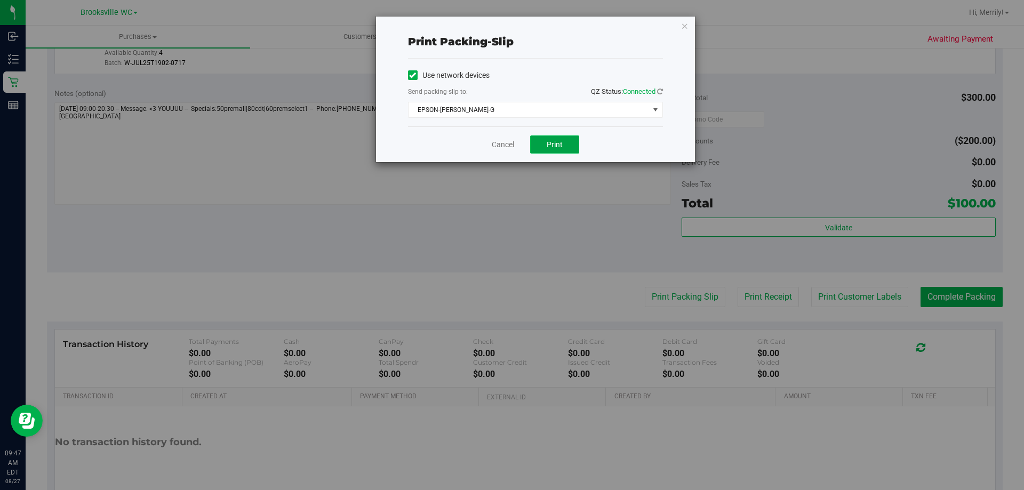
click at [542, 147] on button "Print" at bounding box center [554, 144] width 49 height 18
click at [509, 145] on link "Cancel" at bounding box center [503, 144] width 22 height 11
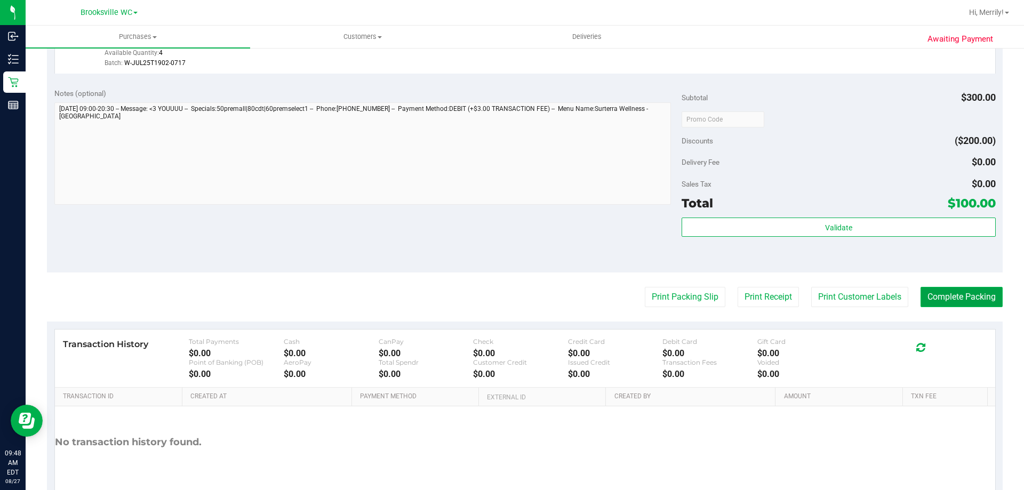
click at [942, 301] on button "Complete Packing" at bounding box center [962, 297] width 82 height 20
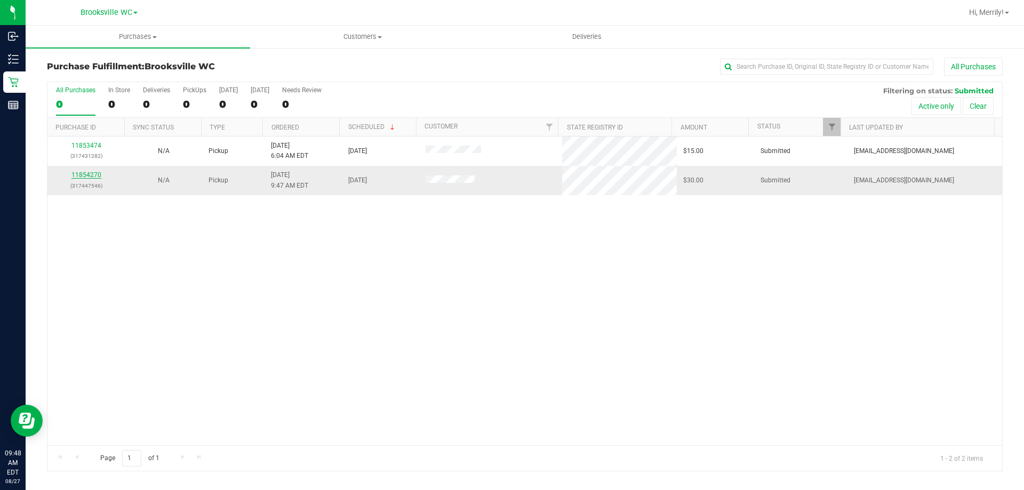
click at [91, 173] on link "11854270" at bounding box center [86, 174] width 30 height 7
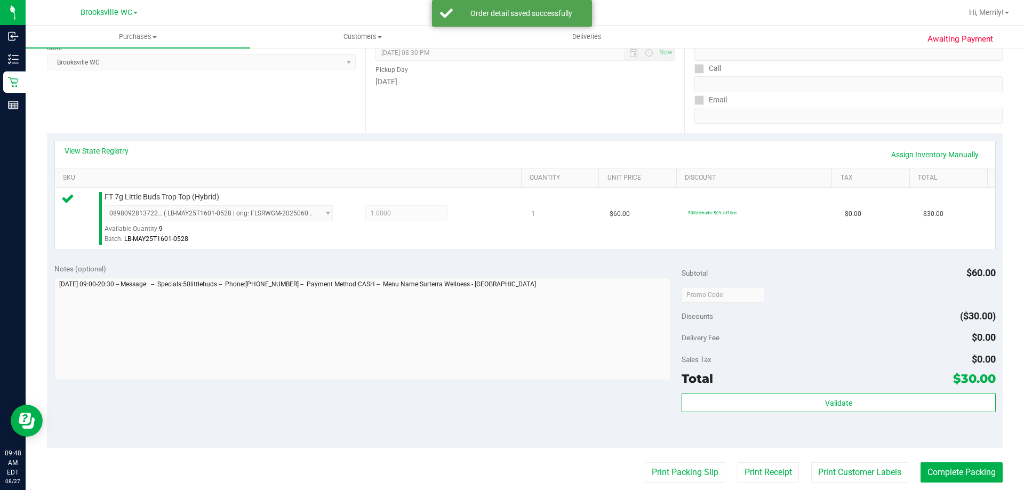
scroll to position [213, 0]
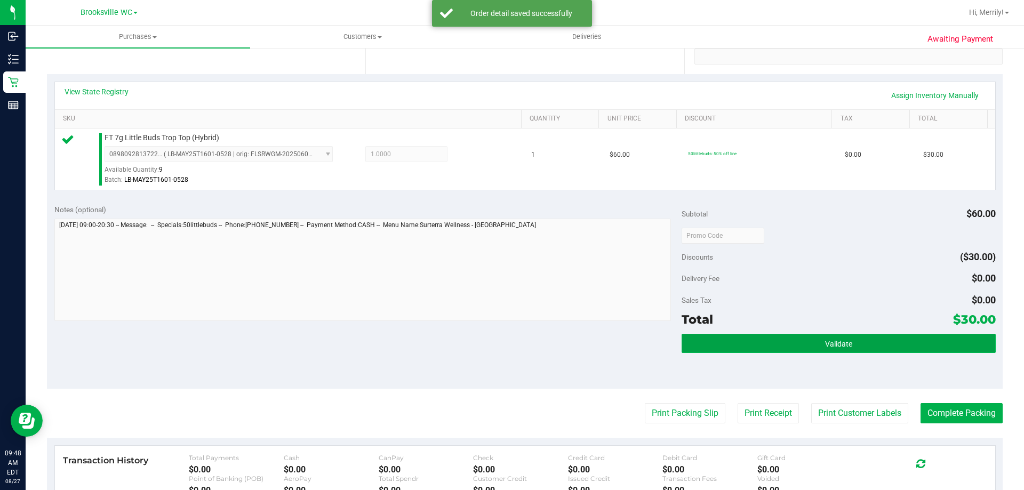
click at [793, 344] on button "Validate" at bounding box center [839, 343] width 314 height 19
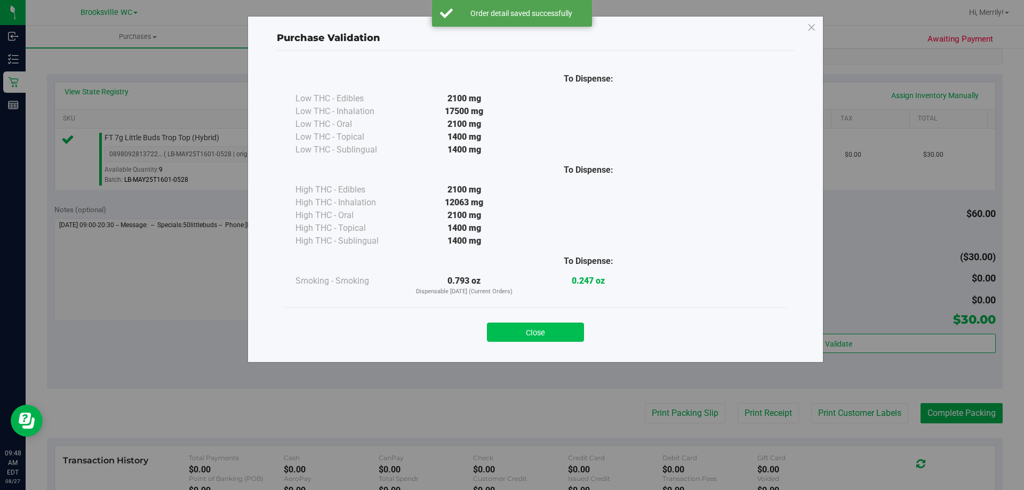
click at [538, 334] on button "Close" at bounding box center [535, 332] width 97 height 19
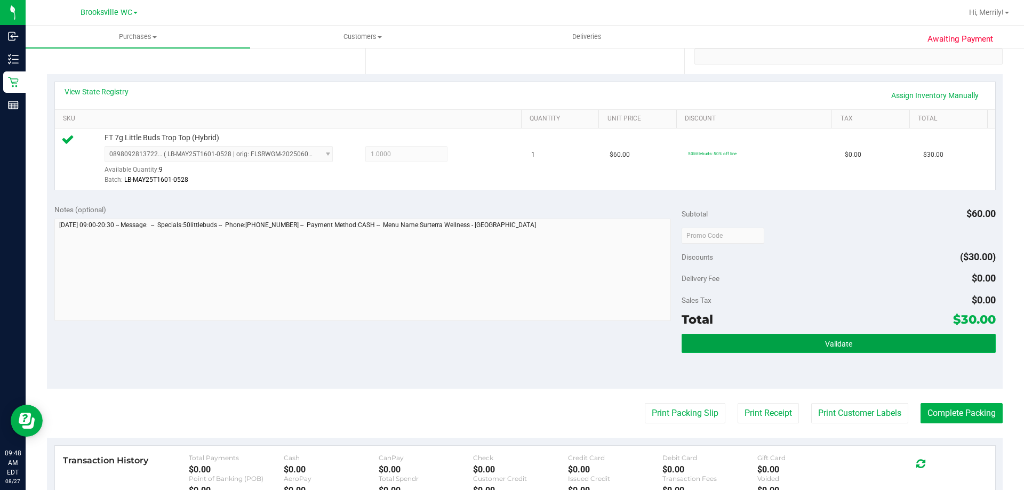
click at [765, 339] on button "Validate" at bounding box center [839, 343] width 314 height 19
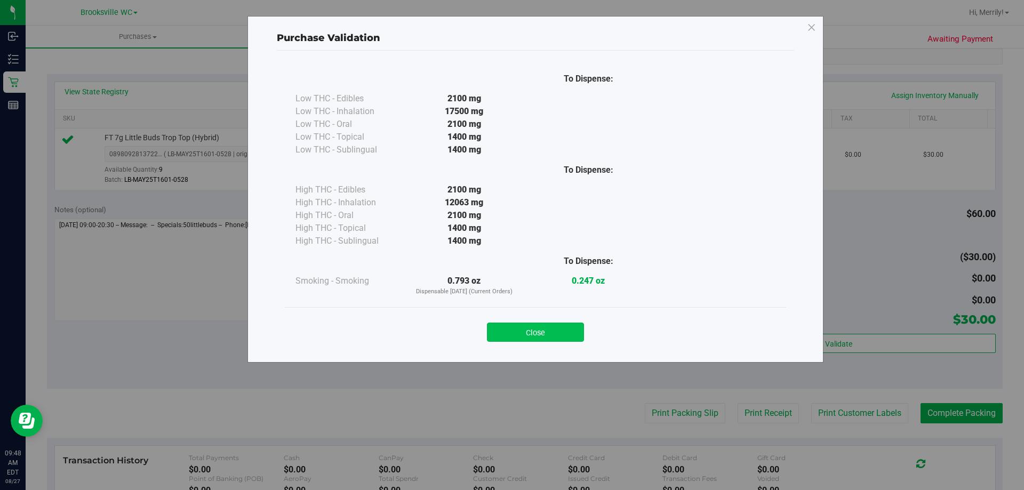
click at [542, 334] on button "Close" at bounding box center [535, 332] width 97 height 19
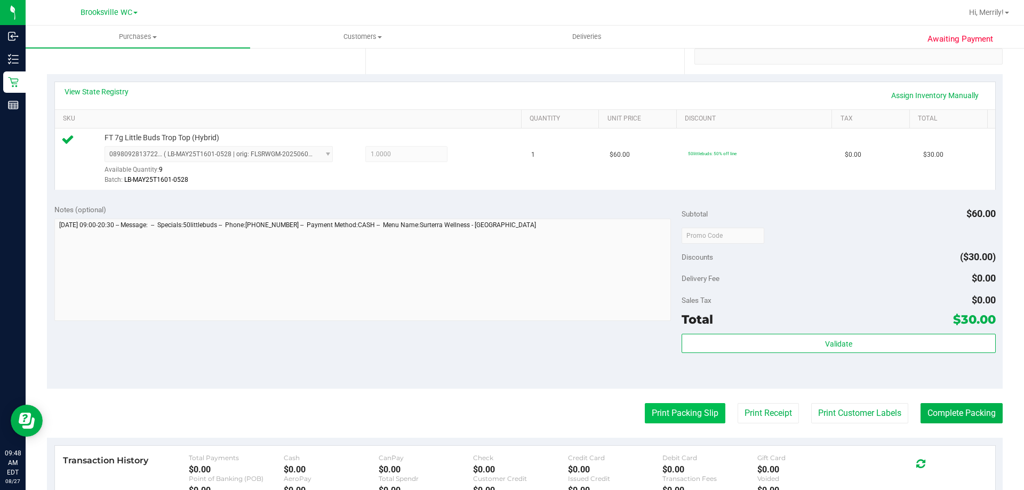
click at [668, 409] on button "Print Packing Slip" at bounding box center [685, 413] width 81 height 20
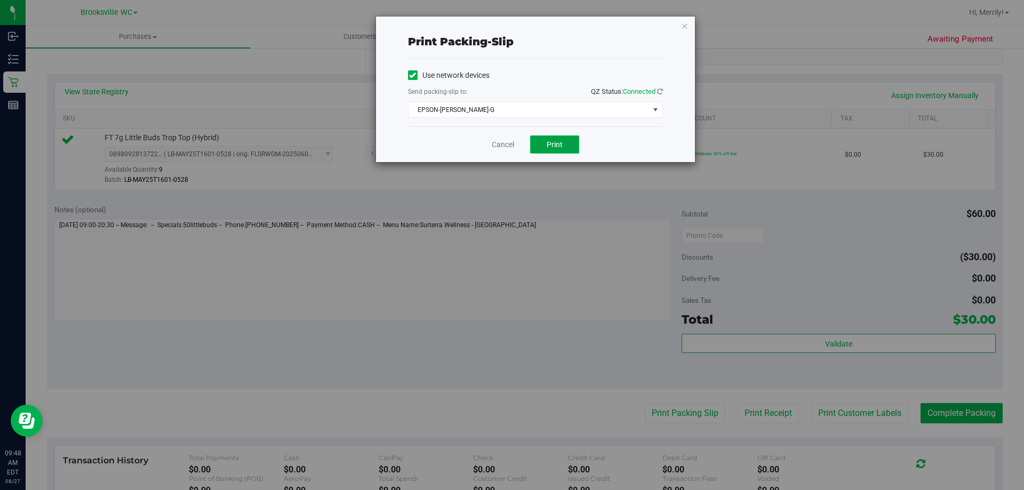
click at [553, 145] on span "Print" at bounding box center [555, 144] width 16 height 9
drag, startPoint x: 492, startPoint y: 146, endPoint x: 617, endPoint y: 208, distance: 139.1
click at [493, 145] on link "Cancel" at bounding box center [503, 144] width 22 height 11
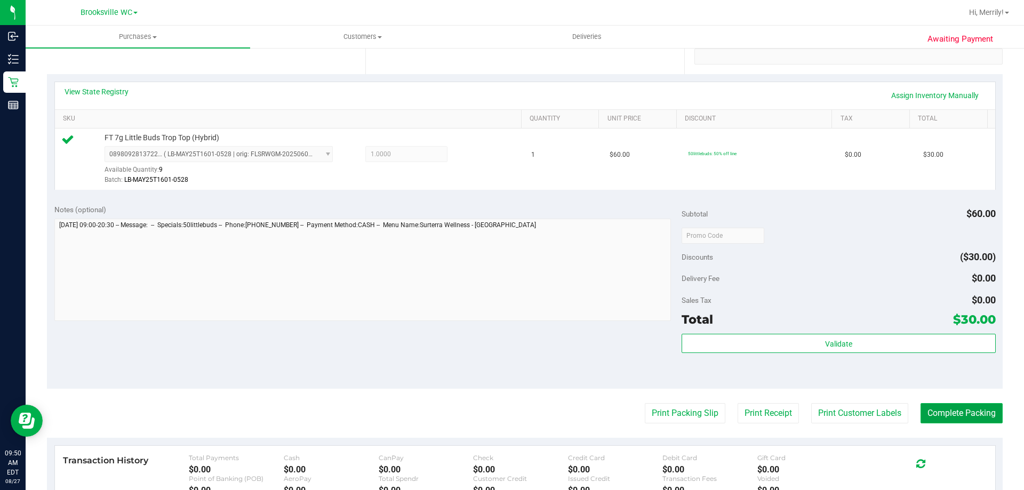
click at [950, 412] on button "Complete Packing" at bounding box center [962, 413] width 82 height 20
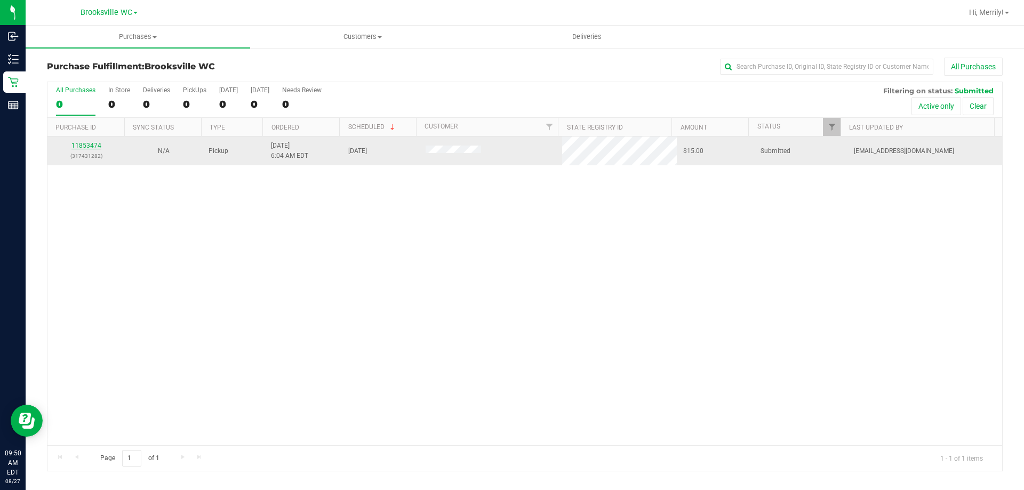
click at [89, 148] on link "11853474" at bounding box center [86, 145] width 30 height 7
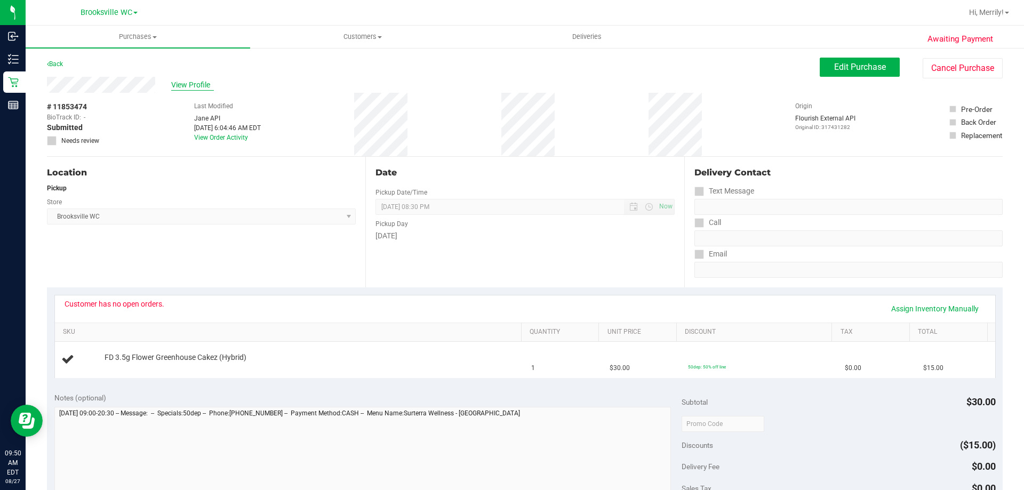
click at [185, 84] on span "View Profile" at bounding box center [192, 84] width 43 height 11
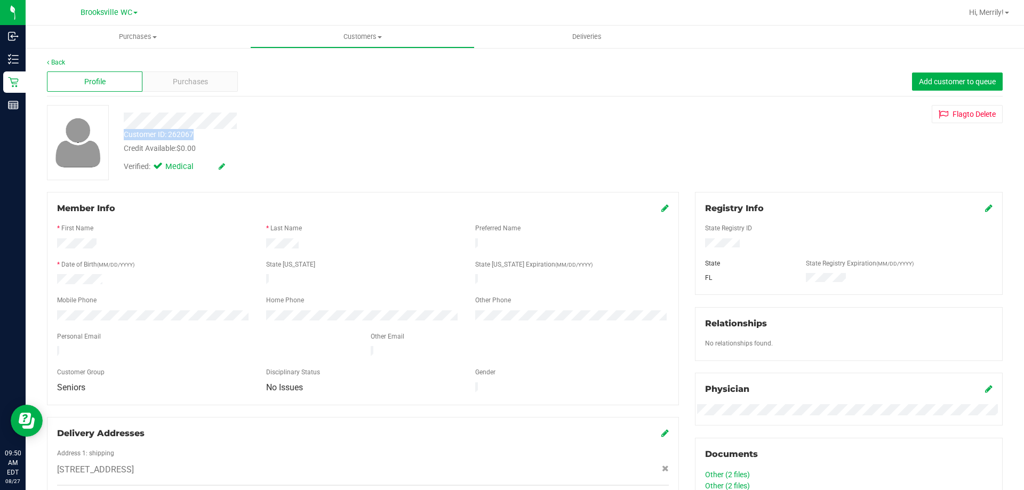
drag, startPoint x: 123, startPoint y: 134, endPoint x: 209, endPoint y: 137, distance: 85.4
click at [209, 137] on div "Customer ID: 262067 Credit Available: $0.00" at bounding box center [359, 141] width 486 height 25
copy div "Customer ID: 262067"
click at [214, 204] on div "Member Info" at bounding box center [363, 208] width 612 height 13
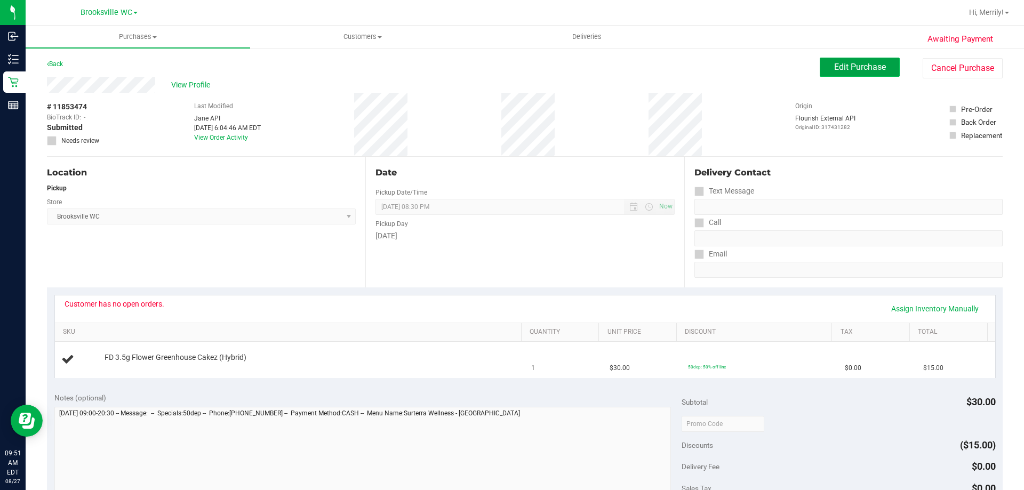
click at [844, 67] on span "Edit Purchase" at bounding box center [860, 67] width 52 height 10
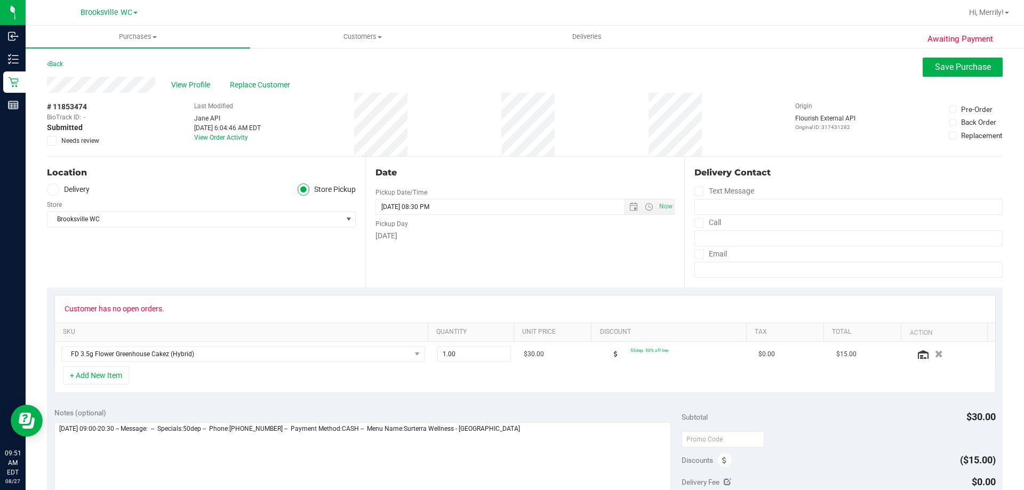
click at [53, 141] on icon at bounding box center [52, 141] width 7 height 0
click at [0, 0] on input "Needs review" at bounding box center [0, 0] width 0 height 0
click at [556, 438] on textarea at bounding box center [362, 473] width 617 height 102
type textarea "[DATE] 09:00-20:30 -- Message: -- Specials:50dep -- Phone:[PHONE_NUMBER] -- Pay…"
click at [954, 64] on span "Save Purchase" at bounding box center [963, 67] width 56 height 10
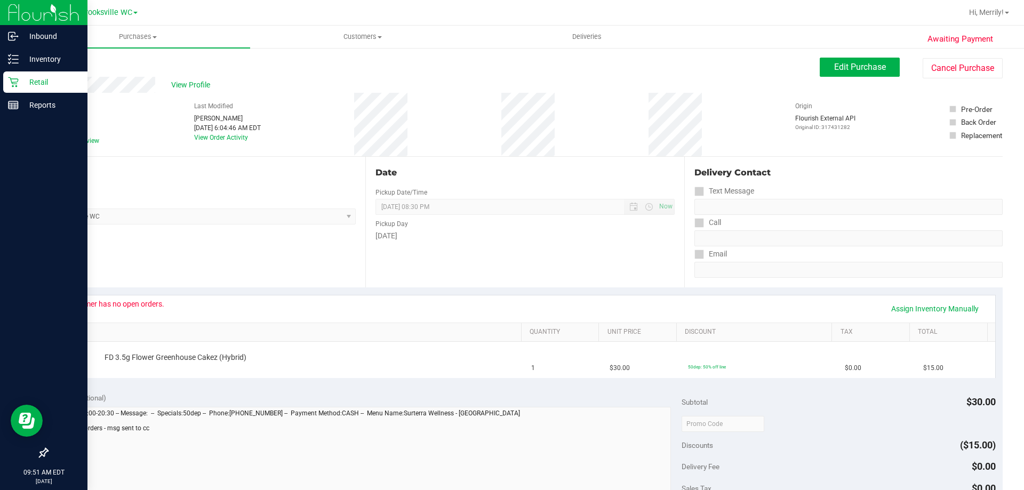
click at [15, 84] on icon at bounding box center [13, 82] width 10 height 10
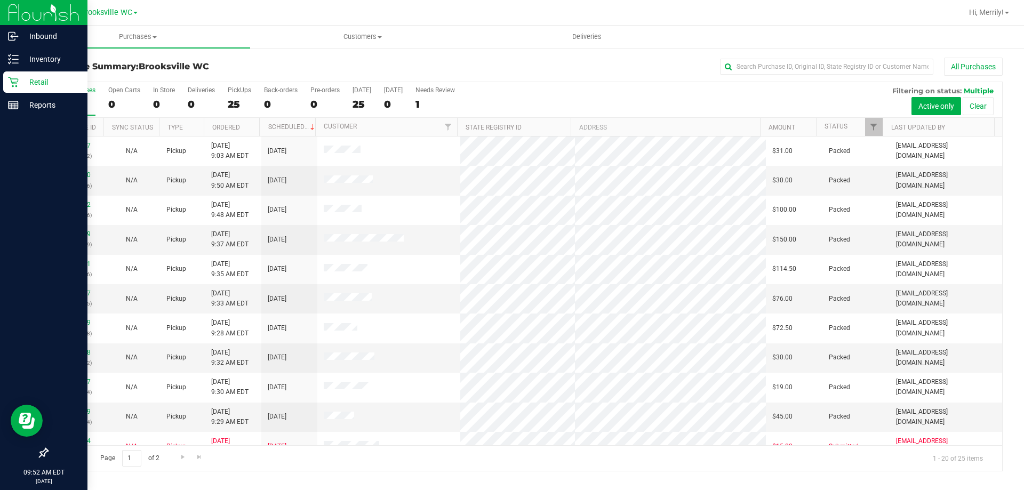
click at [12, 79] on icon at bounding box center [13, 82] width 11 height 11
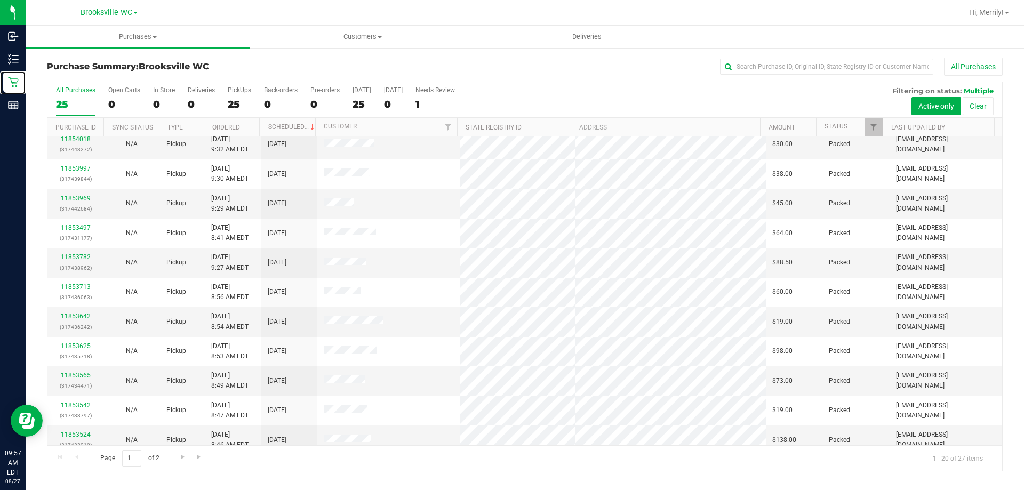
scroll to position [282, 0]
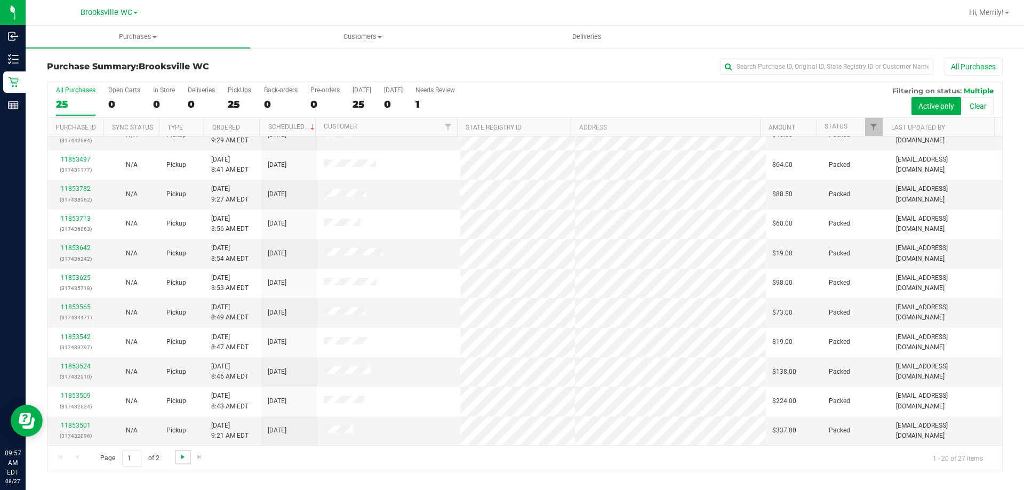
click at [182, 458] on span "Go to the next page" at bounding box center [183, 457] width 9 height 9
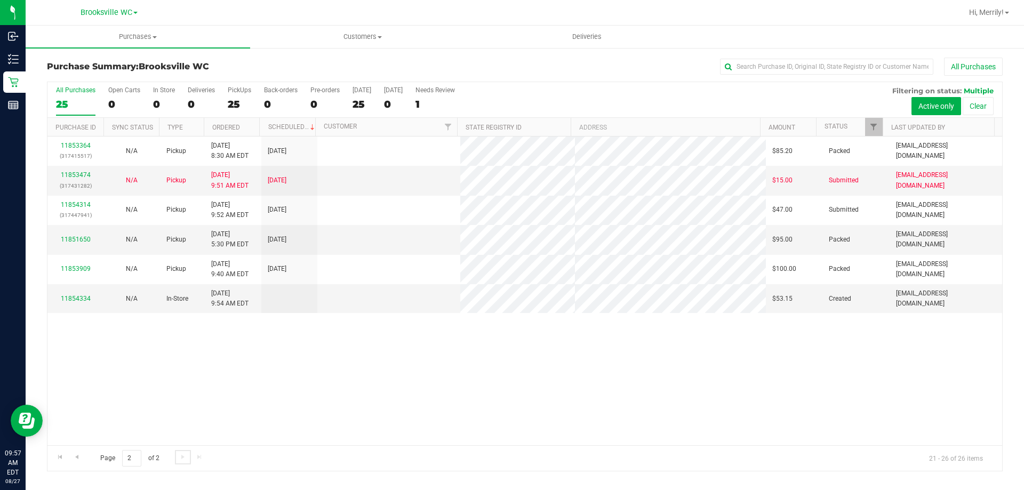
scroll to position [0, 0]
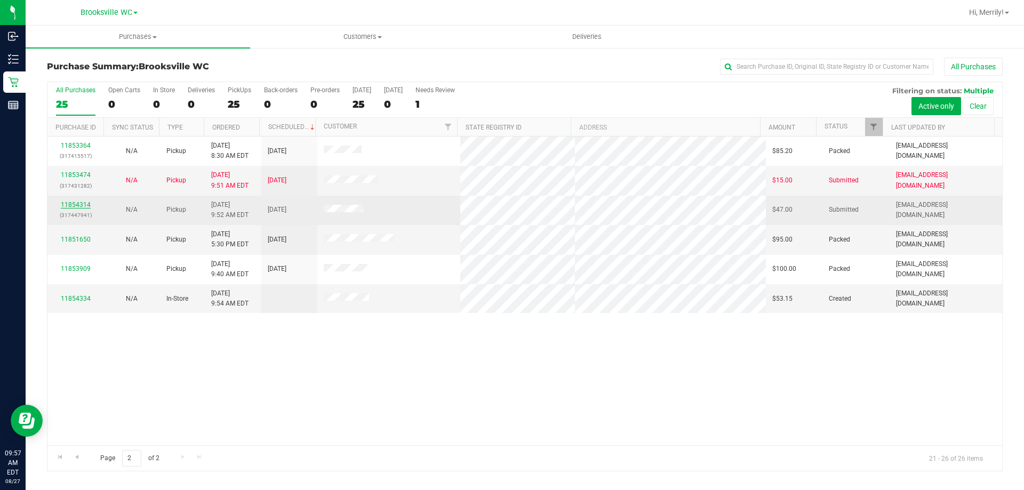
click at [76, 203] on link "11854314" at bounding box center [76, 204] width 30 height 7
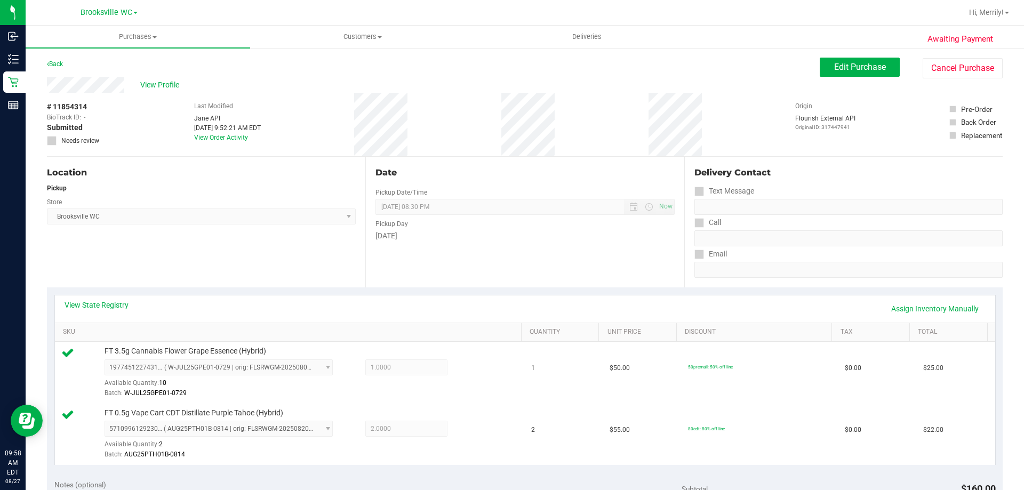
scroll to position [213, 0]
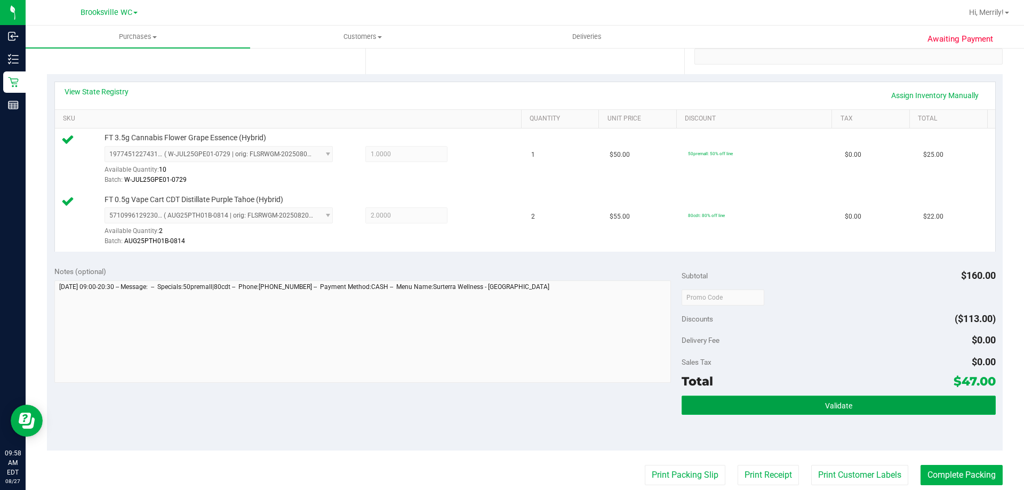
click at [809, 405] on button "Validate" at bounding box center [839, 405] width 314 height 19
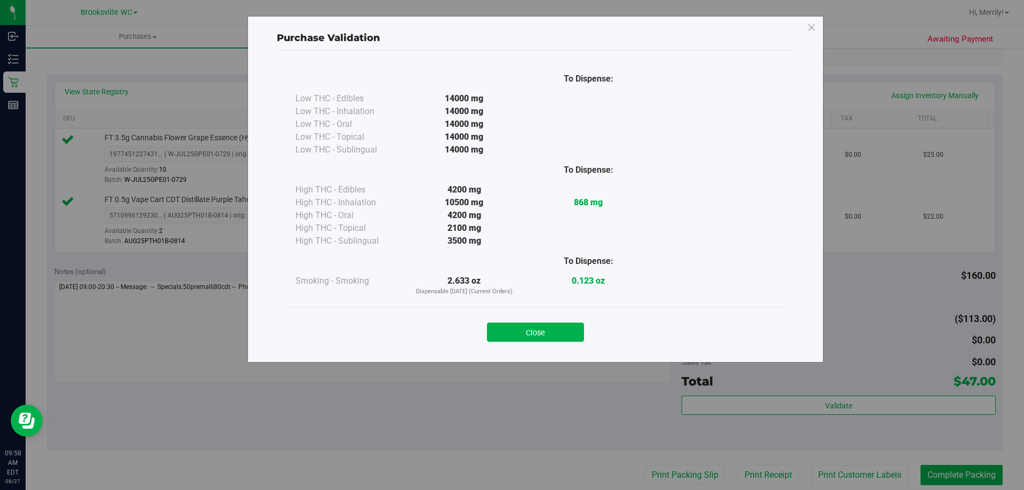
drag, startPoint x: 537, startPoint y: 333, endPoint x: 674, endPoint y: 441, distance: 174.4
click at [537, 334] on button "Close" at bounding box center [535, 332] width 97 height 19
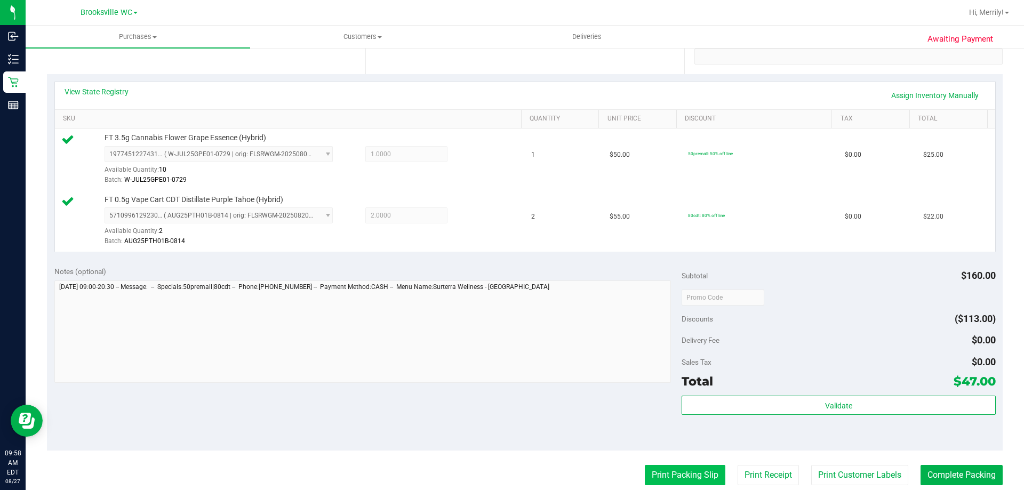
click at [678, 471] on button "Print Packing Slip" at bounding box center [685, 475] width 81 height 20
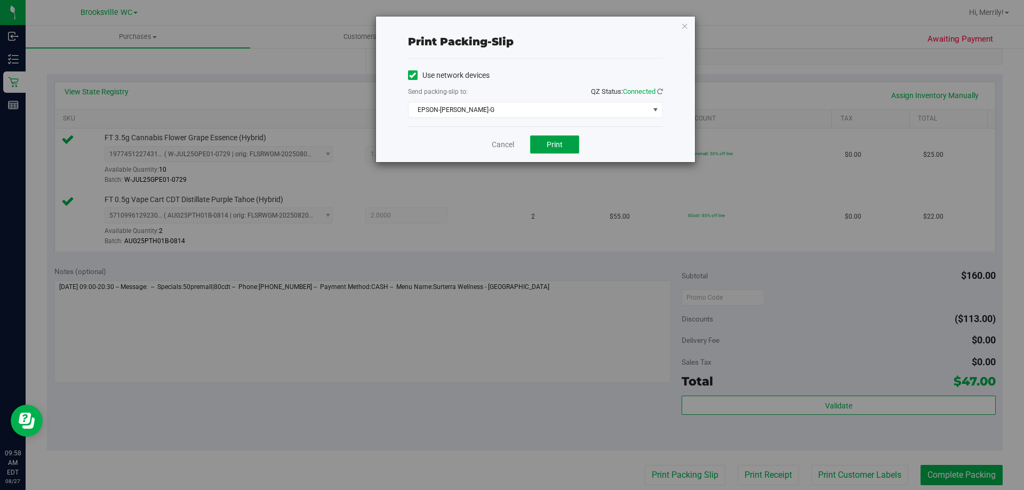
click at [544, 147] on button "Print" at bounding box center [554, 144] width 49 height 18
click at [506, 141] on div "Cancel Print" at bounding box center [535, 144] width 255 height 36
click at [503, 147] on link "Cancel" at bounding box center [503, 144] width 22 height 11
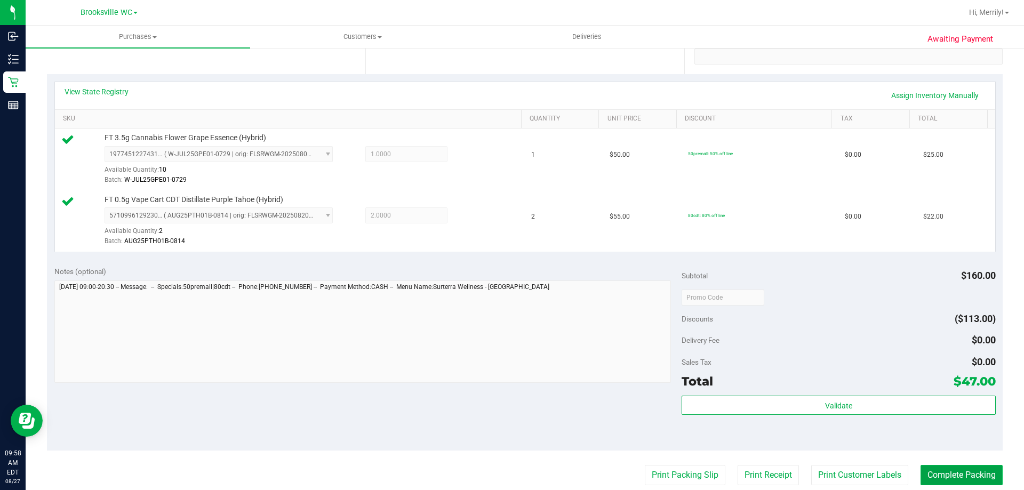
click at [941, 472] on button "Complete Packing" at bounding box center [962, 475] width 82 height 20
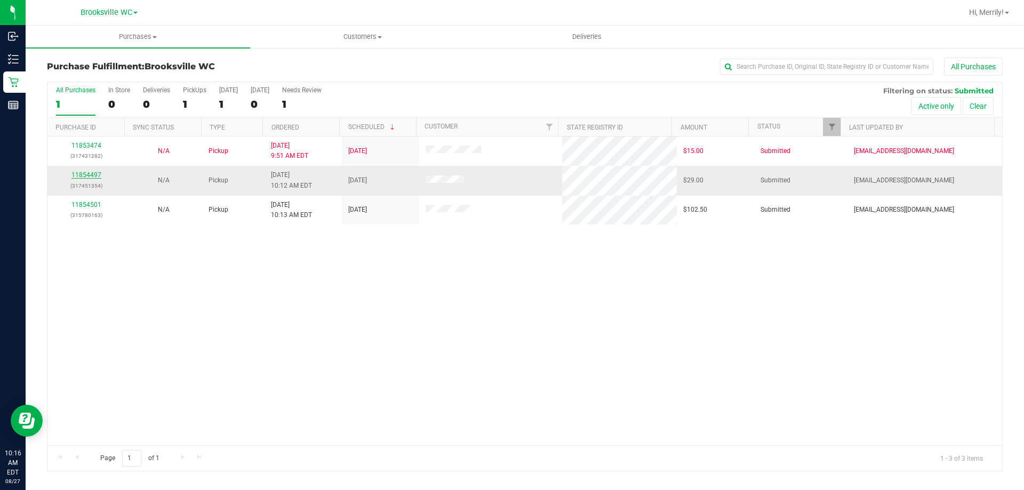
click at [95, 175] on link "11854497" at bounding box center [86, 174] width 30 height 7
